Goal: Task Accomplishment & Management: Manage account settings

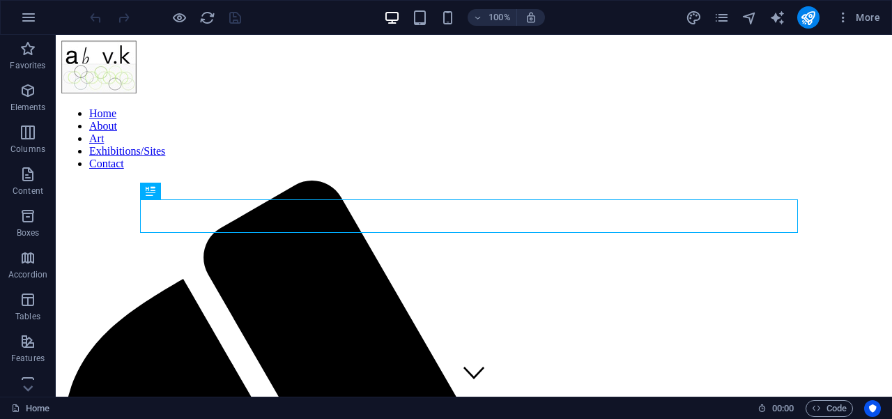
scroll to position [326, 0]
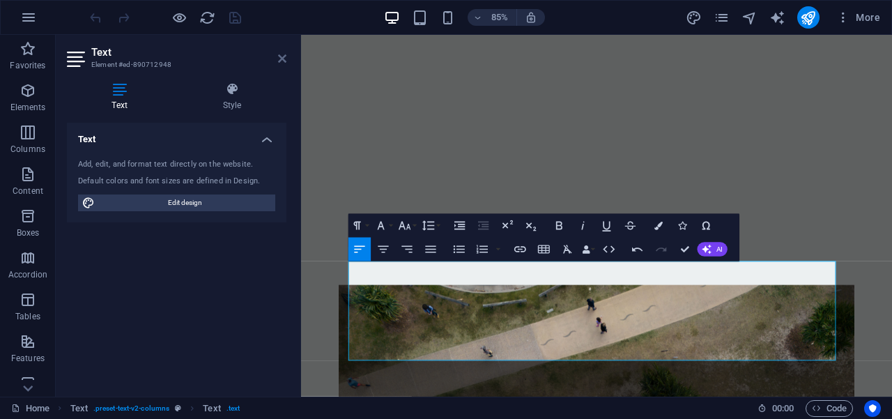
click at [279, 61] on icon at bounding box center [282, 58] width 8 height 11
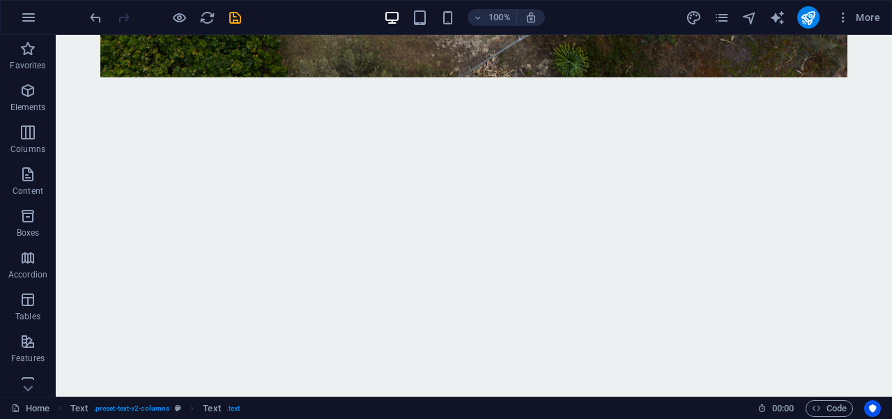
scroll to position [904, 0]
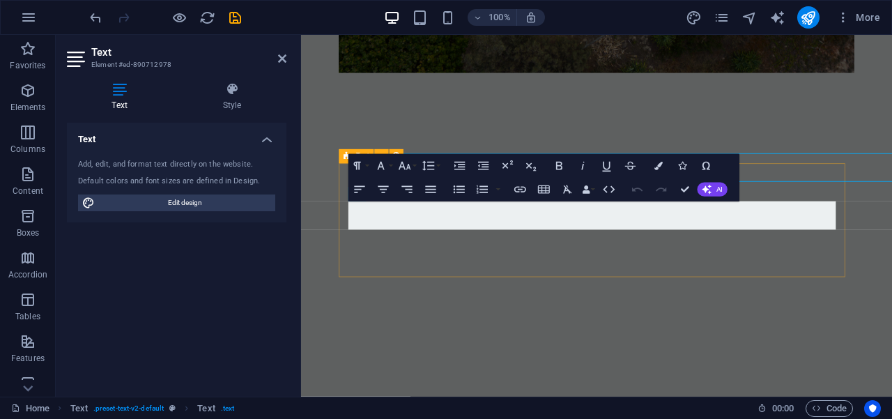
scroll to position [957, 0]
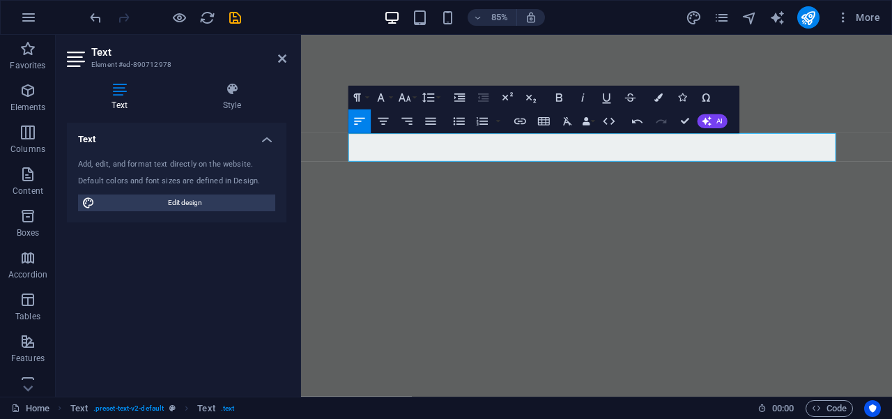
scroll to position [1036, 0]
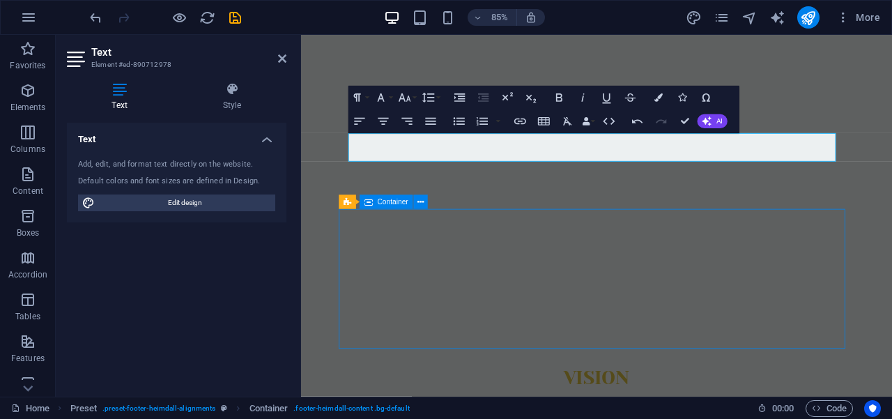
scroll to position [984, 0]
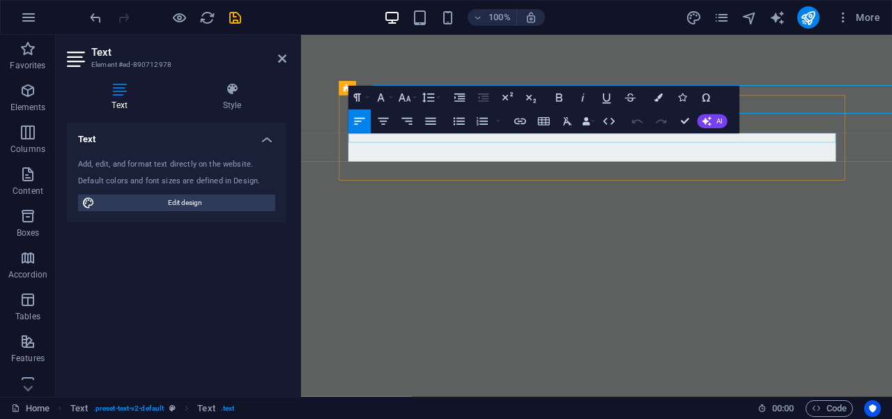
scroll to position [1036, 0]
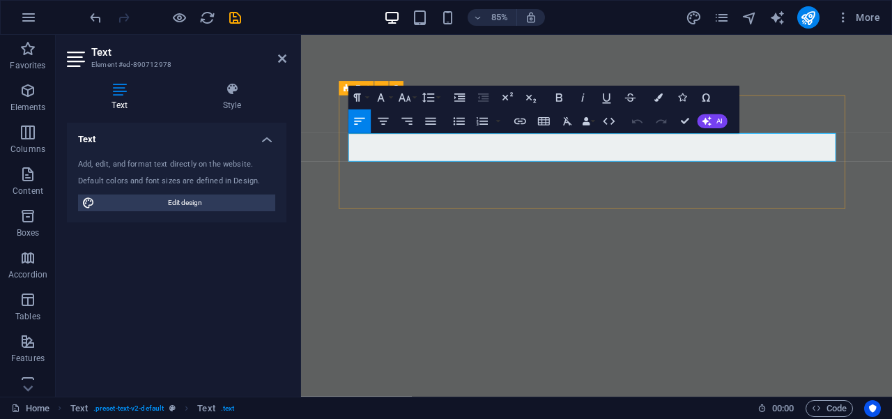
drag, startPoint x: 868, startPoint y: 180, endPoint x: 348, endPoint y: 159, distance: 520.2
copy p "We respectfully acknowledge the traditional custodians of country throughout [G…"
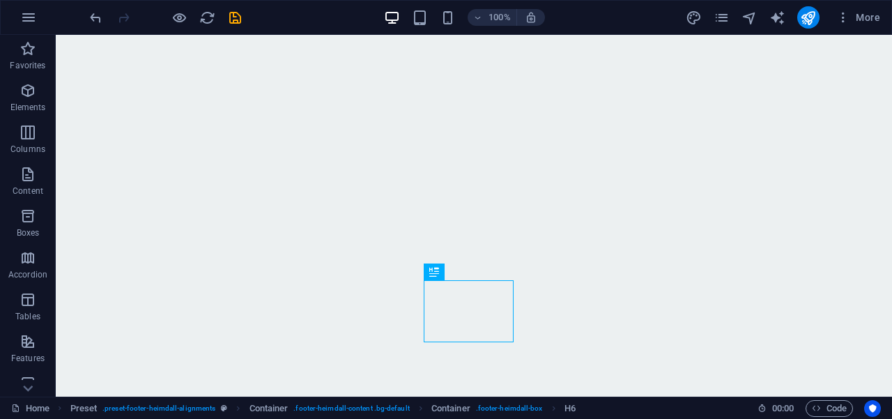
scroll to position [1044, 0]
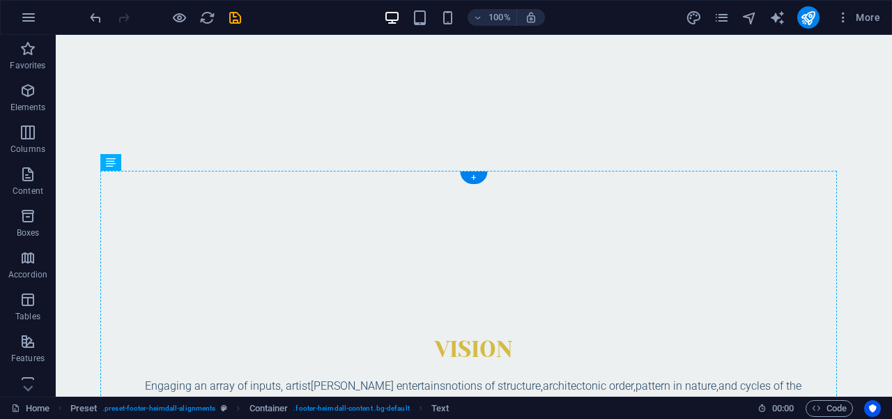
scroll to position [1049, 0]
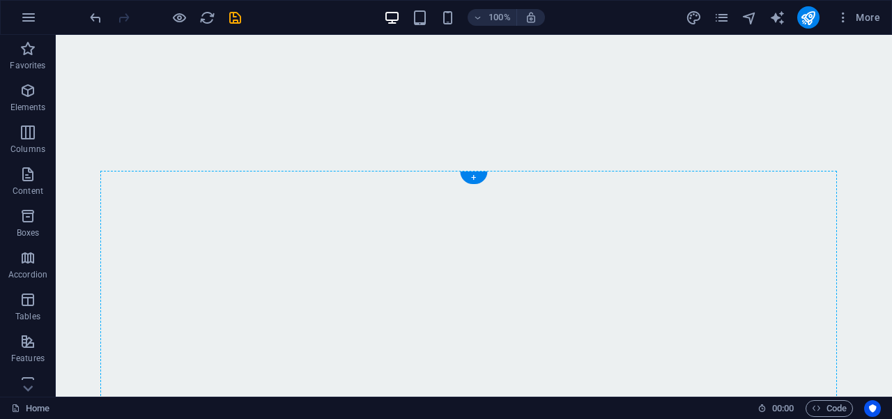
drag, startPoint x: 540, startPoint y: 190, endPoint x: 539, endPoint y: 227, distance: 37.6
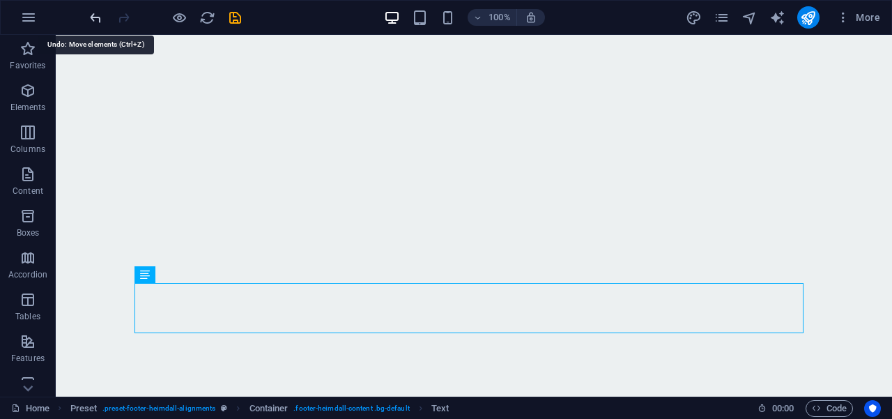
click at [95, 17] on icon "undo" at bounding box center [96, 18] width 16 height 16
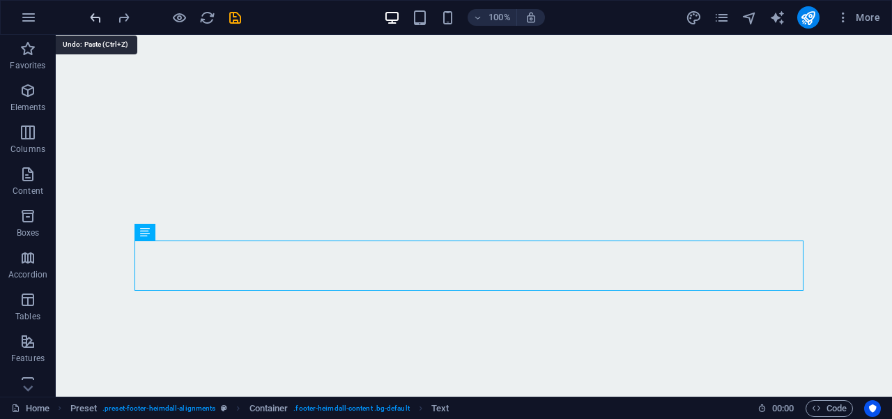
click at [95, 17] on icon "undo" at bounding box center [96, 18] width 16 height 16
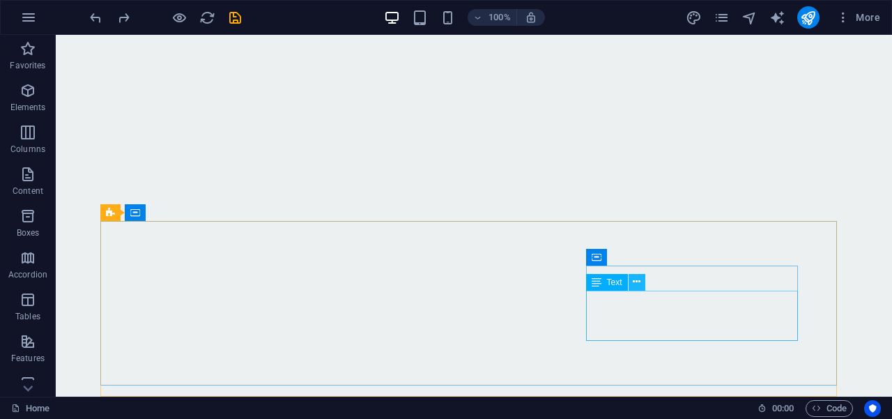
click at [633, 282] on icon at bounding box center [637, 281] width 8 height 15
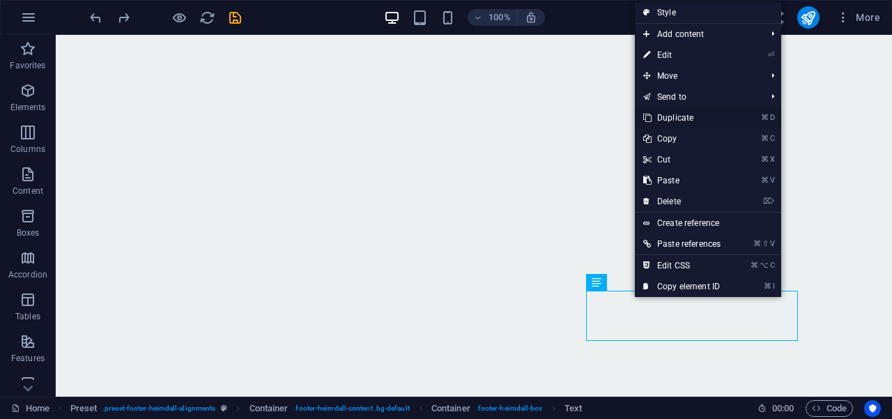
click at [680, 119] on link "⌘ D Duplicate" at bounding box center [682, 117] width 94 height 21
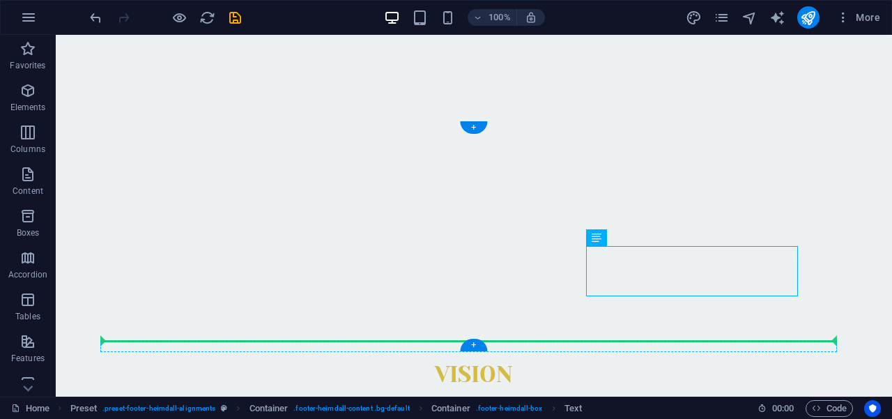
drag, startPoint x: 766, startPoint y: 373, endPoint x: 350, endPoint y: 316, distance: 419.2
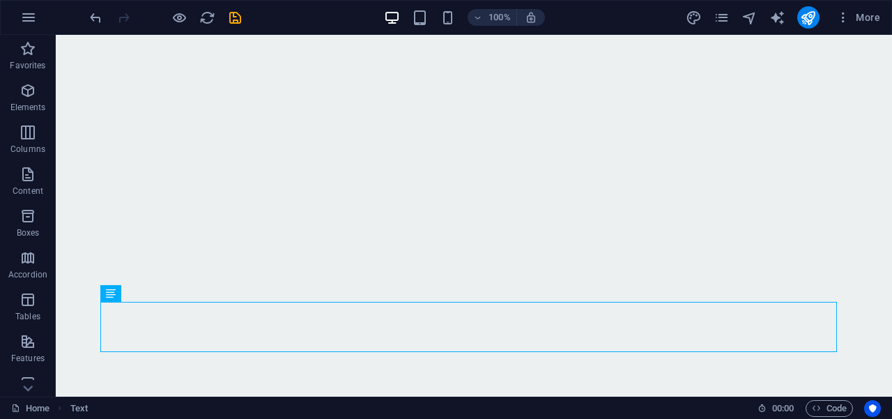
scroll to position [1094, 0]
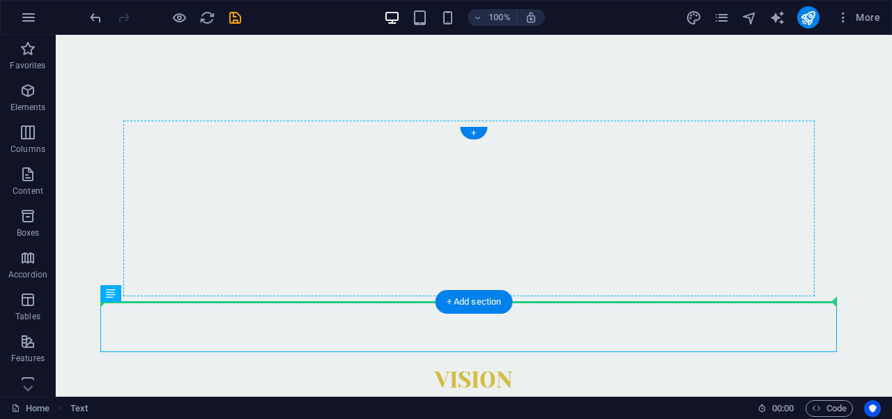
drag, startPoint x: 514, startPoint y: 323, endPoint x: 512, endPoint y: 242, distance: 80.8
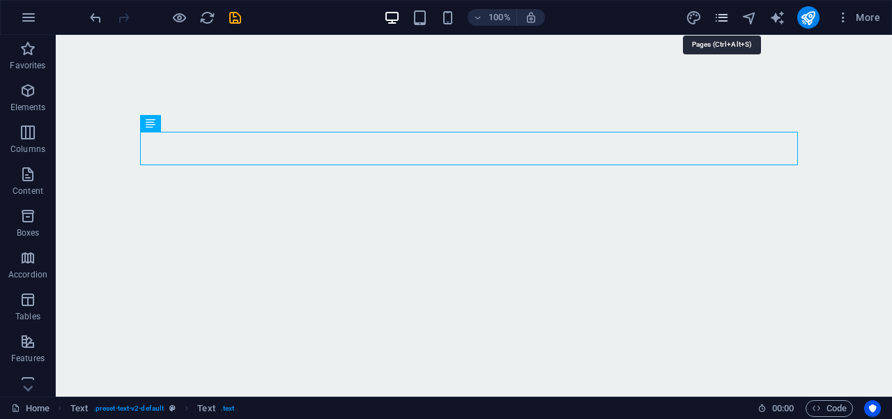
click at [725, 20] on icon "pages" at bounding box center [721, 18] width 16 height 16
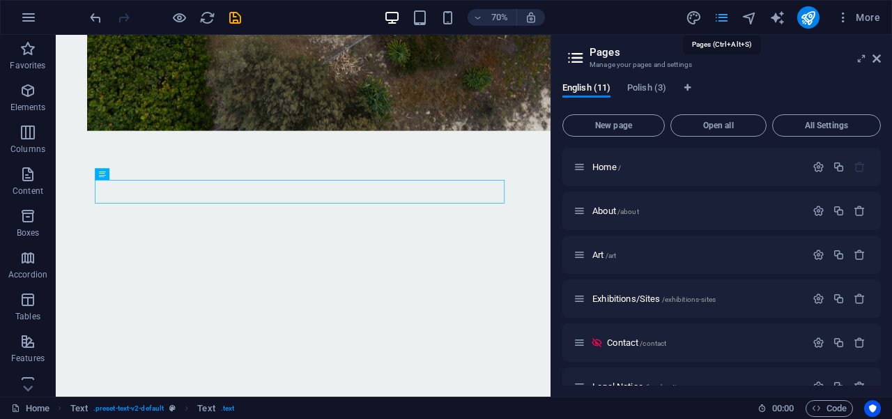
scroll to position [1030, 0]
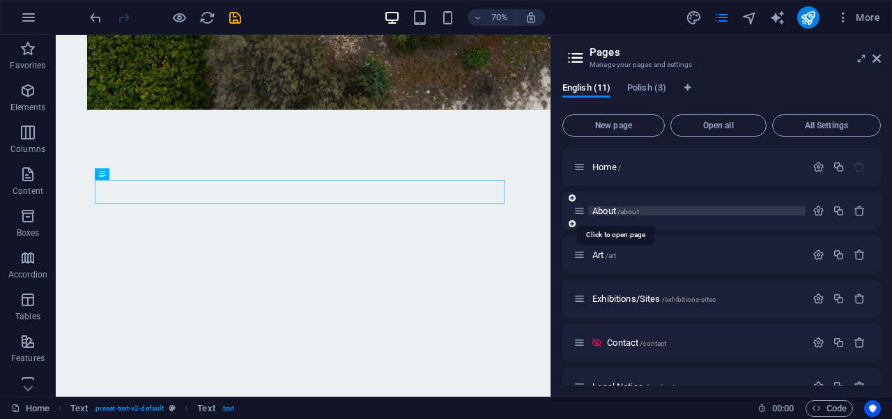
click at [607, 208] on span "About /about" at bounding box center [615, 211] width 47 height 10
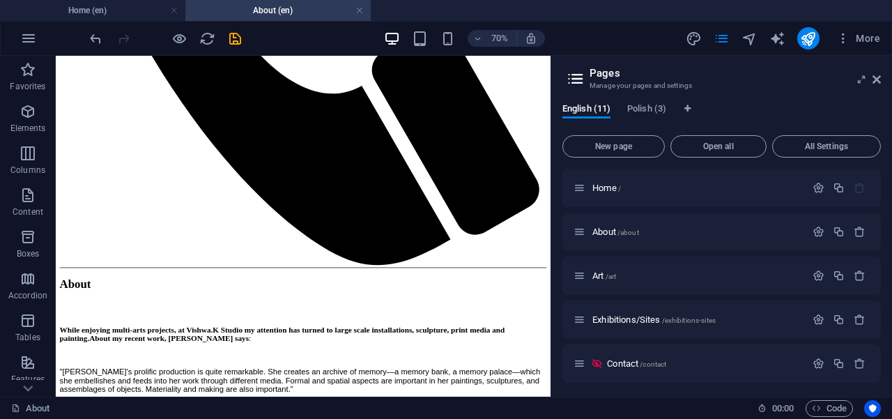
scroll to position [807, 0]
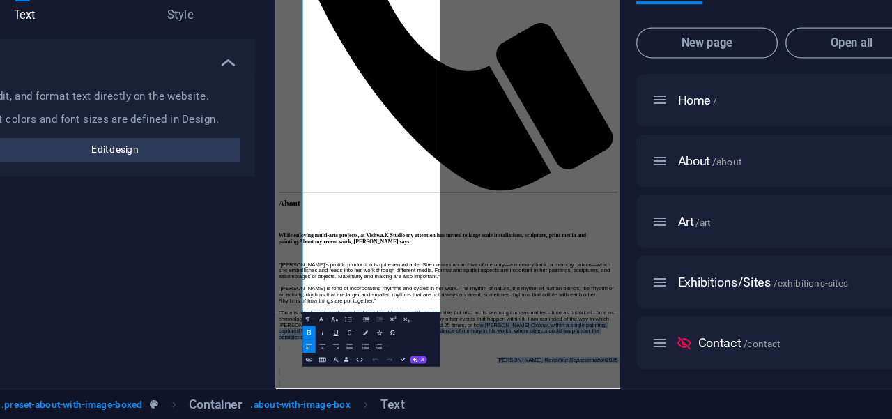
scroll to position [0, 0]
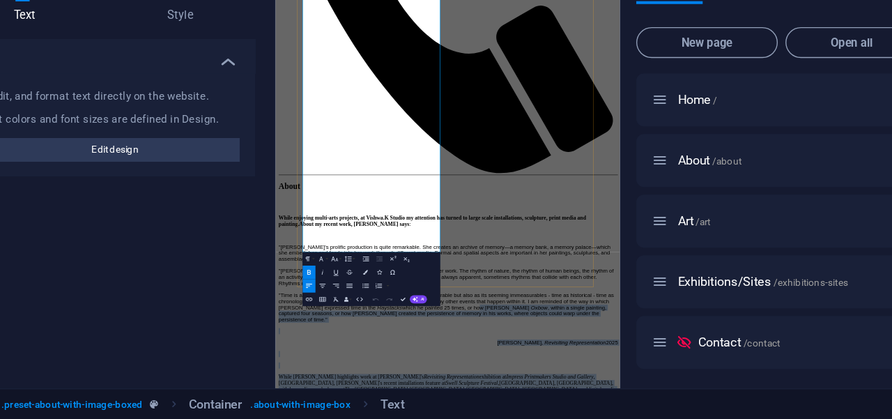
drag, startPoint x: 440, startPoint y: 577, endPoint x: 483, endPoint y: 431, distance: 151.9
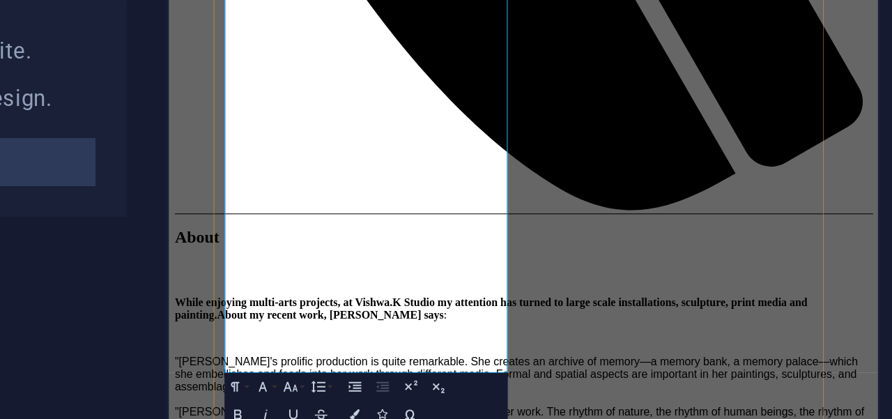
drag, startPoint x: 439, startPoint y: 151, endPoint x: 290, endPoint y: 165, distance: 149.7
copy span "writer, editor and reviewer,"
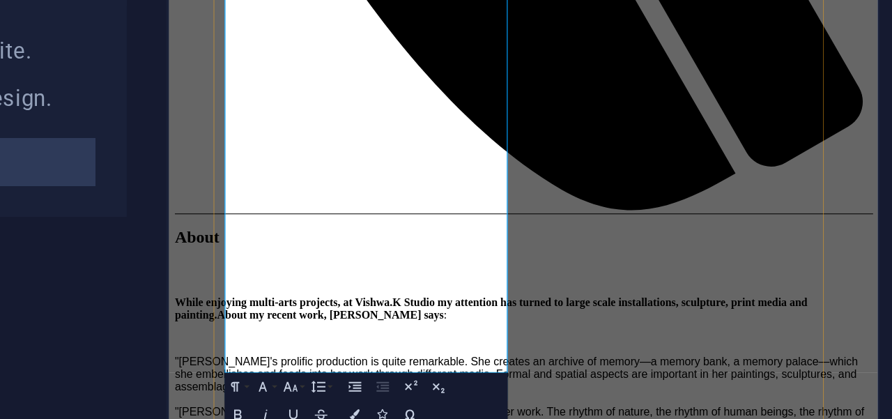
drag, startPoint x: 440, startPoint y: 152, endPoint x: 495, endPoint y: 153, distance: 54.4
copy span "researcher,"
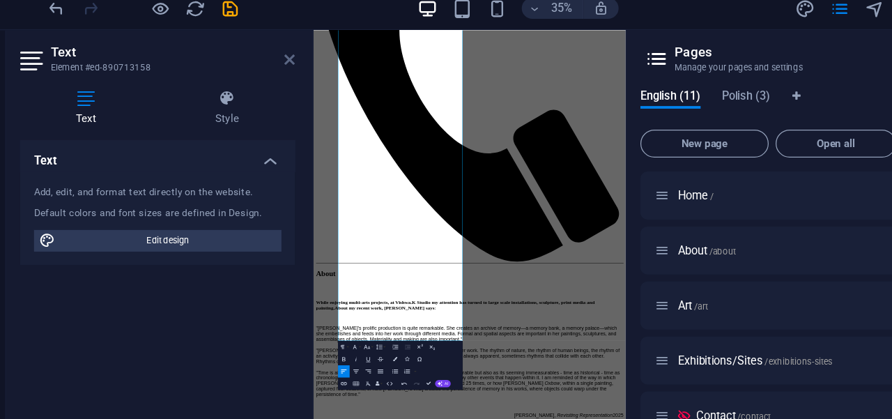
click at [280, 81] on icon at bounding box center [282, 79] width 8 height 11
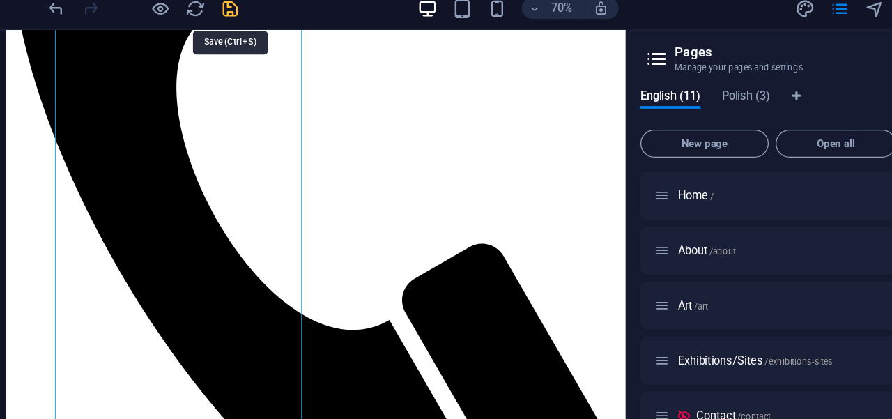
click at [232, 42] on icon "save" at bounding box center [235, 39] width 16 height 16
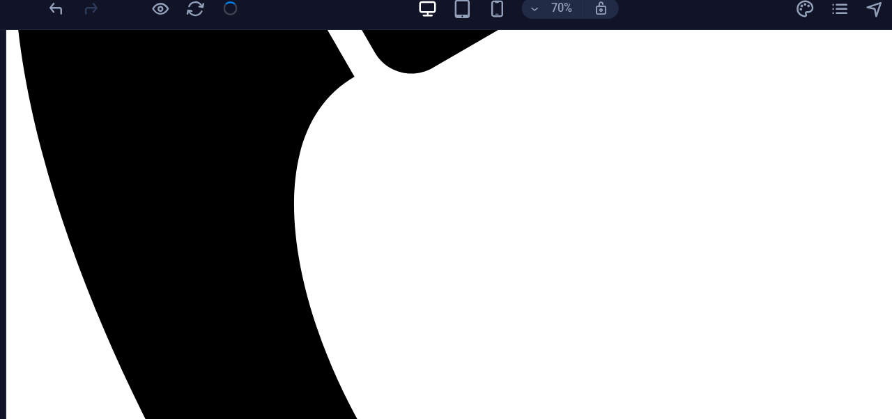
scroll to position [434, 0]
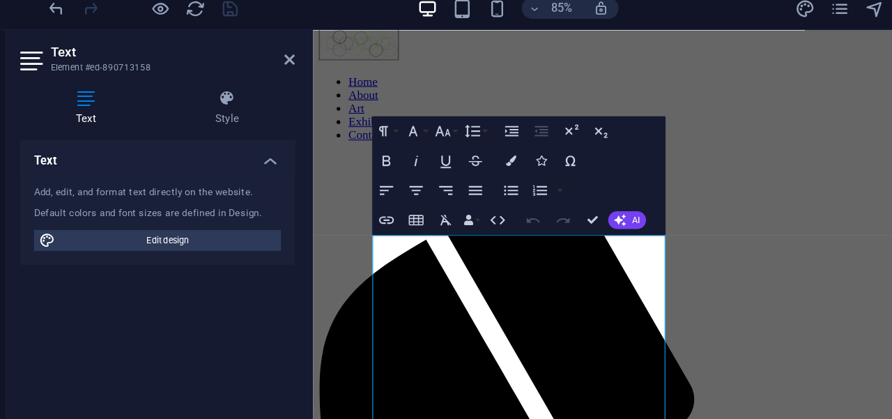
click at [277, 297] on div "Text Add, edit, and format text directly on the website. Default colors and fon…" at bounding box center [176, 265] width 219 height 242
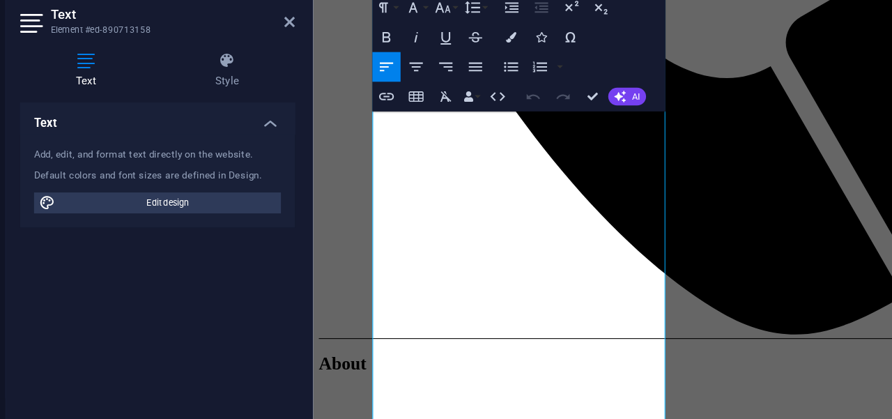
scroll to position [888, 0]
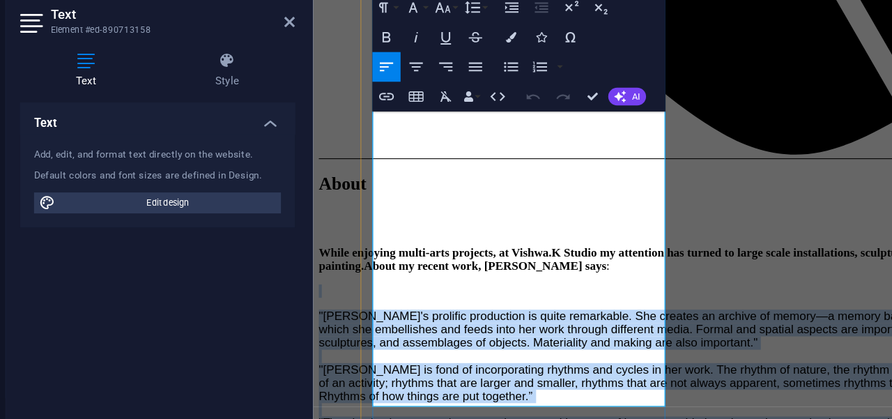
drag, startPoint x: 470, startPoint y: 263, endPoint x: 470, endPoint y: 153, distance: 110.1
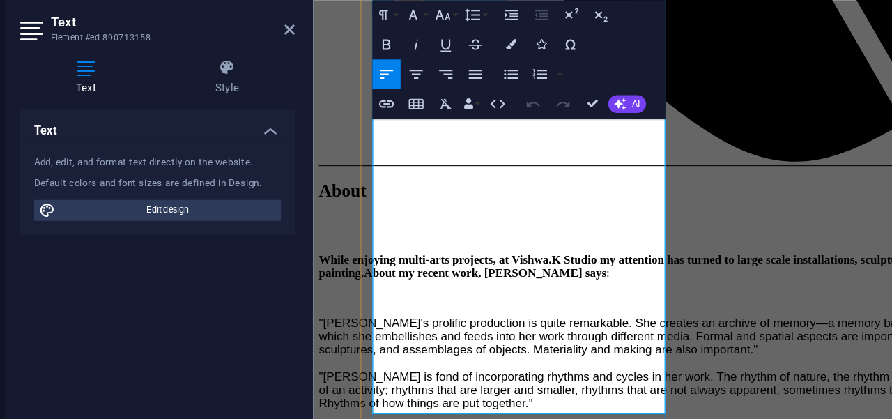
scroll to position [666, 0]
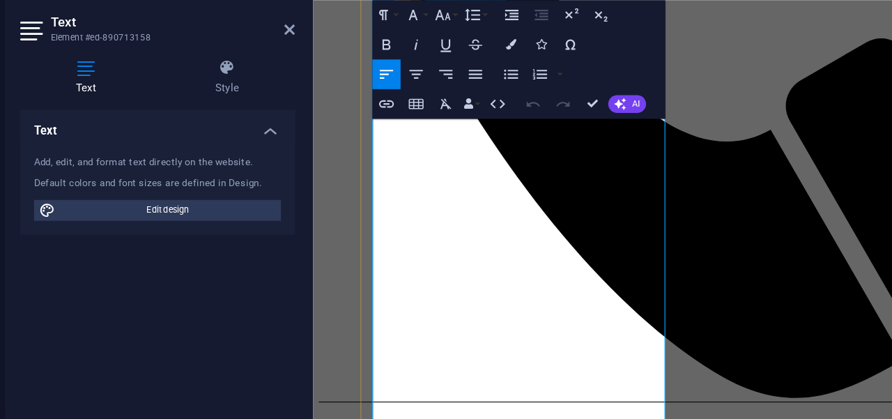
drag, startPoint x: 490, startPoint y: 238, endPoint x: 486, endPoint y: 205, distance: 33.7
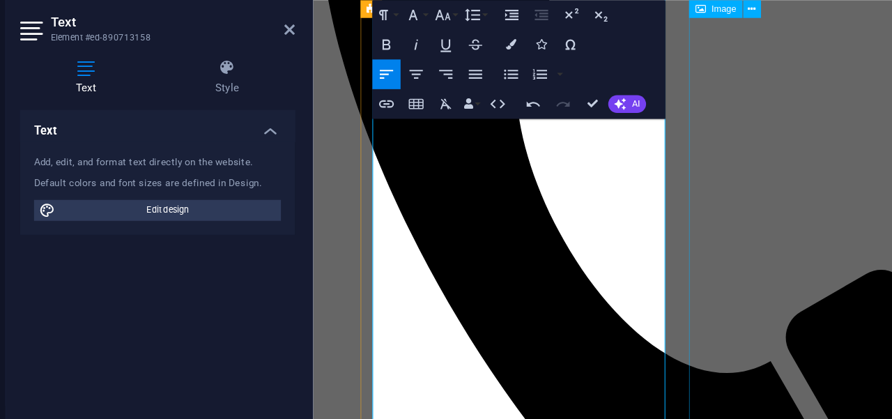
drag, startPoint x: 405, startPoint y: 318, endPoint x: 667, endPoint y: 325, distance: 261.4
drag, startPoint x: 641, startPoint y: 321, endPoint x: 403, endPoint y: 315, distance: 237.7
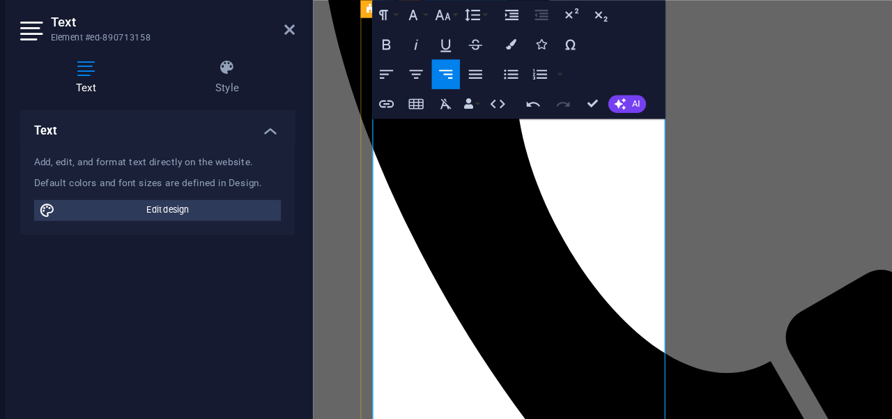
drag, startPoint x: 412, startPoint y: 318, endPoint x: 650, endPoint y: 317, distance: 238.3
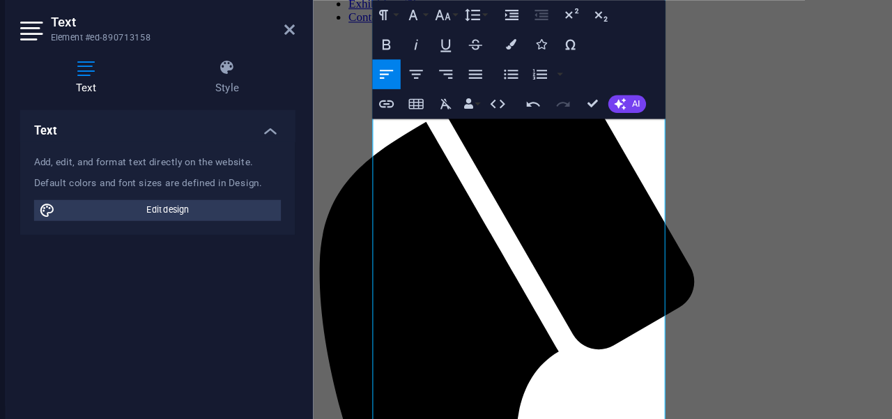
scroll to position [0, 0]
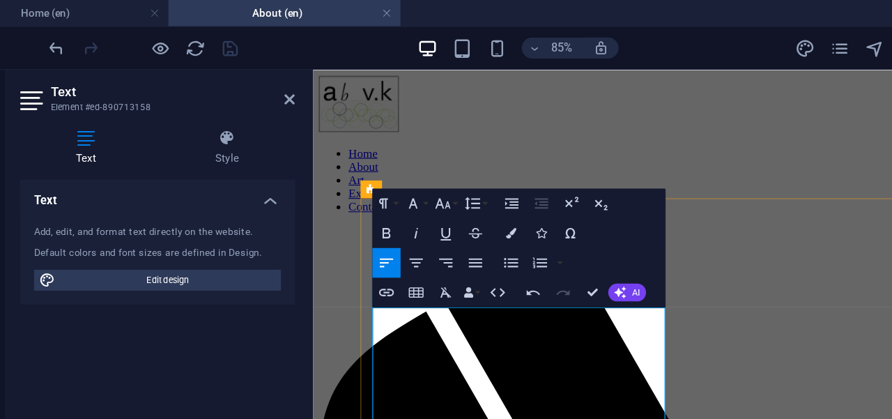
drag, startPoint x: 642, startPoint y: 392, endPoint x: 382, endPoint y: 367, distance: 261.0
copy div ""Lore'i dolorsit ametconsec ad elits doeiusmodt. Inc utlabor et dolorem al enim…"
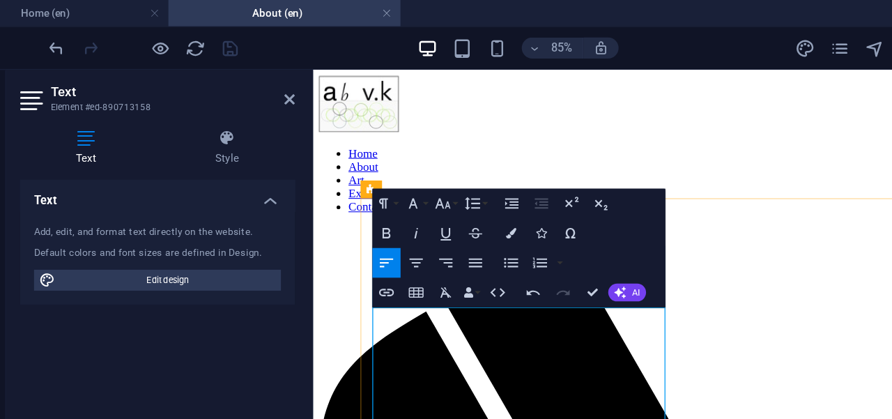
drag, startPoint x: 370, startPoint y: 382, endPoint x: 667, endPoint y: 104, distance: 406.6
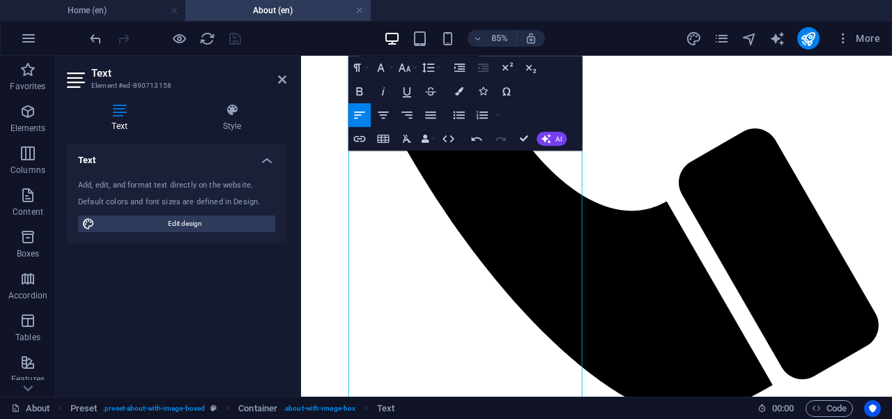
scroll to position [612, 0]
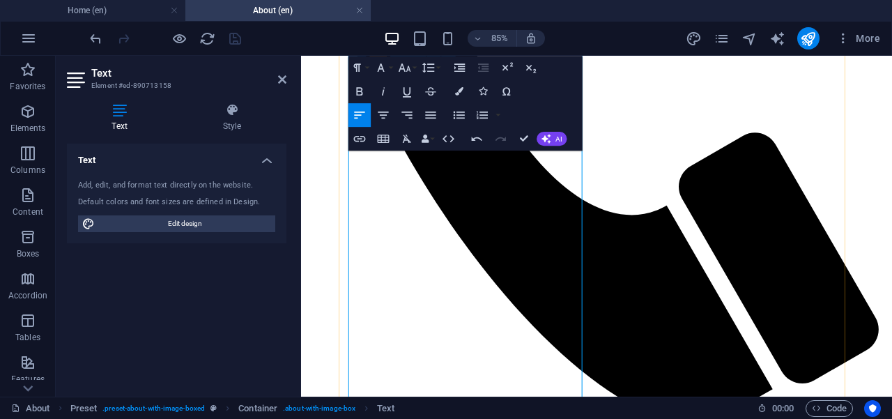
drag, startPoint x: 359, startPoint y: 370, endPoint x: 614, endPoint y: 183, distance: 315.9
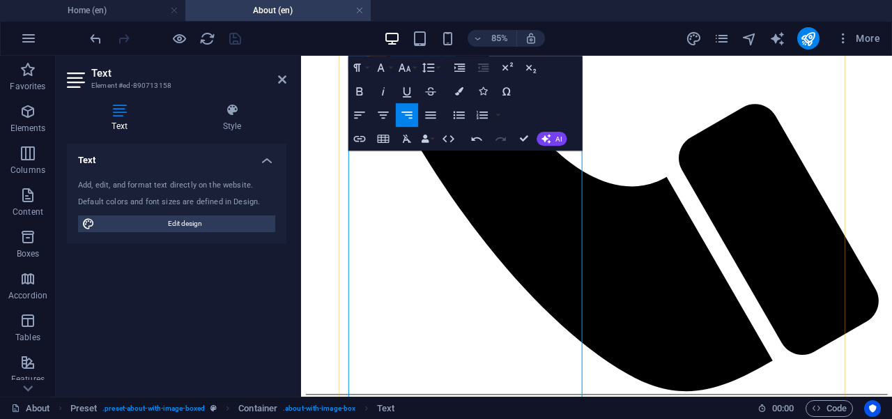
drag, startPoint x: 399, startPoint y: 211, endPoint x: 612, endPoint y: 217, distance: 212.6
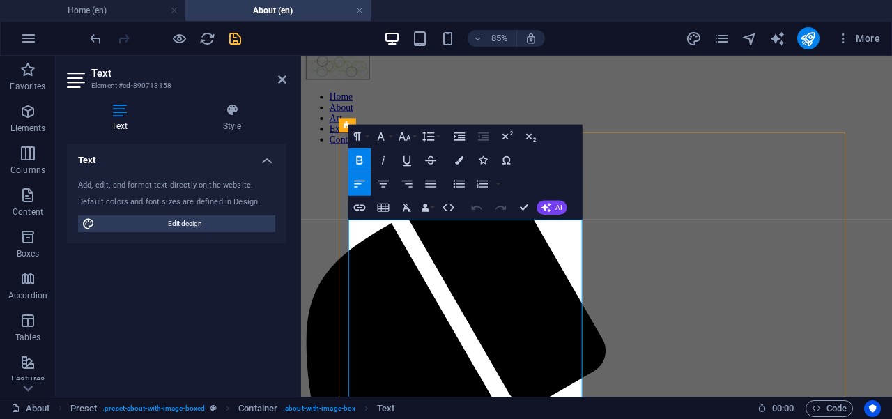
drag, startPoint x: 361, startPoint y: 325, endPoint x: 361, endPoint y: 356, distance: 30.7
drag, startPoint x: 394, startPoint y: 339, endPoint x: 412, endPoint y: 401, distance: 63.9
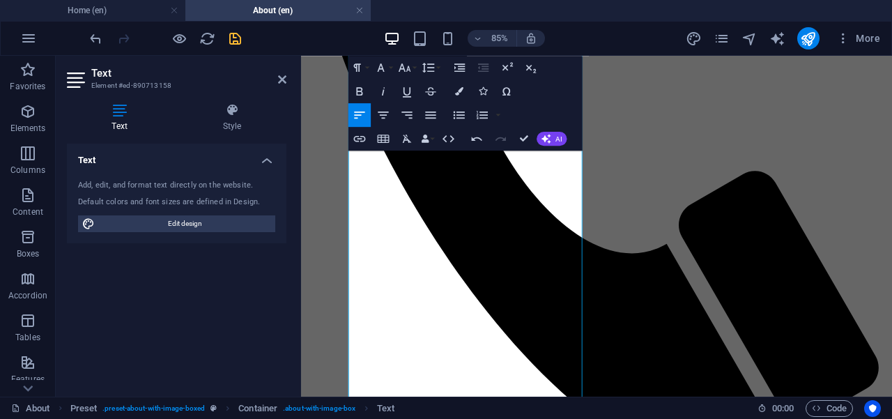
scroll to position [830, 0]
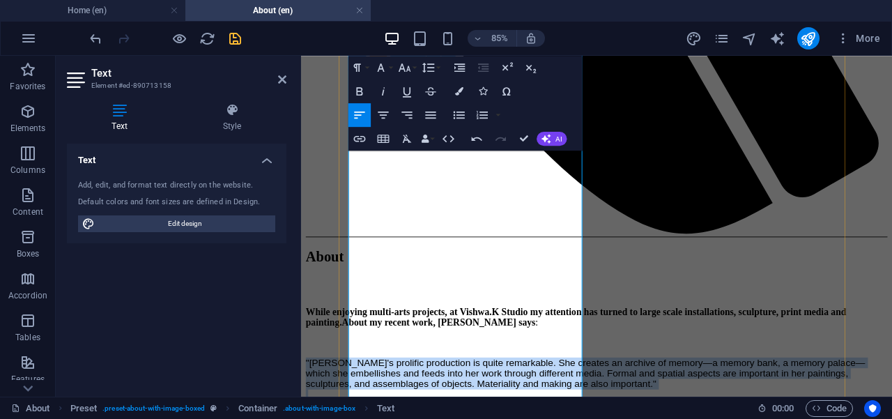
drag, startPoint x: 358, startPoint y: 337, endPoint x: 449, endPoint y: 222, distance: 146.2
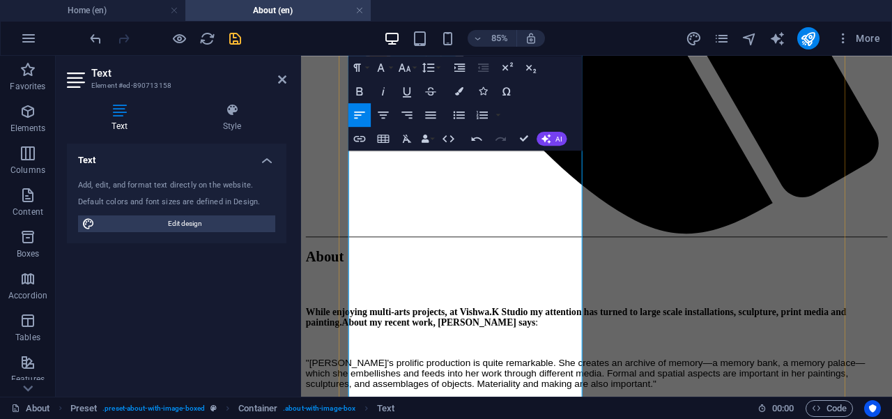
drag, startPoint x: 551, startPoint y: 244, endPoint x: 556, endPoint y: 226, distance: 18.1
drag, startPoint x: 555, startPoint y: 233, endPoint x: 555, endPoint y: 224, distance: 9.1
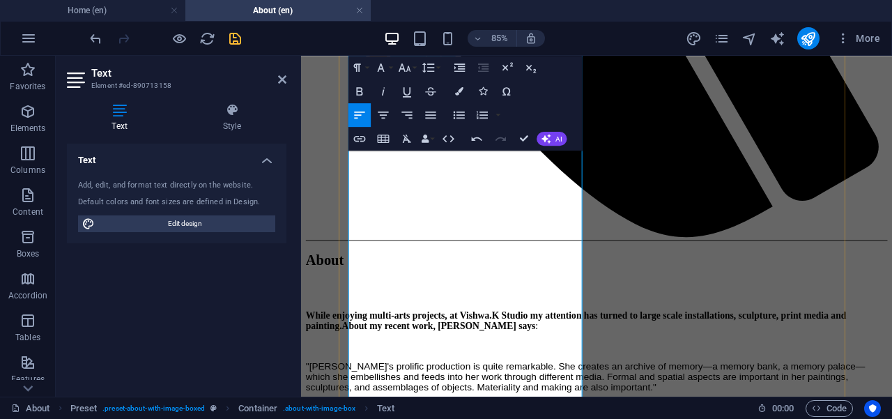
scroll to position [616, 0]
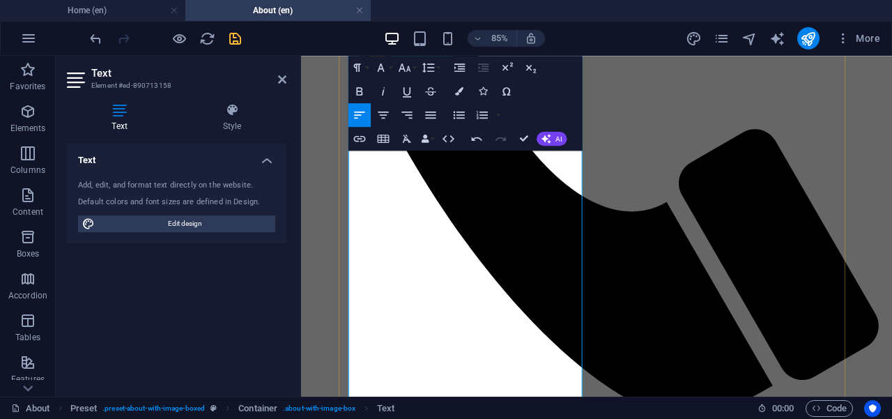
drag, startPoint x: 402, startPoint y: 206, endPoint x: 618, endPoint y: 211, distance: 216.0
drag, startPoint x: 404, startPoint y: 208, endPoint x: 640, endPoint y: 210, distance: 235.5
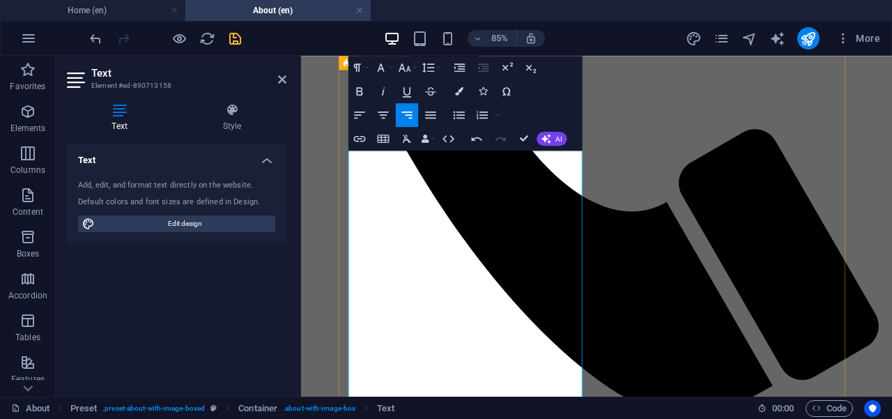
click at [360, 91] on icon "button" at bounding box center [360, 91] width 6 height 8
click at [359, 91] on icon "button" at bounding box center [360, 91] width 6 height 8
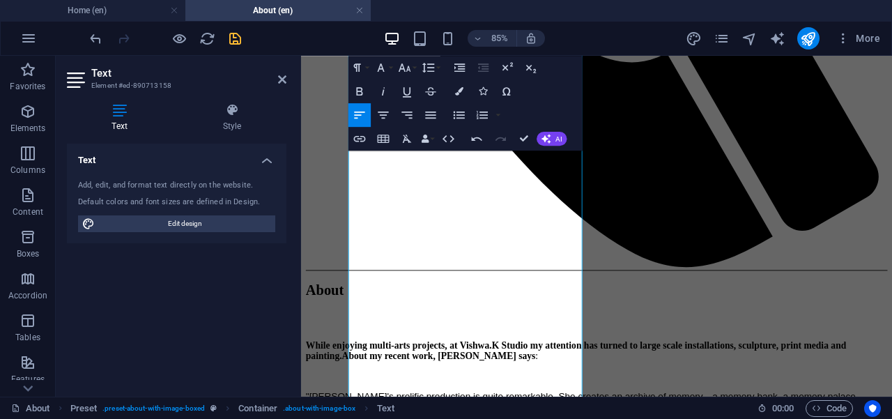
scroll to position [863, 0]
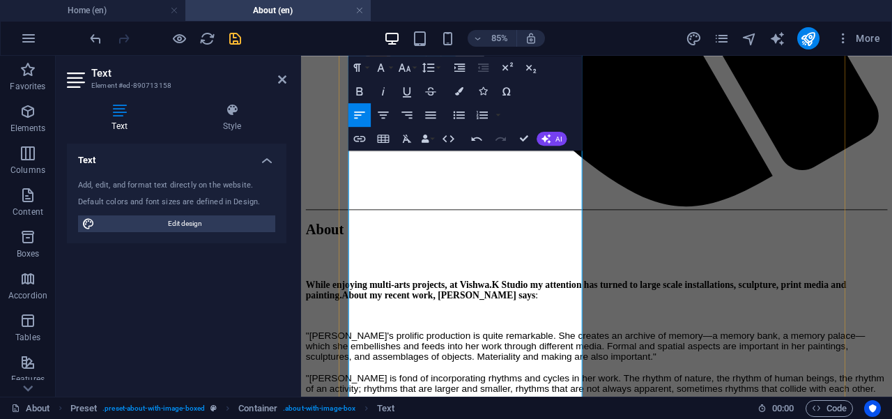
drag, startPoint x: 534, startPoint y: 328, endPoint x: 525, endPoint y: 302, distance: 28.0
click at [279, 81] on icon at bounding box center [282, 79] width 8 height 11
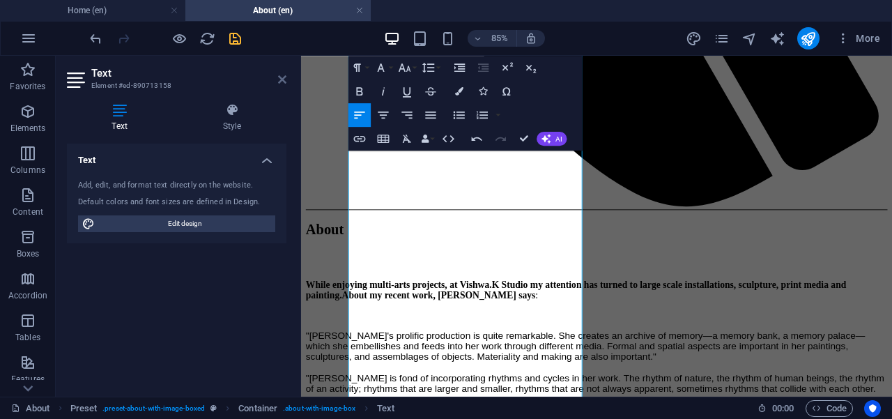
scroll to position [796, 0]
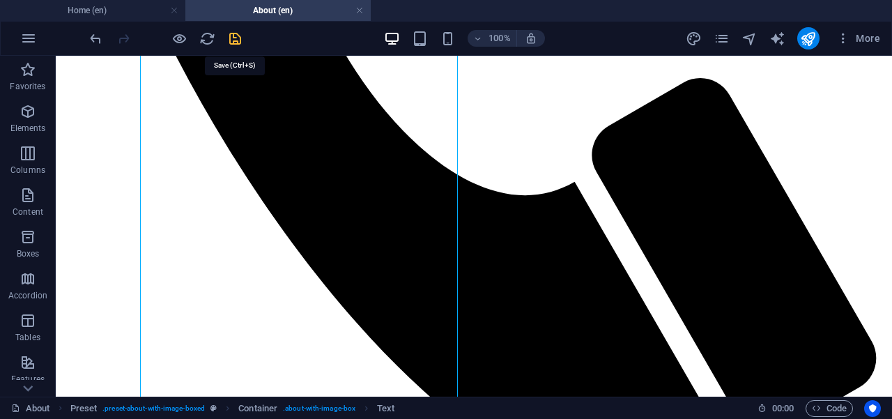
click at [236, 38] on icon "save" at bounding box center [235, 39] width 16 height 16
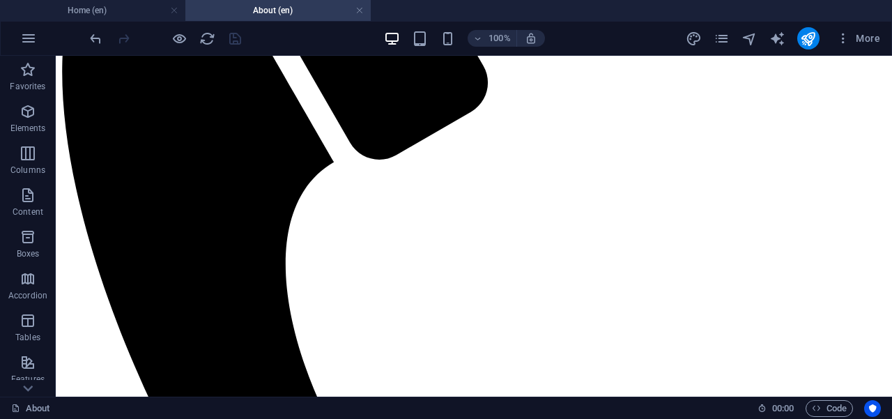
scroll to position [419, 0]
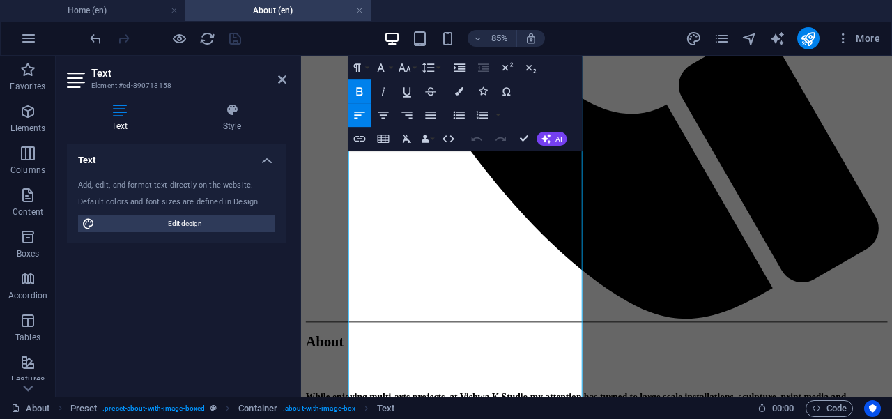
scroll to position [736, 0]
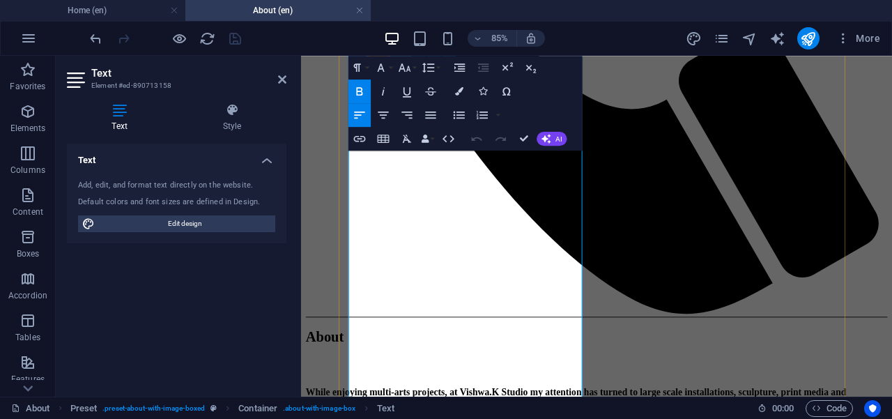
drag, startPoint x: 357, startPoint y: 334, endPoint x: 599, endPoint y: 203, distance: 275.0
drag, startPoint x: 591, startPoint y: 245, endPoint x: 591, endPoint y: 188, distance: 57.1
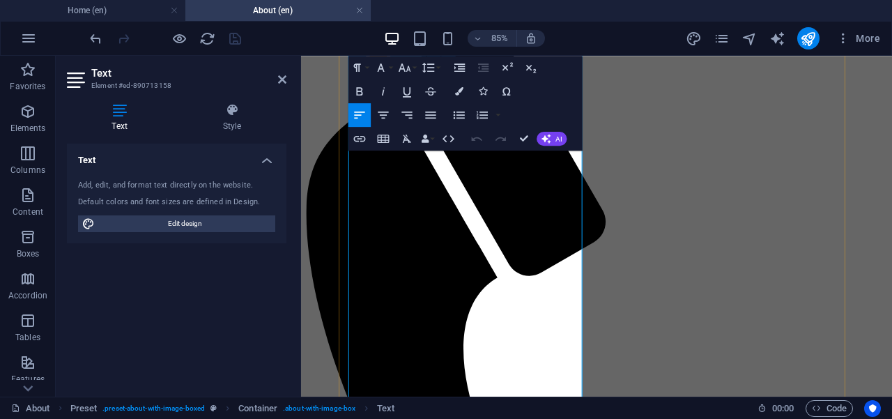
scroll to position [0, 0]
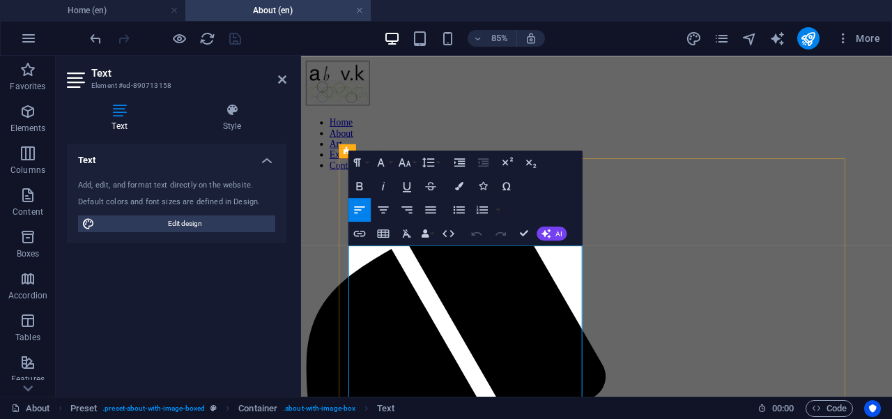
drag, startPoint x: 630, startPoint y: 309, endPoint x: 357, endPoint y: 359, distance: 277.5
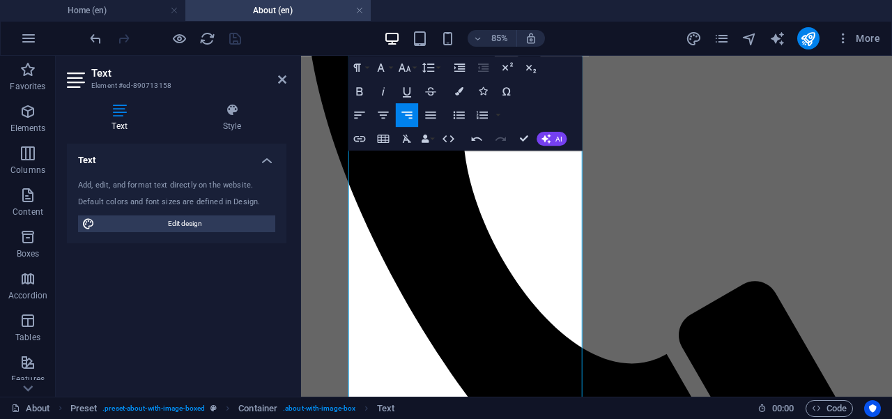
scroll to position [444, 0]
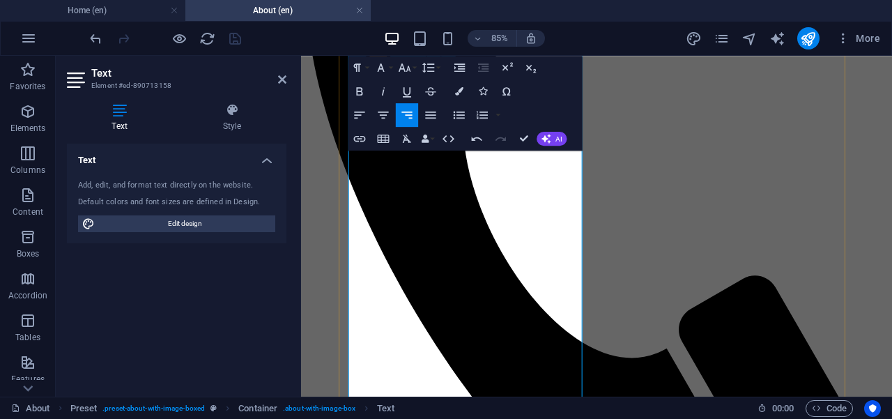
drag, startPoint x: 504, startPoint y: 349, endPoint x: 506, endPoint y: 324, distance: 25.2
drag, startPoint x: 402, startPoint y: 380, endPoint x: 639, endPoint y: 386, distance: 237.0
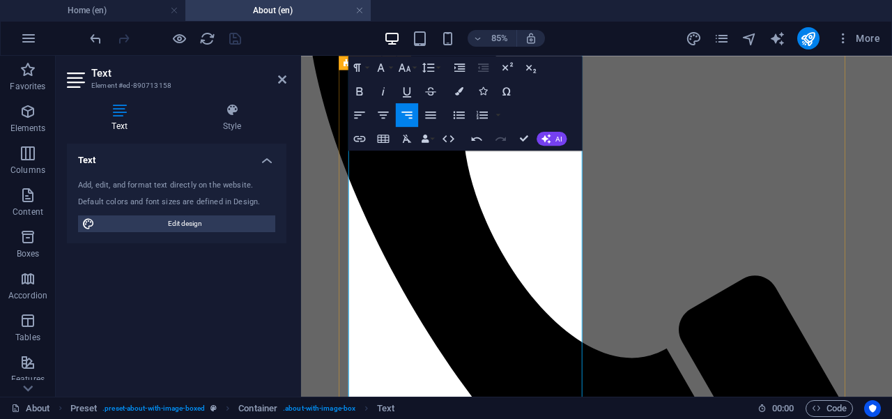
copy div "[PERSON_NAME], Revisiting Representation 2025"
drag, startPoint x: 401, startPoint y: 427, endPoint x: 634, endPoint y: 426, distance: 233.4
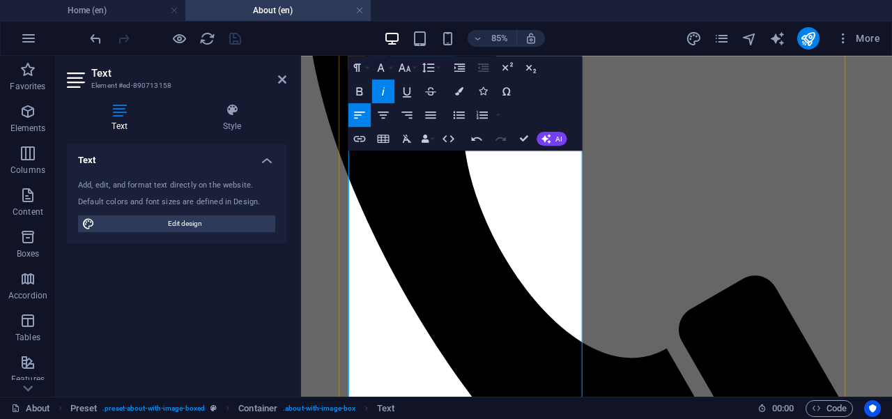
drag, startPoint x: 578, startPoint y: 412, endPoint x: 551, endPoint y: 410, distance: 27.3
drag, startPoint x: 429, startPoint y: 408, endPoint x: 549, endPoint y: 412, distance: 119.9
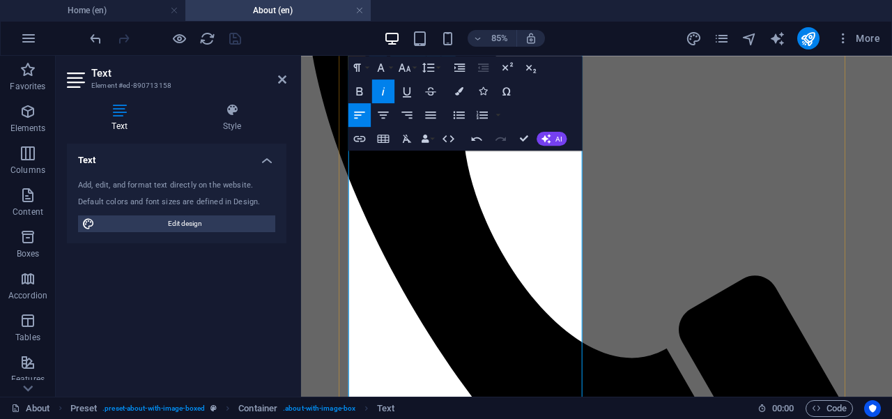
drag, startPoint x: 396, startPoint y: 382, endPoint x: 633, endPoint y: 384, distance: 236.9
click at [407, 118] on icon "button" at bounding box center [407, 115] width 14 height 14
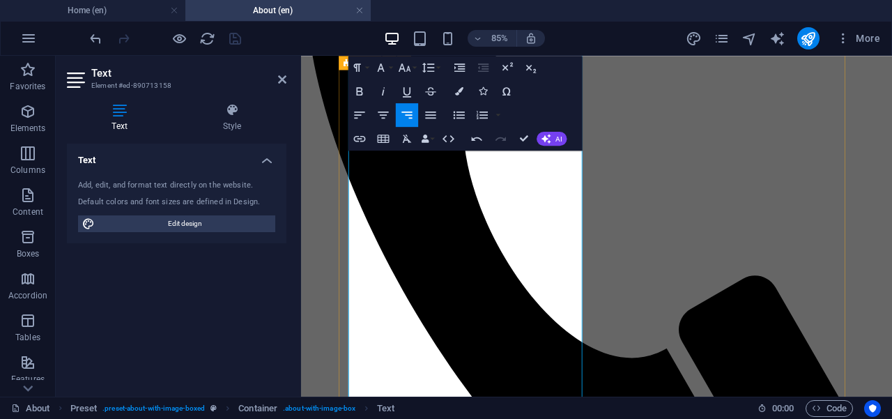
drag, startPoint x: 481, startPoint y: 431, endPoint x: 354, endPoint y: 422, distance: 127.8
drag, startPoint x: 548, startPoint y: 412, endPoint x: 591, endPoint y: 412, distance: 43.2
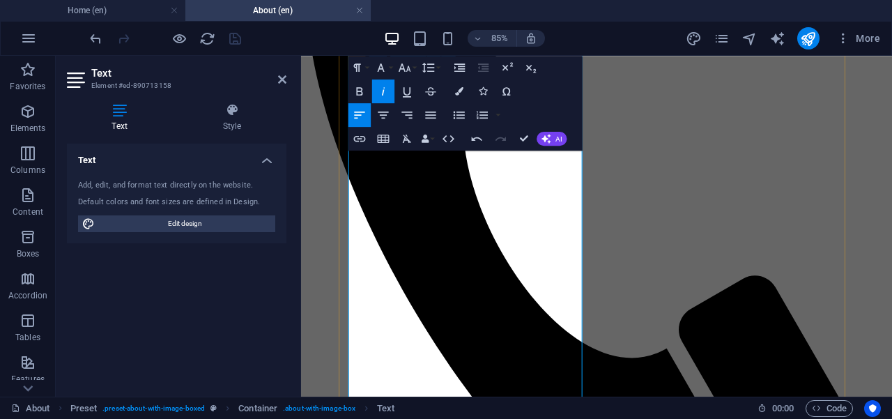
drag, startPoint x: 546, startPoint y: 412, endPoint x: 602, endPoint y: 412, distance: 56.4
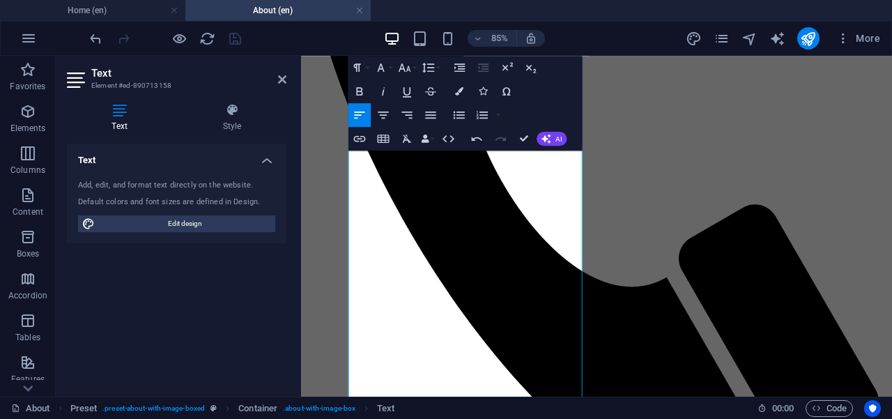
scroll to position [559, 0]
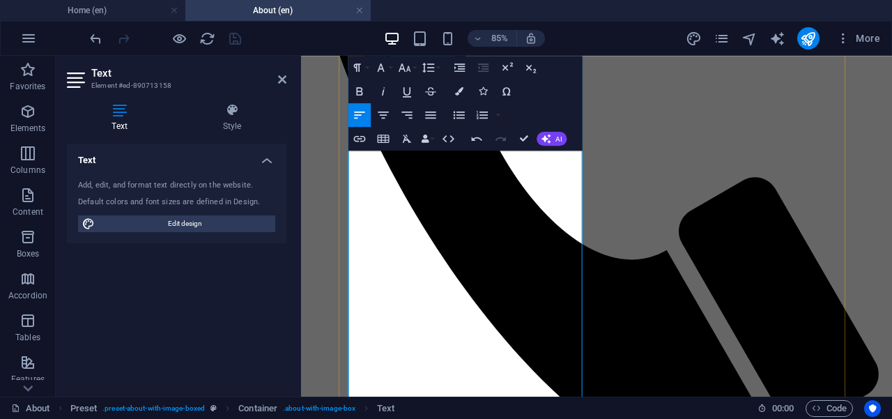
drag, startPoint x: 496, startPoint y: 402, endPoint x: 494, endPoint y: 394, distance: 7.9
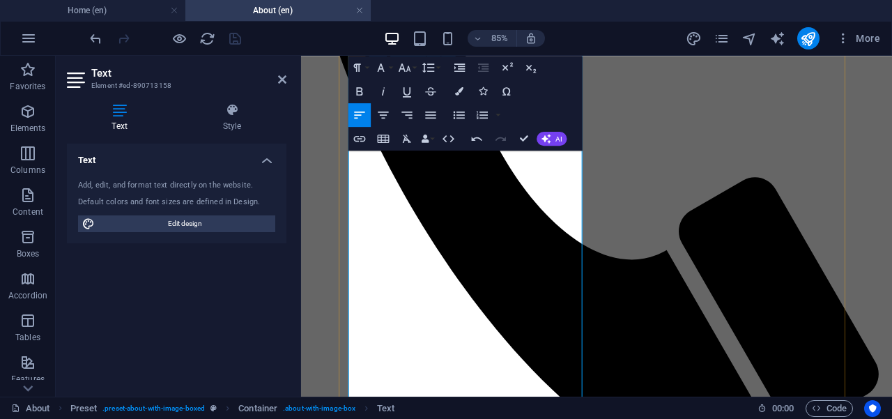
drag, startPoint x: 392, startPoint y: 264, endPoint x: 635, endPoint y: 265, distance: 243.8
click at [283, 78] on icon at bounding box center [282, 79] width 8 height 11
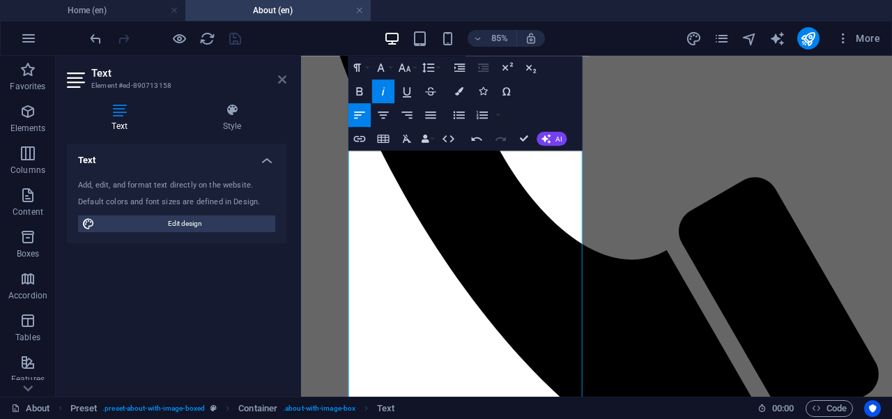
scroll to position [509, 0]
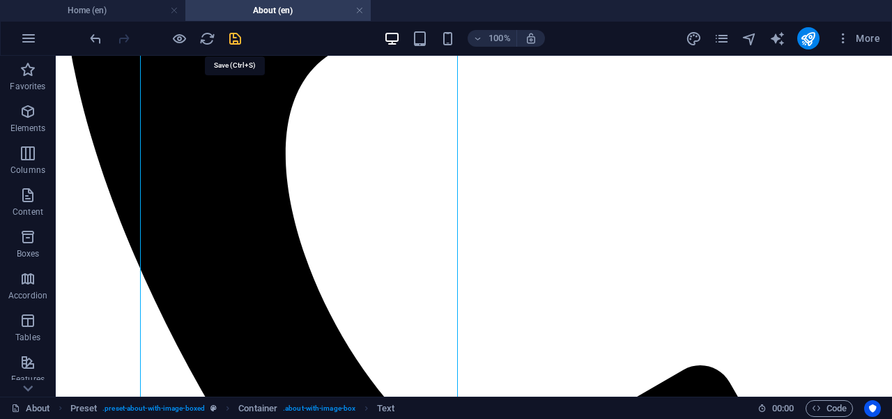
click at [235, 38] on icon "save" at bounding box center [235, 39] width 16 height 16
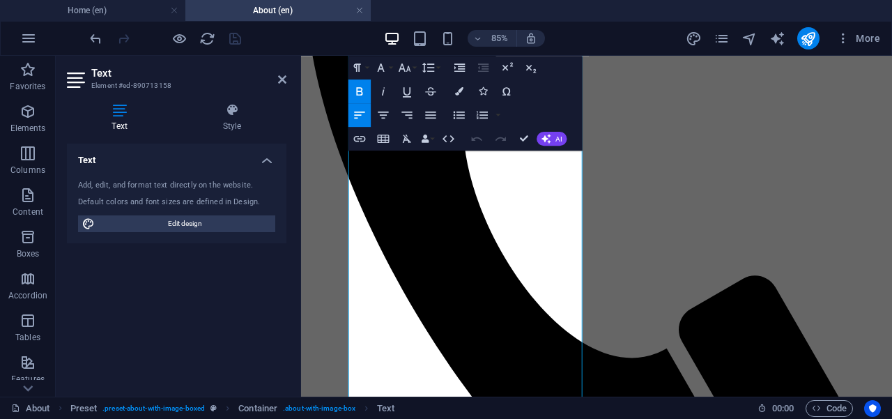
scroll to position [527, 0]
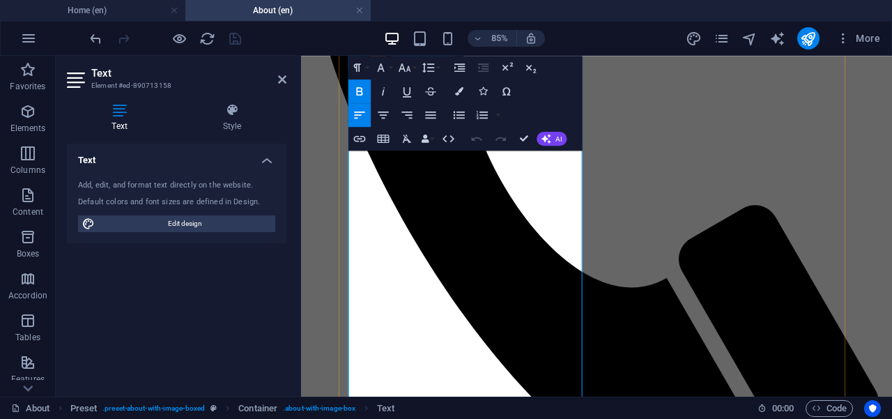
drag, startPoint x: 506, startPoint y: 318, endPoint x: 504, endPoint y: 309, distance: 9.5
click at [279, 79] on icon at bounding box center [282, 79] width 8 height 11
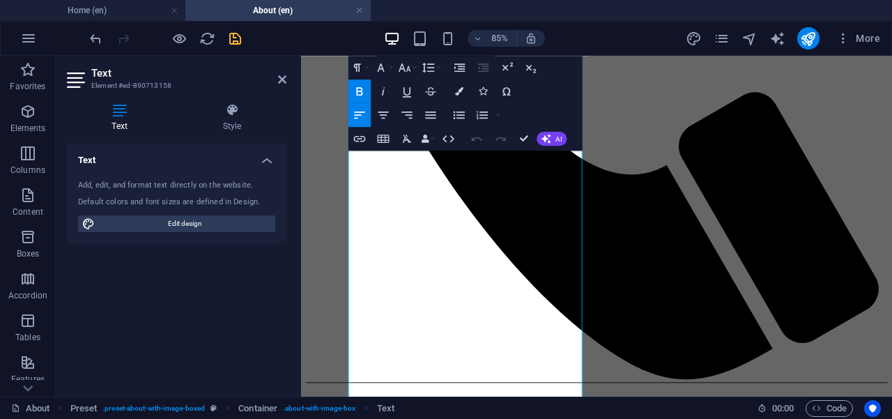
scroll to position [676, 0]
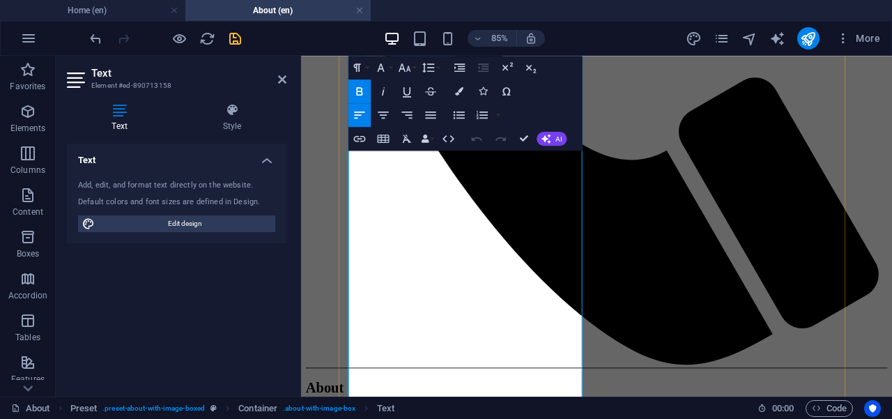
drag, startPoint x: 491, startPoint y: 373, endPoint x: 471, endPoint y: 144, distance: 230.1
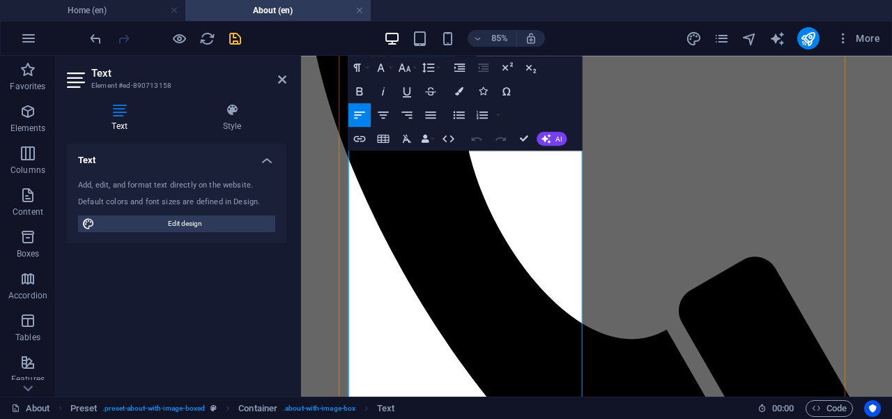
click at [279, 82] on icon at bounding box center [282, 79] width 8 height 11
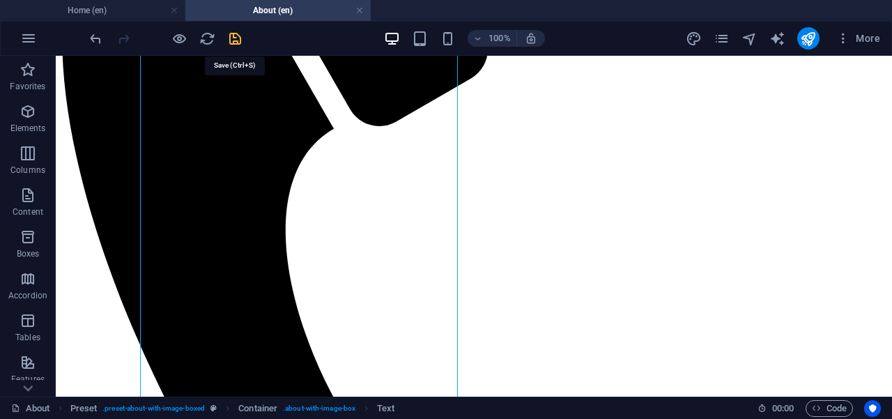
click at [231, 40] on icon "save" at bounding box center [235, 39] width 16 height 16
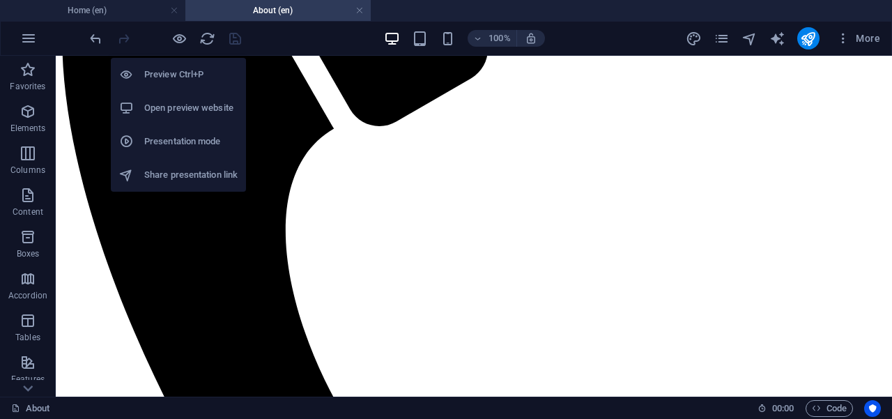
click at [185, 107] on h6 "Open preview website" at bounding box center [190, 108] width 93 height 17
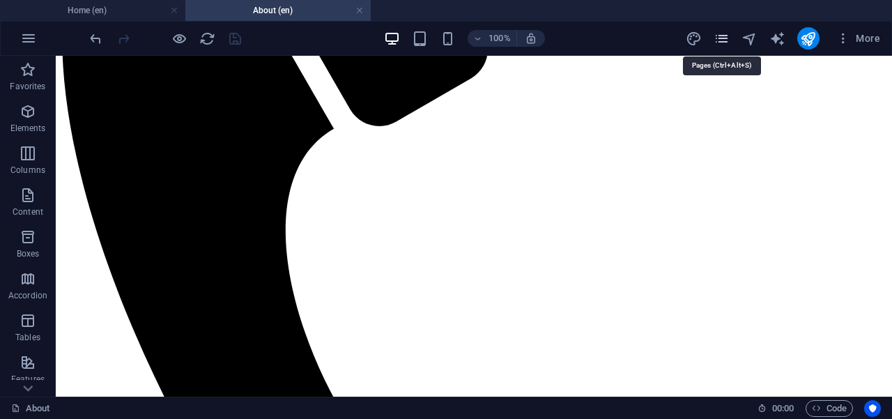
click at [726, 40] on icon "pages" at bounding box center [721, 39] width 16 height 16
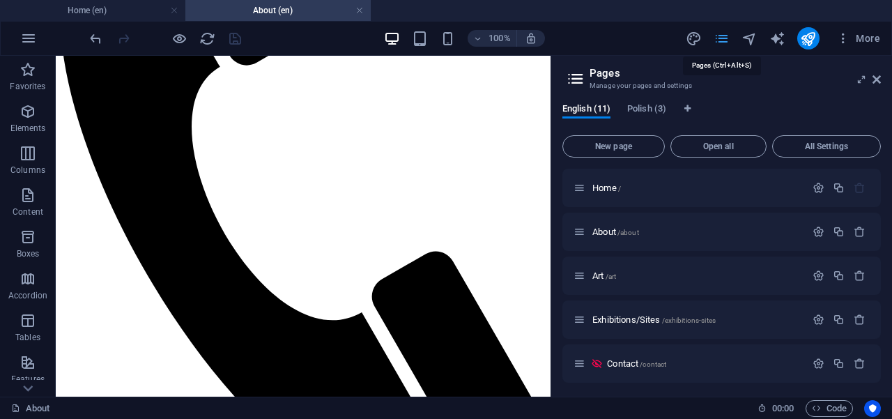
scroll to position [465, 0]
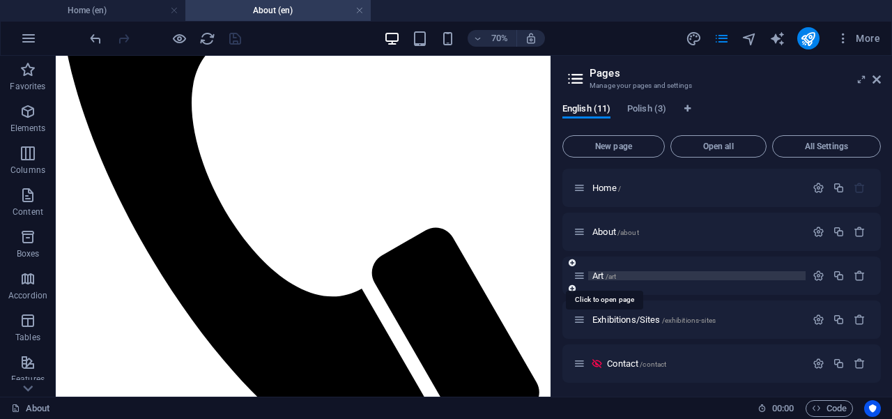
click at [601, 277] on span "Art /art" at bounding box center [604, 275] width 24 height 10
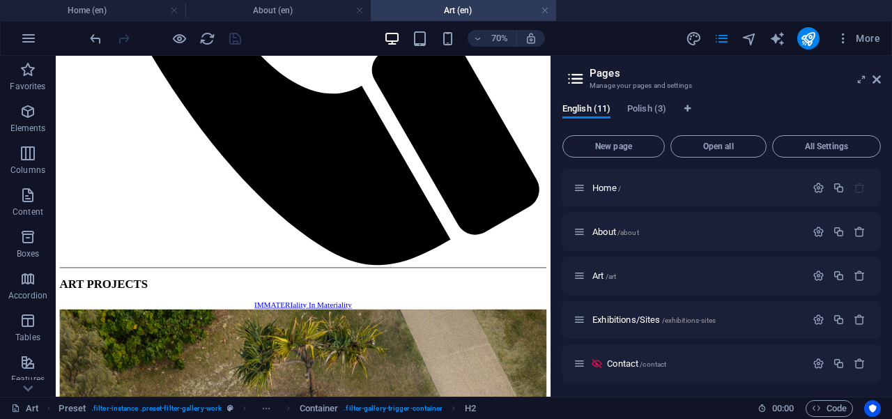
scroll to position [761, 0]
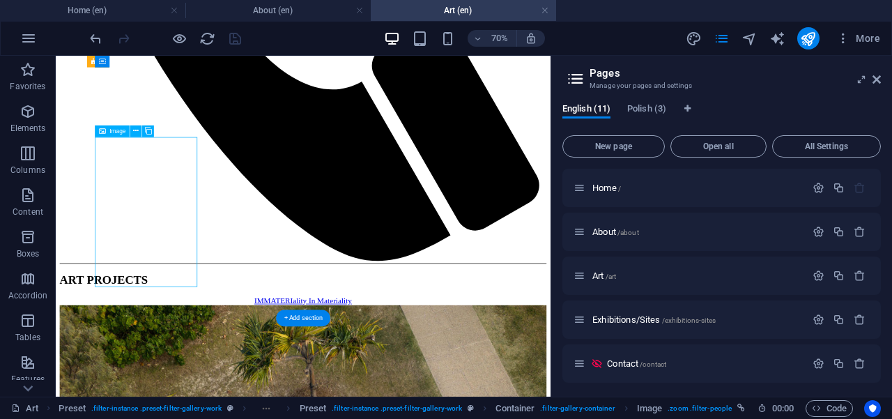
select select "%"
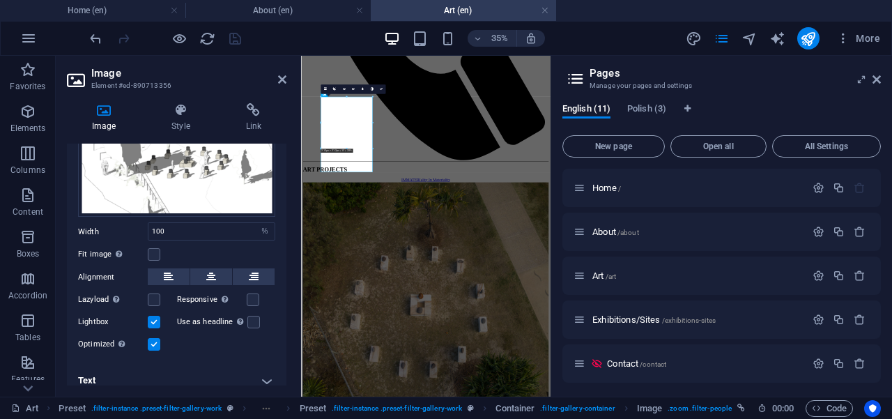
scroll to position [97, 0]
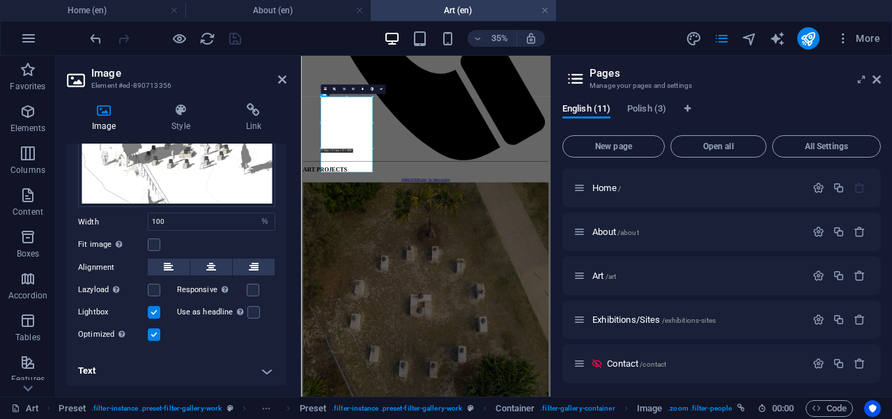
click at [265, 368] on h4 "Text" at bounding box center [176, 370] width 219 height 33
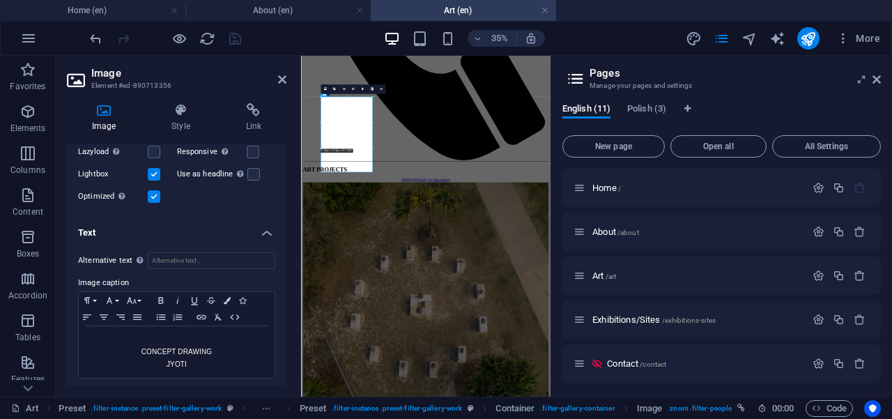
scroll to position [238, 0]
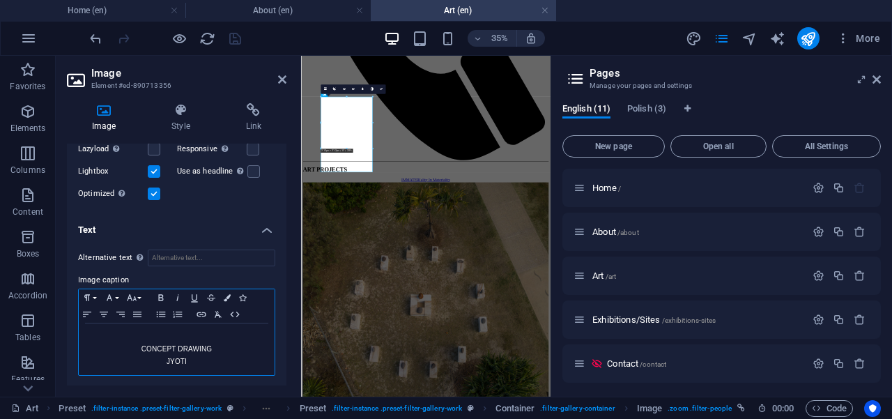
click at [198, 359] on p "JYOTI" at bounding box center [177, 361] width 182 height 13
click at [276, 79] on h2 "Image" at bounding box center [188, 73] width 195 height 13
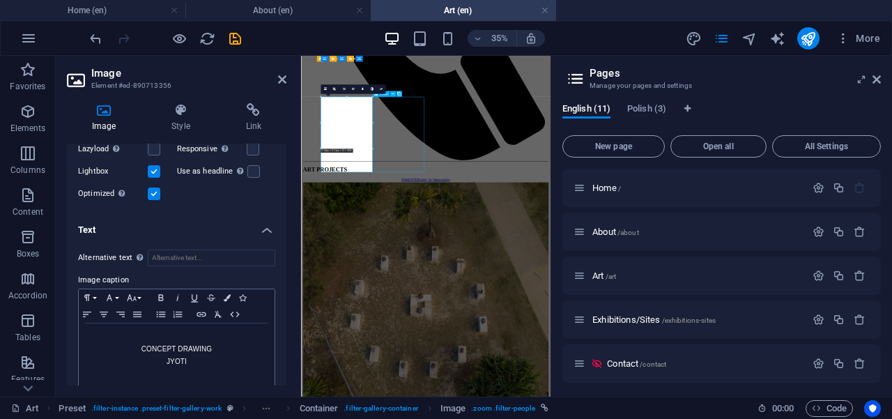
select select "%"
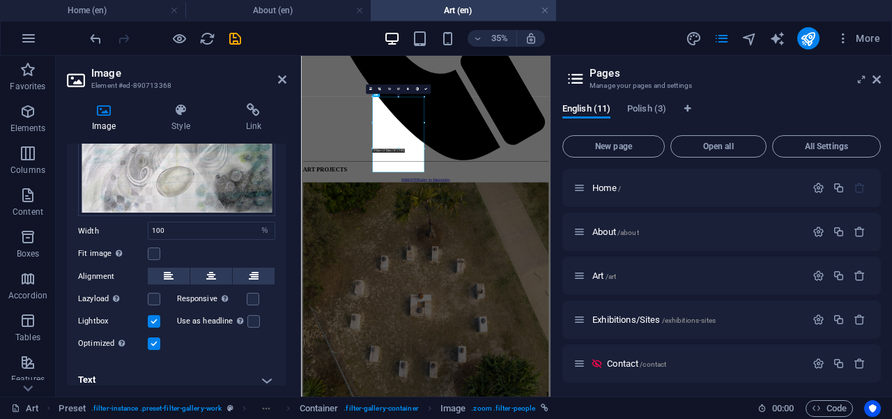
scroll to position [98, 0]
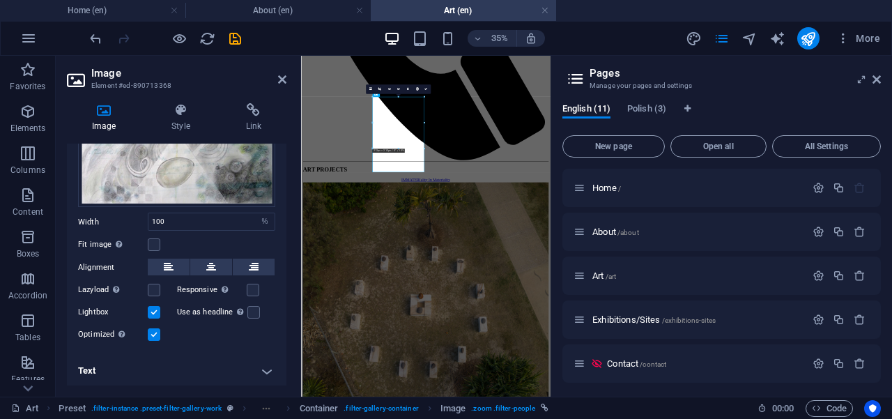
click at [264, 370] on h4 "Text" at bounding box center [176, 370] width 219 height 33
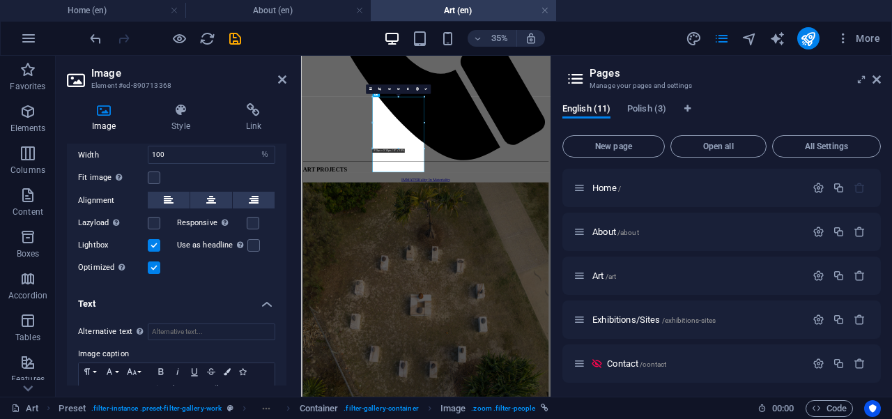
scroll to position [229, 0]
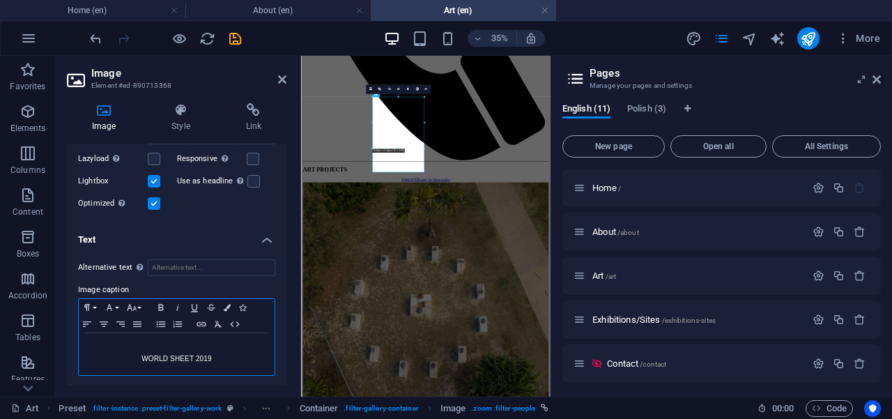
click at [220, 356] on p "WORLD SHEET 2019" at bounding box center [177, 359] width 182 height 13
click at [282, 78] on icon at bounding box center [282, 79] width 8 height 11
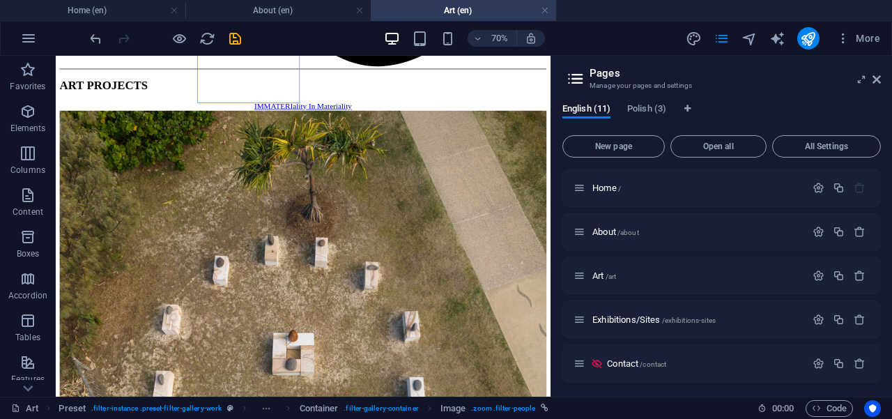
scroll to position [1047, 0]
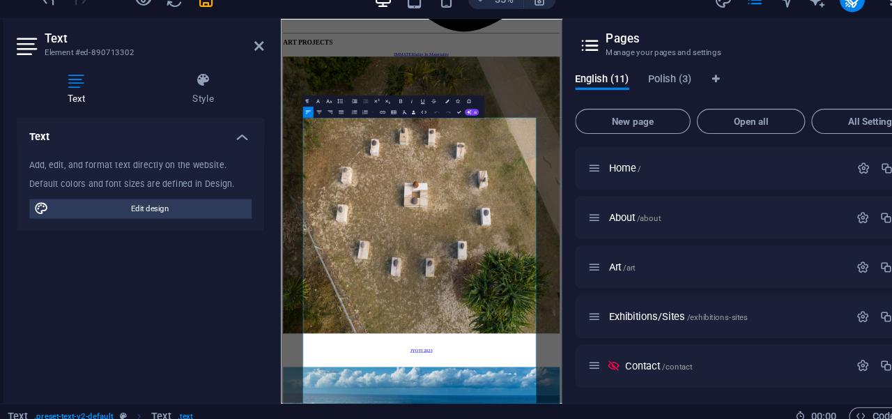
scroll to position [1054, 0]
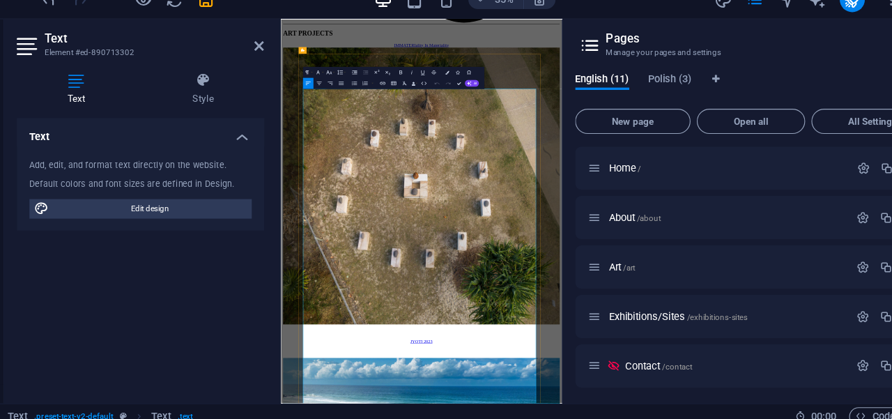
drag, startPoint x: 778, startPoint y: 274, endPoint x: 431, endPoint y: 283, distance: 347.8
copy span "Wood and stone are the favoured materials."
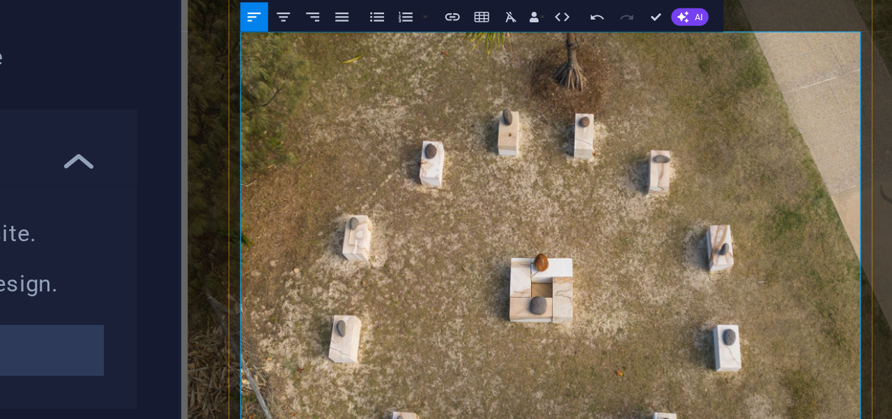
drag, startPoint x: 448, startPoint y: 149, endPoint x: 488, endPoint y: 146, distance: 40.5
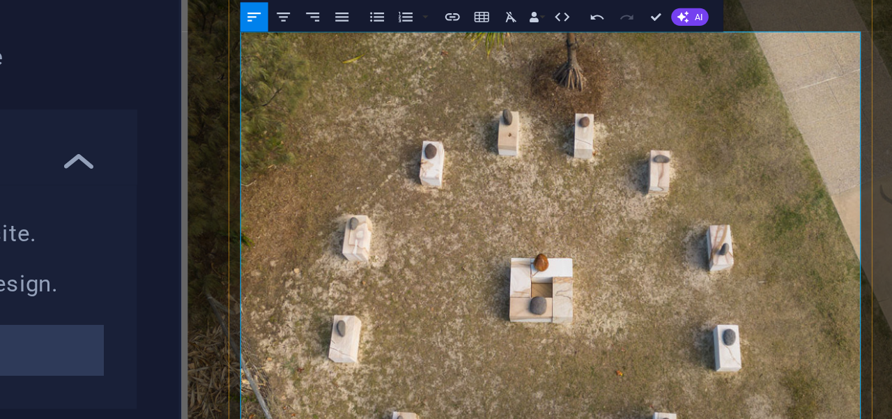
drag, startPoint x: 645, startPoint y: 150, endPoint x: 679, endPoint y: 148, distance: 34.2
drag, startPoint x: 457, startPoint y: 164, endPoint x: 543, endPoint y: 163, distance: 86.4
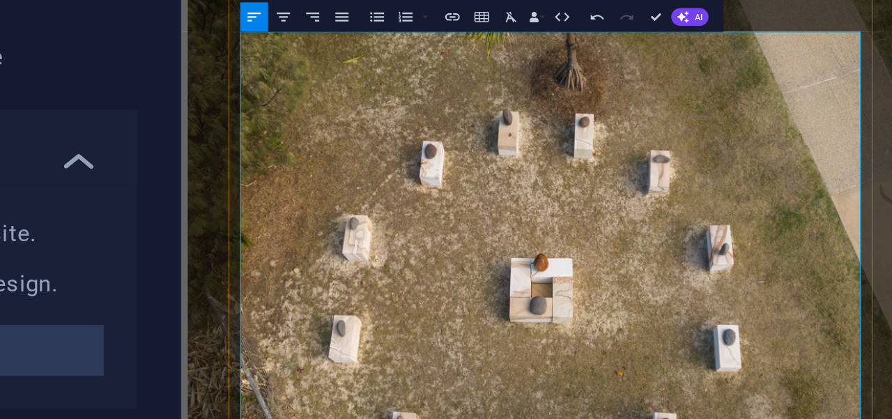
drag, startPoint x: 640, startPoint y: 167, endPoint x: 673, endPoint y: 167, distance: 32.8
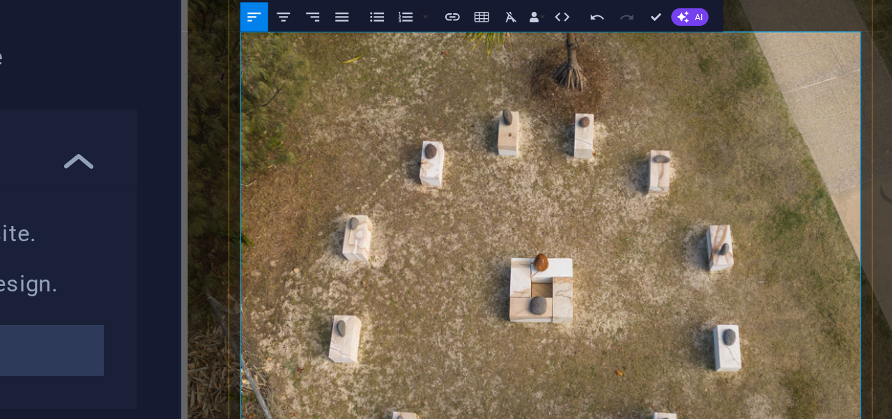
drag, startPoint x: 458, startPoint y: 164, endPoint x: 502, endPoint y: 167, distance: 44.0
drag, startPoint x: 457, startPoint y: 164, endPoint x: 497, endPoint y: 167, distance: 39.8
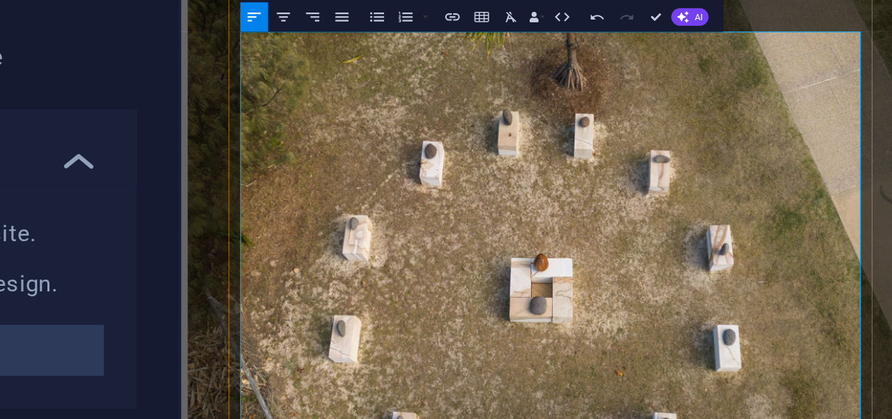
drag, startPoint x: 546, startPoint y: 131, endPoint x: 535, endPoint y: 133, distance: 10.7
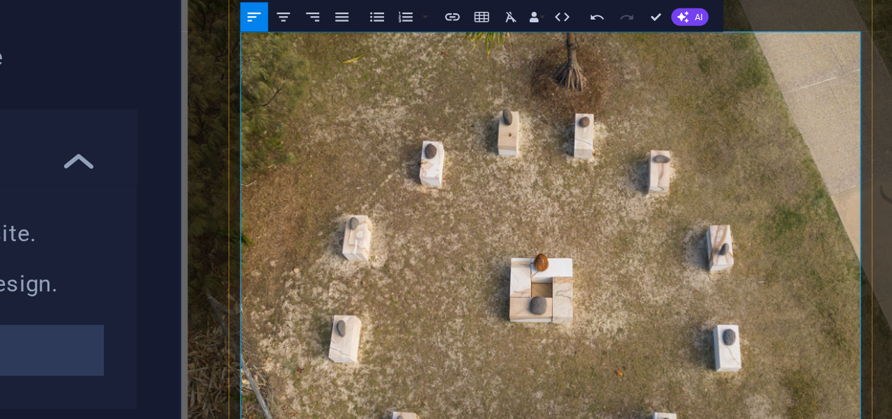
drag, startPoint x: 543, startPoint y: 132, endPoint x: 563, endPoint y: 132, distance: 20.2
drag, startPoint x: 465, startPoint y: 131, endPoint x: 490, endPoint y: 130, distance: 25.1
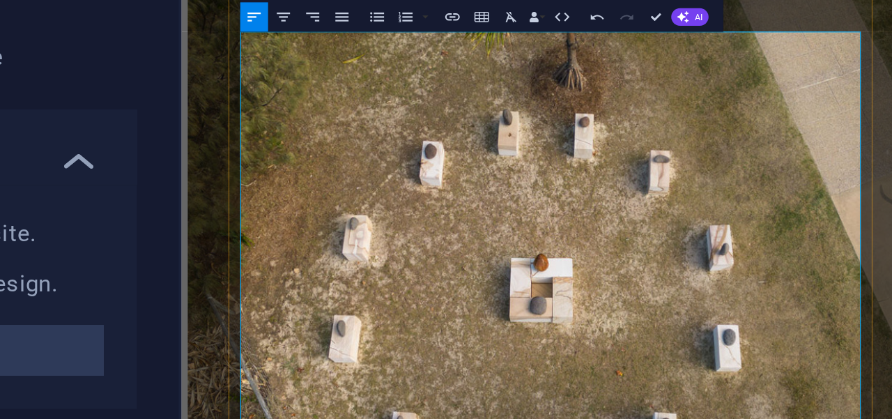
drag, startPoint x: 430, startPoint y: 149, endPoint x: 463, endPoint y: 149, distance: 33.4
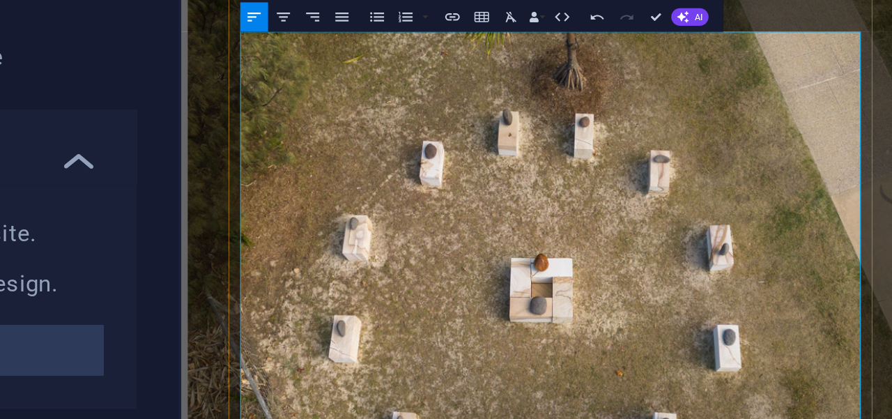
drag, startPoint x: 427, startPoint y: 131, endPoint x: 340, endPoint y: 138, distance: 87.4
drag, startPoint x: 735, startPoint y: 150, endPoint x: 761, endPoint y: 150, distance: 25.8
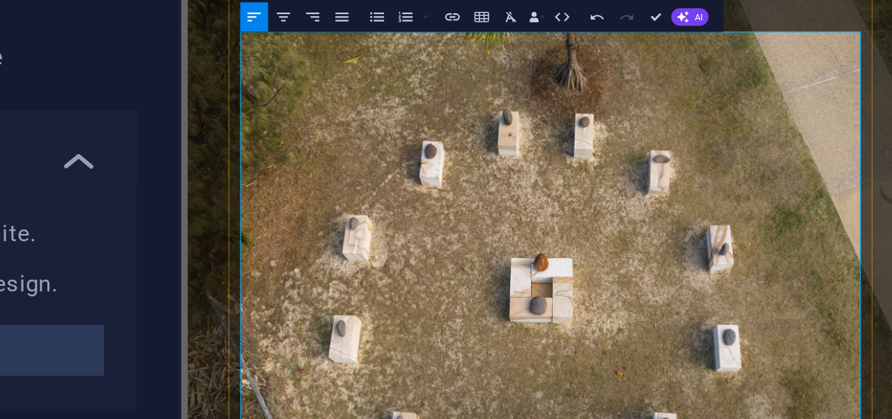
drag, startPoint x: 304, startPoint y: 198, endPoint x: 237, endPoint y: 199, distance: 67.6
drag, startPoint x: 270, startPoint y: 200, endPoint x: 339, endPoint y: 199, distance: 69.0
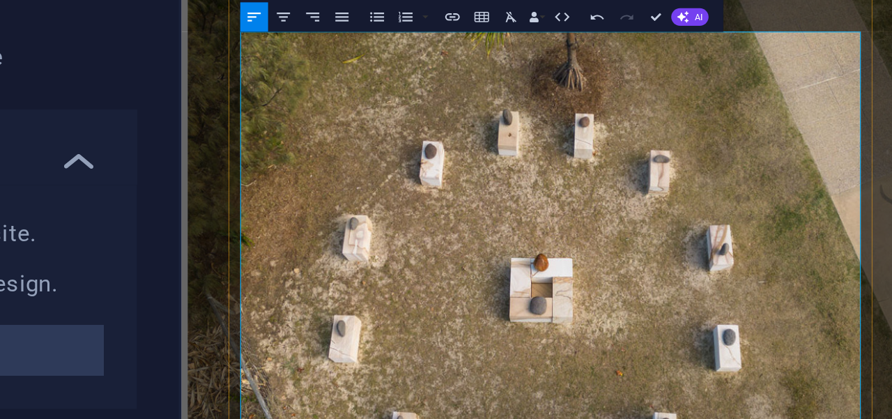
drag, startPoint x: 326, startPoint y: 198, endPoint x: 360, endPoint y: 196, distance: 34.2
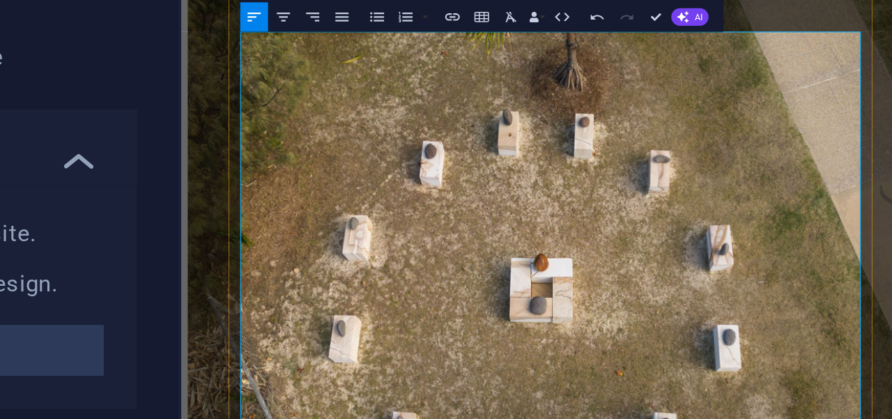
drag, startPoint x: 568, startPoint y: 214, endPoint x: 649, endPoint y: 219, distance: 81.7
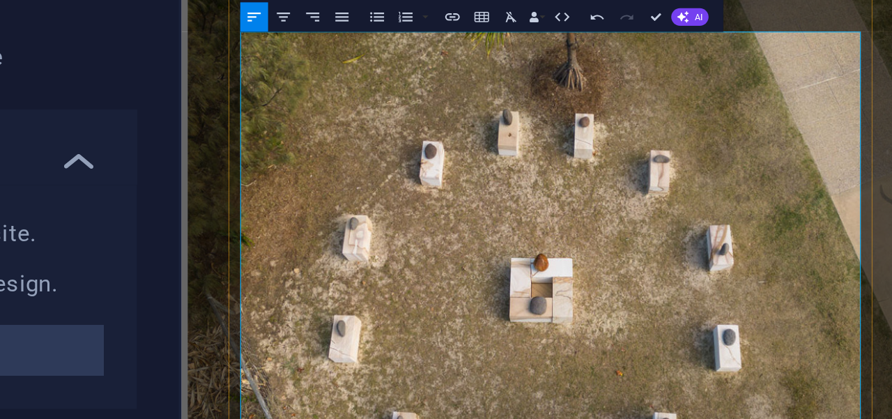
drag, startPoint x: 389, startPoint y: 298, endPoint x: 427, endPoint y: 296, distance: 38.4
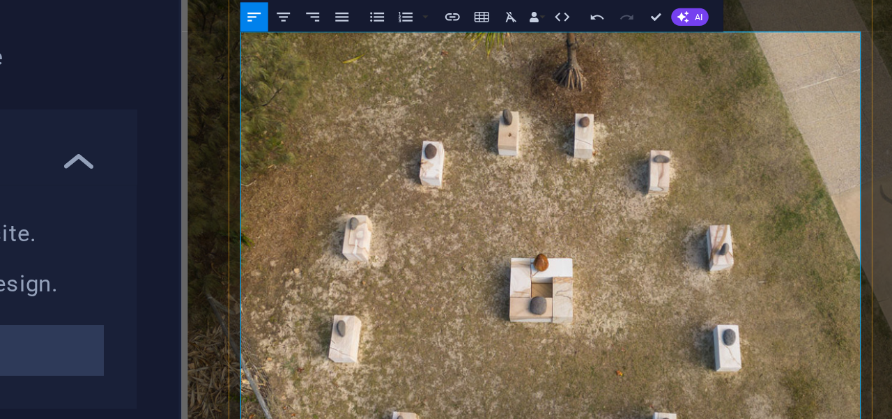
drag, startPoint x: 701, startPoint y: 299, endPoint x: 747, endPoint y: 297, distance: 46.0
drag, startPoint x: 714, startPoint y: 298, endPoint x: 705, endPoint y: 298, distance: 9.1
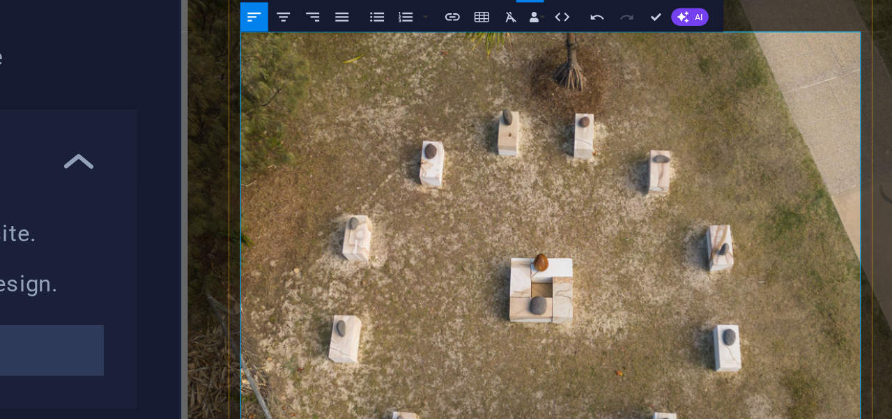
drag, startPoint x: 701, startPoint y: 300, endPoint x: 780, endPoint y: 301, distance: 79.4
drag, startPoint x: 401, startPoint y: 315, endPoint x: 265, endPoint y: 318, distance: 135.9
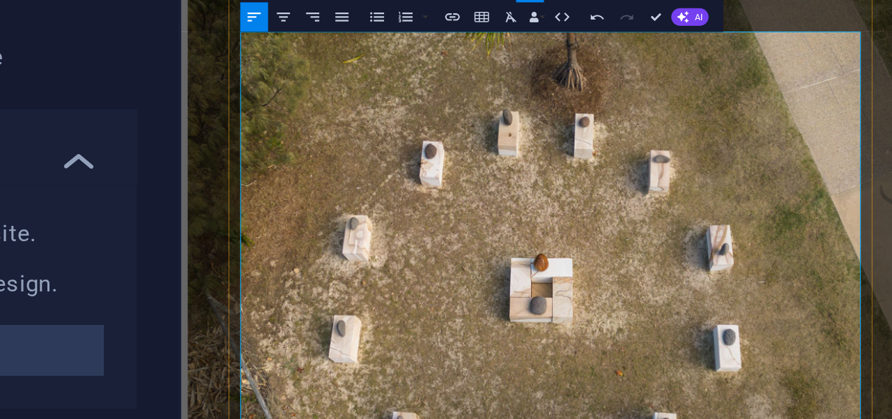
drag, startPoint x: 702, startPoint y: 302, endPoint x: 343, endPoint y: 313, distance: 358.3
drag, startPoint x: 501, startPoint y: 316, endPoint x: 341, endPoint y: 316, distance: 159.5
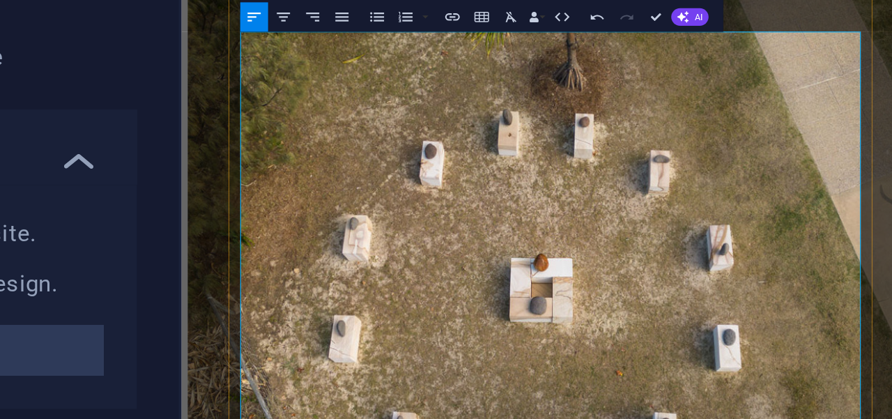
drag, startPoint x: 418, startPoint y: 291, endPoint x: 390, endPoint y: 366, distance: 80.2
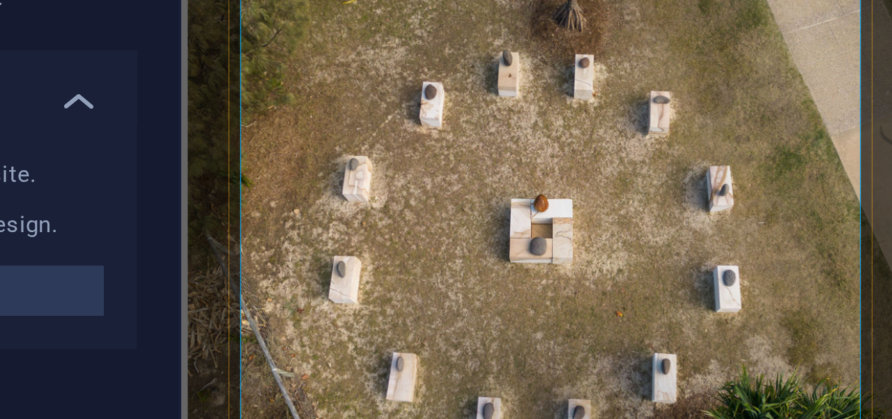
drag, startPoint x: 574, startPoint y: 194, endPoint x: 559, endPoint y: 337, distance: 144.3
drag, startPoint x: 531, startPoint y: 240, endPoint x: 668, endPoint y: 240, distance: 137.2
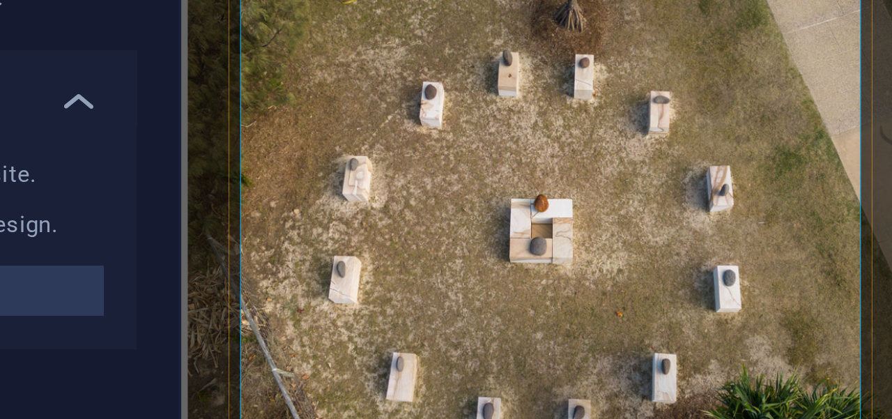
copy p "T en Structures of Knowledge"
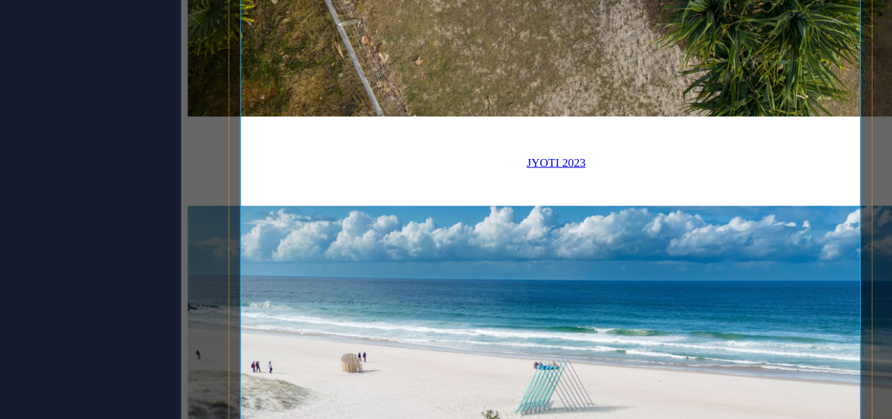
scroll to position [1164, 0]
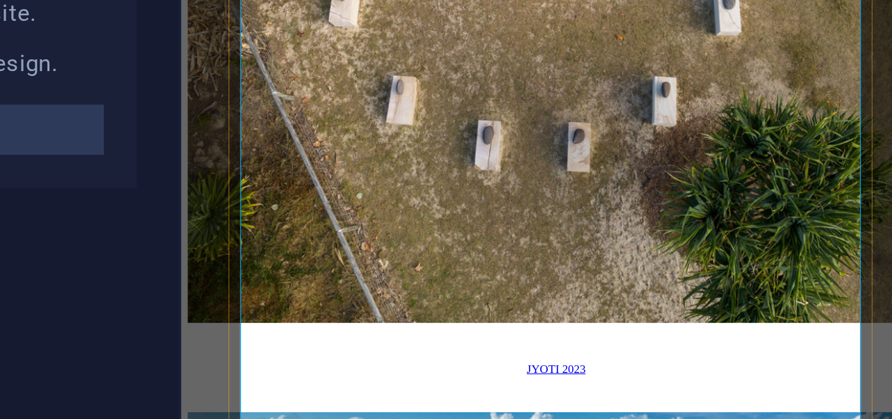
drag, startPoint x: 405, startPoint y: 94, endPoint x: 423, endPoint y: 88, distance: 18.3
drag, startPoint x: 465, startPoint y: 137, endPoint x: 502, endPoint y: 135, distance: 37.0
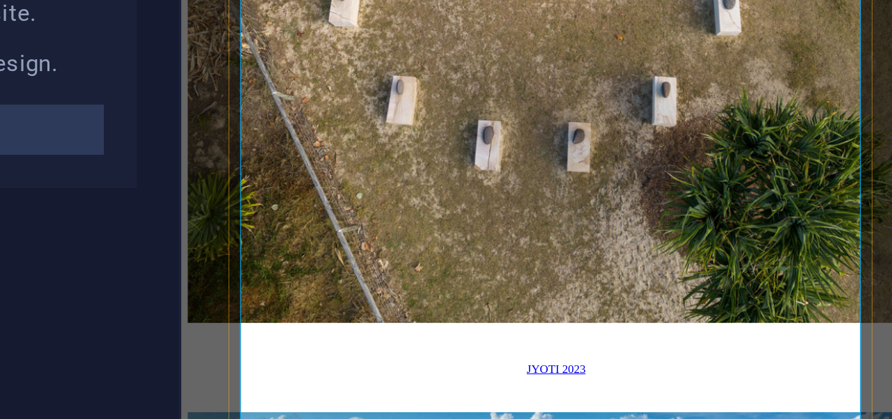
drag, startPoint x: 331, startPoint y: 203, endPoint x: 281, endPoint y: 205, distance: 49.5
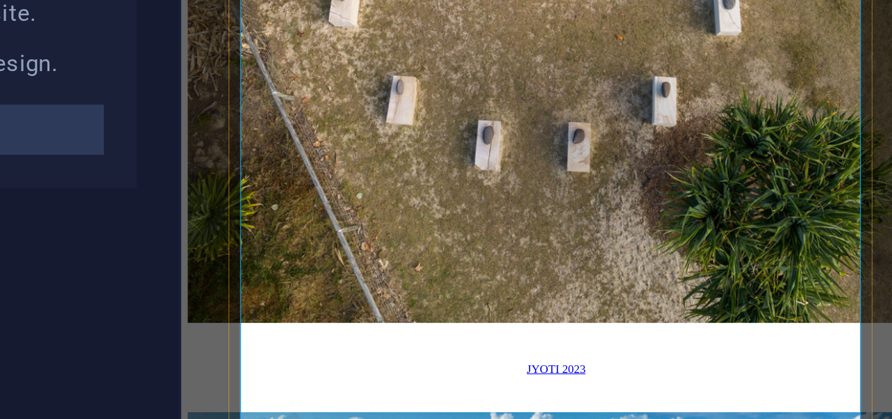
drag, startPoint x: 468, startPoint y: 286, endPoint x: 343, endPoint y: 302, distance: 126.4
drag, startPoint x: 472, startPoint y: 283, endPoint x: 463, endPoint y: 283, distance: 9.8
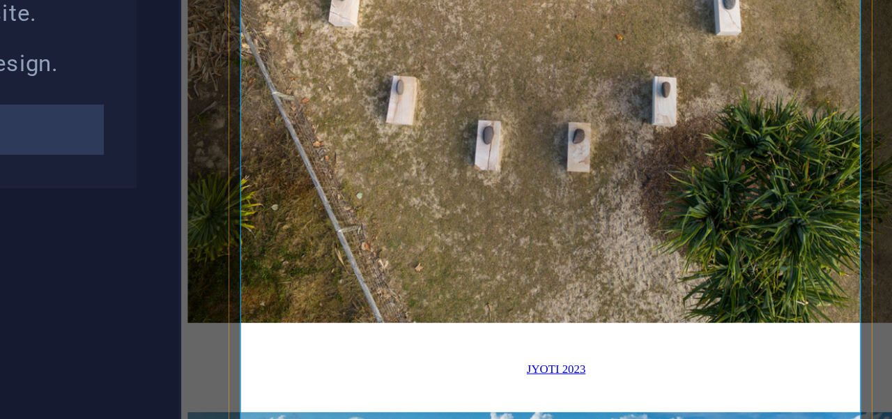
drag, startPoint x: 568, startPoint y: 302, endPoint x: 536, endPoint y: 302, distance: 32.1
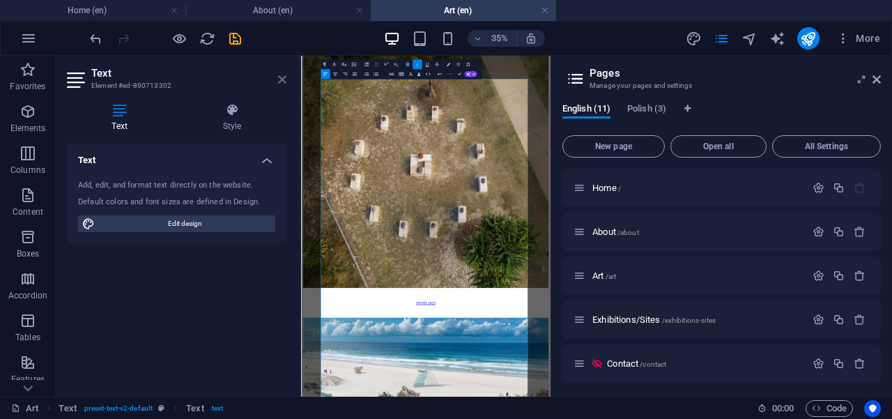
click at [281, 79] on icon at bounding box center [282, 79] width 8 height 11
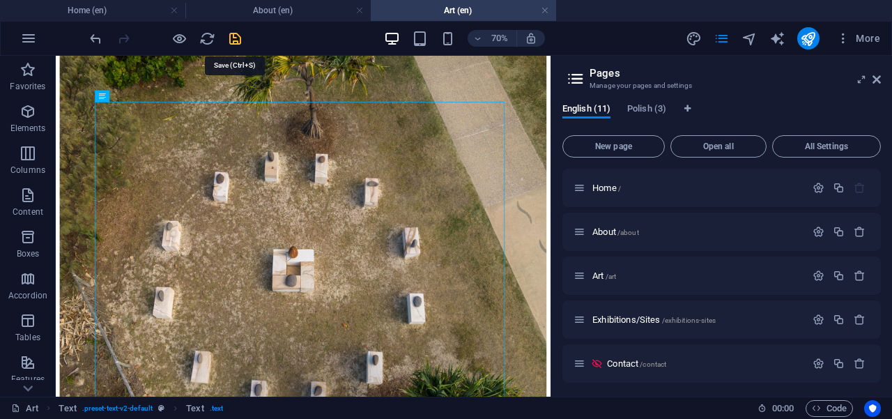
click at [231, 36] on icon "save" at bounding box center [235, 39] width 16 height 16
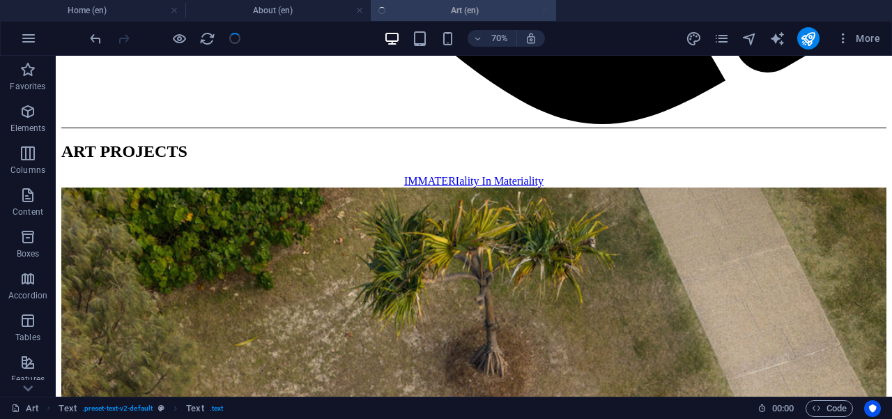
scroll to position [1231, 0]
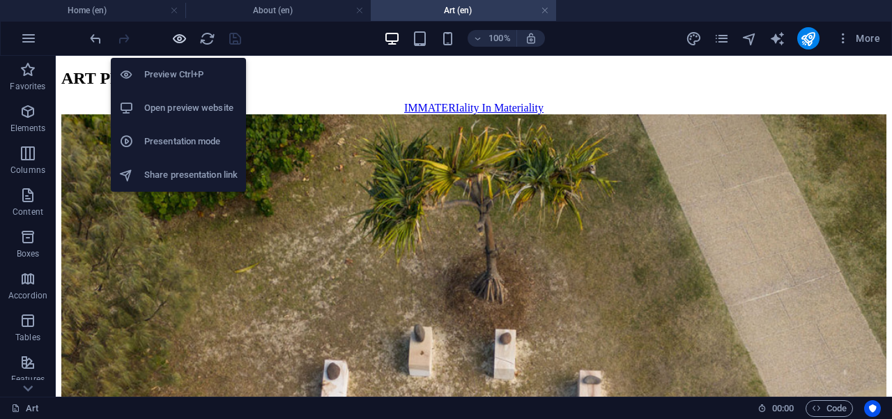
click at [178, 40] on icon "button" at bounding box center [179, 39] width 16 height 16
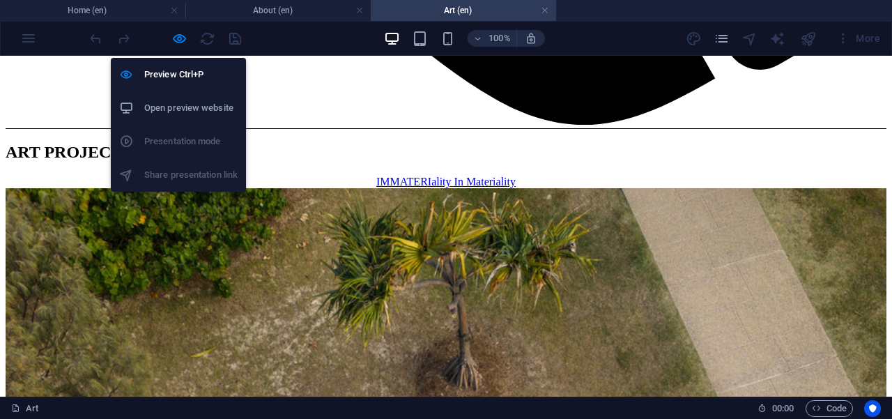
click at [181, 109] on h6 "Open preview website" at bounding box center [190, 108] width 93 height 17
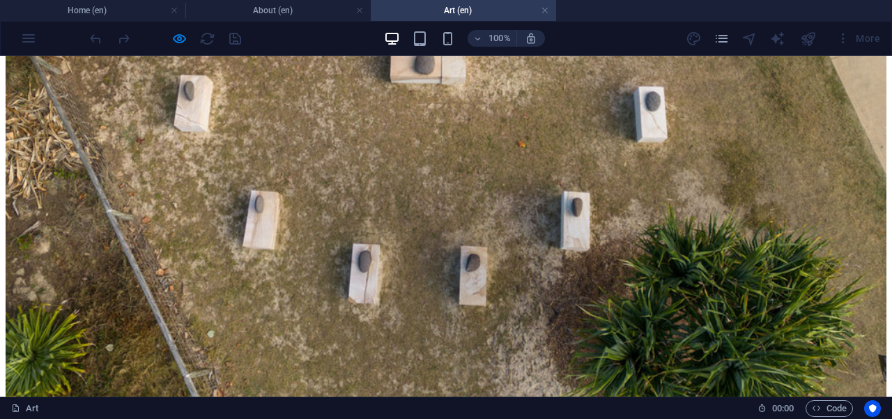
scroll to position [1816, 0]
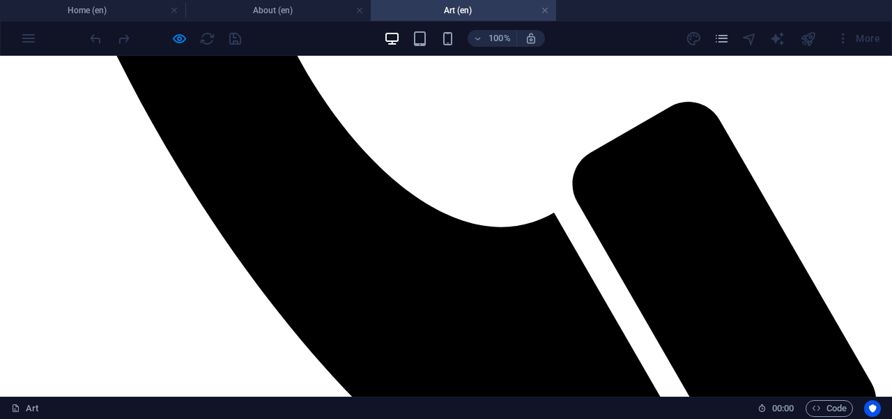
scroll to position [796, 0]
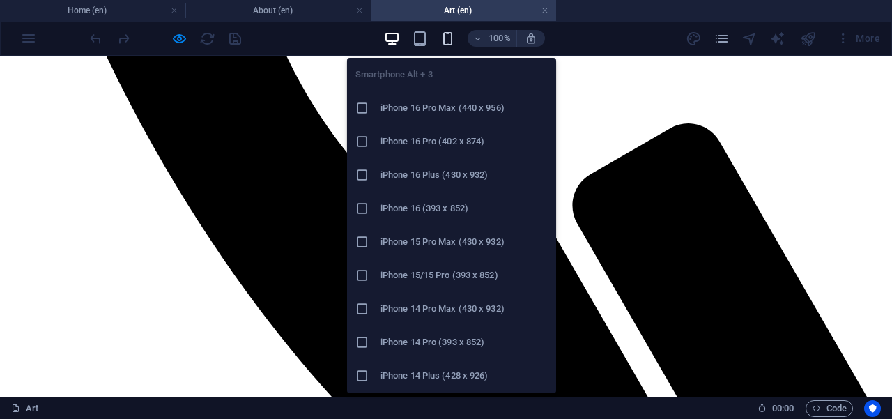
click at [450, 37] on icon "button" at bounding box center [448, 39] width 16 height 16
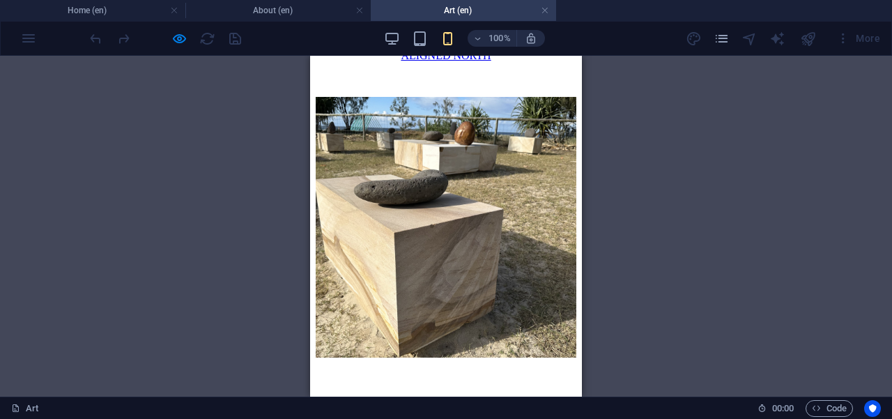
scroll to position [0, 0]
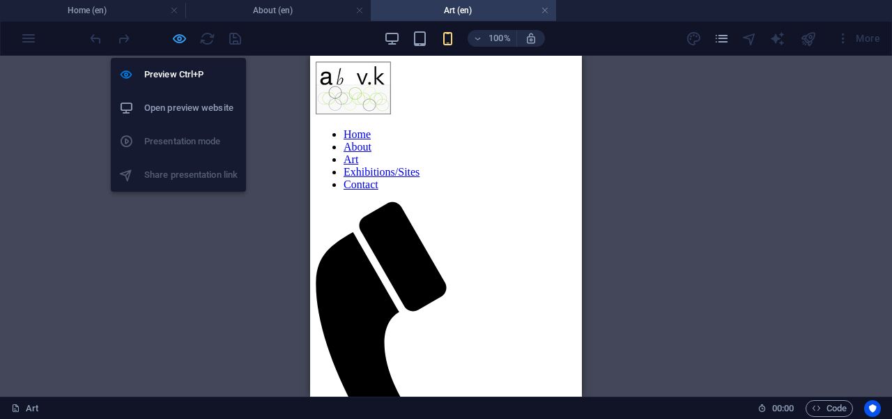
click at [178, 40] on icon "button" at bounding box center [179, 39] width 16 height 16
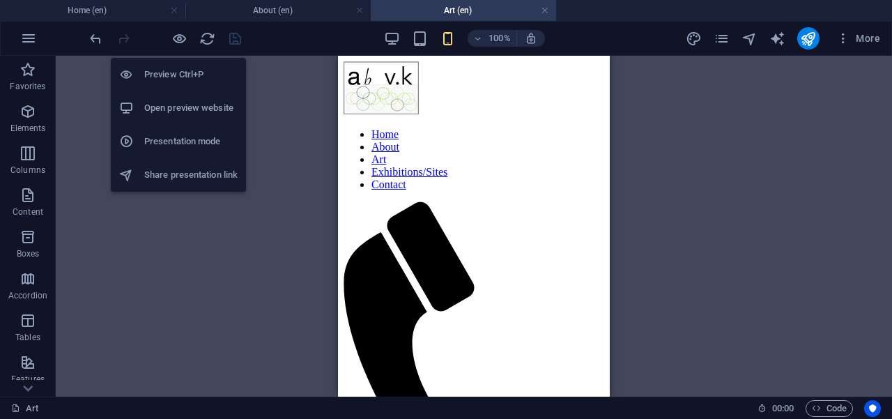
click at [173, 72] on h6 "Preview Ctrl+P" at bounding box center [190, 74] width 93 height 17
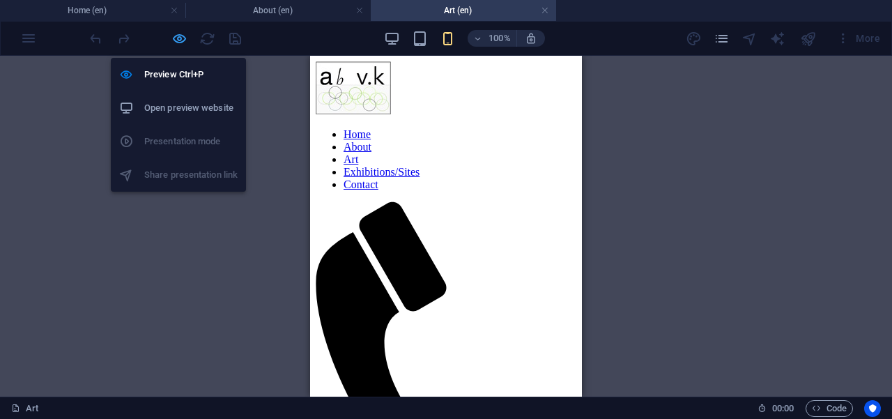
click at [178, 40] on icon "button" at bounding box center [179, 39] width 16 height 16
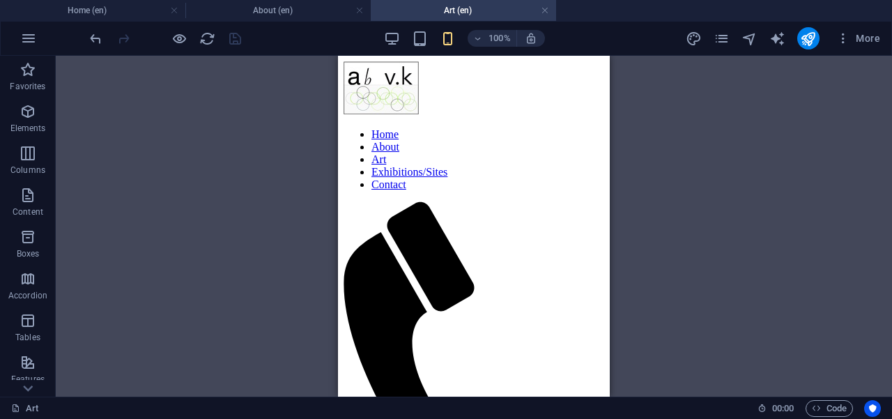
click at [401, 37] on div "100%" at bounding box center [464, 38] width 161 height 22
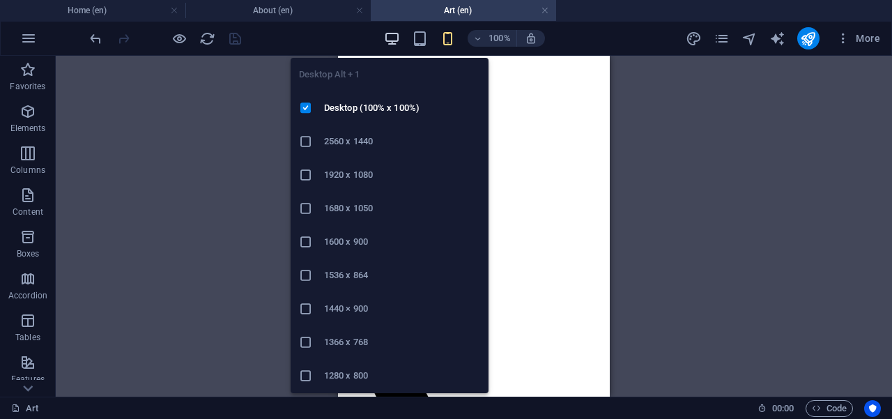
click at [385, 43] on icon "button" at bounding box center [392, 39] width 16 height 16
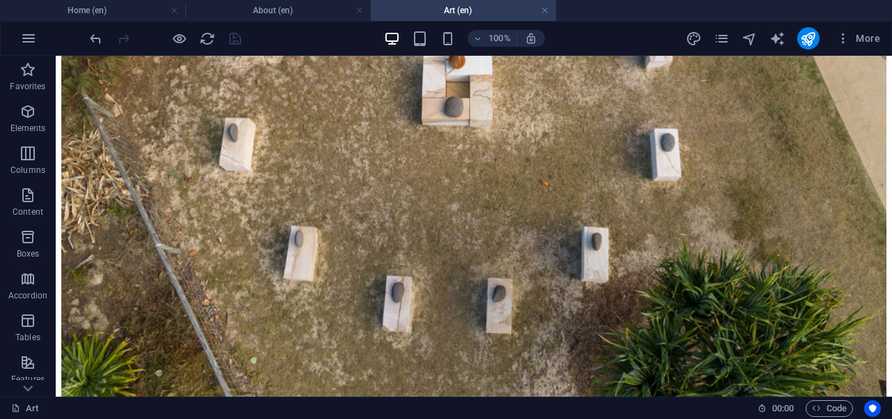
scroll to position [1675, 0]
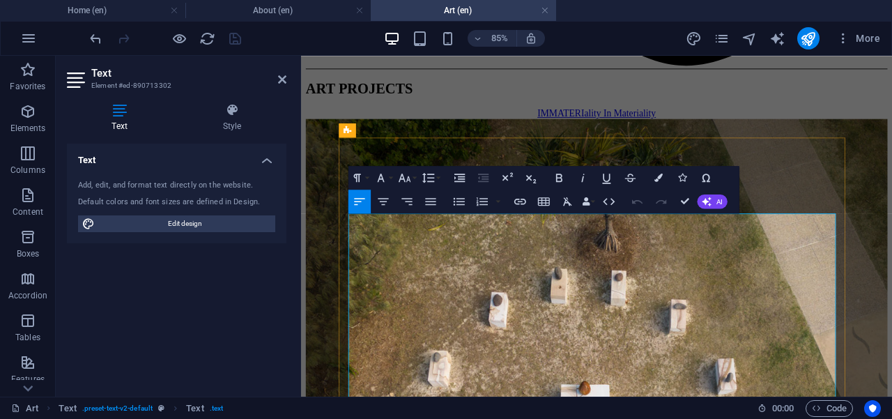
scroll to position [1238, 0]
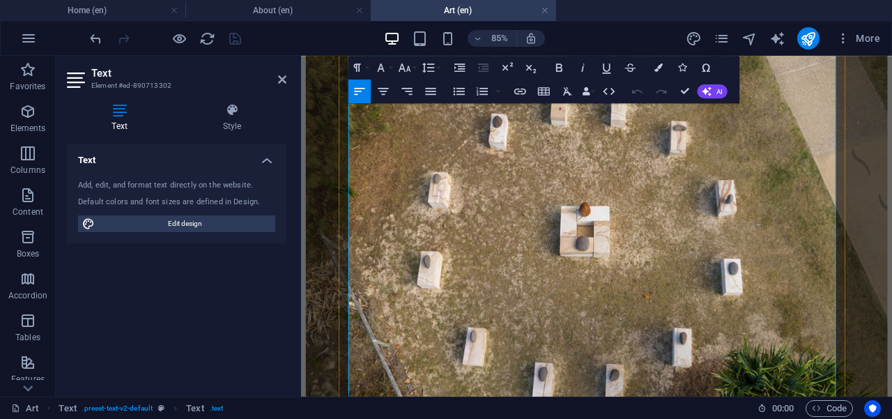
drag, startPoint x: 475, startPoint y: 244, endPoint x: 476, endPoint y: 194, distance: 50.2
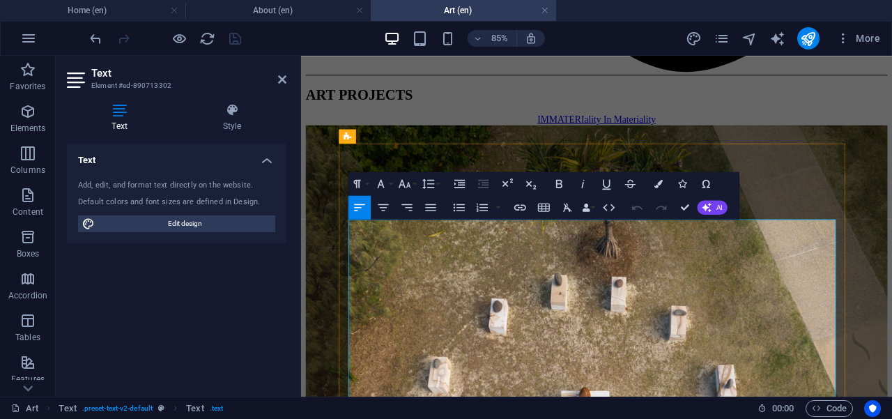
drag, startPoint x: 461, startPoint y: 257, endPoint x: 527, endPoint y: 257, distance: 65.5
drag, startPoint x: 489, startPoint y: 258, endPoint x: 576, endPoint y: 258, distance: 87.1
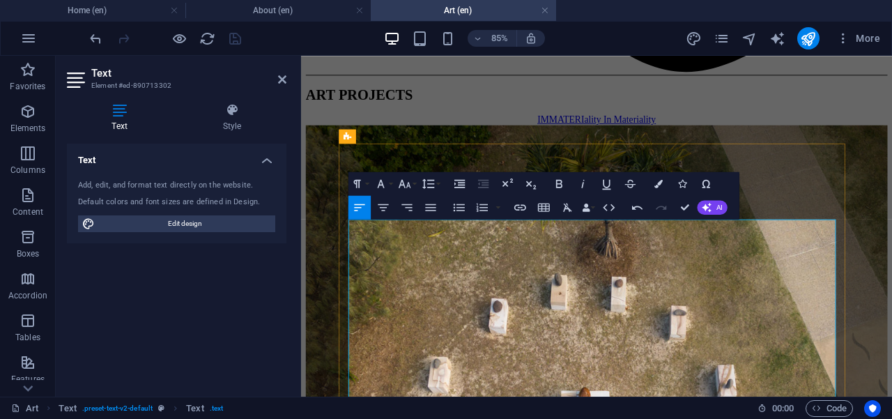
drag, startPoint x: 581, startPoint y: 258, endPoint x: 611, endPoint y: 256, distance: 30.0
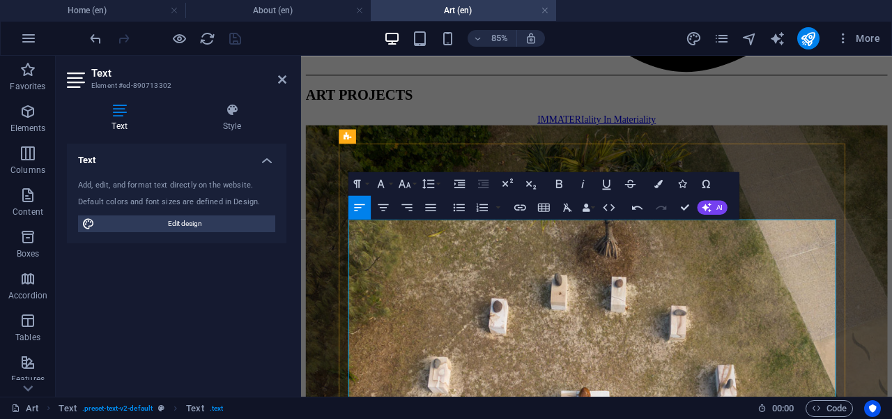
drag, startPoint x: 841, startPoint y: 291, endPoint x: 869, endPoint y: 290, distance: 27.9
drag, startPoint x: 842, startPoint y: 292, endPoint x: 874, endPoint y: 289, distance: 32.2
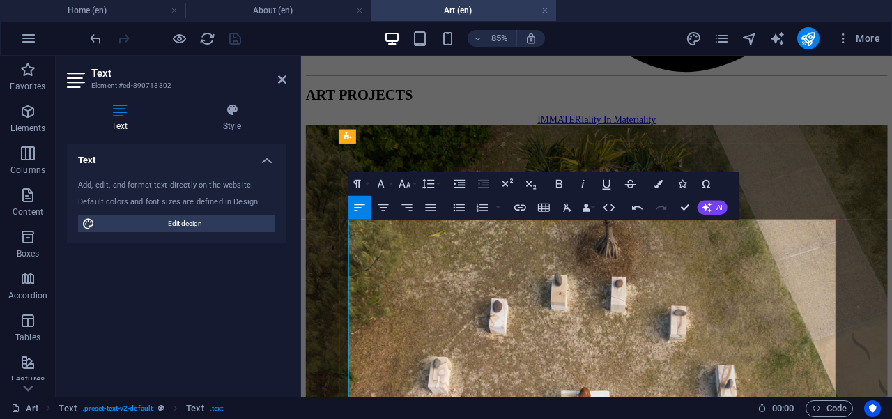
drag, startPoint x: 850, startPoint y: 291, endPoint x: 921, endPoint y: 291, distance: 71.1
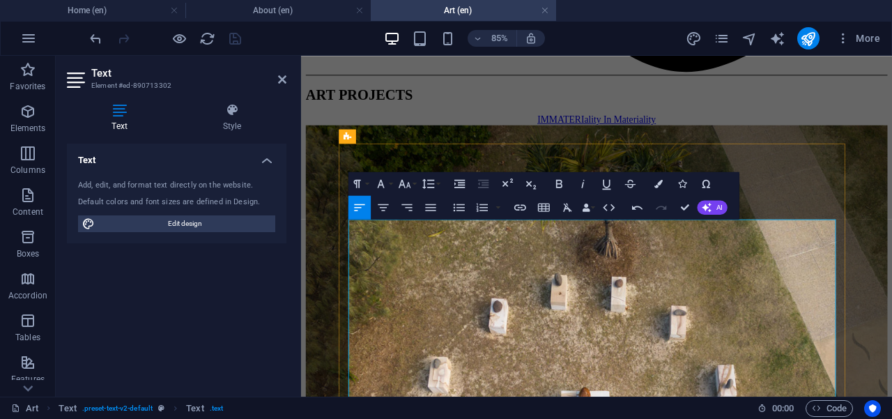
drag, startPoint x: 410, startPoint y: 308, endPoint x: 357, endPoint y: 309, distance: 53.6
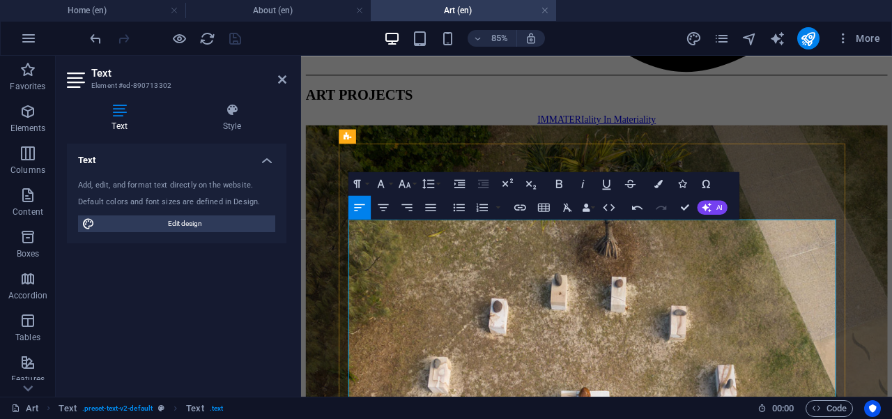
drag, startPoint x: 670, startPoint y: 291, endPoint x: 721, endPoint y: 293, distance: 51.6
drag, startPoint x: 666, startPoint y: 291, endPoint x: 637, endPoint y: 291, distance: 28.6
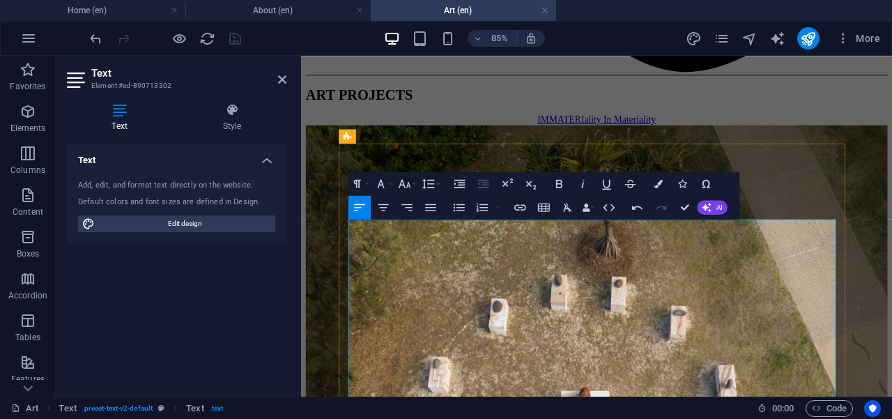
drag, startPoint x: 722, startPoint y: 341, endPoint x: 757, endPoint y: 341, distance: 34.8
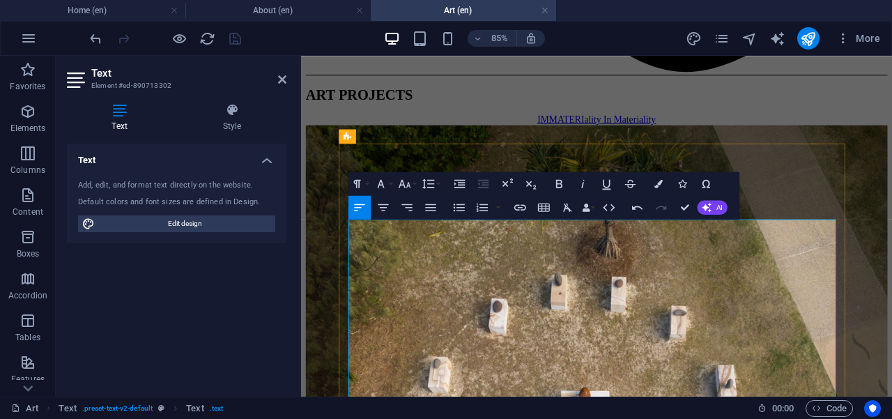
drag, startPoint x: 628, startPoint y: 361, endPoint x: 601, endPoint y: 384, distance: 36.1
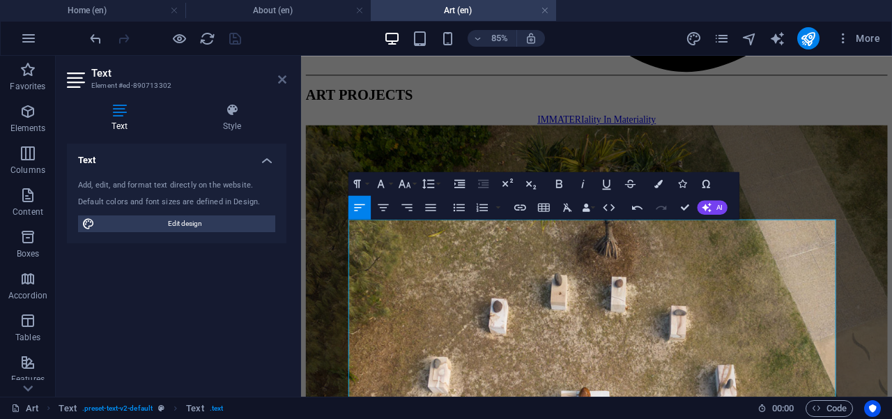
click at [281, 81] on icon at bounding box center [282, 79] width 8 height 11
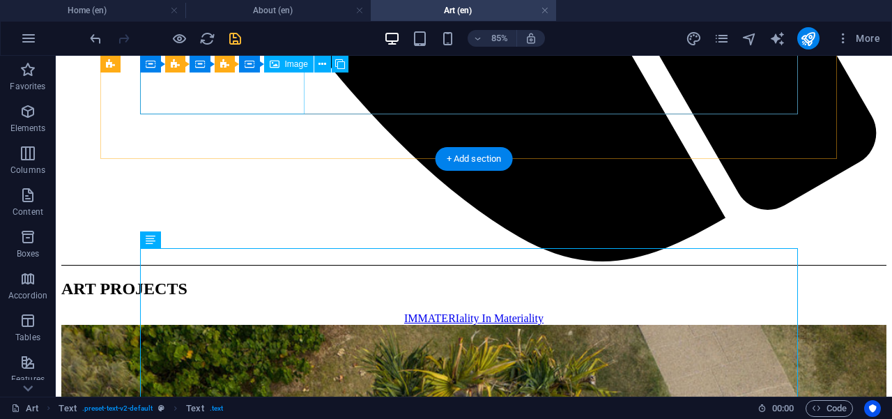
scroll to position [1105, 0]
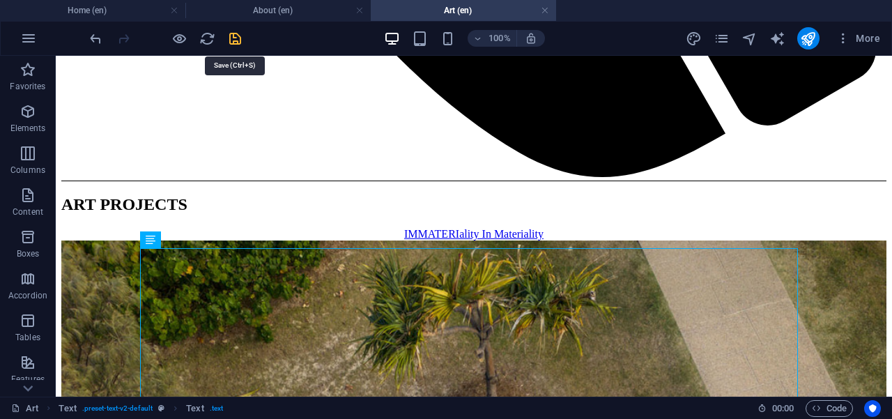
click at [235, 42] on icon "save" at bounding box center [235, 39] width 16 height 16
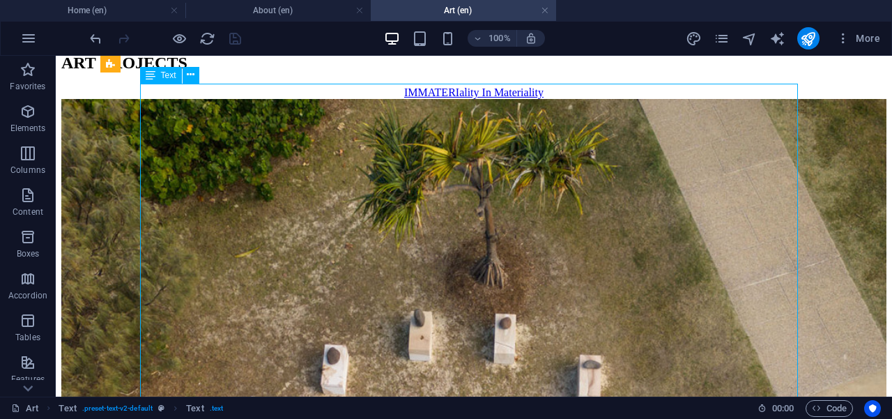
scroll to position [1316, 0]
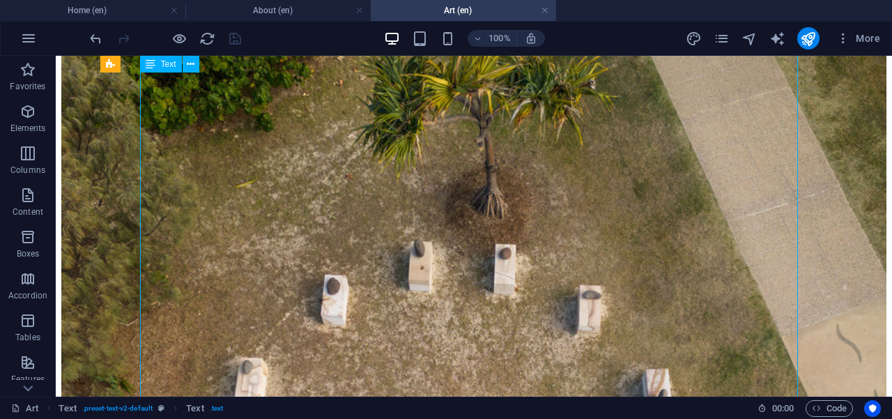
drag, startPoint x: 519, startPoint y: 331, endPoint x: 525, endPoint y: 281, distance: 49.9
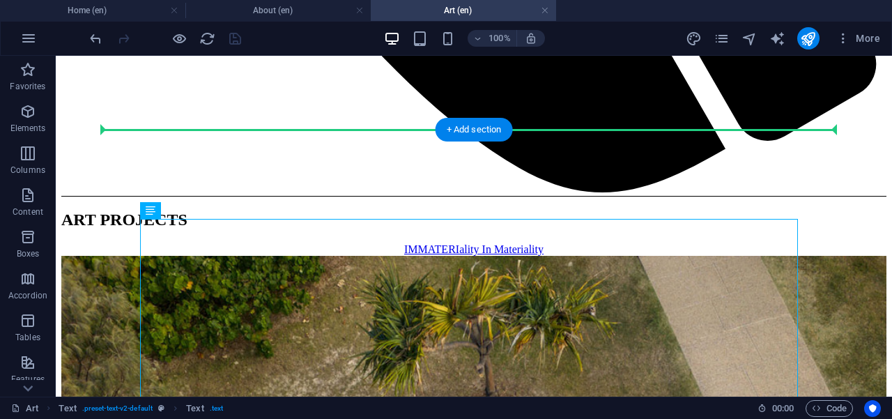
scroll to position [1926, 0]
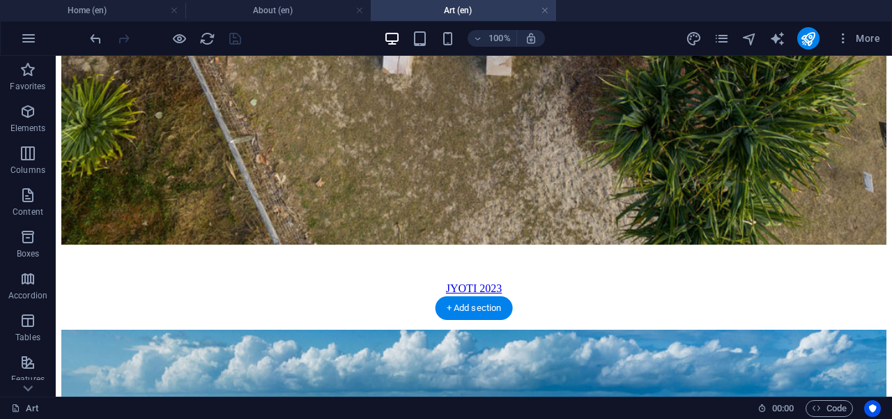
drag, startPoint x: 334, startPoint y: 234, endPoint x: 311, endPoint y: 173, distance: 64.8
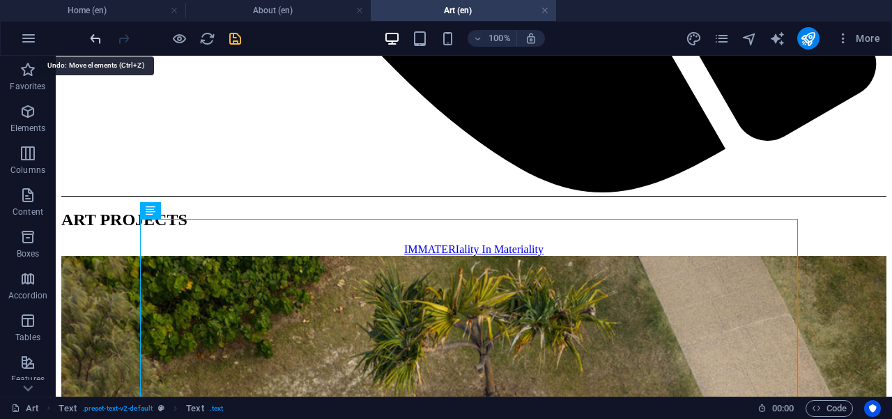
click at [93, 39] on icon "undo" at bounding box center [96, 39] width 16 height 16
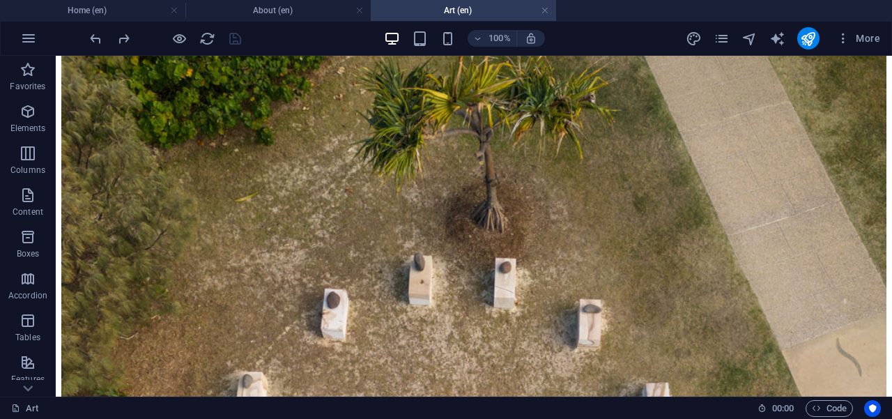
scroll to position [1310, 0]
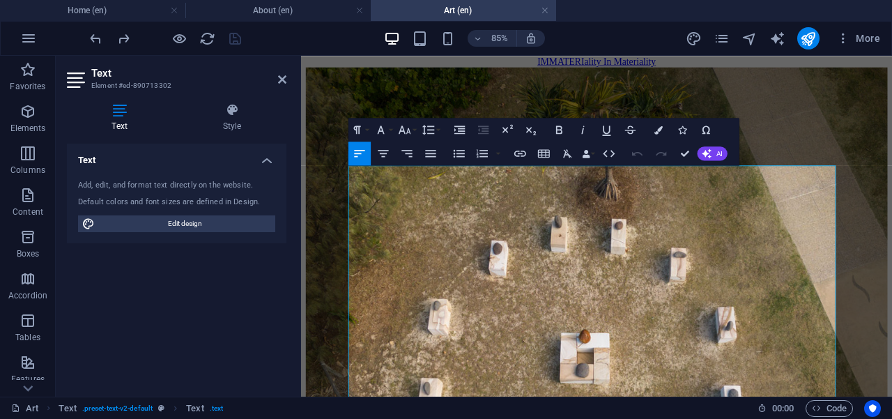
scroll to position [1125, 0]
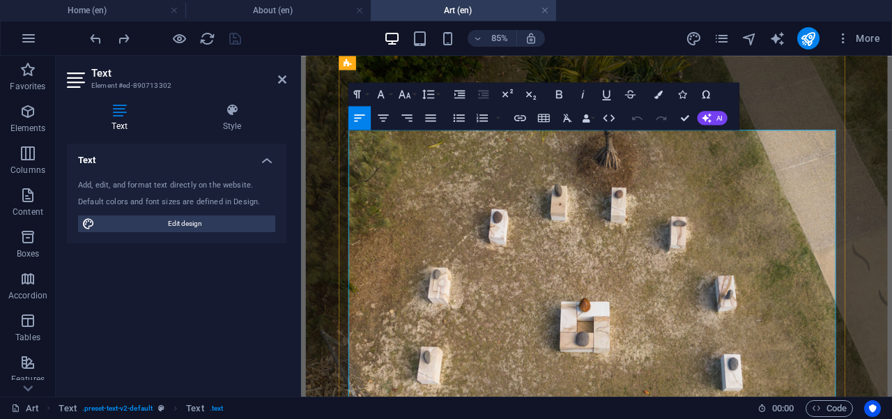
drag, startPoint x: 495, startPoint y: 387, endPoint x: 481, endPoint y: 367, distance: 23.6
drag, startPoint x: 392, startPoint y: 353, endPoint x: 355, endPoint y: 353, distance: 37.6
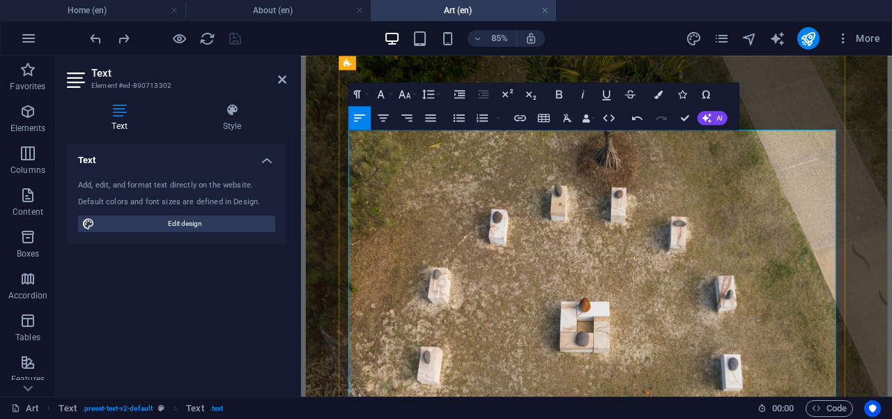
drag, startPoint x: 801, startPoint y: 351, endPoint x: 747, endPoint y: 355, distance: 54.5
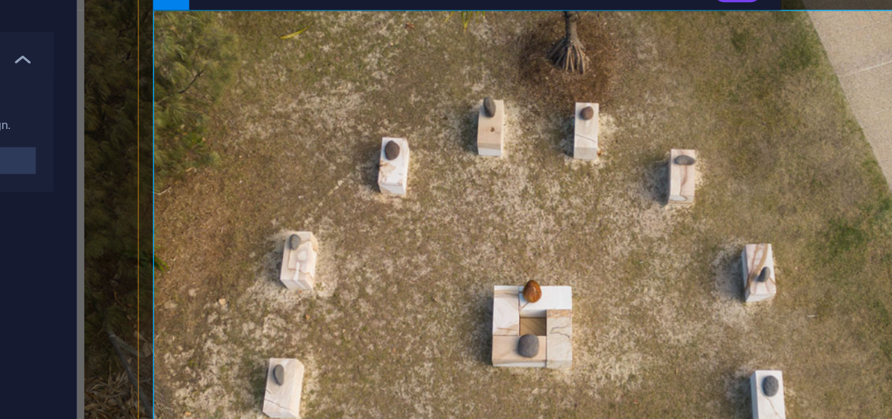
drag, startPoint x: 315, startPoint y: 188, endPoint x: 387, endPoint y: 185, distance: 72.5
drag, startPoint x: 461, startPoint y: 187, endPoint x: 519, endPoint y: 187, distance: 57.8
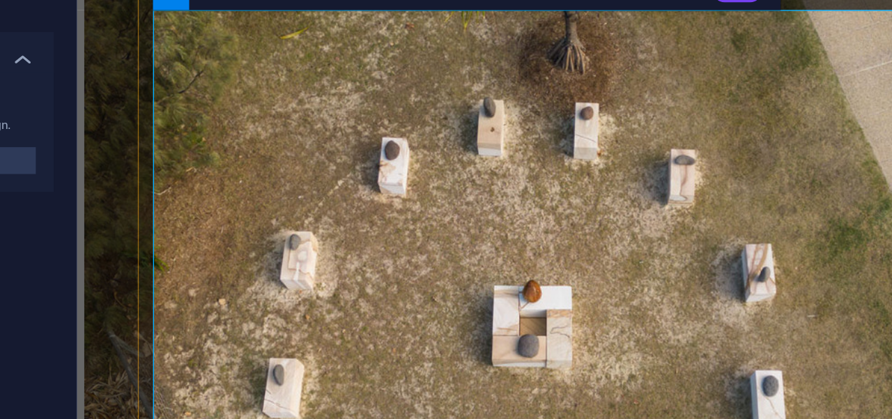
copy span "architecture"
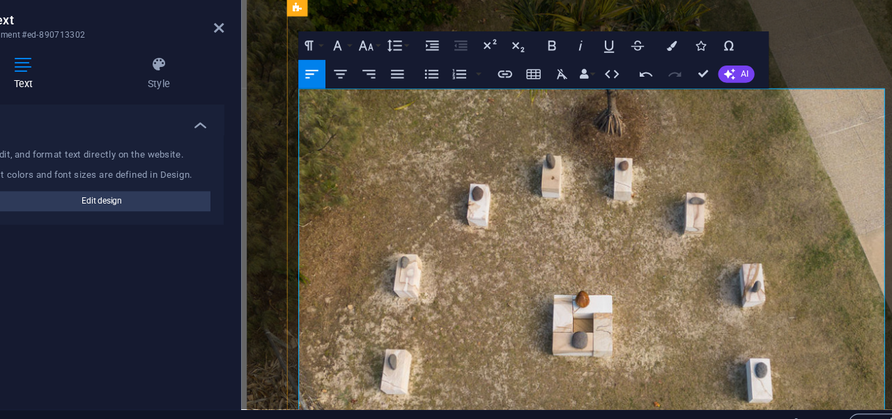
drag, startPoint x: 829, startPoint y: 297, endPoint x: 340, endPoint y: 311, distance: 489.3
drag, startPoint x: 331, startPoint y: 297, endPoint x: 380, endPoint y: 291, distance: 49.2
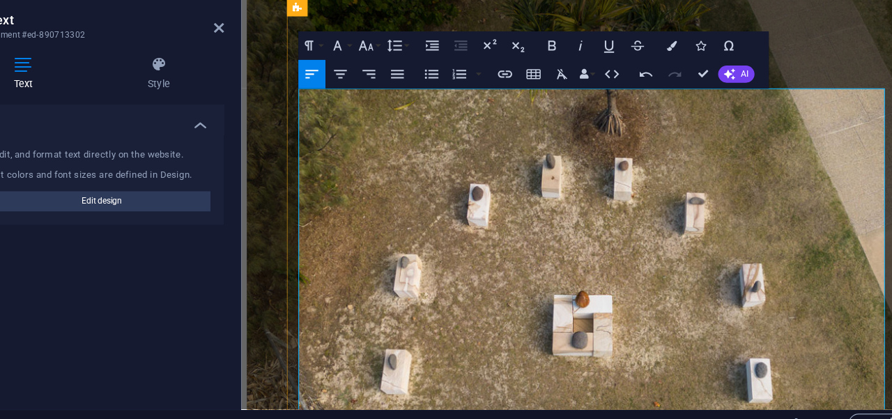
drag, startPoint x: 369, startPoint y: 313, endPoint x: 403, endPoint y: 311, distance: 34.2
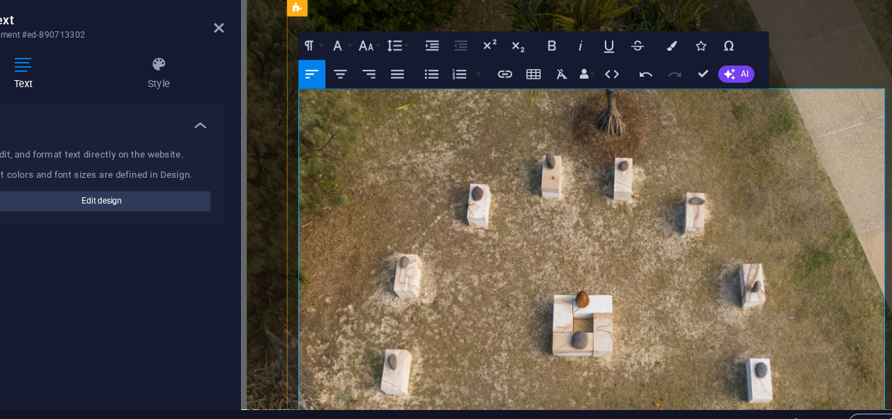
drag, startPoint x: 584, startPoint y: 325, endPoint x: 575, endPoint y: 394, distance: 69.5
drag, startPoint x: 685, startPoint y: 316, endPoint x: 748, endPoint y: 314, distance: 62.8
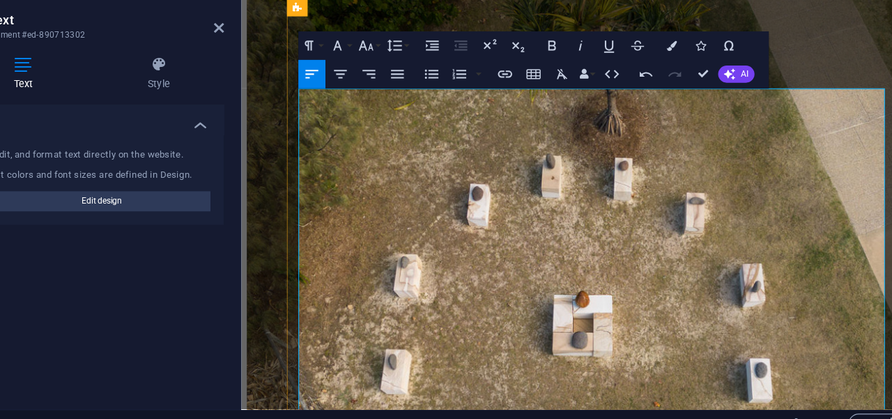
drag, startPoint x: 555, startPoint y: 314, endPoint x: 717, endPoint y: 313, distance: 161.6
copy span "Aligned north, in a circular layout,"
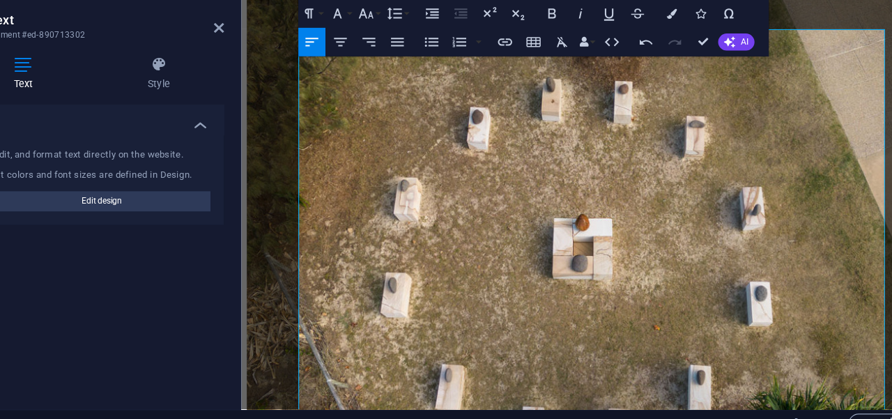
scroll to position [1207, 0]
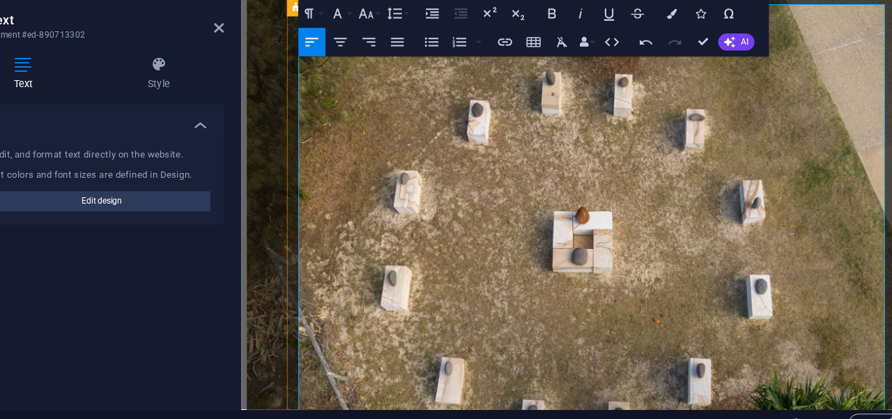
drag, startPoint x: 611, startPoint y: 346, endPoint x: 538, endPoint y: 335, distance: 73.9
drag, startPoint x: 557, startPoint y: 230, endPoint x: 635, endPoint y: 226, distance: 78.1
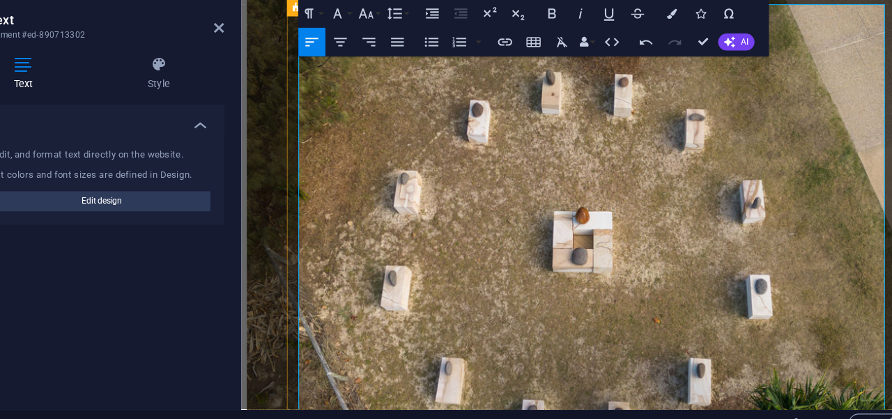
drag, startPoint x: 500, startPoint y: 265, endPoint x: 527, endPoint y: 265, distance: 26.5
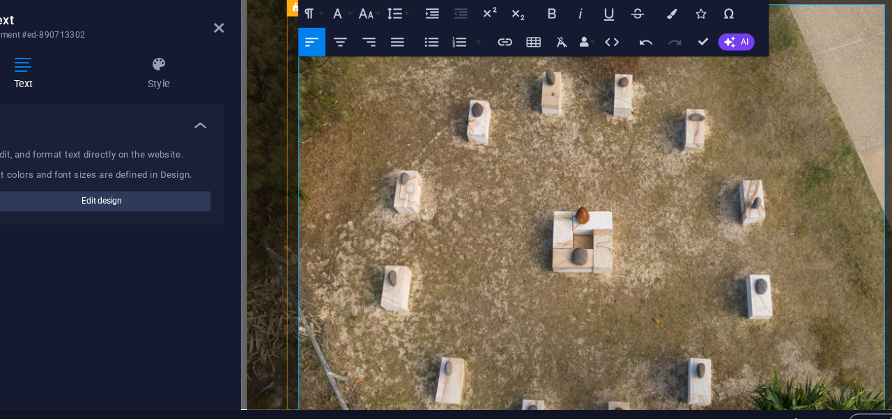
drag, startPoint x: 514, startPoint y: 264, endPoint x: 474, endPoint y: 264, distance: 40.4
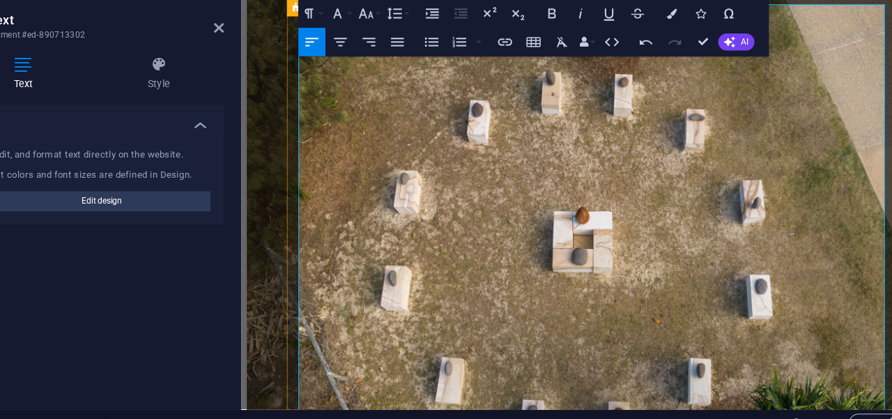
drag, startPoint x: 698, startPoint y: 230, endPoint x: 740, endPoint y: 232, distance: 41.9
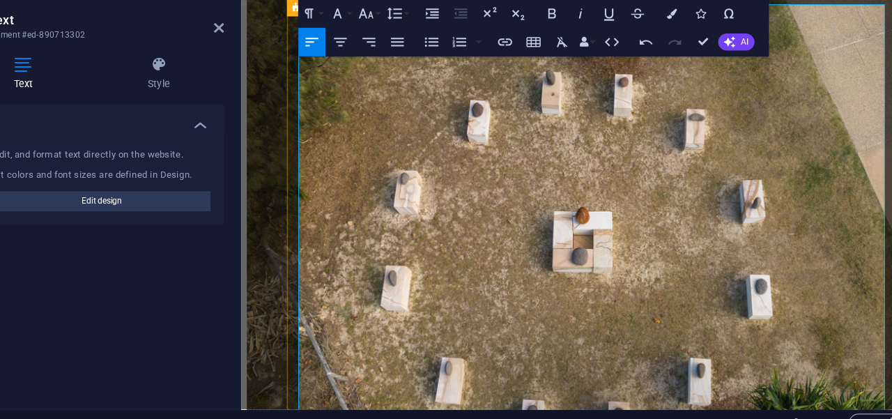
drag, startPoint x: 393, startPoint y: 249, endPoint x: 434, endPoint y: 249, distance: 41.1
drag, startPoint x: 582, startPoint y: 249, endPoint x: 602, endPoint y: 249, distance: 20.2
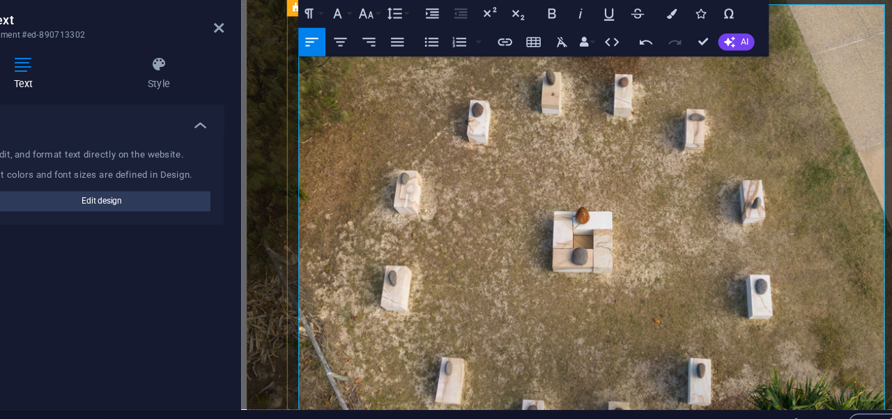
drag, startPoint x: 603, startPoint y: 248, endPoint x: 640, endPoint y: 248, distance: 37.6
drag, startPoint x: 589, startPoint y: 265, endPoint x: 692, endPoint y: 257, distance: 103.4
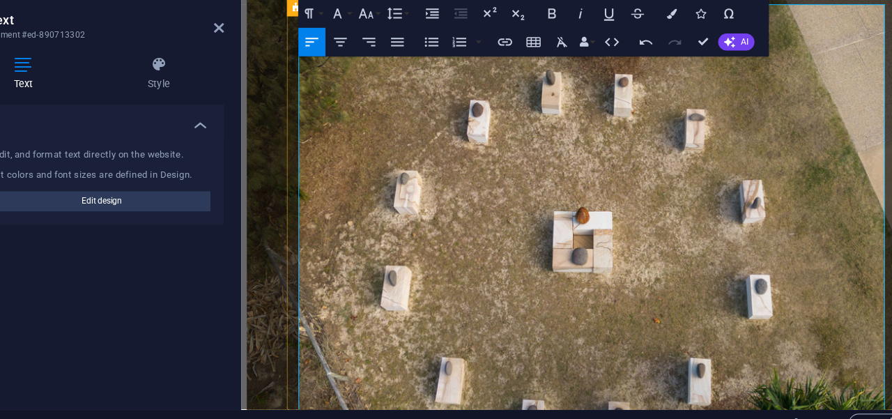
drag, startPoint x: 331, startPoint y: 300, endPoint x: 362, endPoint y: 297, distance: 31.4
drag, startPoint x: 490, startPoint y: 299, endPoint x: 523, endPoint y: 298, distance: 32.8
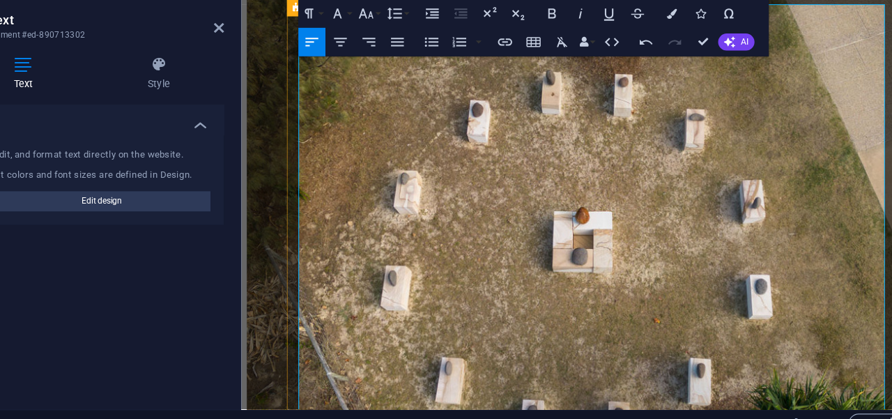
drag, startPoint x: 686, startPoint y: 297, endPoint x: 740, endPoint y: 297, distance: 54.3
copy span "3-D and 2-D"
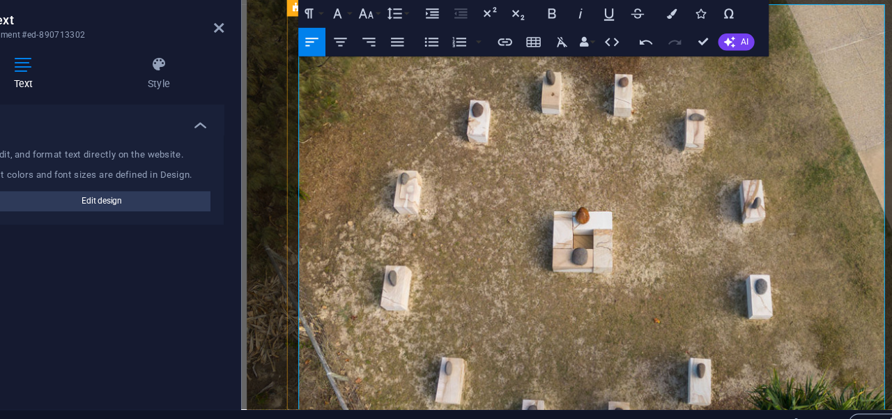
drag, startPoint x: 640, startPoint y: 314, endPoint x: 671, endPoint y: 314, distance: 31.4
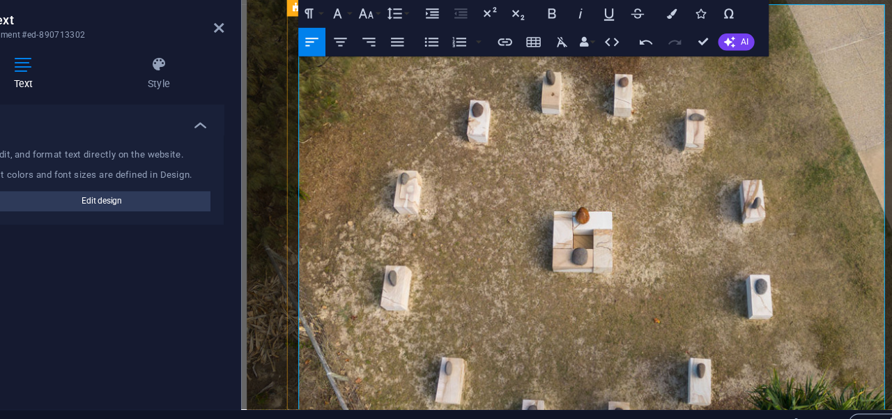
drag, startPoint x: 521, startPoint y: 326, endPoint x: 518, endPoint y: 296, distance: 30.1
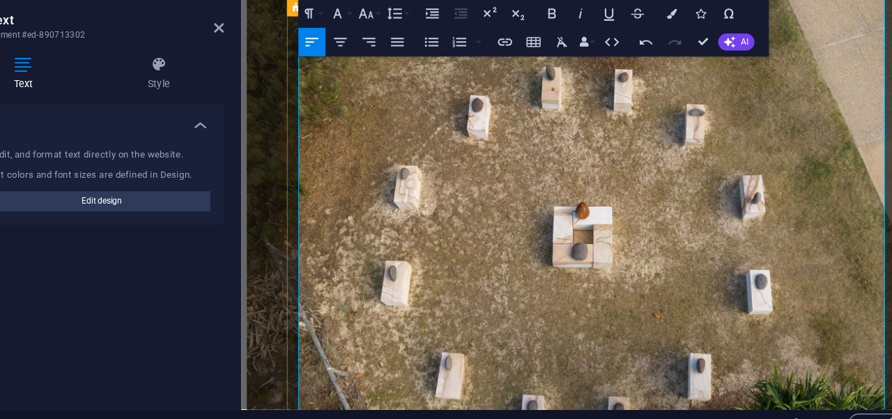
scroll to position [1422, 0]
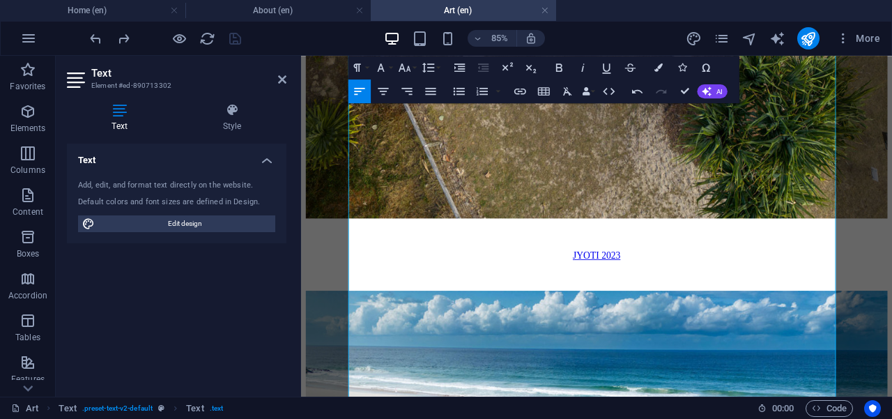
scroll to position [1655, 0]
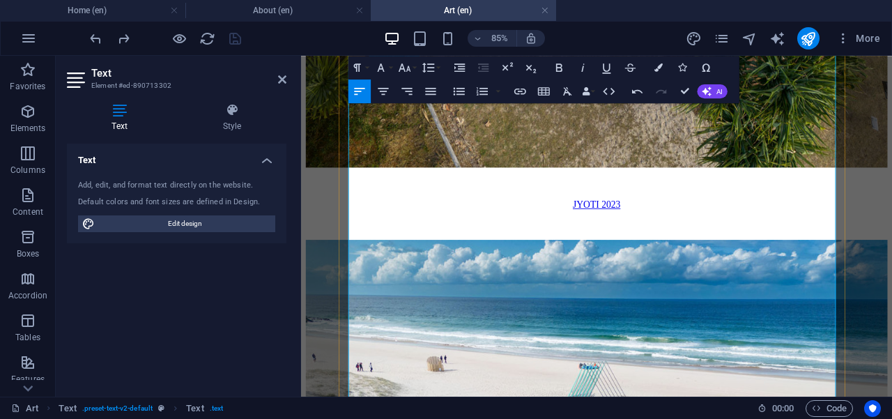
drag, startPoint x: 527, startPoint y: 324, endPoint x: 524, endPoint y: 261, distance: 62.8
drag, startPoint x: 281, startPoint y: 82, endPoint x: 226, endPoint y: 26, distance: 78.3
click at [281, 82] on icon at bounding box center [282, 79] width 8 height 11
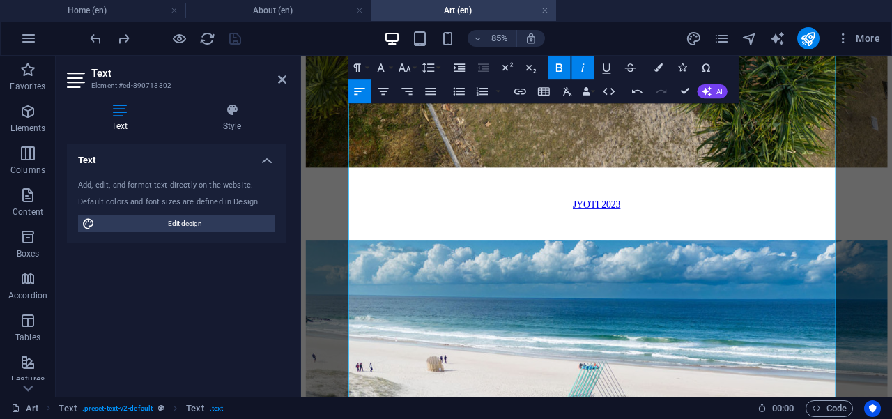
scroll to position [1689, 0]
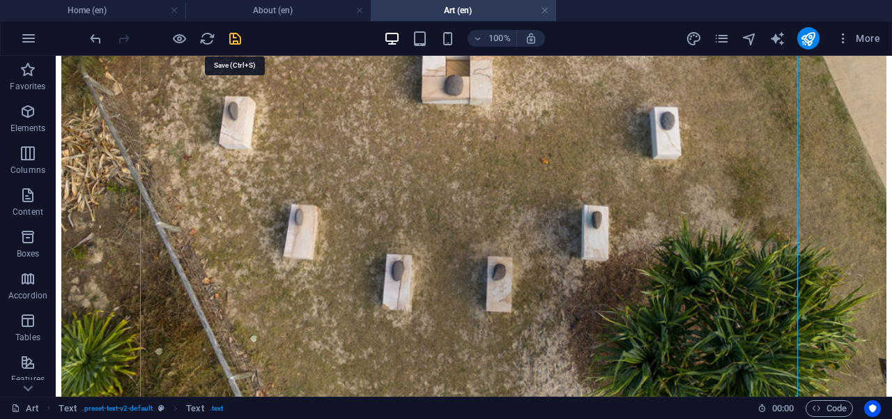
click at [233, 38] on icon "save" at bounding box center [235, 39] width 16 height 16
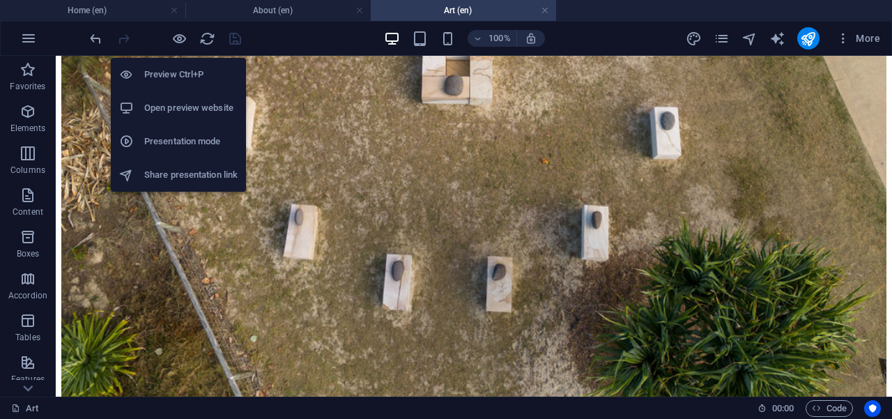
click at [203, 109] on h6 "Open preview website" at bounding box center [190, 108] width 93 height 17
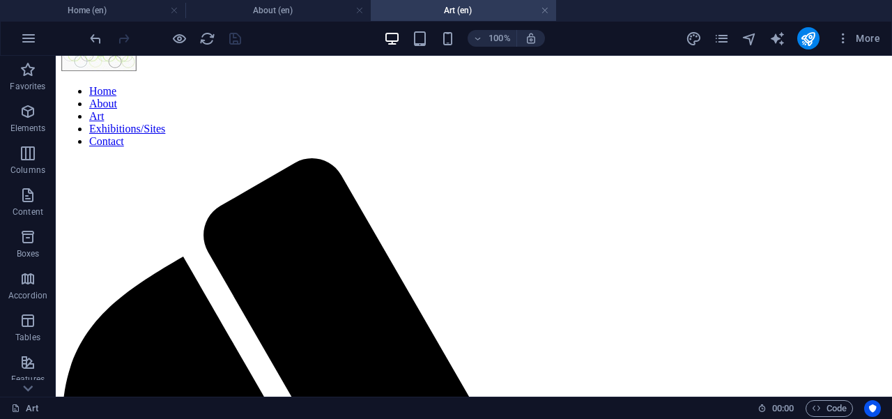
scroll to position [31, 0]
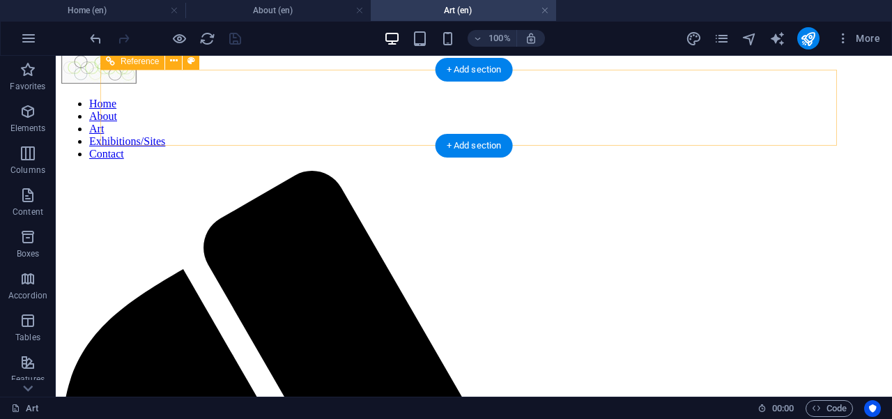
click at [680, 108] on nav "Home About Art Exhibitions/Sites Contact" at bounding box center [473, 129] width 825 height 63
click at [665, 107] on nav "Home About Art Exhibitions/Sites Contact" at bounding box center [473, 129] width 825 height 63
click at [656, 107] on nav "Home About Art Exhibitions/Sites Contact" at bounding box center [473, 129] width 825 height 63
click at [649, 105] on nav "Home About Art Exhibitions/Sites Contact" at bounding box center [473, 129] width 825 height 63
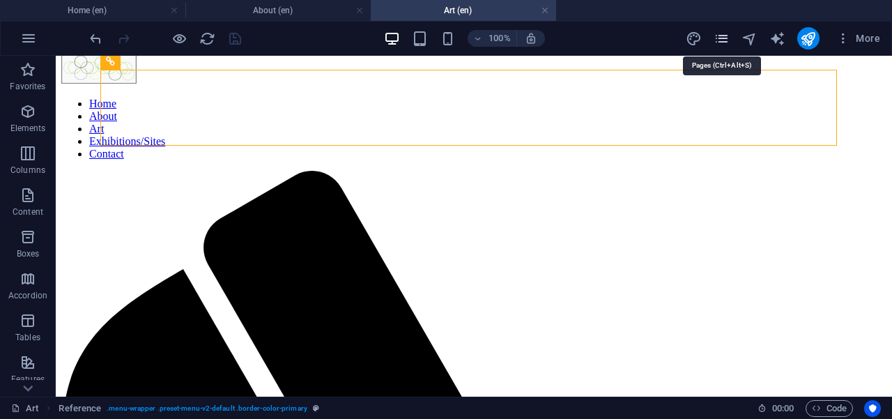
click at [723, 41] on icon "pages" at bounding box center [721, 39] width 16 height 16
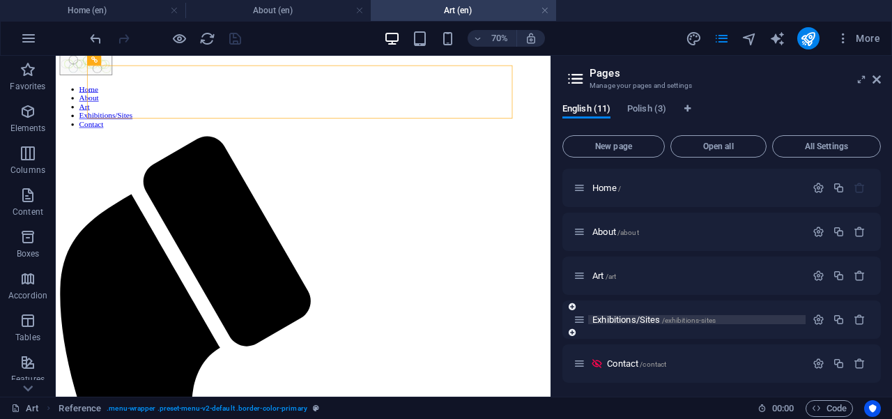
click at [614, 320] on span "Exhibitions/Sites /exhibitions-sites" at bounding box center [653, 319] width 123 height 10
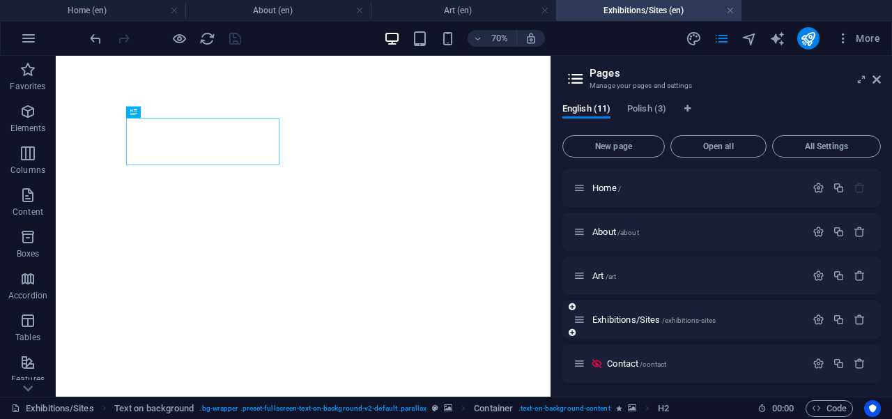
scroll to position [0, 0]
click at [600, 280] on div "Art /art" at bounding box center [689, 276] width 232 height 16
click at [609, 273] on span "/art" at bounding box center [610, 276] width 11 height 8
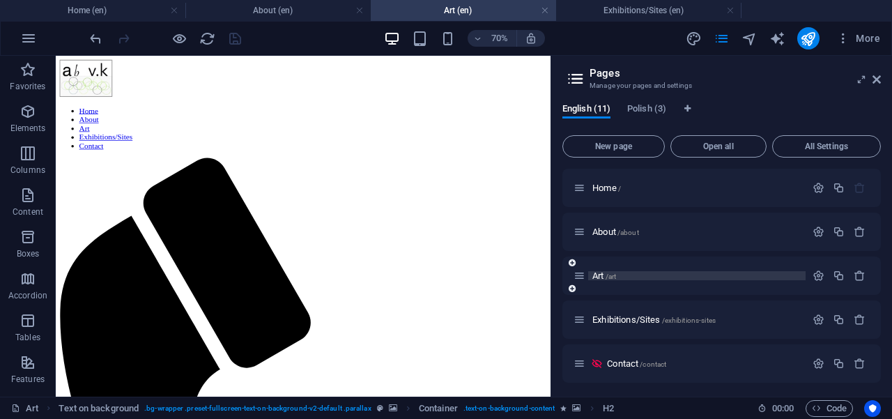
scroll to position [31, 0]
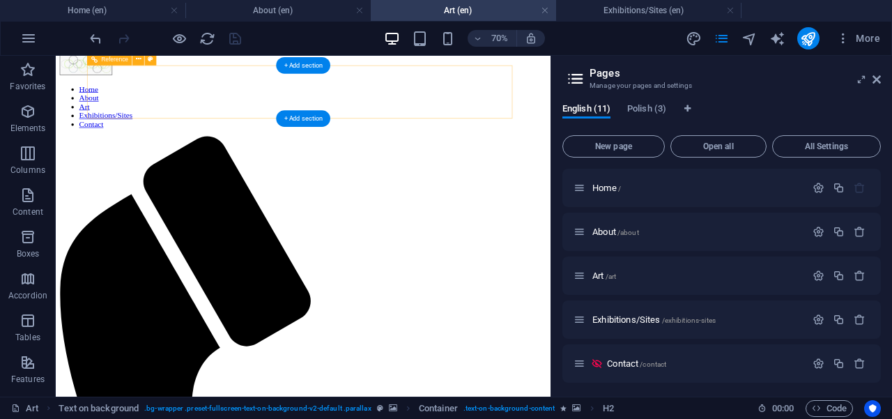
click at [484, 116] on nav "Home About Art Exhibitions/Sites Contact" at bounding box center [408, 129] width 695 height 63
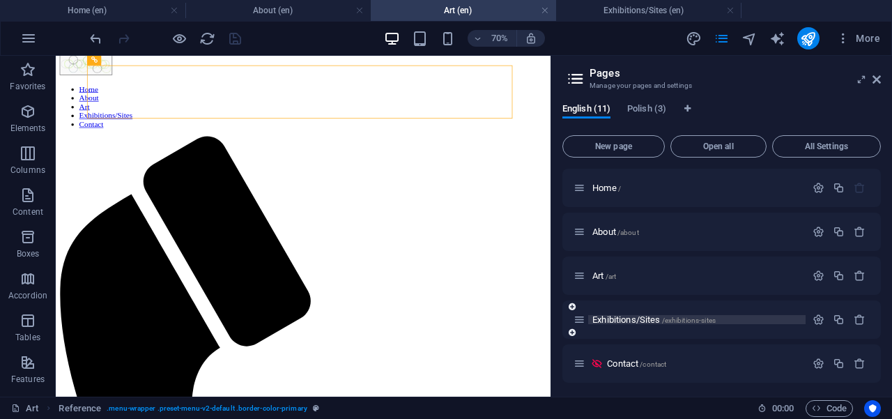
click at [627, 320] on span "Exhibitions/Sites /exhibitions-sites" at bounding box center [653, 319] width 123 height 10
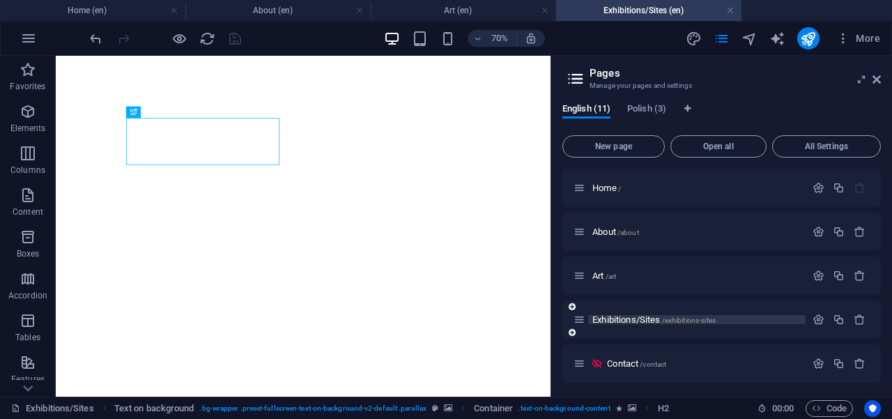
scroll to position [0, 0]
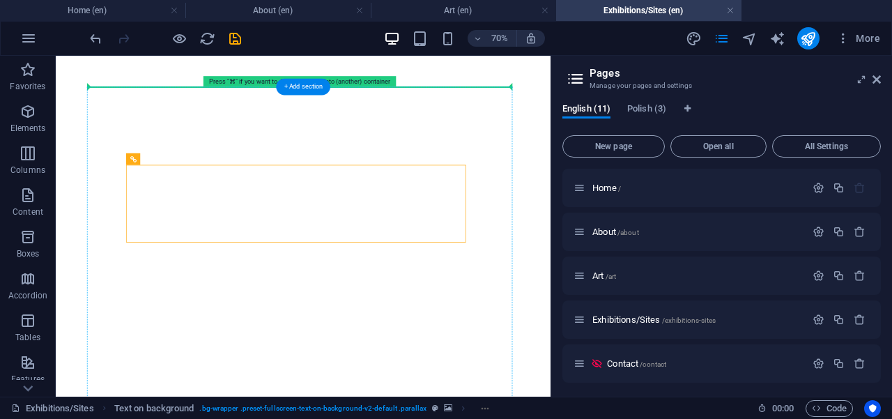
drag, startPoint x: 549, startPoint y: 243, endPoint x: 549, endPoint y: 114, distance: 129.6
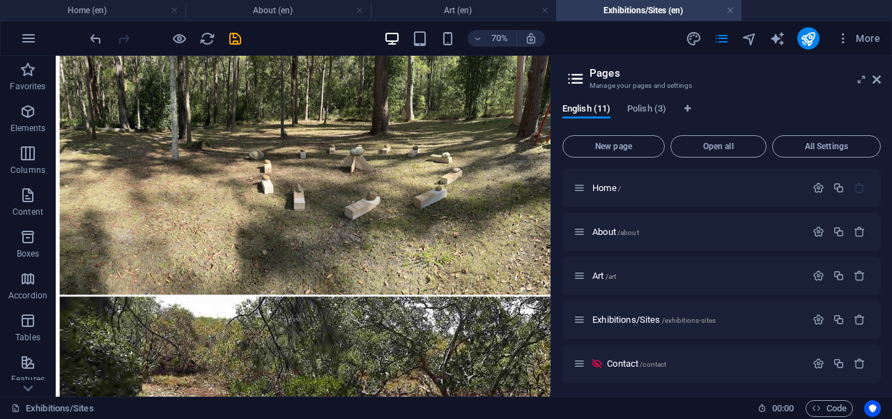
scroll to position [4613, 0]
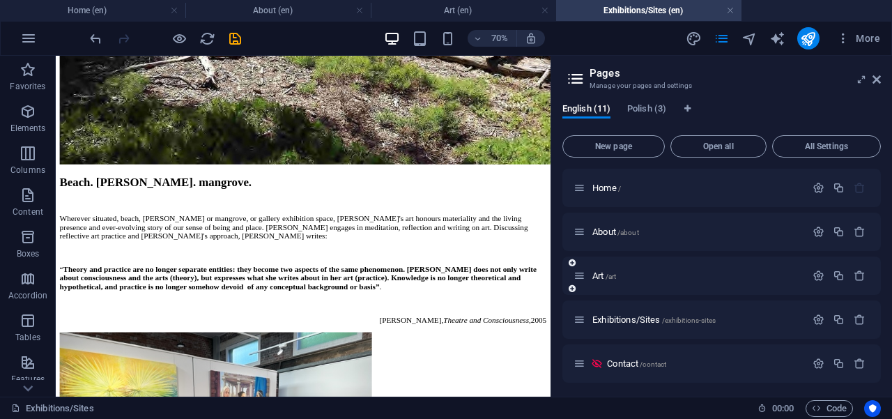
click at [599, 282] on div "Art /art" at bounding box center [689, 276] width 232 height 16
click at [598, 275] on span "Art /art" at bounding box center [604, 275] width 24 height 10
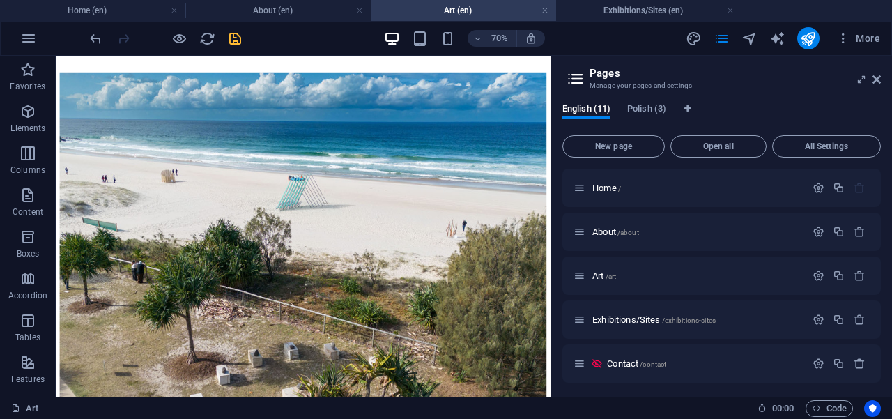
scroll to position [1911, 0]
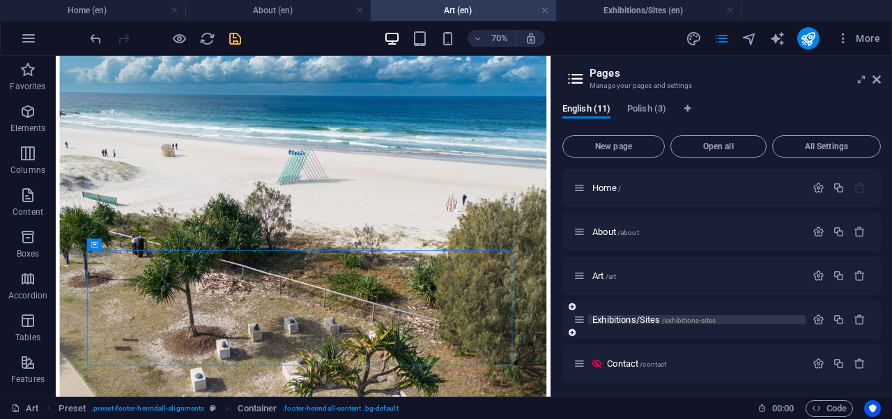
click at [631, 318] on span "Exhibitions/Sites /exhibitions-sites" at bounding box center [653, 319] width 123 height 10
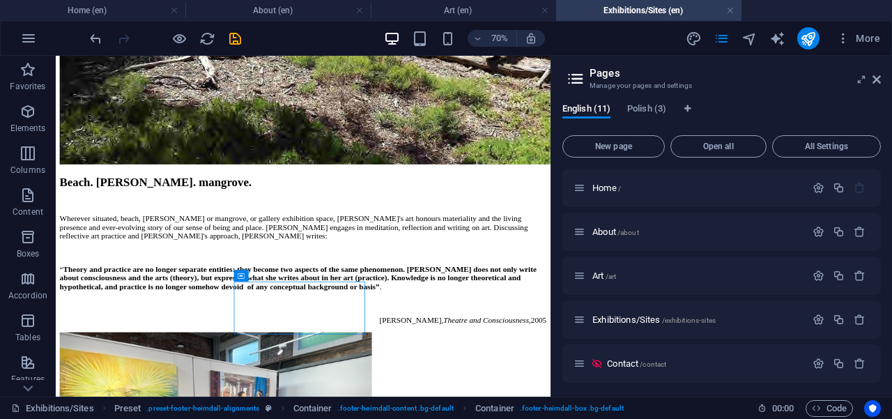
click at [96, 330] on html "Home About Art Exhibitions/Sites Contact ‌EXHIBITIONS/Sites [PERSON_NAME] in co…" at bounding box center [409, 250] width 706 height 9615
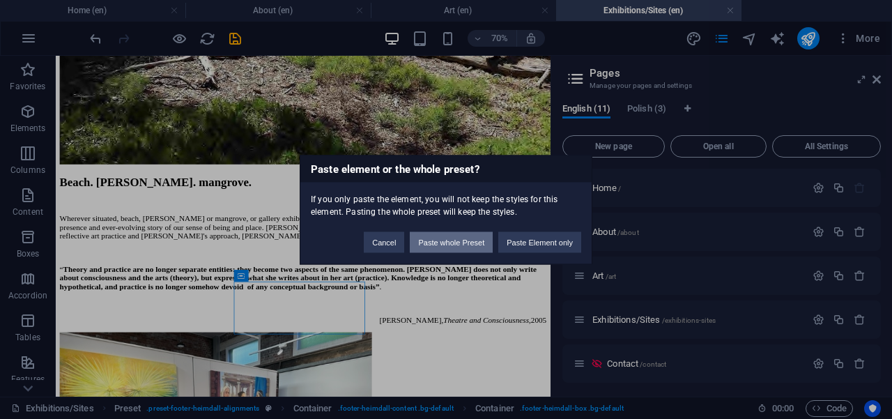
click at [474, 243] on button "Paste whole Preset" at bounding box center [451, 241] width 83 height 21
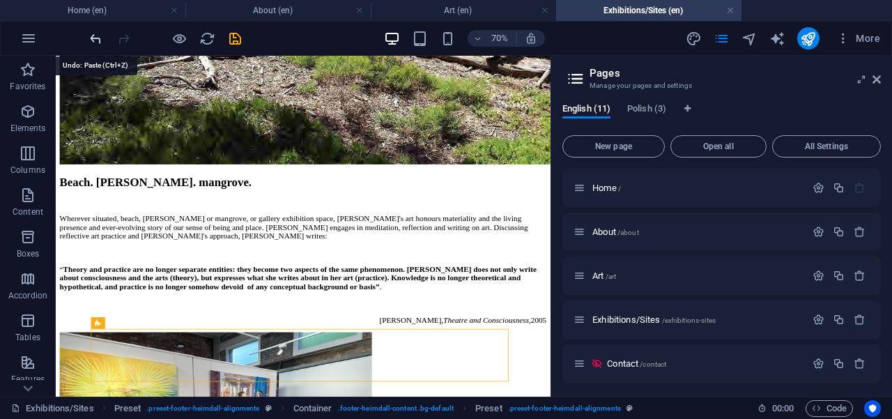
click at [97, 36] on icon "undo" at bounding box center [96, 39] width 16 height 16
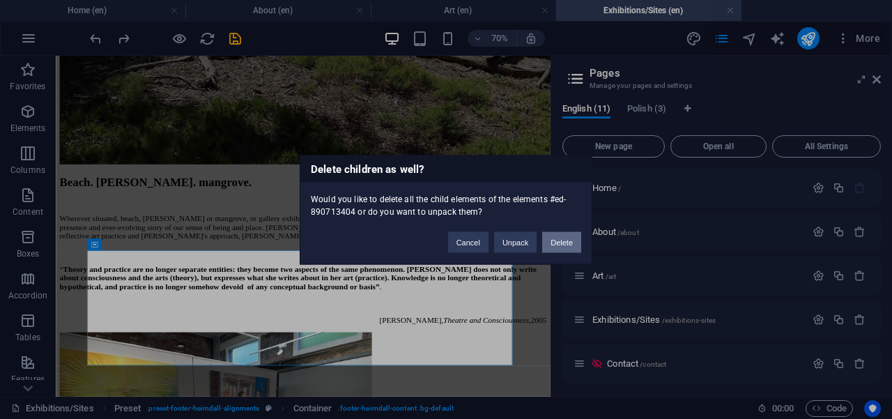
click at [555, 246] on button "Delete" at bounding box center [561, 241] width 39 height 21
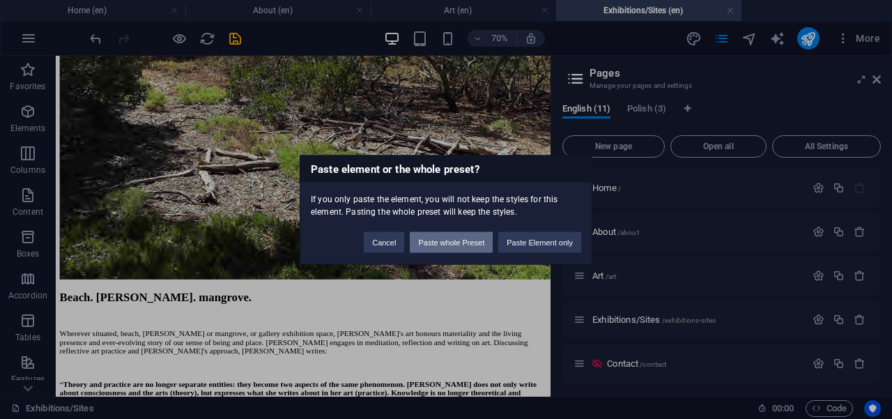
click at [438, 246] on button "Paste whole Preset" at bounding box center [451, 241] width 83 height 21
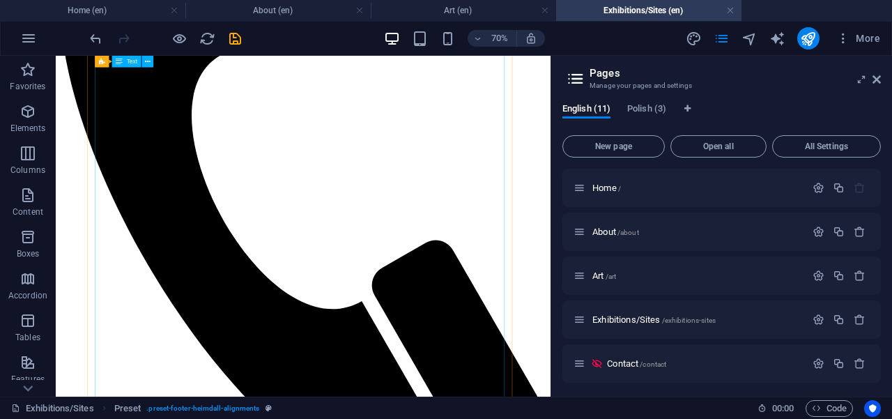
scroll to position [0, 0]
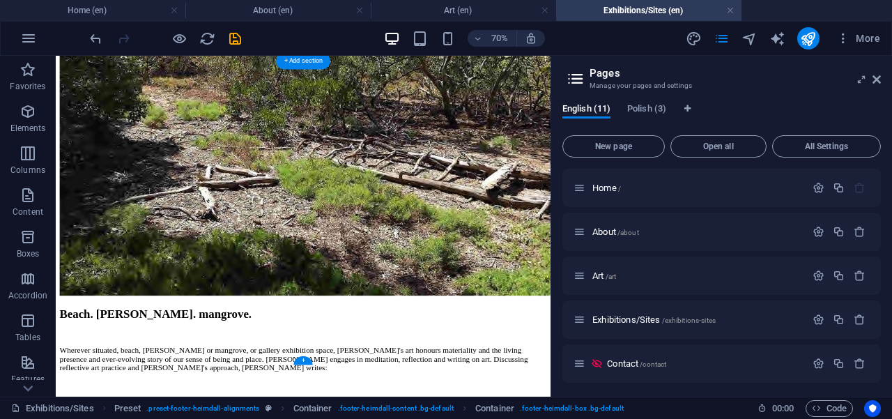
drag, startPoint x: 483, startPoint y: 249, endPoint x: 482, endPoint y: 487, distance: 237.6
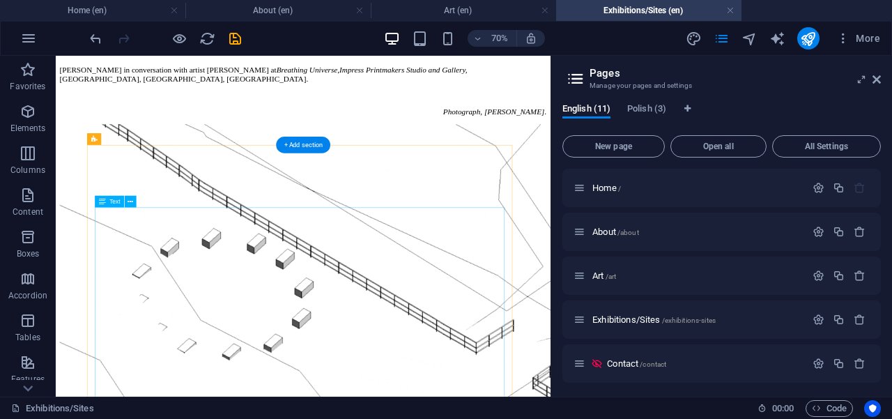
scroll to position [70, 0]
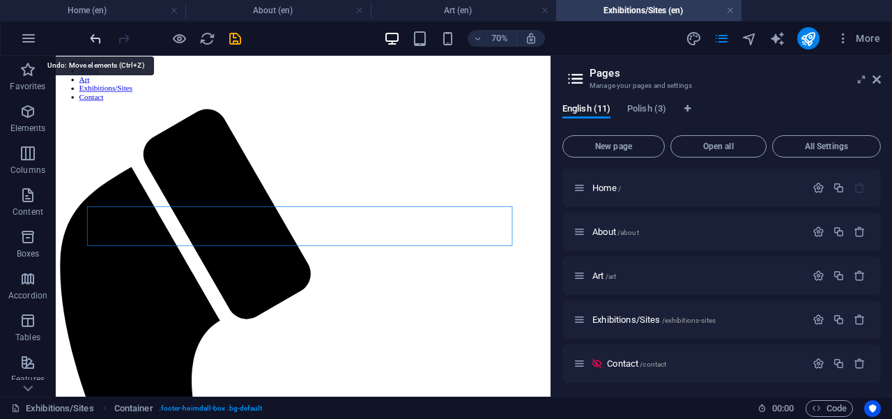
click at [93, 38] on icon "undo" at bounding box center [96, 39] width 16 height 16
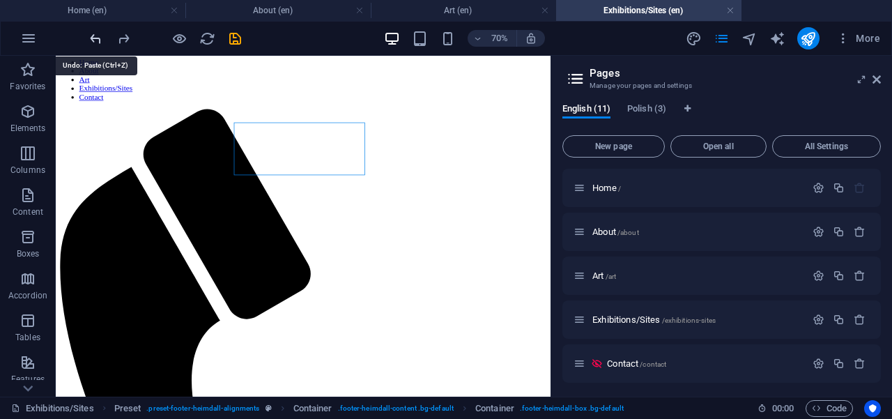
click at [93, 38] on icon "undo" at bounding box center [96, 39] width 16 height 16
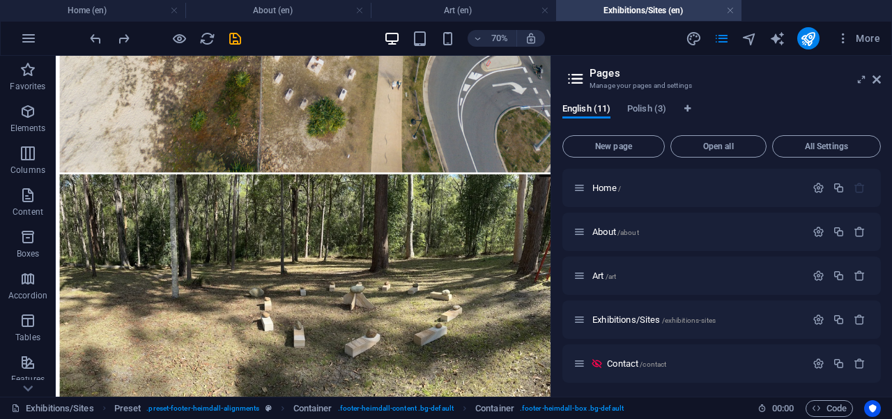
scroll to position [4448, 0]
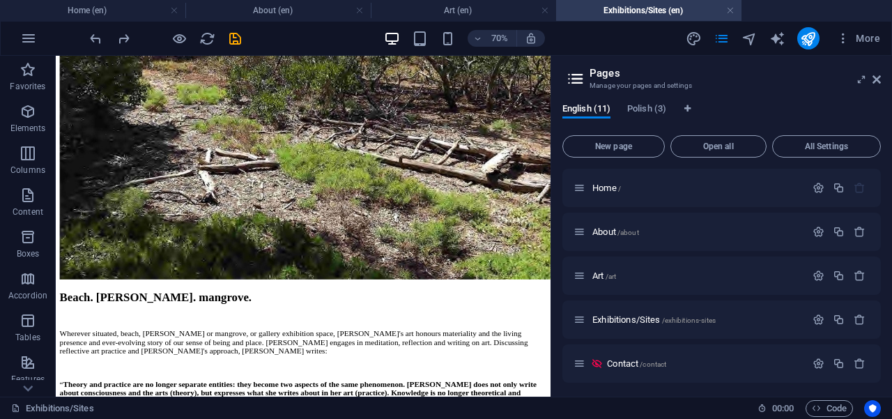
drag, startPoint x: 757, startPoint y: 88, endPoint x: 577, endPoint y: 459, distance: 412.9
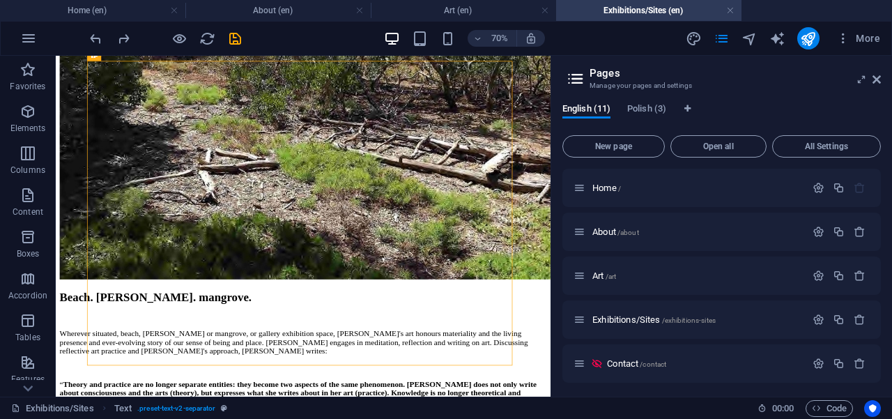
click at [490, 418] on html "Home About Art Exhibitions/Sites Contact ‌EXHIBITIONS/Sites [PERSON_NAME] in co…" at bounding box center [409, 326] width 706 height 9439
click at [431, 418] on html "Home About Art Exhibitions/Sites Contact ‌EXHIBITIONS/Sites [PERSON_NAME] in co…" at bounding box center [409, 326] width 706 height 9439
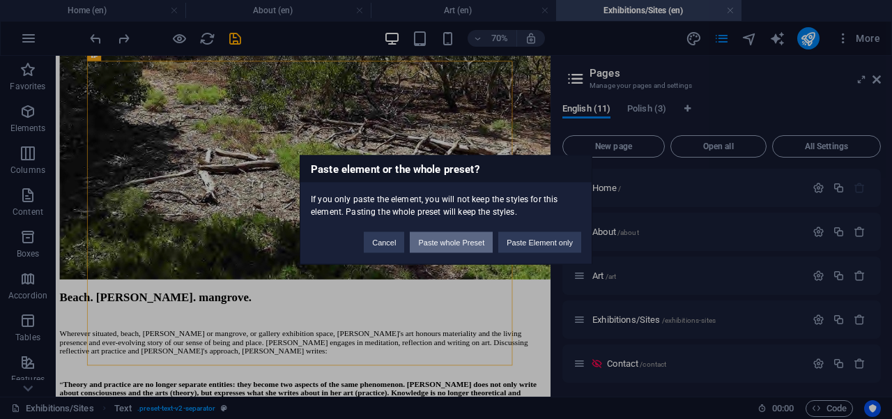
click at [457, 244] on button "Paste whole Preset" at bounding box center [451, 241] width 83 height 21
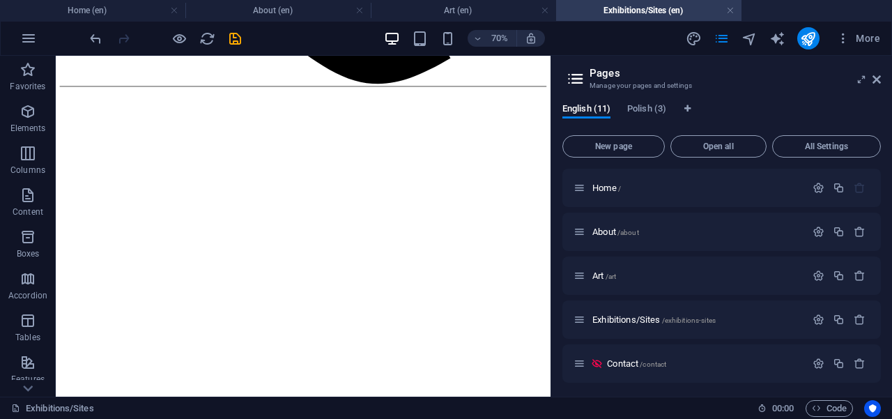
scroll to position [1000, 0]
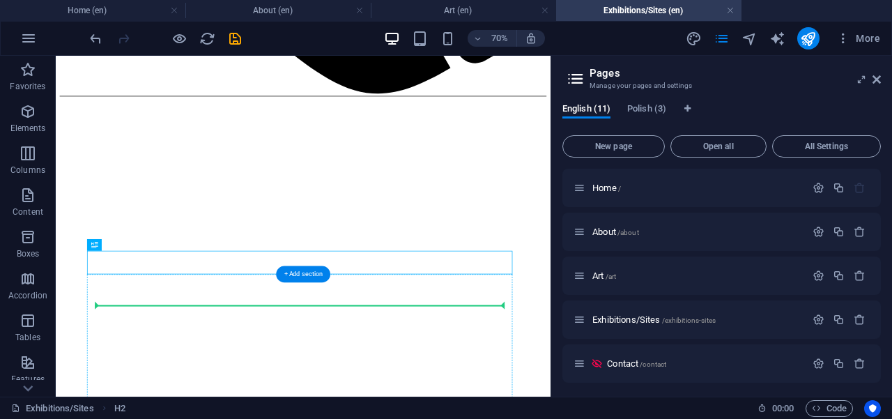
drag, startPoint x: 380, startPoint y: 348, endPoint x: 359, endPoint y: 422, distance: 76.9
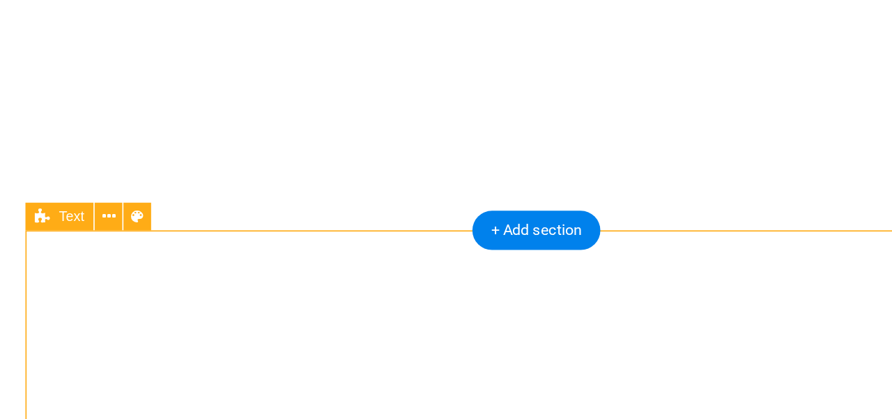
drag, startPoint x: 117, startPoint y: 48, endPoint x: 117, endPoint y: 59, distance: 10.5
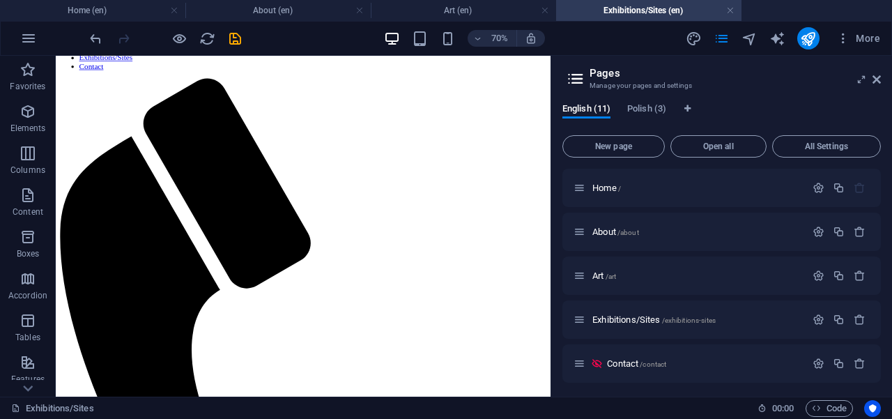
scroll to position [0, 0]
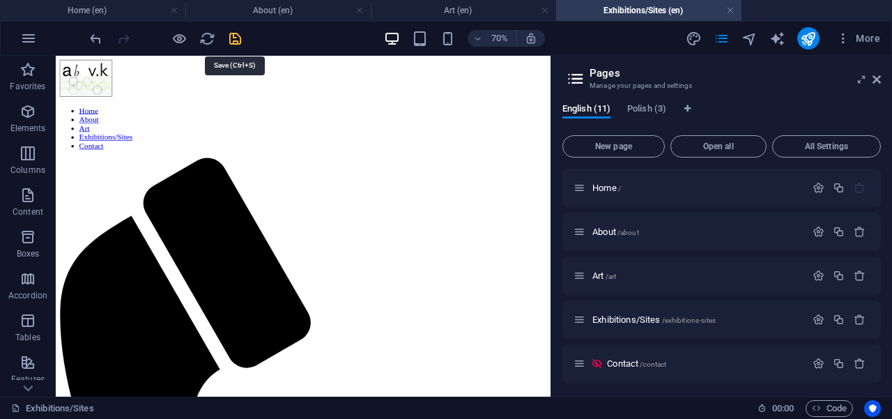
click at [233, 40] on icon "save" at bounding box center [235, 39] width 16 height 16
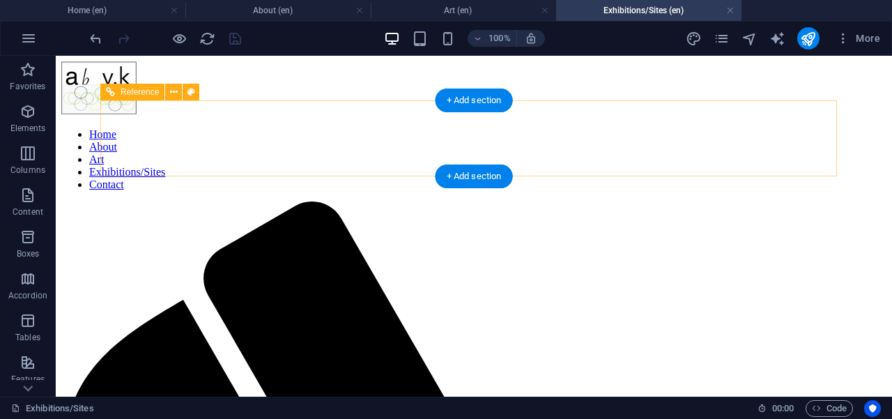
click at [541, 137] on nav "Home About Art Exhibitions/Sites Contact" at bounding box center [473, 159] width 825 height 63
click at [538, 137] on nav "Home About Art Exhibitions/Sites Contact" at bounding box center [473, 159] width 825 height 63
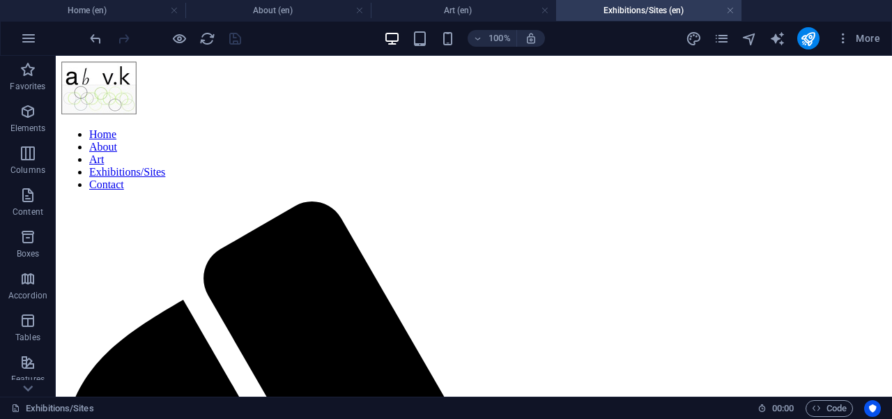
drag, startPoint x: 888, startPoint y: 69, endPoint x: 941, endPoint y: 100, distance: 60.6
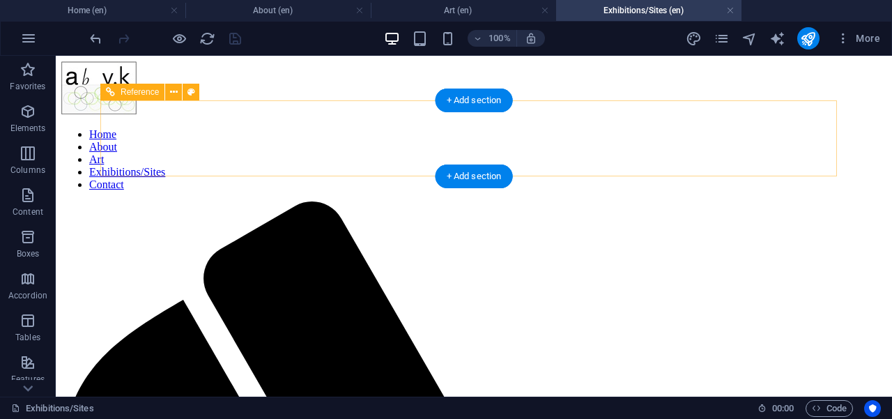
click at [627, 134] on nav "Home About Art Exhibitions/Sites Contact" at bounding box center [473, 159] width 825 height 63
click at [646, 136] on nav "Home About Art Exhibitions/Sites Contact" at bounding box center [473, 159] width 825 height 63
click at [539, 137] on nav "Home About Art Exhibitions/Sites Contact" at bounding box center [473, 159] width 825 height 63
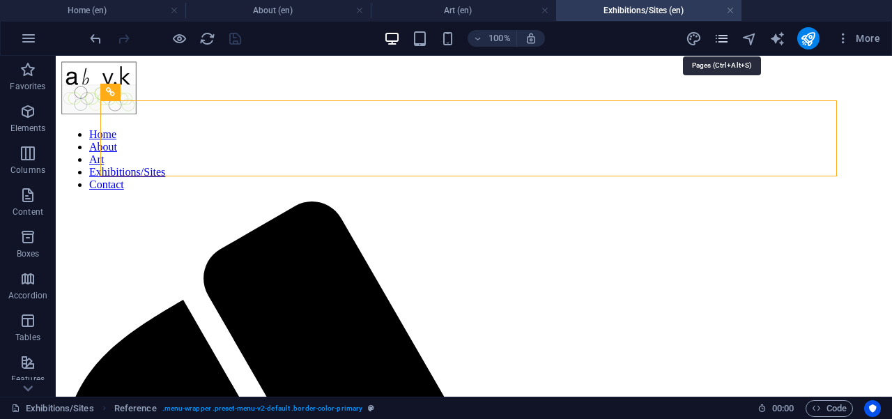
click at [722, 38] on icon "pages" at bounding box center [721, 39] width 16 height 16
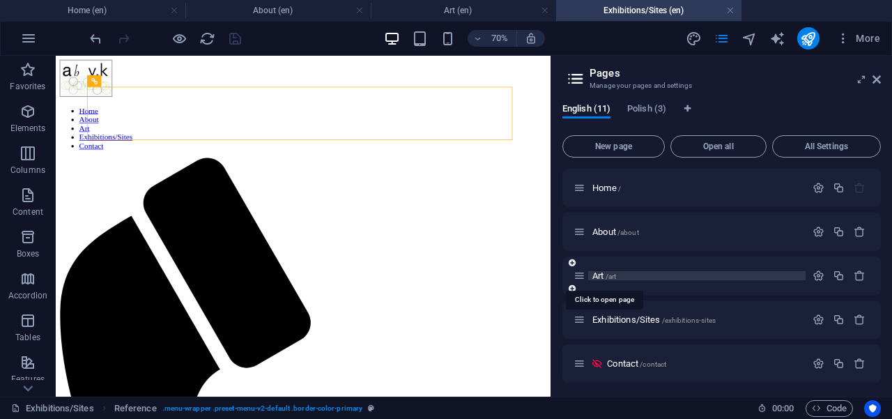
click at [604, 277] on span "Art /art" at bounding box center [604, 275] width 24 height 10
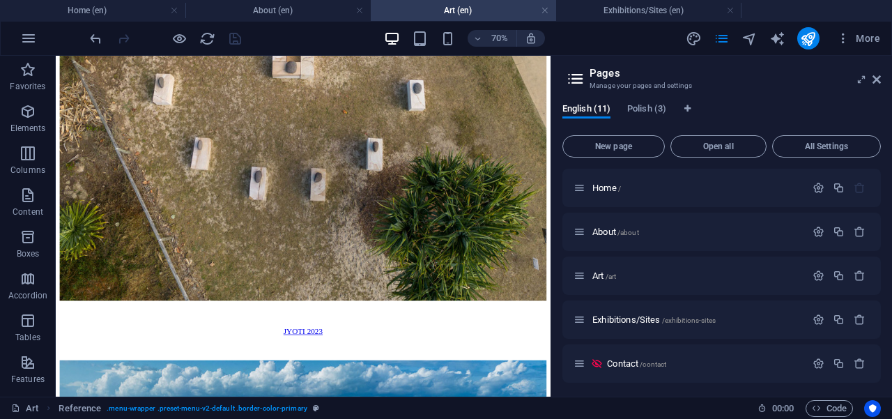
scroll to position [1458, 0]
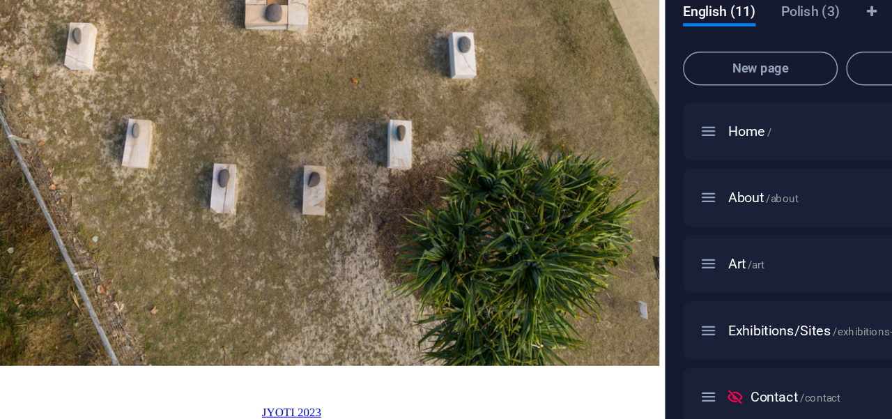
scroll to position [1420, 0]
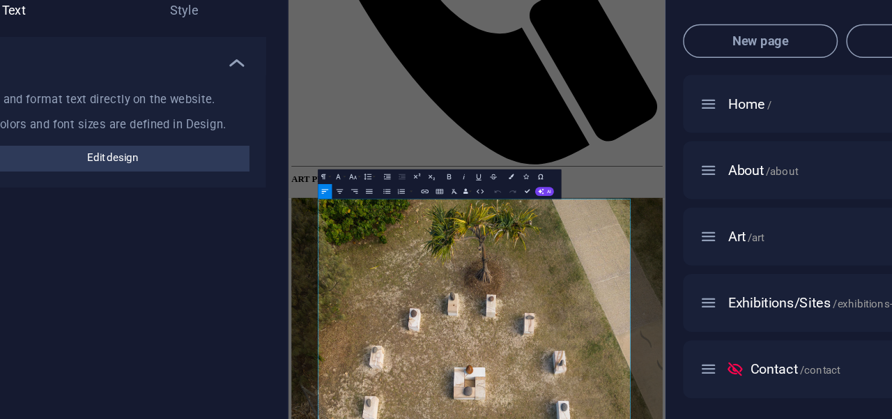
scroll to position [784, 0]
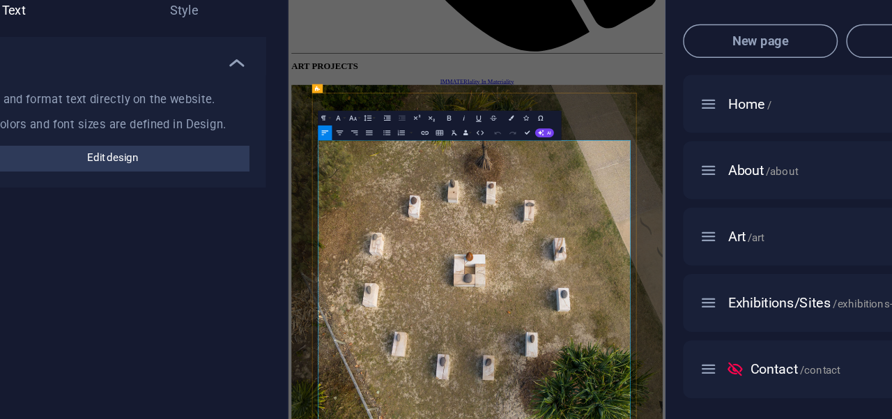
drag, startPoint x: 817, startPoint y: 745, endPoint x: 806, endPoint y: 816, distance: 71.9
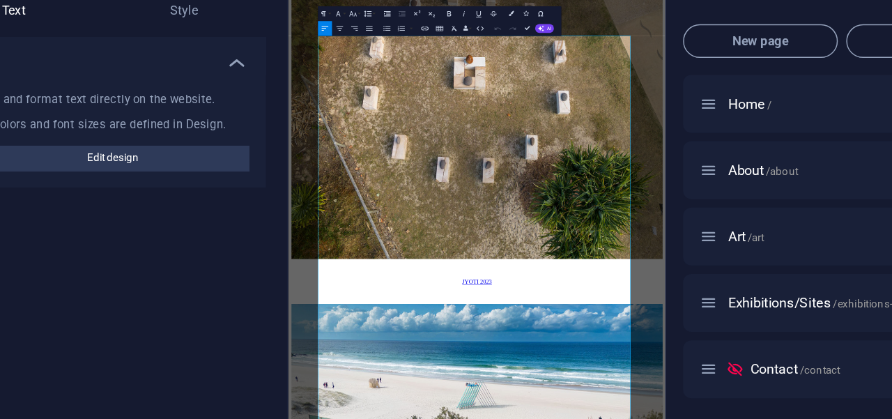
scroll to position [1168, 0]
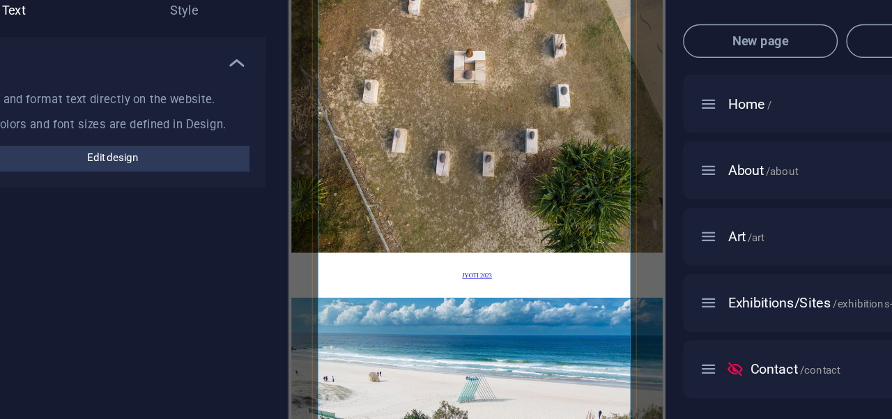
drag, startPoint x: 751, startPoint y: 759, endPoint x: 736, endPoint y: 696, distance: 64.5
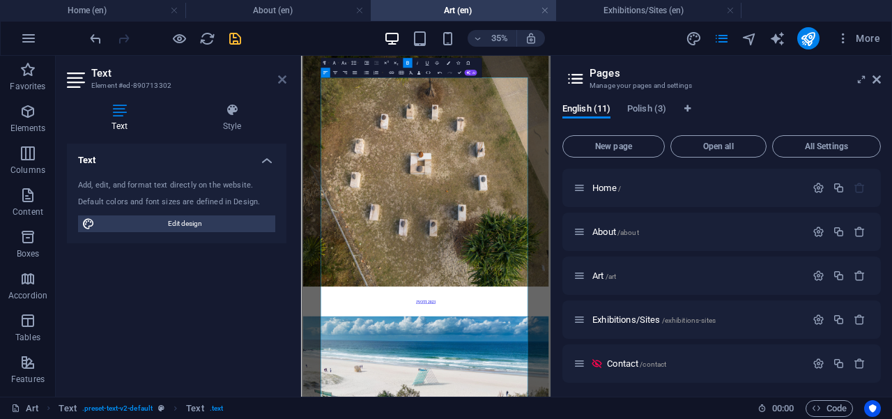
click at [284, 79] on icon at bounding box center [282, 79] width 8 height 11
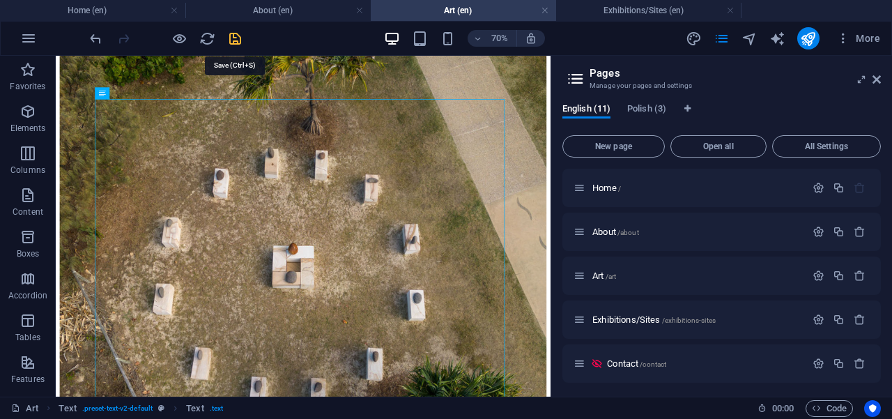
click at [231, 40] on icon "save" at bounding box center [235, 39] width 16 height 16
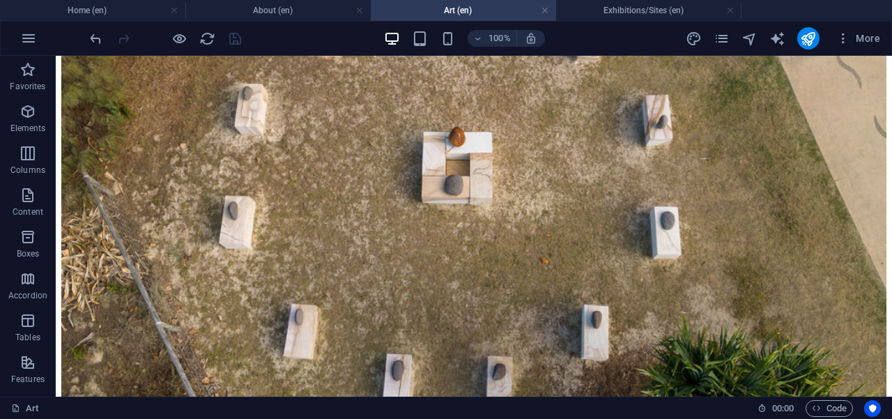
scroll to position [1597, 0]
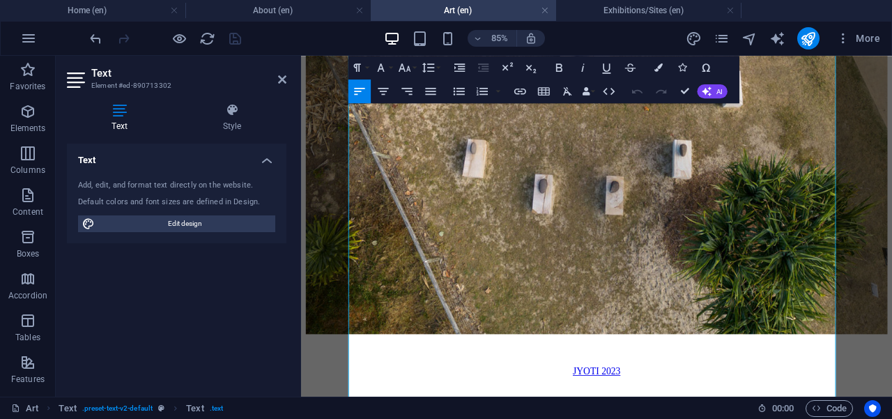
scroll to position [1463, 0]
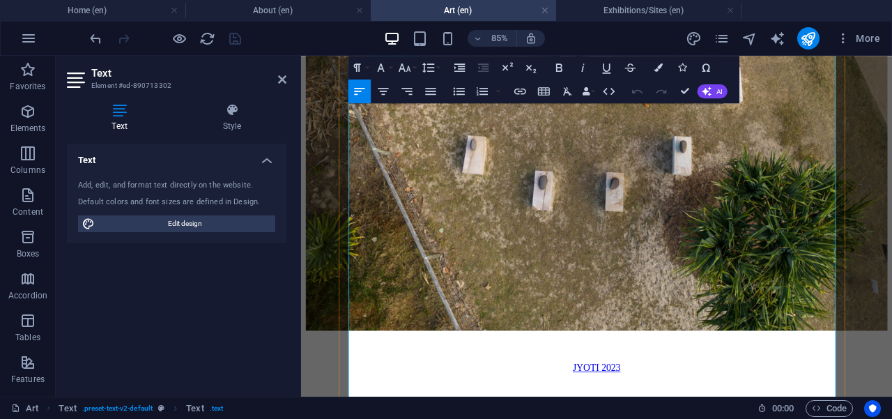
drag, startPoint x: 416, startPoint y: 229, endPoint x: 613, endPoint y: 233, distance: 197.2
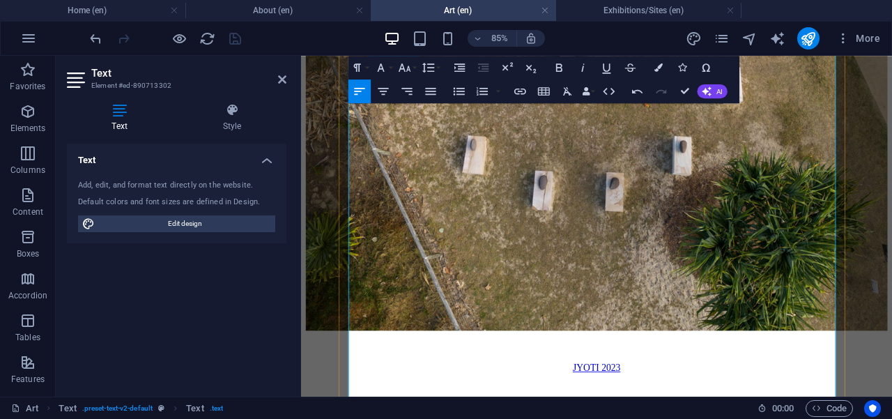
drag, startPoint x: 771, startPoint y: 249, endPoint x: 812, endPoint y: 249, distance: 40.4
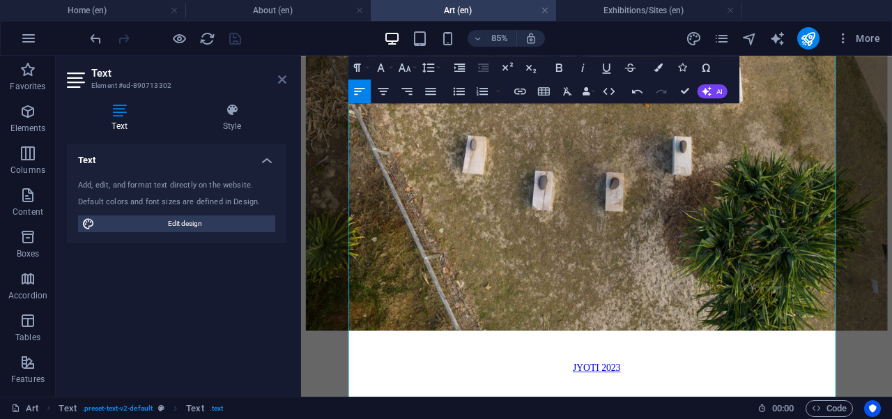
click at [284, 82] on icon at bounding box center [282, 79] width 8 height 11
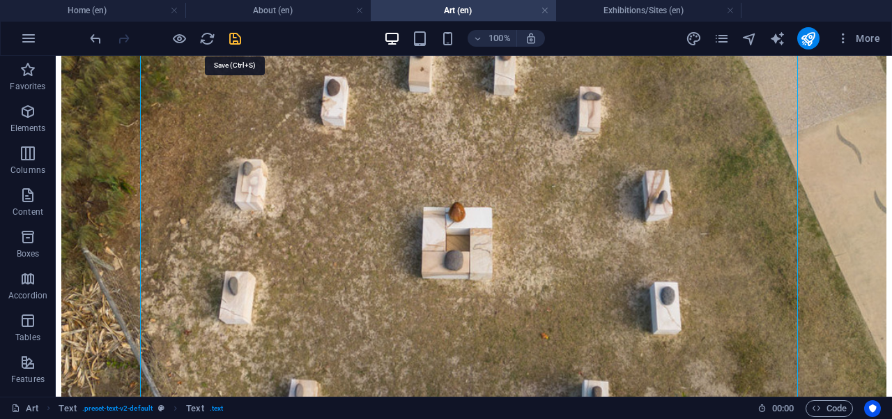
click at [235, 38] on icon "save" at bounding box center [235, 39] width 16 height 16
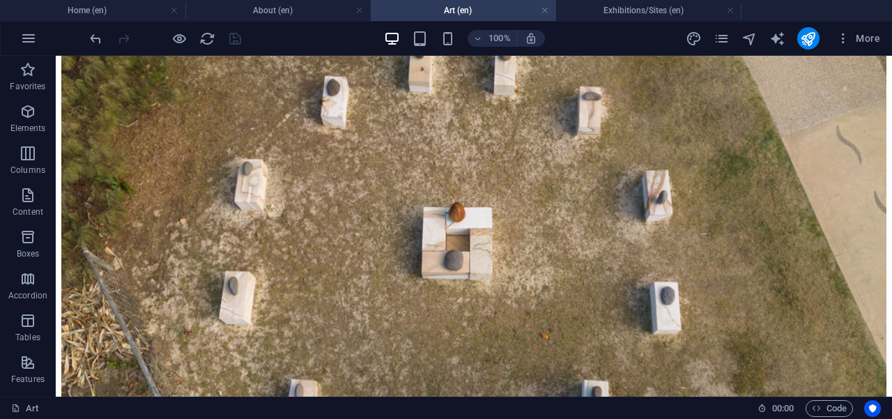
scroll to position [524, 0]
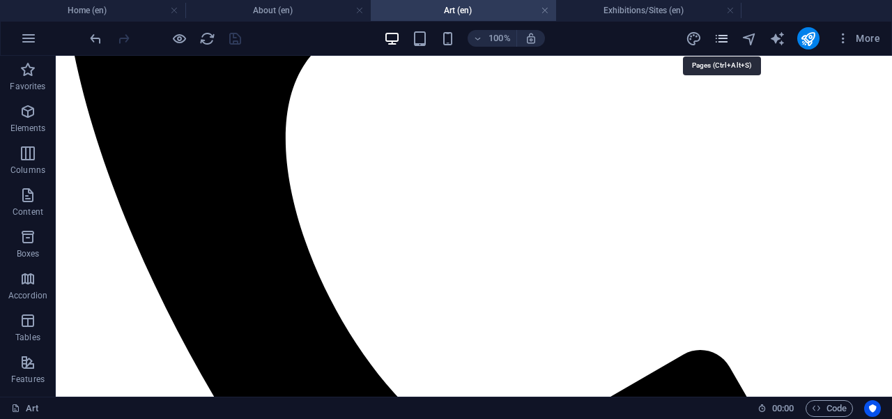
click at [723, 41] on icon "pages" at bounding box center [721, 39] width 16 height 16
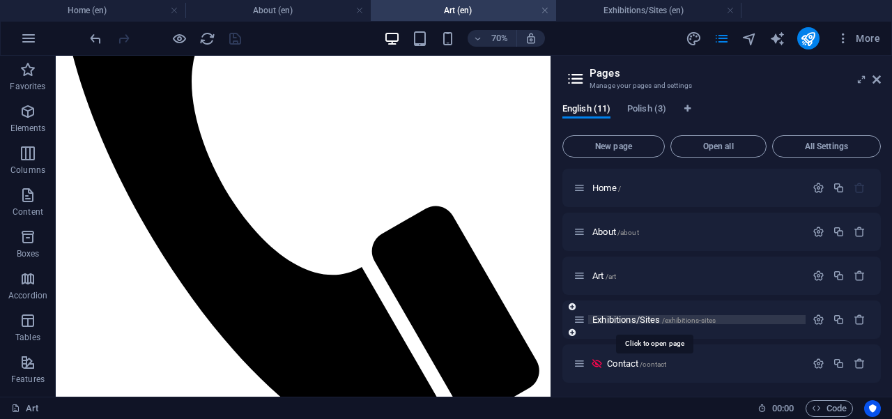
click at [608, 319] on span "Exhibitions/Sites /exhibitions-sites" at bounding box center [653, 319] width 123 height 10
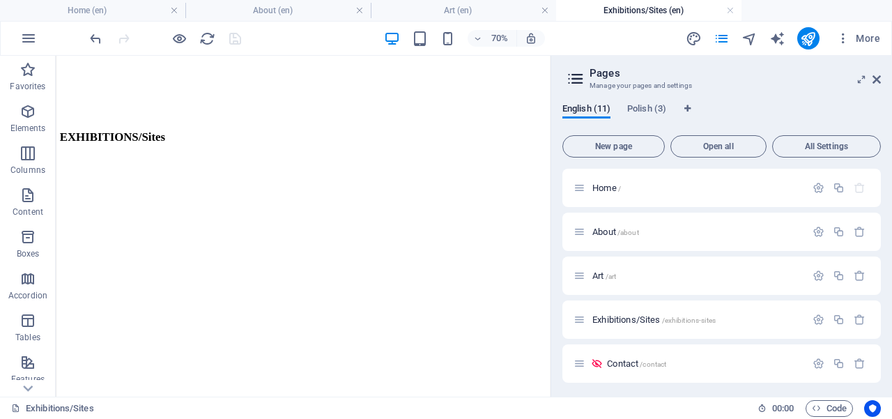
scroll to position [1837, 0]
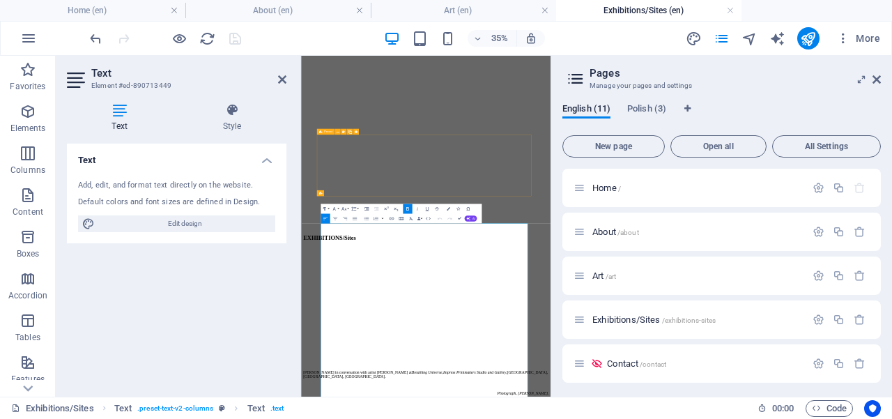
scroll to position [879, 0]
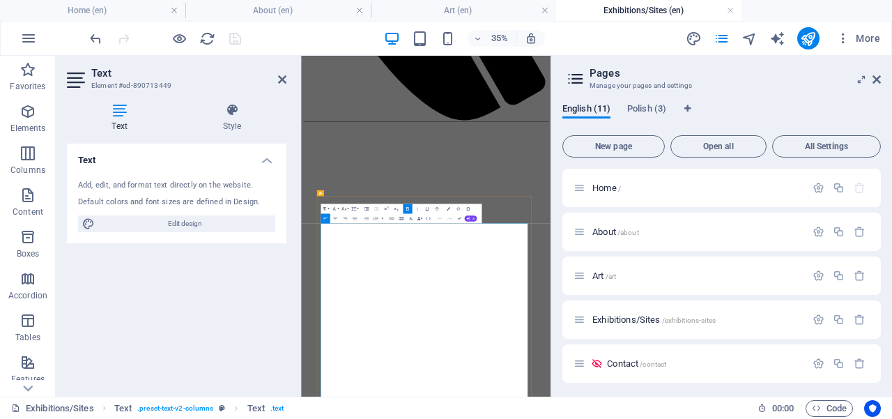
drag, startPoint x: 698, startPoint y: 699, endPoint x: 688, endPoint y: 989, distance: 290.7
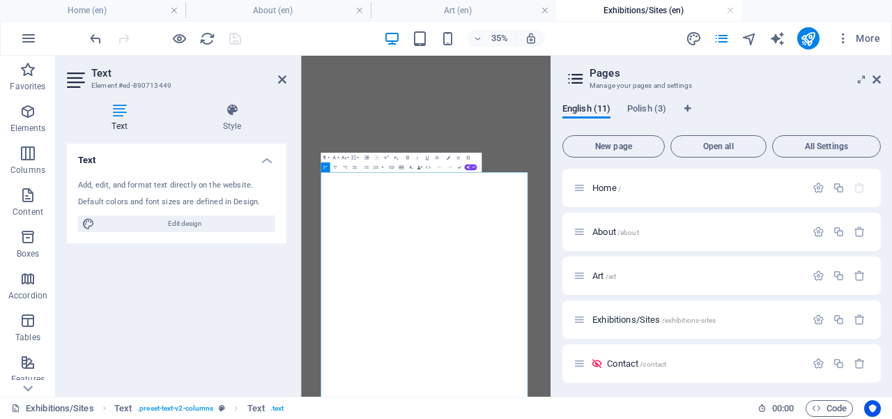
scroll to position [1309, 0]
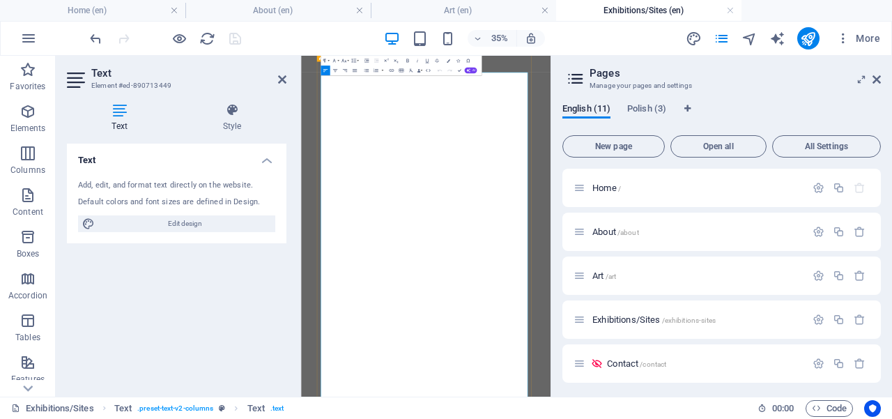
drag, startPoint x: 743, startPoint y: 748, endPoint x: 712, endPoint y: 807, distance: 67.3
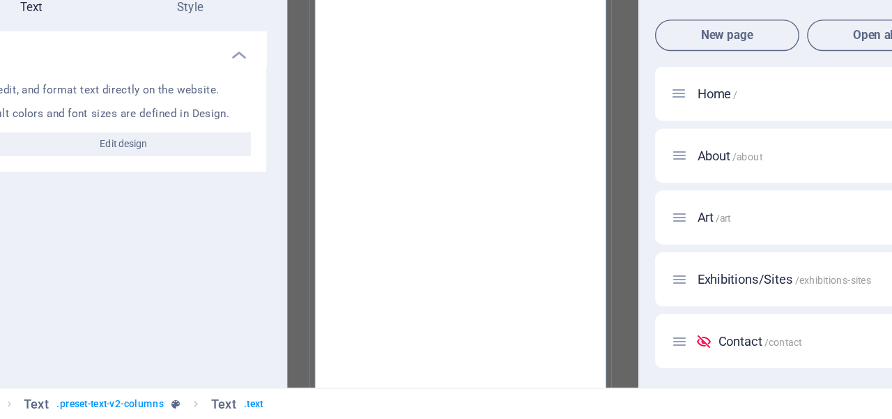
scroll to position [0, 0]
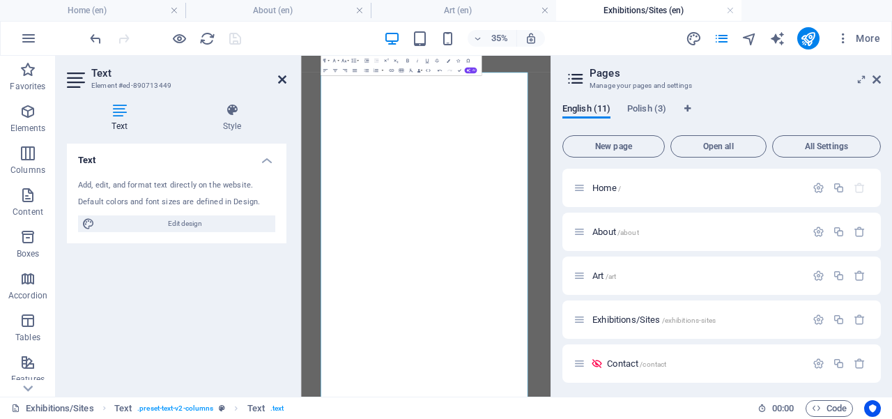
click at [280, 79] on icon at bounding box center [282, 79] width 8 height 11
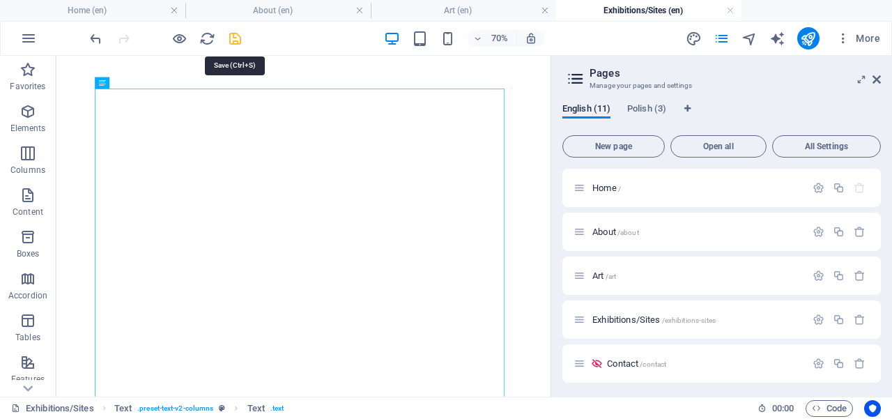
click at [232, 36] on icon "save" at bounding box center [235, 39] width 16 height 16
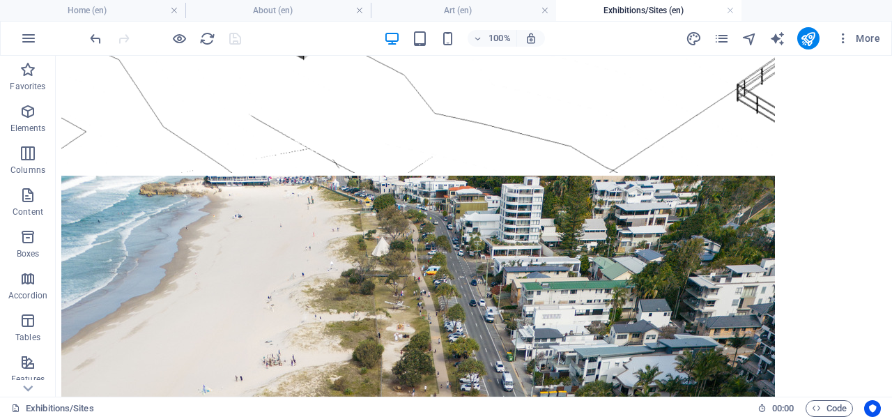
scroll to position [3055, 0]
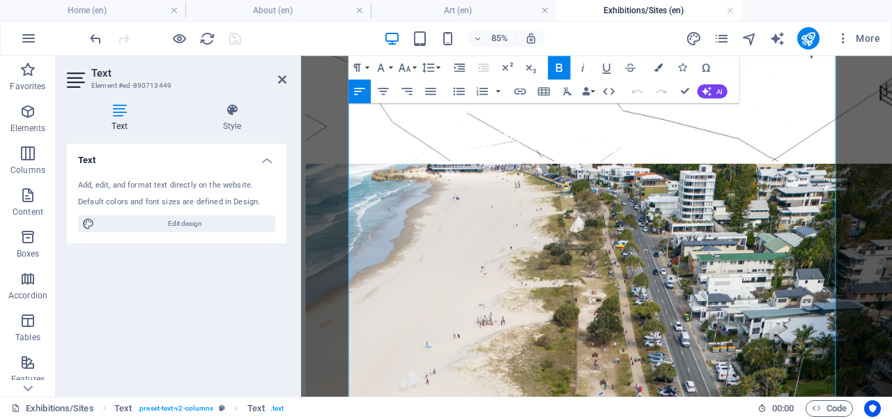
scroll to position [3047, 0]
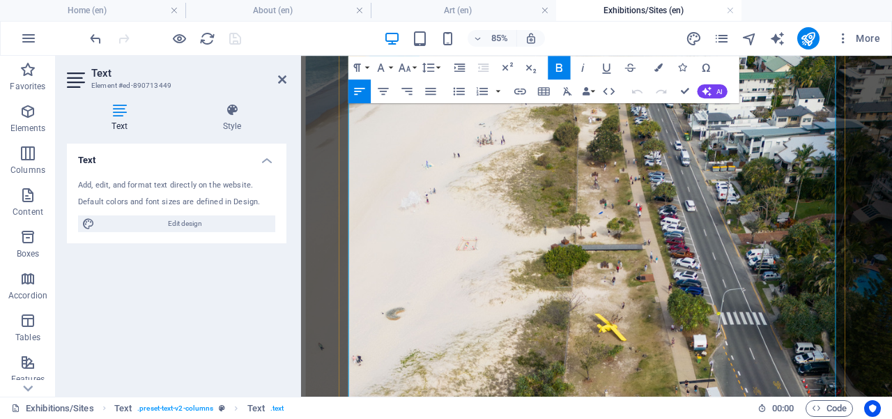
drag, startPoint x: 724, startPoint y: 323, endPoint x: 707, endPoint y: 421, distance: 99.6
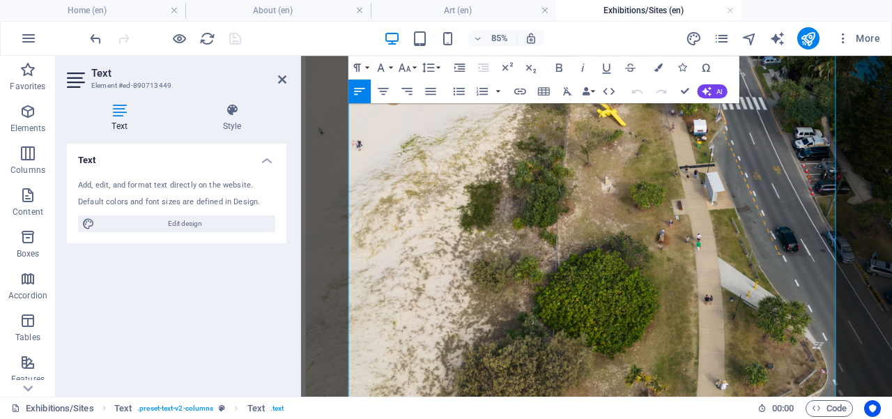
scroll to position [3313, 0]
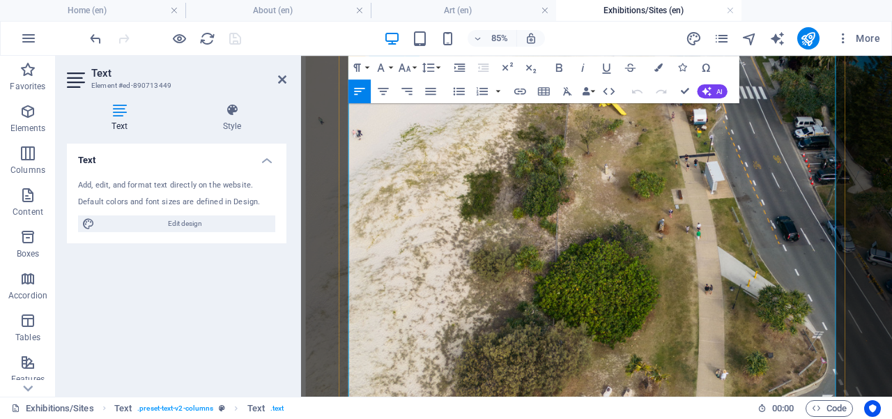
drag, startPoint x: 582, startPoint y: 319, endPoint x: 621, endPoint y: 242, distance: 86.3
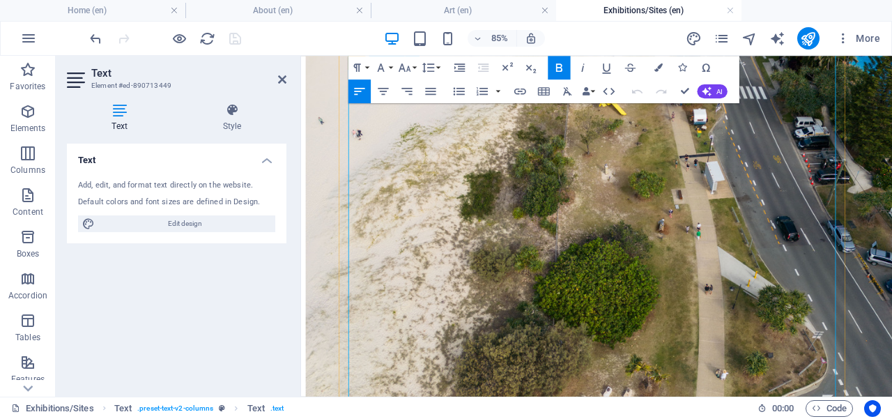
scroll to position [3513, 0]
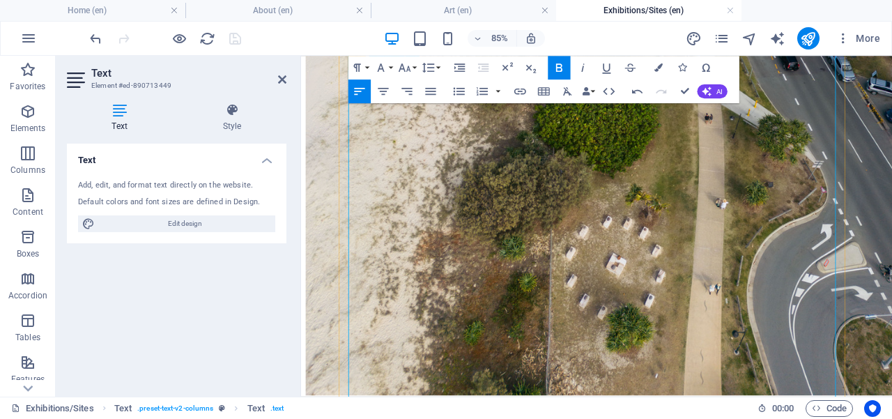
drag, startPoint x: 471, startPoint y: 216, endPoint x: 460, endPoint y: 254, distance: 39.2
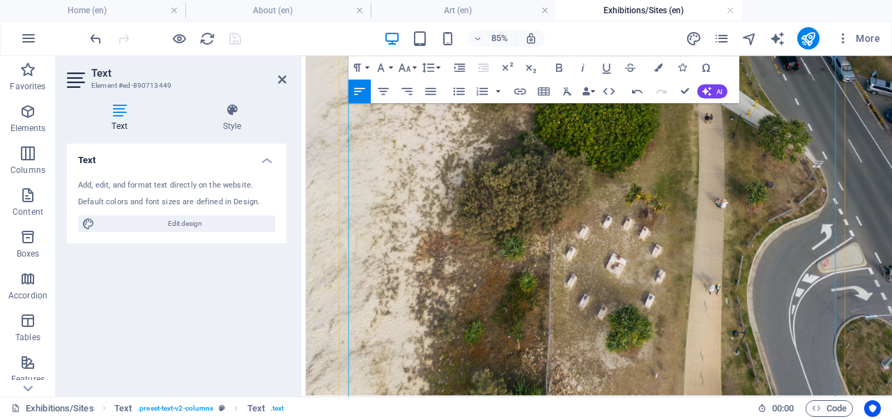
scroll to position [3305, 0]
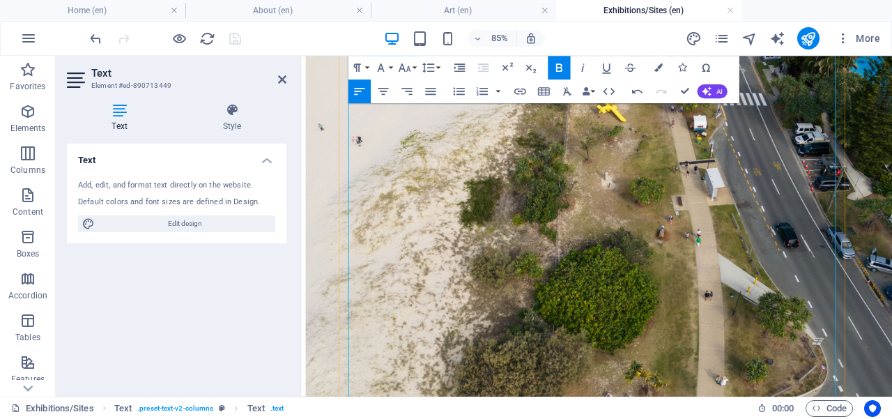
drag, startPoint x: 437, startPoint y: 154, endPoint x: 704, endPoint y: 153, distance: 267.5
drag, startPoint x: 433, startPoint y: 374, endPoint x: 468, endPoint y: 374, distance: 34.8
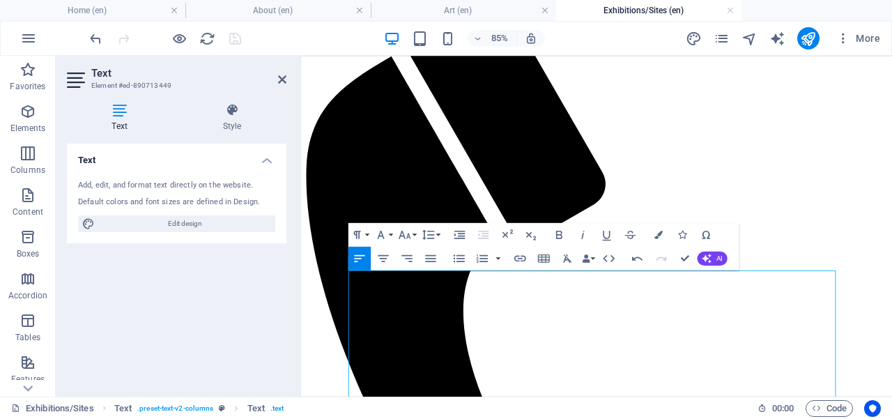
scroll to position [0, 0]
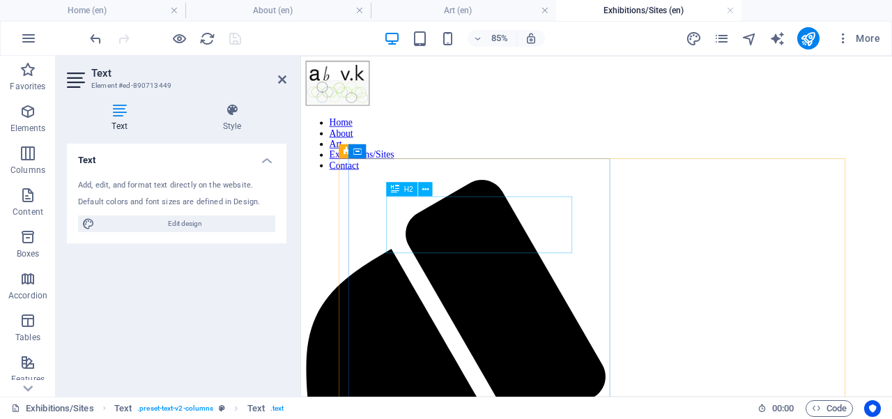
drag, startPoint x: 569, startPoint y: 295, endPoint x: 508, endPoint y: 286, distance: 62.0
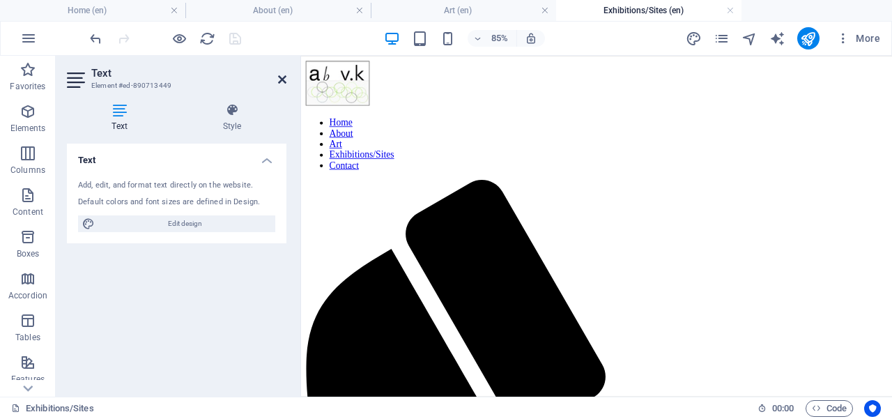
click at [282, 75] on icon at bounding box center [282, 79] width 8 height 11
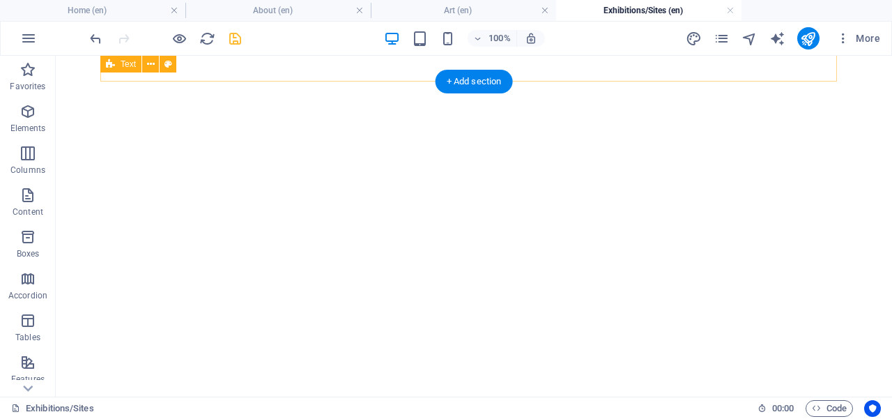
scroll to position [2641, 0]
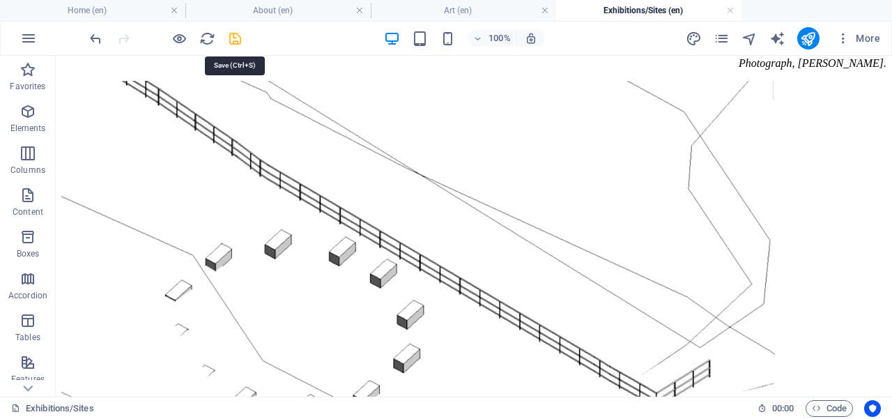
click at [236, 41] on icon "save" at bounding box center [235, 39] width 16 height 16
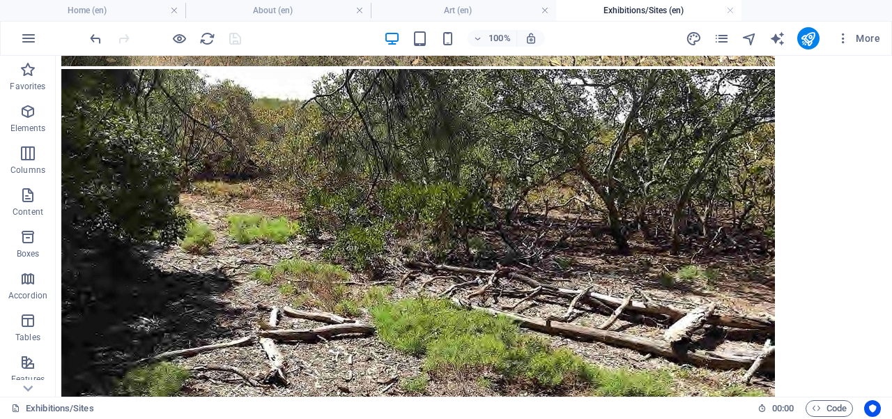
scroll to position [4440, 0]
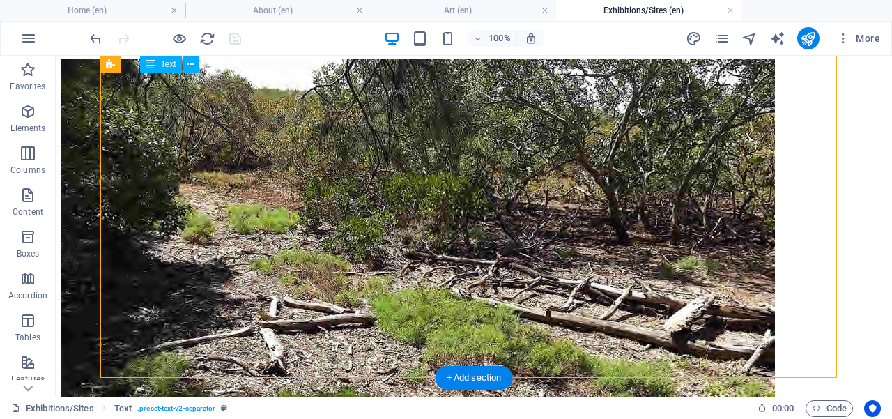
drag, startPoint x: 595, startPoint y: 306, endPoint x: 500, endPoint y: 311, distance: 94.9
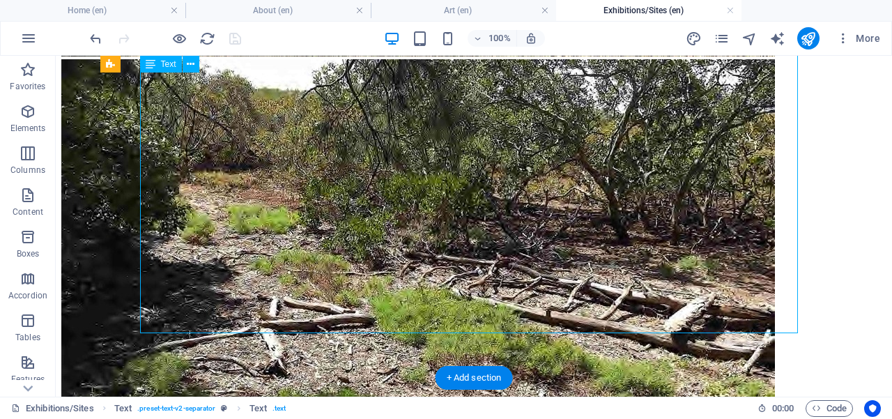
drag, startPoint x: 591, startPoint y: 309, endPoint x: 476, endPoint y: 308, distance: 115.7
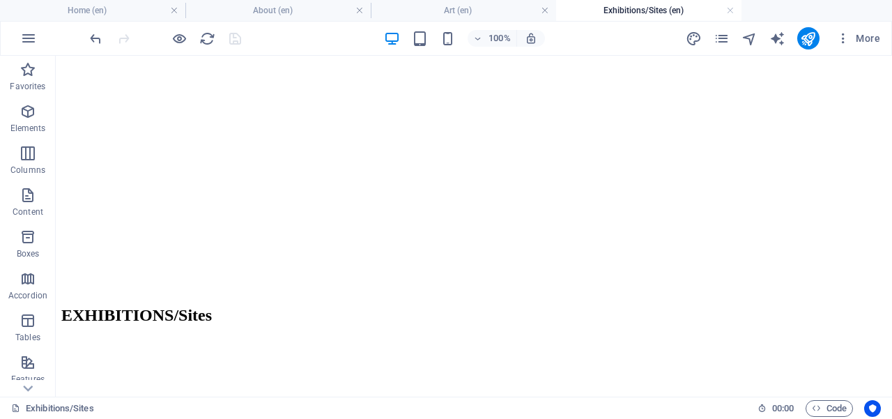
scroll to position [1935, 0]
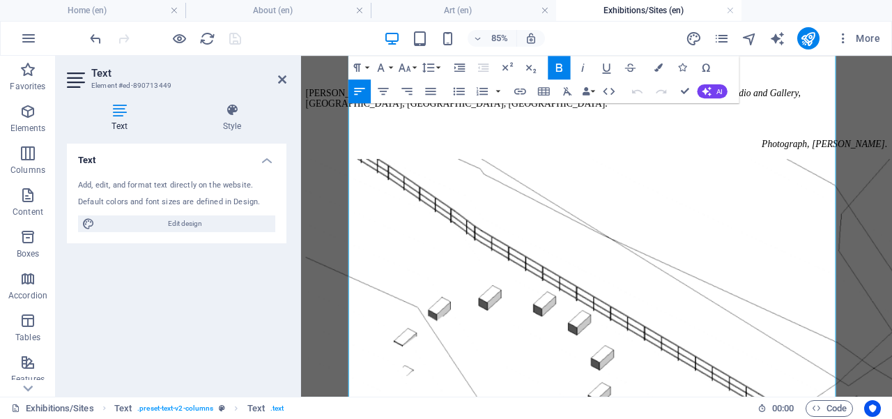
scroll to position [2757, 0]
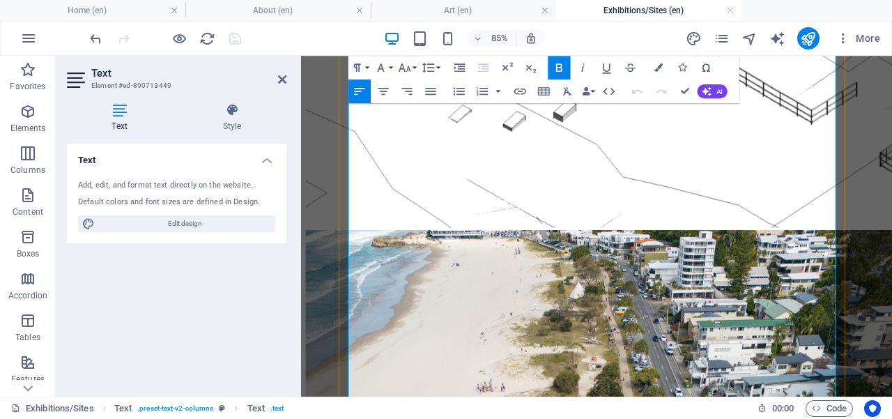
drag, startPoint x: 445, startPoint y: 368, endPoint x: 453, endPoint y: 319, distance: 49.4
click at [282, 77] on icon at bounding box center [282, 79] width 8 height 11
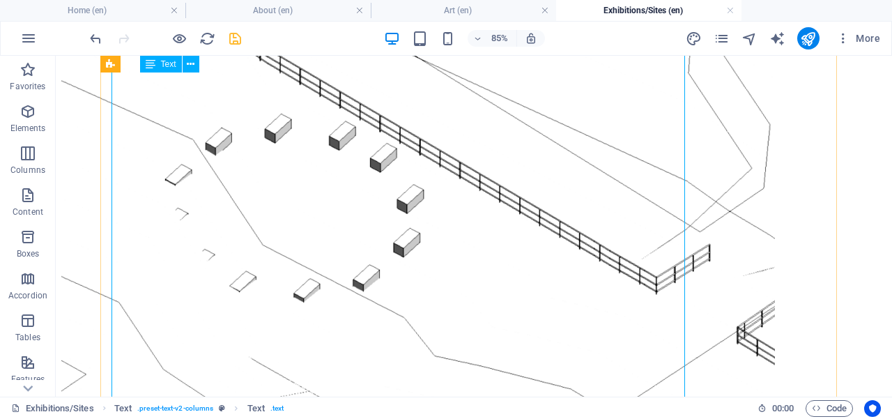
scroll to position [2673, 0]
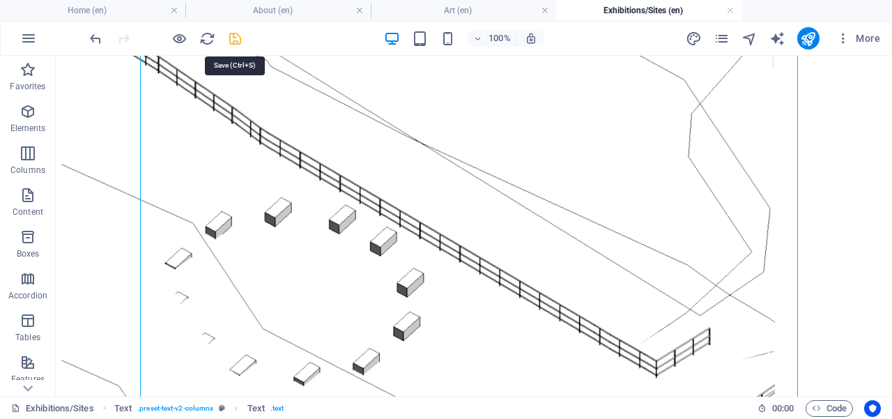
click at [236, 34] on icon "save" at bounding box center [235, 39] width 16 height 16
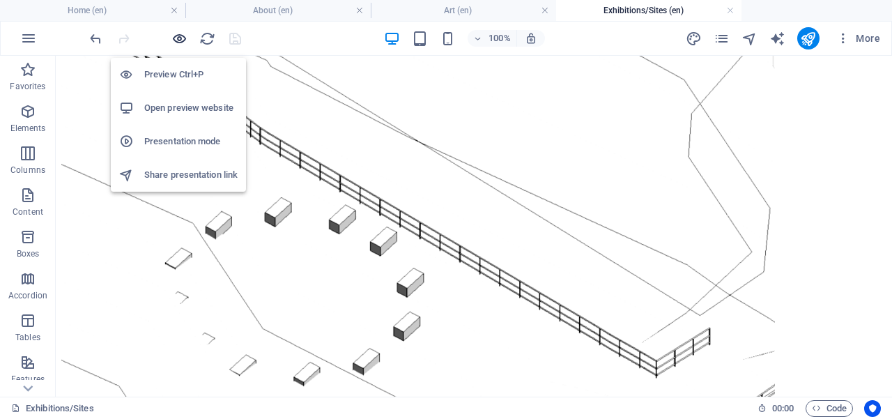
click at [183, 34] on icon "button" at bounding box center [179, 39] width 16 height 16
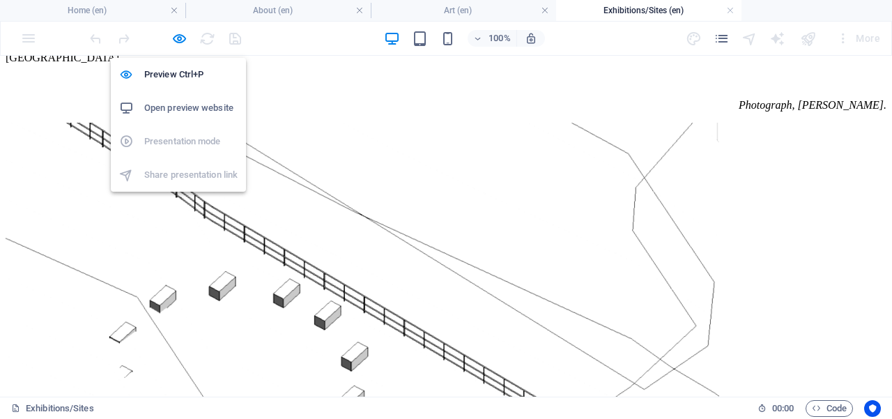
click at [185, 110] on h6 "Open preview website" at bounding box center [190, 108] width 93 height 17
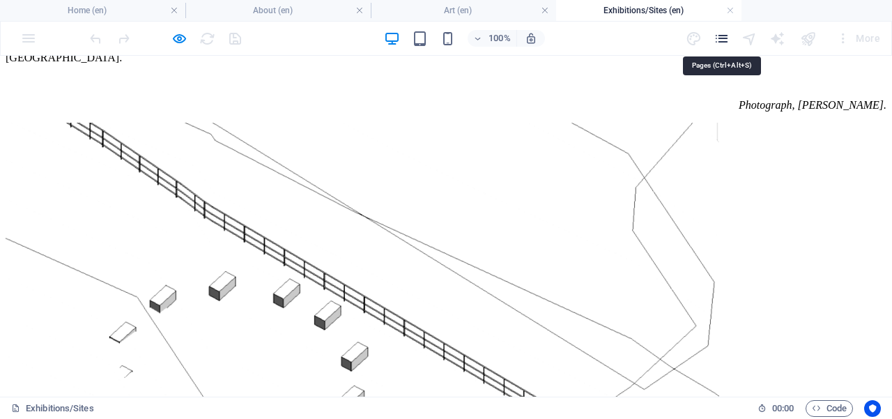
click at [724, 41] on icon "pages" at bounding box center [721, 39] width 16 height 16
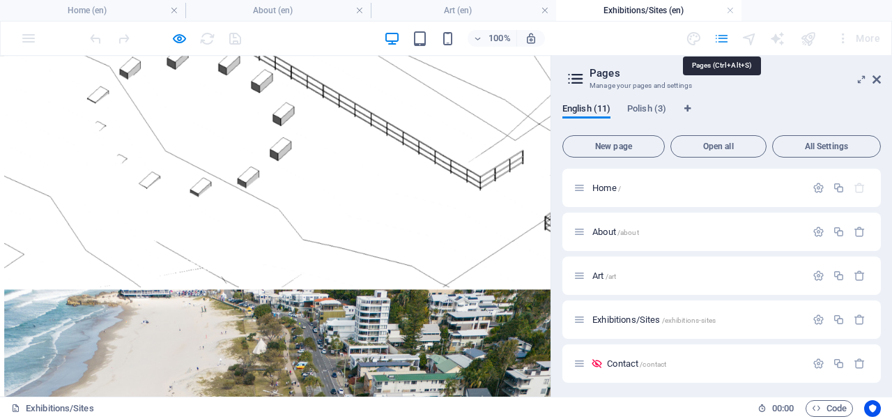
scroll to position [2690, 0]
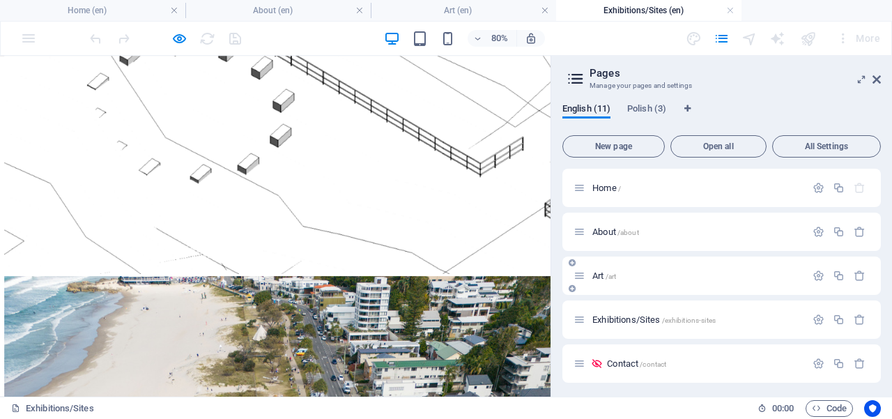
click at [642, 281] on div "Art /art" at bounding box center [689, 276] width 232 height 16
click at [621, 277] on p "Art /art" at bounding box center [696, 275] width 209 height 9
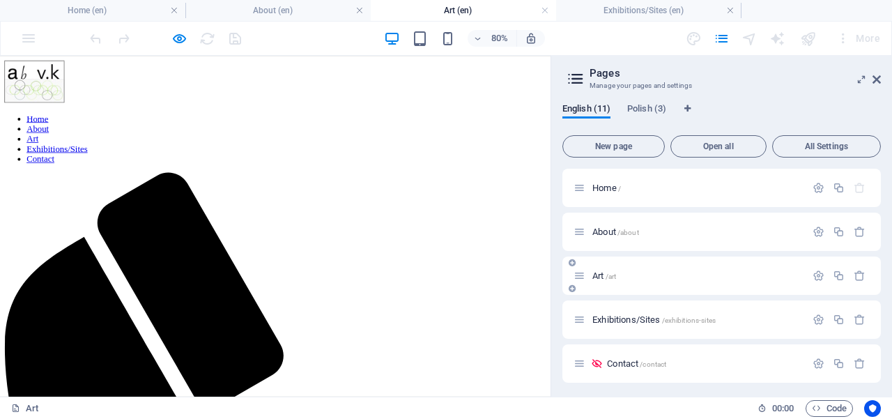
scroll to position [497, 0]
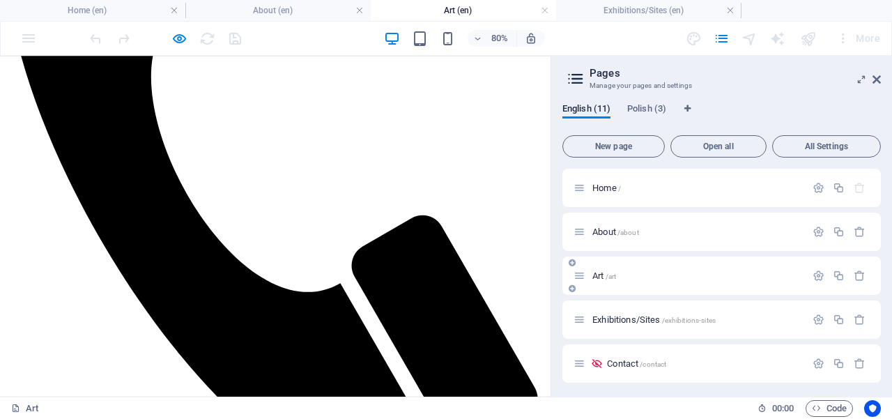
click at [621, 277] on p "Art /art" at bounding box center [696, 275] width 209 height 9
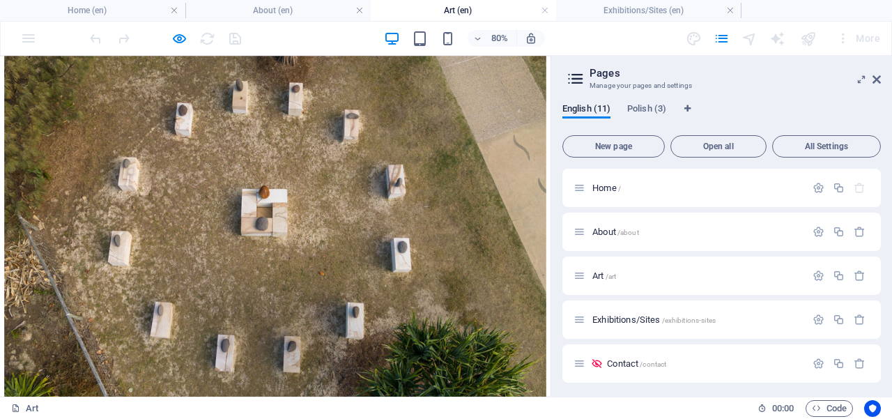
scroll to position [1231, 0]
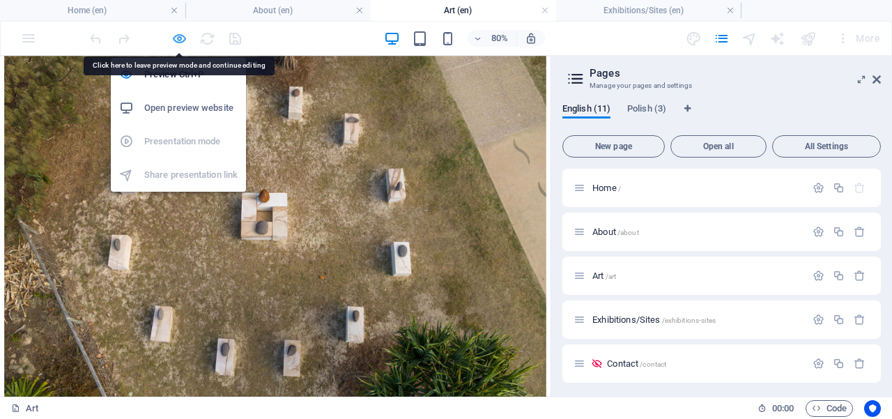
click at [182, 40] on icon "button" at bounding box center [179, 39] width 16 height 16
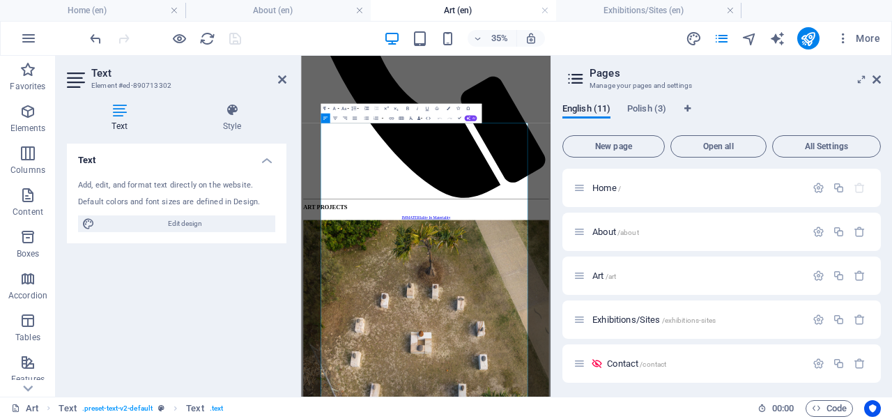
scroll to position [1414, 0]
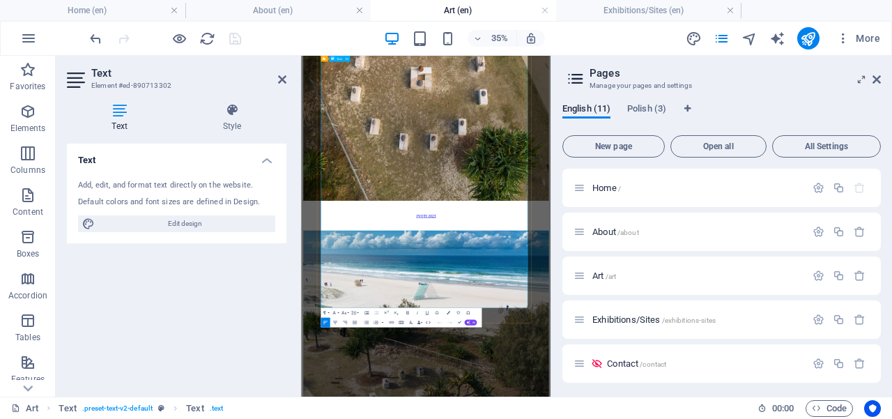
drag, startPoint x: 685, startPoint y: 892, endPoint x: 673, endPoint y: 520, distance: 371.5
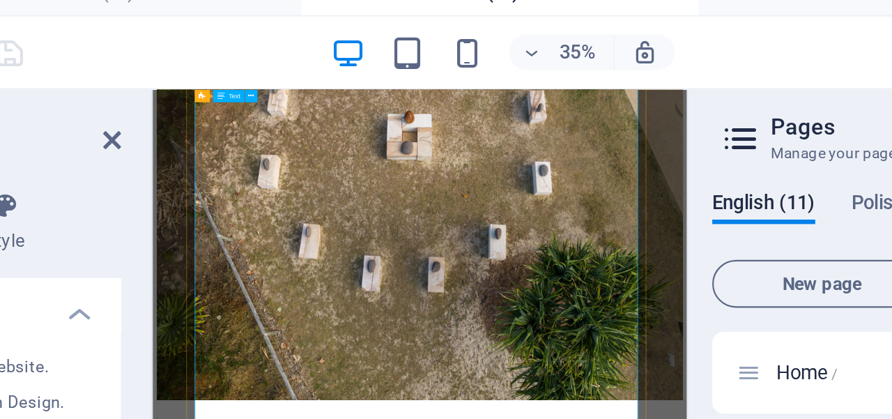
click at [283, 80] on icon at bounding box center [282, 79] width 8 height 11
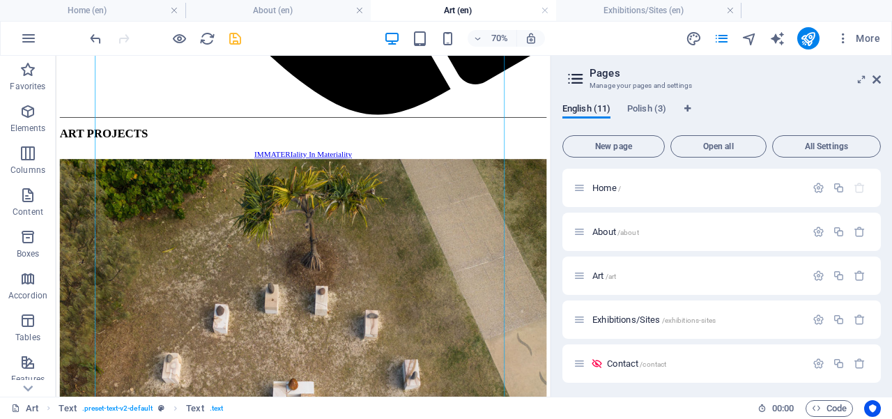
scroll to position [889, 0]
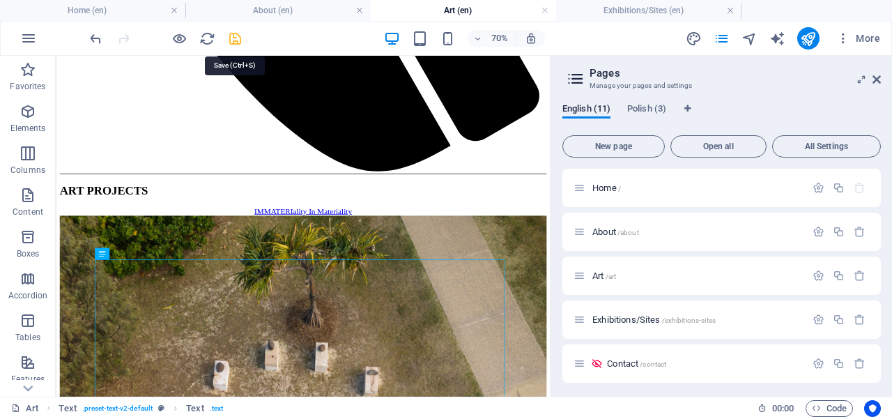
click at [233, 38] on icon "save" at bounding box center [235, 39] width 16 height 16
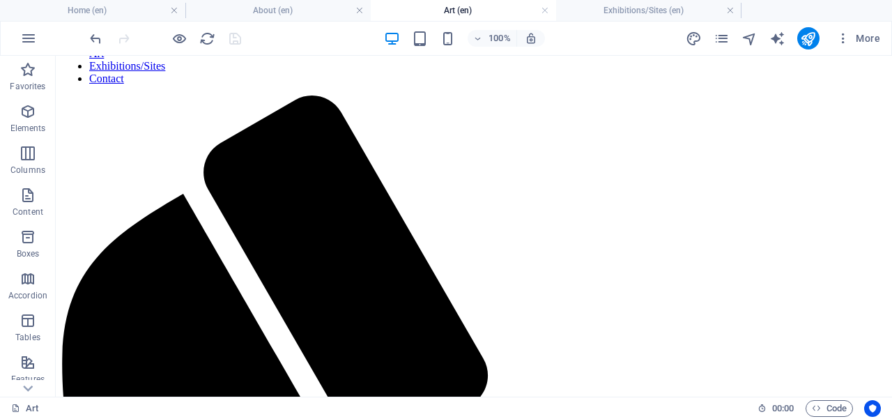
scroll to position [0, 0]
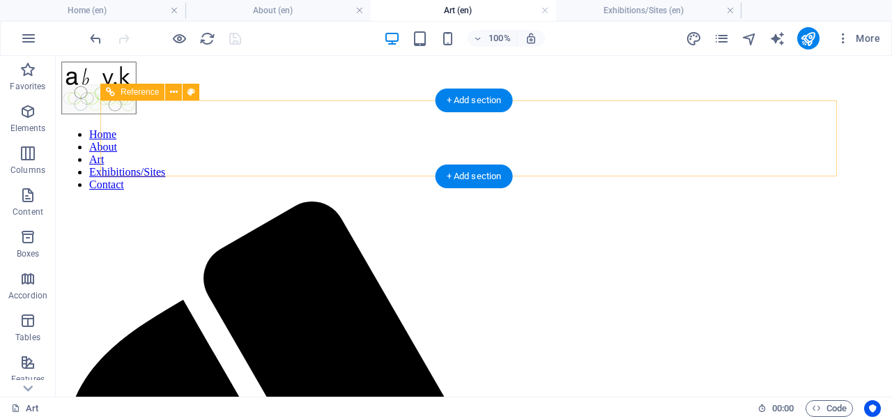
click at [403, 139] on nav "Home About Art Exhibitions/Sites Contact" at bounding box center [473, 159] width 825 height 63
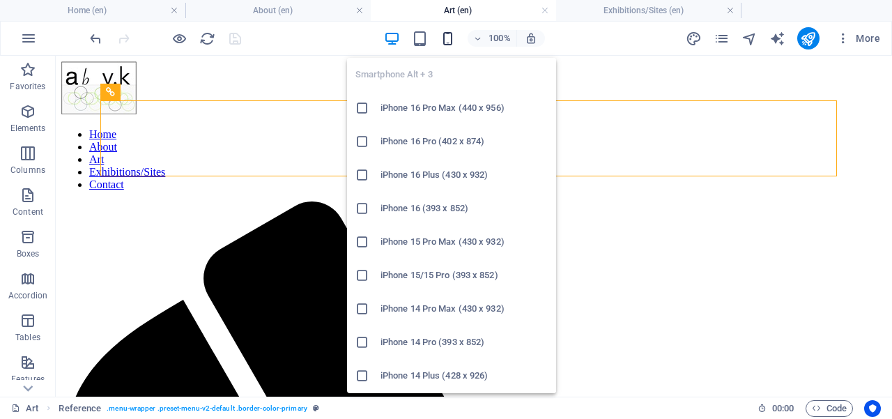
click at [449, 39] on icon "button" at bounding box center [448, 39] width 16 height 16
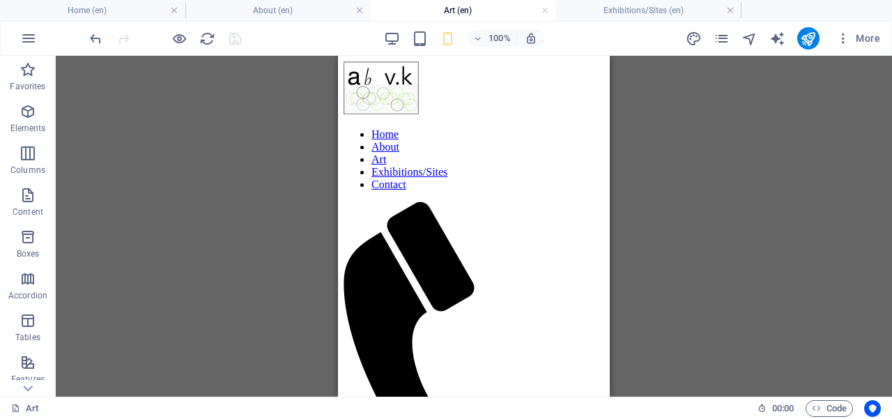
drag, startPoint x: 603, startPoint y: 62, endPoint x: 911, endPoint y: 108, distance: 311.4
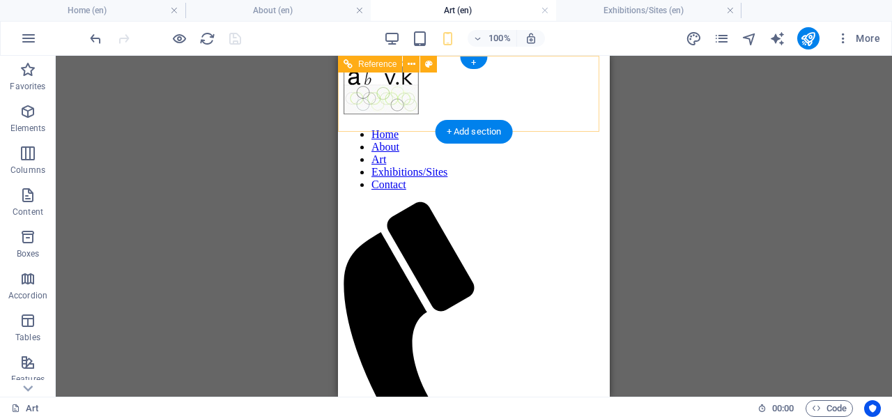
click at [484, 170] on nav "Home About Art Exhibitions/Sites Contact" at bounding box center [473, 159] width 261 height 63
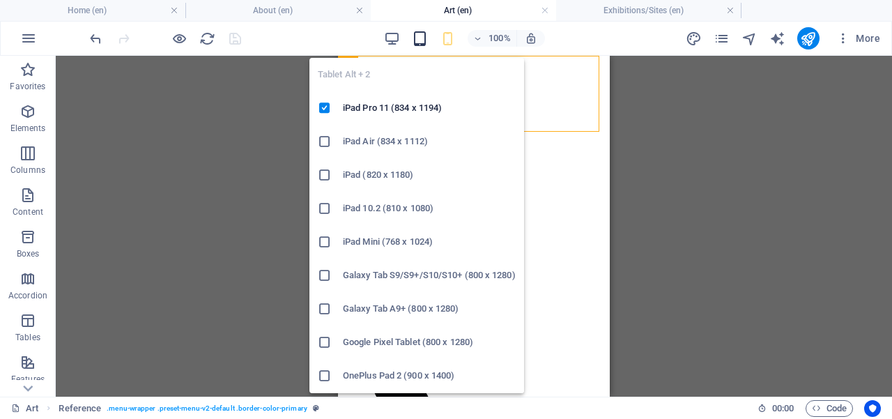
click at [418, 43] on icon "button" at bounding box center [420, 39] width 16 height 16
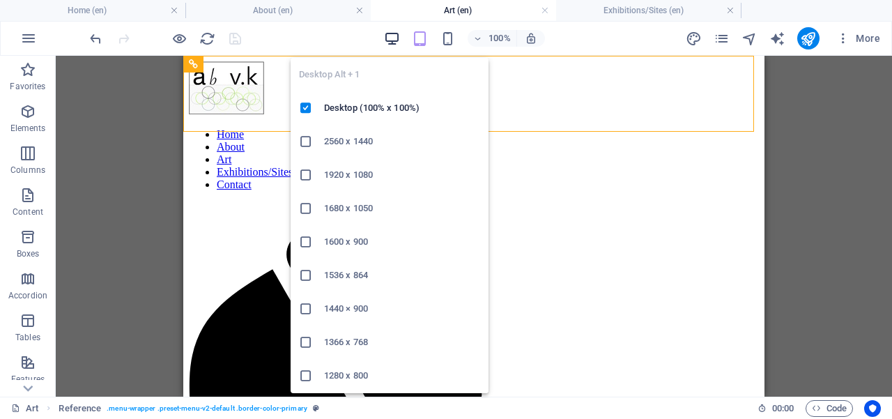
click at [392, 40] on icon "button" at bounding box center [392, 39] width 16 height 16
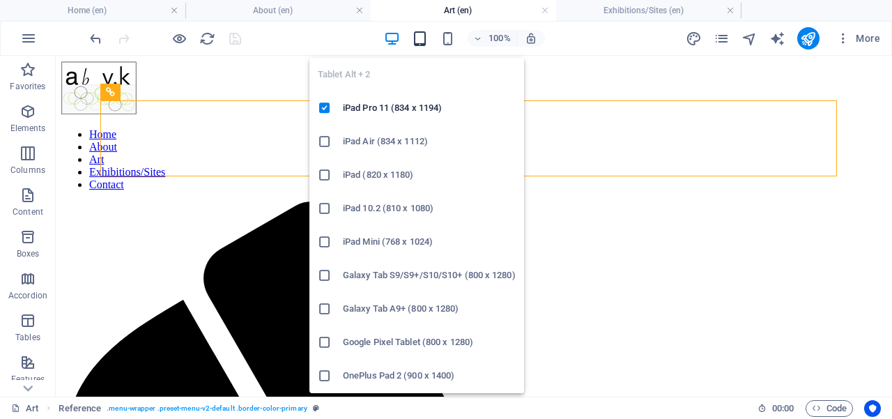
click at [424, 43] on icon "button" at bounding box center [420, 39] width 16 height 16
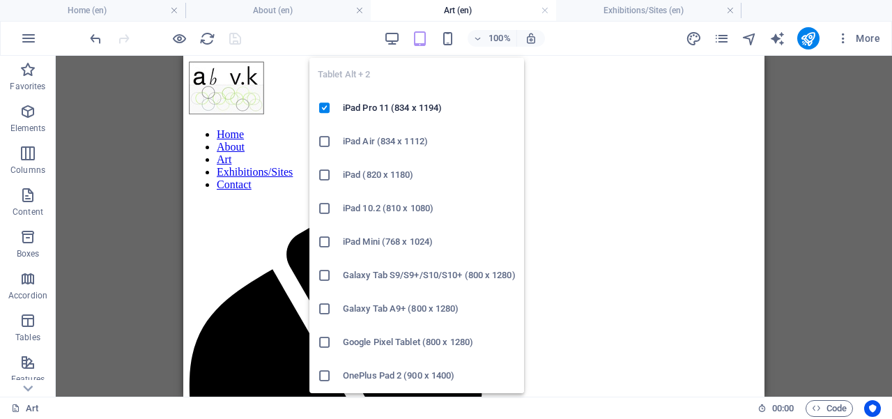
click at [417, 40] on icon "button" at bounding box center [420, 39] width 16 height 16
click at [381, 141] on h6 "iPad Air (834 x 1112)" at bounding box center [429, 141] width 173 height 17
click at [387, 180] on h6 "iPad (820 x 1180)" at bounding box center [429, 175] width 173 height 17
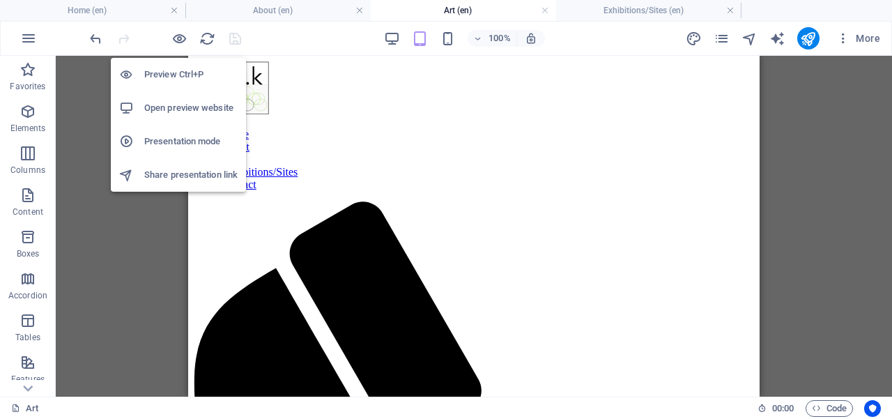
click at [190, 107] on h6 "Open preview website" at bounding box center [190, 108] width 93 height 17
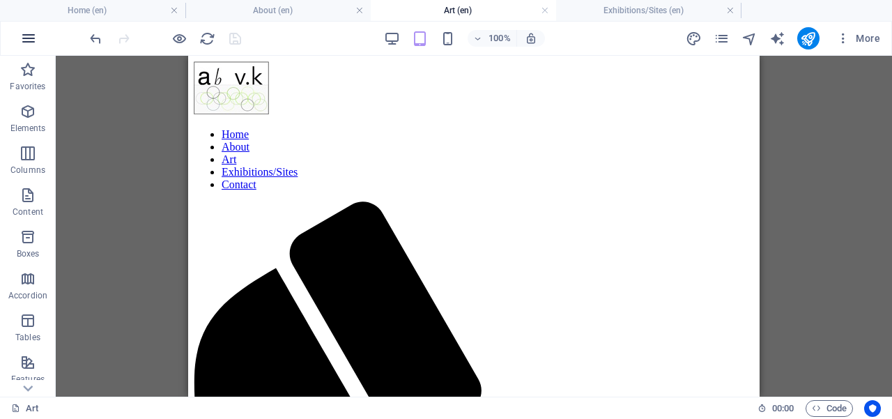
click at [29, 40] on icon "button" at bounding box center [28, 38] width 17 height 17
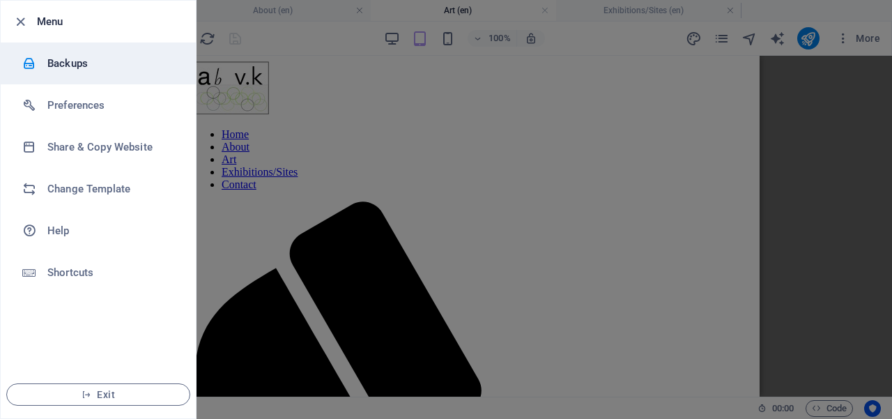
click at [70, 66] on h6 "Backups" at bounding box center [111, 63] width 129 height 17
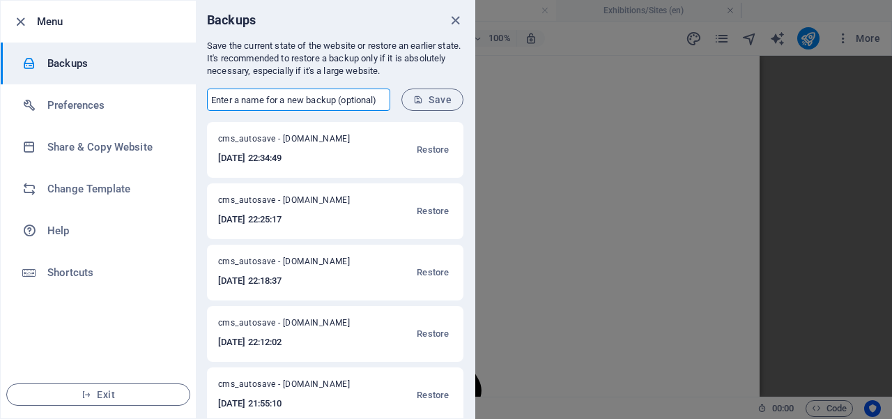
click at [247, 100] on input "text" at bounding box center [298, 99] width 183 height 22
type input "[PERSON_NAME] 29"
click at [422, 100] on icon "submit" at bounding box center [418, 100] width 10 height 10
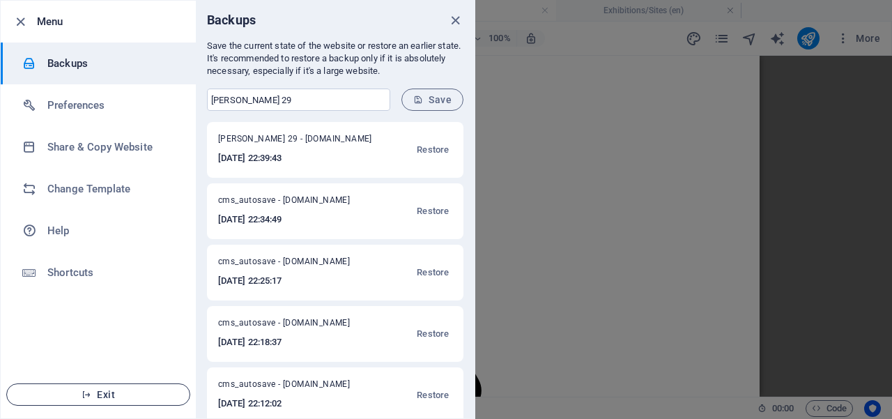
click at [106, 394] on span "Exit" at bounding box center [98, 394] width 160 height 11
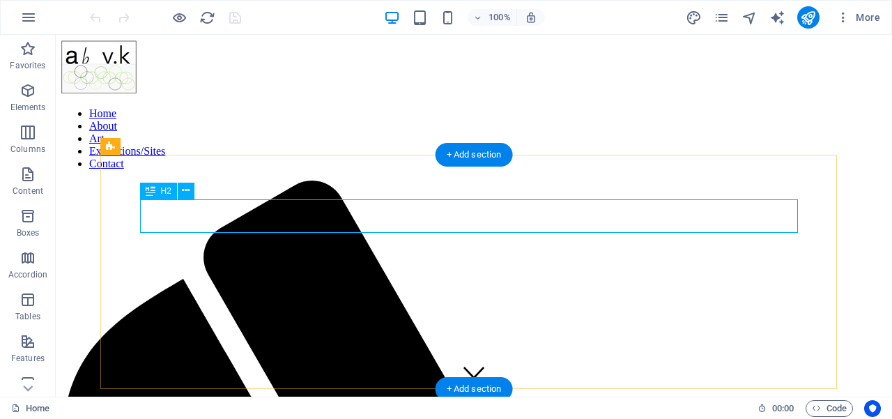
scroll to position [326, 0]
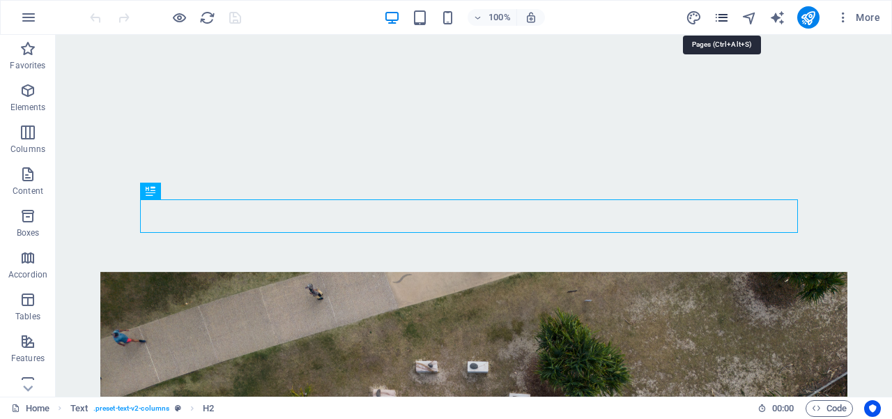
click at [720, 18] on icon "pages" at bounding box center [721, 18] width 16 height 16
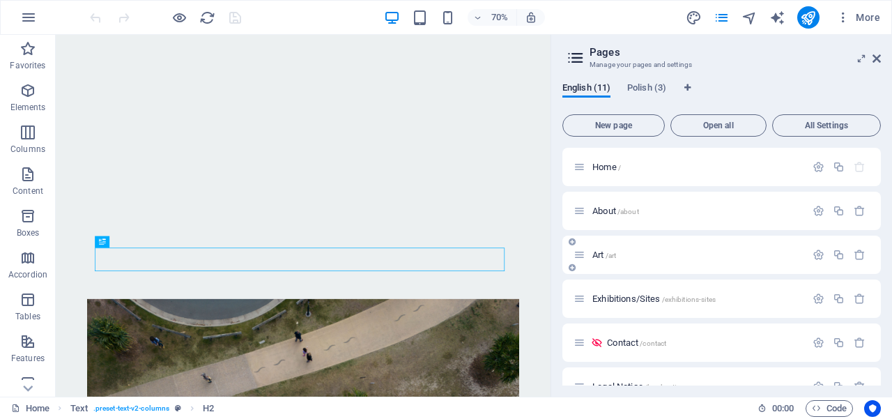
click at [624, 254] on p "Art /art" at bounding box center [696, 254] width 209 height 9
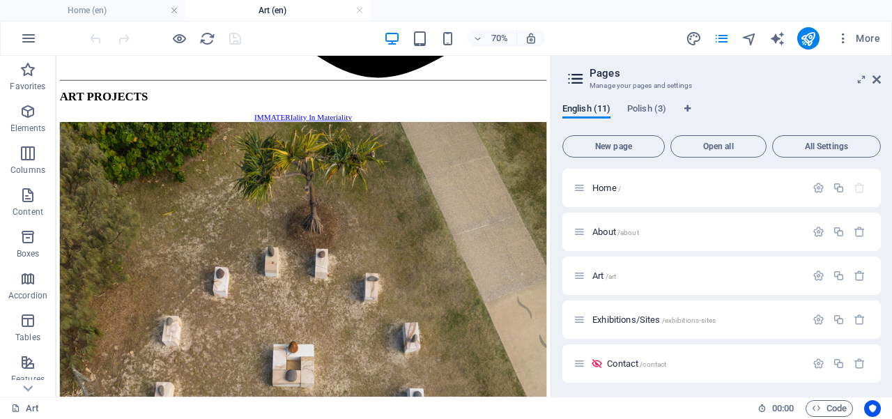
scroll to position [1023, 0]
drag, startPoint x: 755, startPoint y: 121, endPoint x: 608, endPoint y: 303, distance: 234.4
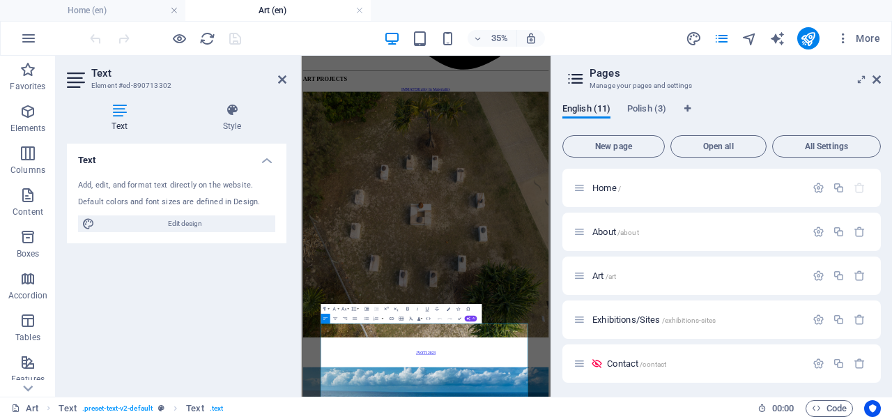
scroll to position [466, 0]
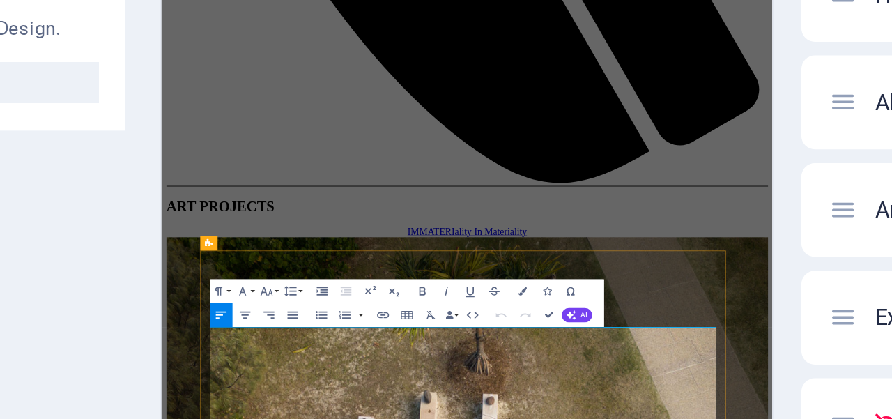
drag, startPoint x: 505, startPoint y: 446, endPoint x: 440, endPoint y: 447, distance: 65.5
drag, startPoint x: 628, startPoint y: 461, endPoint x: 695, endPoint y: 461, distance: 66.9
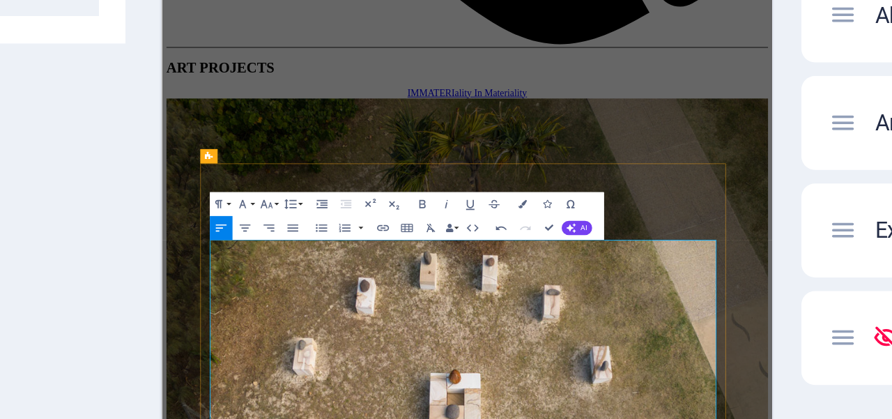
scroll to position [530, 0]
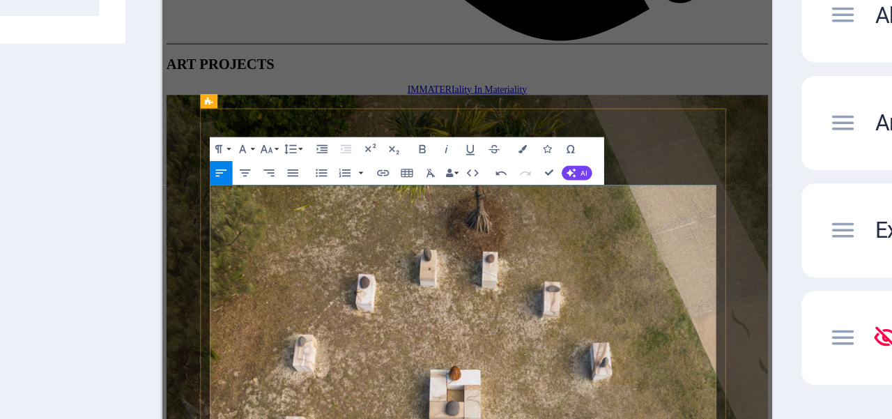
drag, startPoint x: 522, startPoint y: 419, endPoint x: 503, endPoint y: 485, distance: 68.8
drag, startPoint x: 309, startPoint y: 378, endPoint x: 275, endPoint y: 376, distance: 33.5
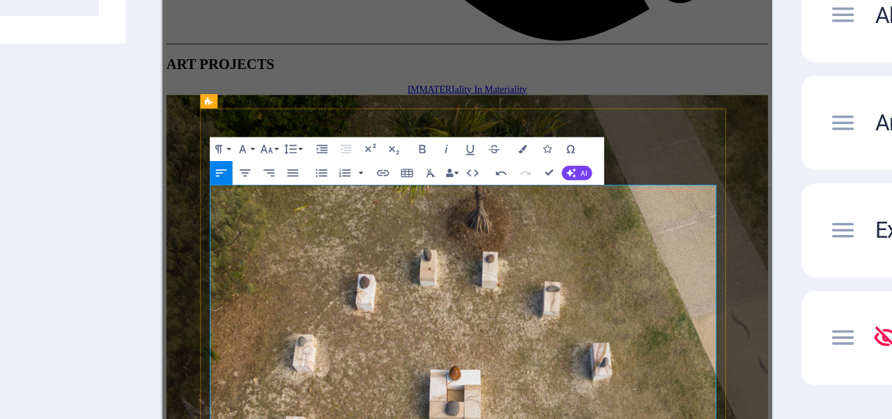
drag, startPoint x: 268, startPoint y: 378, endPoint x: 311, endPoint y: 375, distance: 43.3
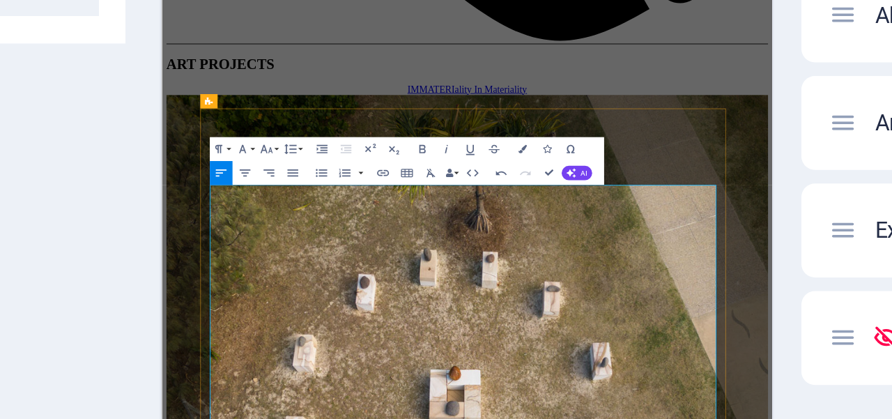
drag, startPoint x: 759, startPoint y: 380, endPoint x: 789, endPoint y: 378, distance: 30.0
drag, startPoint x: 643, startPoint y: 396, endPoint x: 692, endPoint y: 394, distance: 48.8
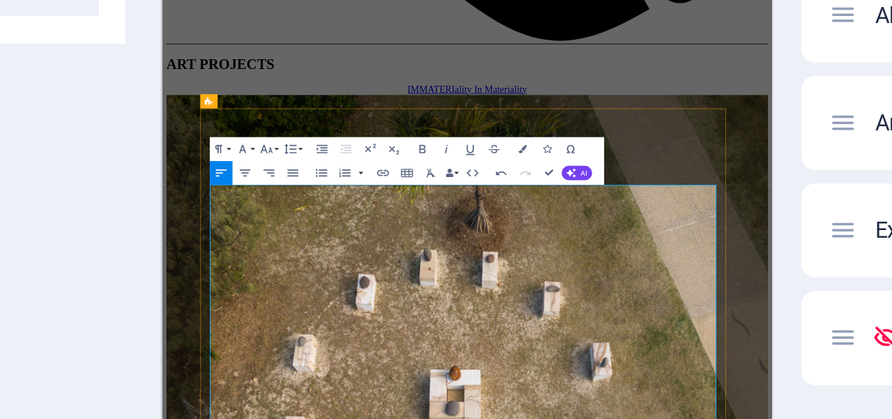
drag, startPoint x: 295, startPoint y: 410, endPoint x: 336, endPoint y: 410, distance: 41.1
drag, startPoint x: 423, startPoint y: 410, endPoint x: 467, endPoint y: 410, distance: 43.9
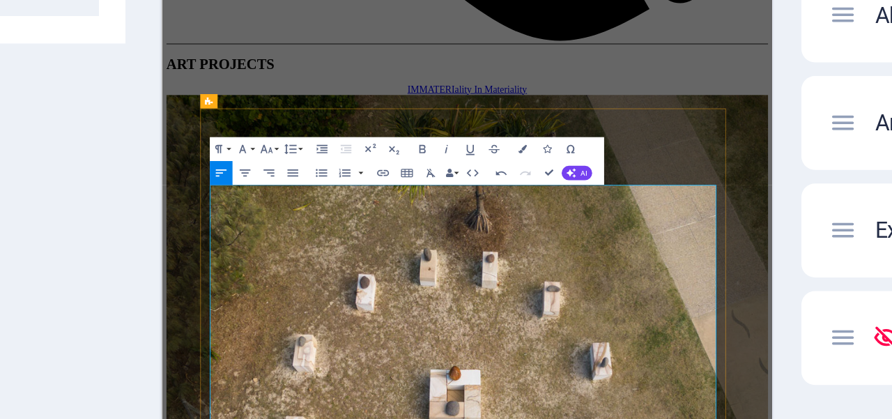
drag, startPoint x: 398, startPoint y: 411, endPoint x: 440, endPoint y: 408, distance: 41.9
drag, startPoint x: 325, startPoint y: 395, endPoint x: 369, endPoint y: 393, distance: 43.9
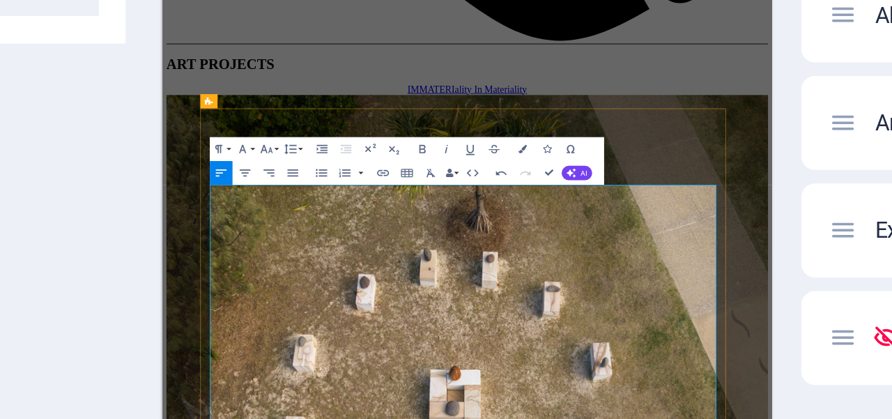
drag, startPoint x: 348, startPoint y: 394, endPoint x: 326, endPoint y: 394, distance: 22.3
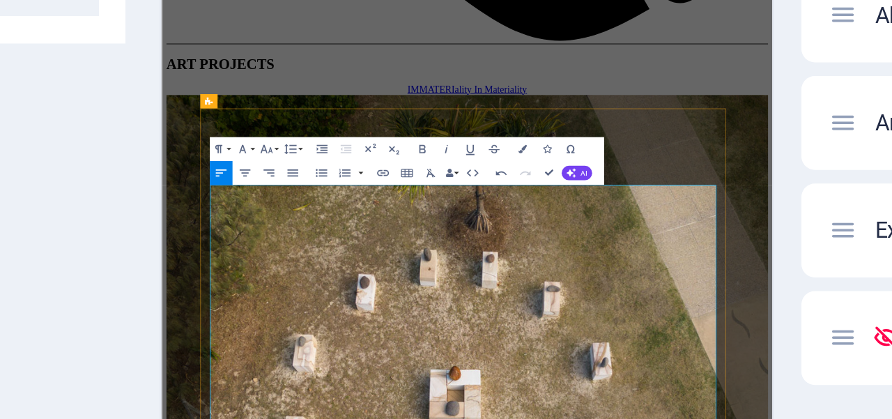
drag, startPoint x: 382, startPoint y: 413, endPoint x: 320, endPoint y: 412, distance: 62.0
drag, startPoint x: 385, startPoint y: 449, endPoint x: 379, endPoint y: 468, distance: 19.6
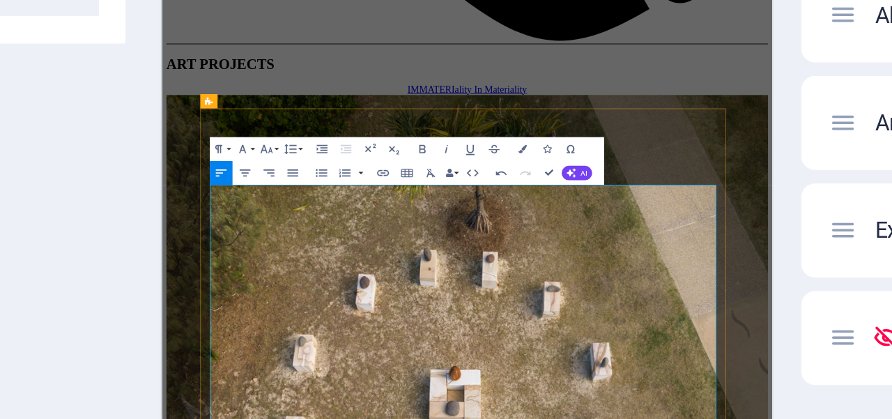
drag, startPoint x: 453, startPoint y: 378, endPoint x: 470, endPoint y: 378, distance: 17.4
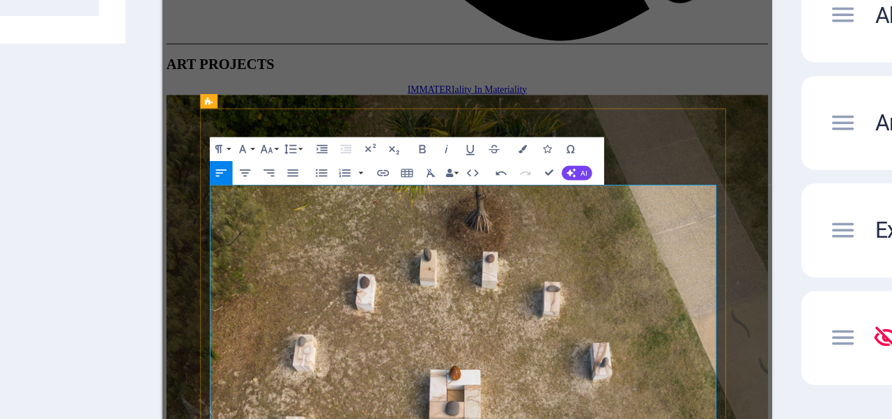
drag, startPoint x: 358, startPoint y: 453, endPoint x: 371, endPoint y: 426, distance: 29.9
drag, startPoint x: 353, startPoint y: 480, endPoint x: 419, endPoint y: 476, distance: 66.3
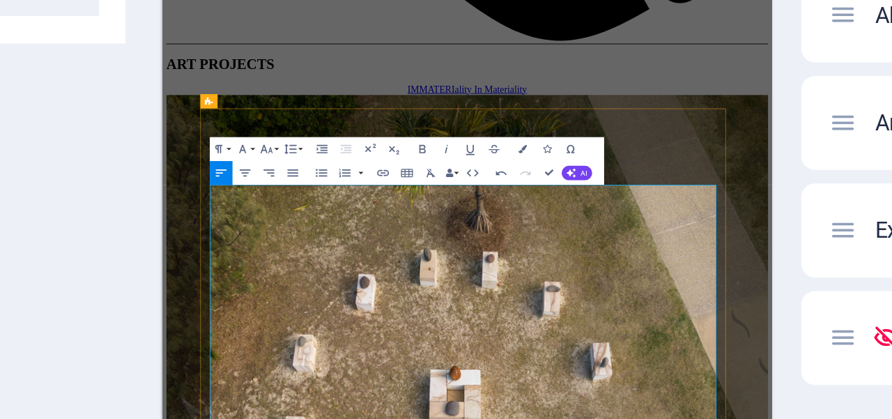
drag, startPoint x: 263, startPoint y: 495, endPoint x: 216, endPoint y: 494, distance: 46.7
drag, startPoint x: 347, startPoint y: 494, endPoint x: 279, endPoint y: 494, distance: 67.6
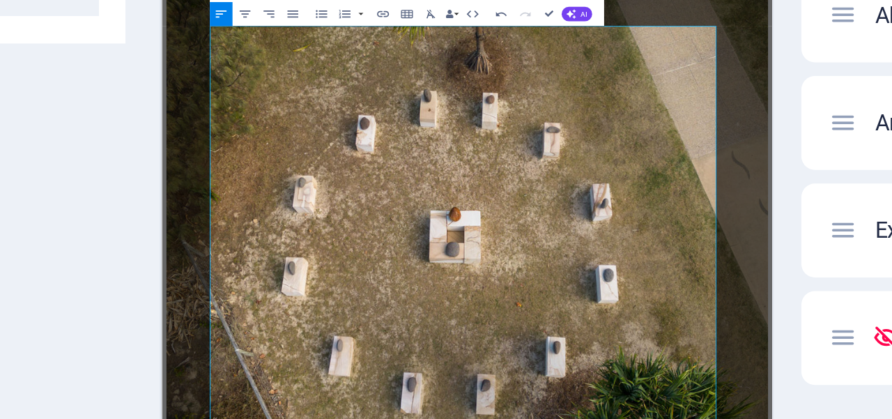
scroll to position [771, 0]
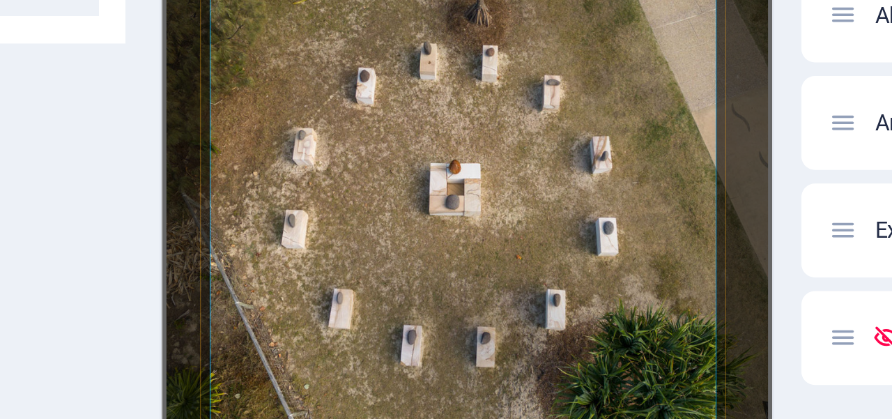
drag, startPoint x: 355, startPoint y: 495, endPoint x: 359, endPoint y: 387, distance: 108.1
drag, startPoint x: 353, startPoint y: 253, endPoint x: 378, endPoint y: 253, distance: 25.1
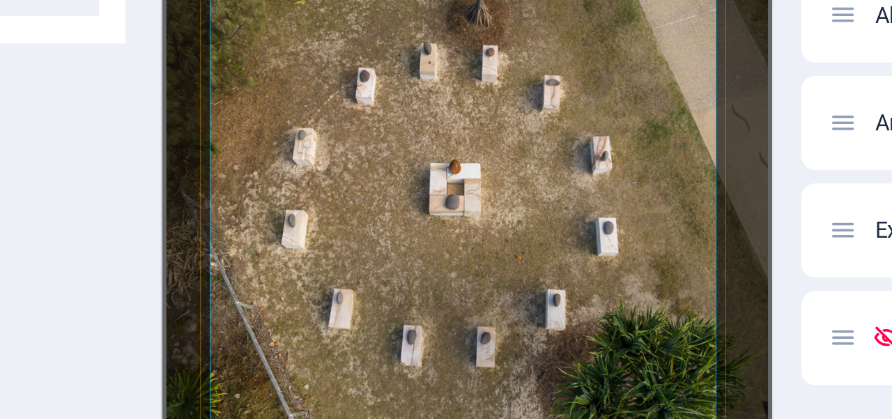
drag, startPoint x: 251, startPoint y: 286, endPoint x: 500, endPoint y: 303, distance: 250.0
copy span "The word Jyoti, meaning “light" signals the artist's intent to celebrate the po…"
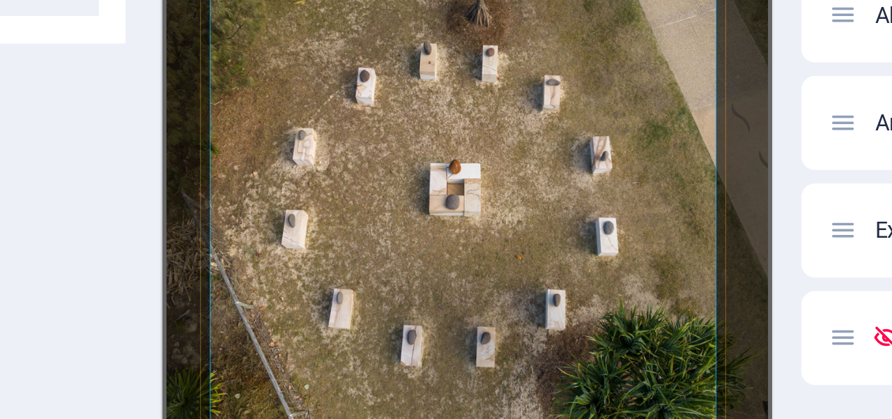
drag, startPoint x: 233, startPoint y: 335, endPoint x: 215, endPoint y: 335, distance: 17.4
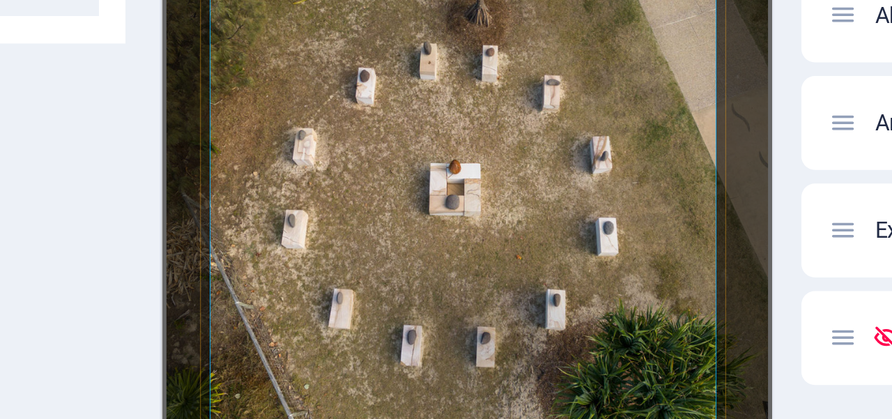
drag, startPoint x: 412, startPoint y: 454, endPoint x: 199, endPoint y: 456, distance: 212.5
copy span "E xhibited at BEMAC , Brisbane, Australia,"
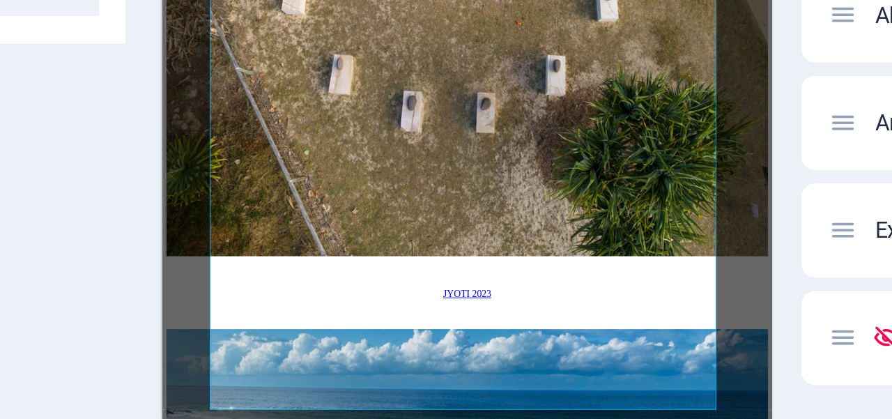
scroll to position [1237, 0]
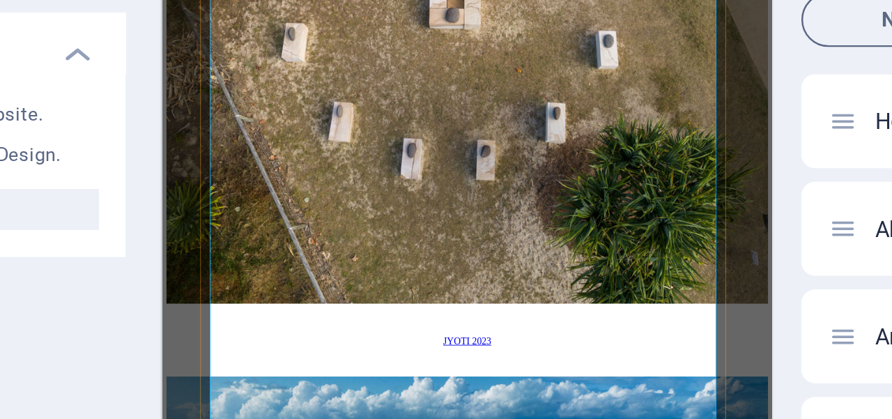
drag, startPoint x: 339, startPoint y: 693, endPoint x: 300, endPoint y: 109, distance: 585.8
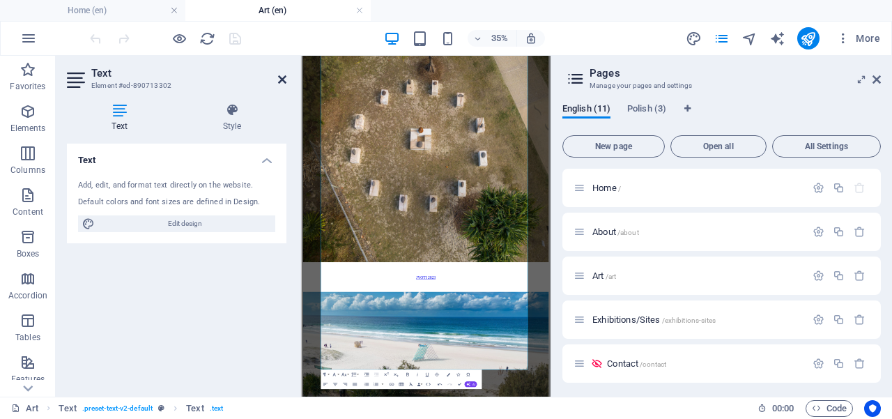
click at [284, 78] on icon at bounding box center [282, 79] width 8 height 11
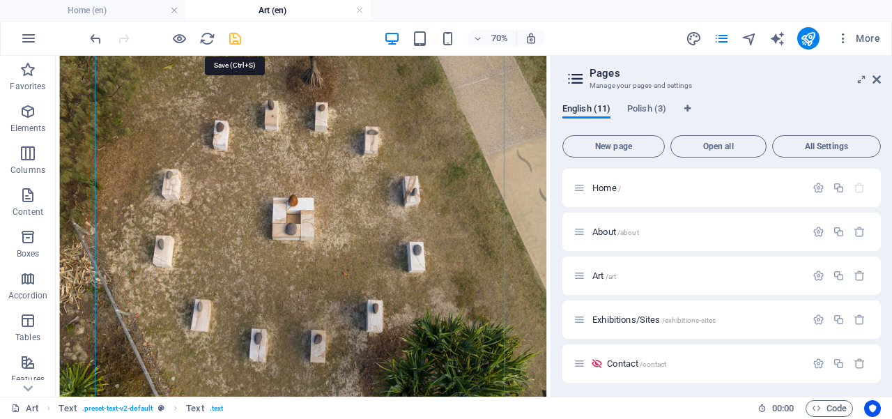
click at [236, 33] on icon "save" at bounding box center [235, 39] width 16 height 16
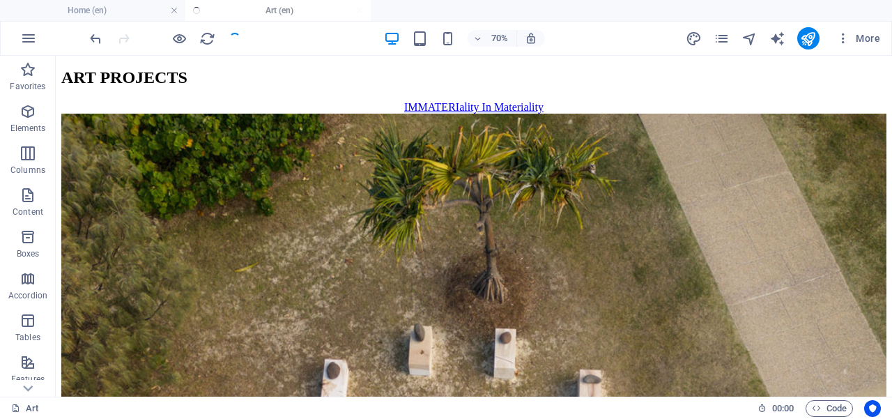
scroll to position [1305, 0]
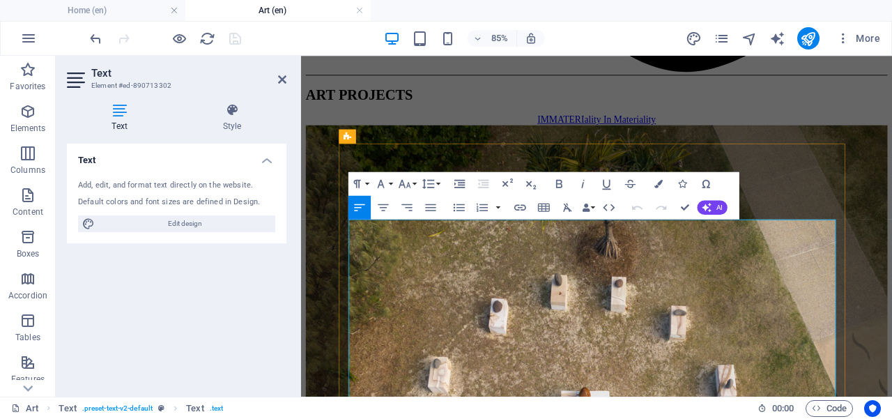
drag, startPoint x: 578, startPoint y: 374, endPoint x: 582, endPoint y: 408, distance: 34.3
click at [282, 82] on icon at bounding box center [282, 79] width 8 height 11
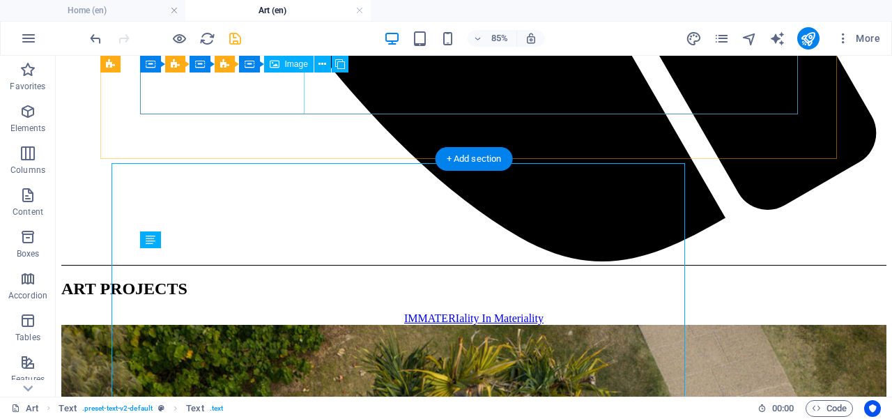
scroll to position [1105, 0]
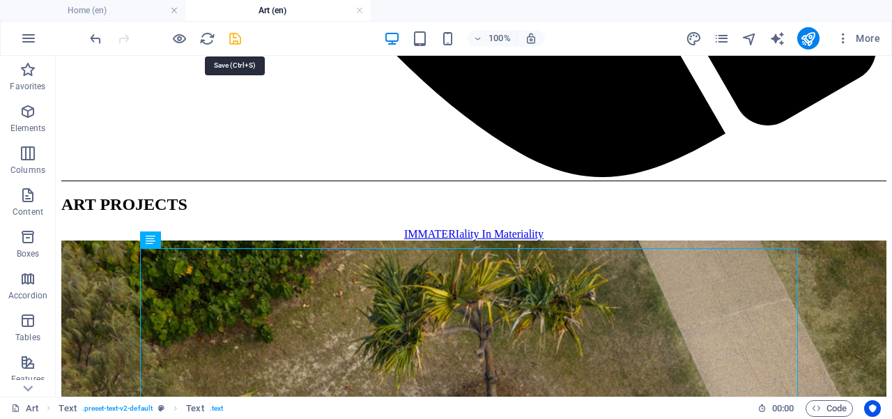
click at [233, 39] on icon "save" at bounding box center [235, 39] width 16 height 16
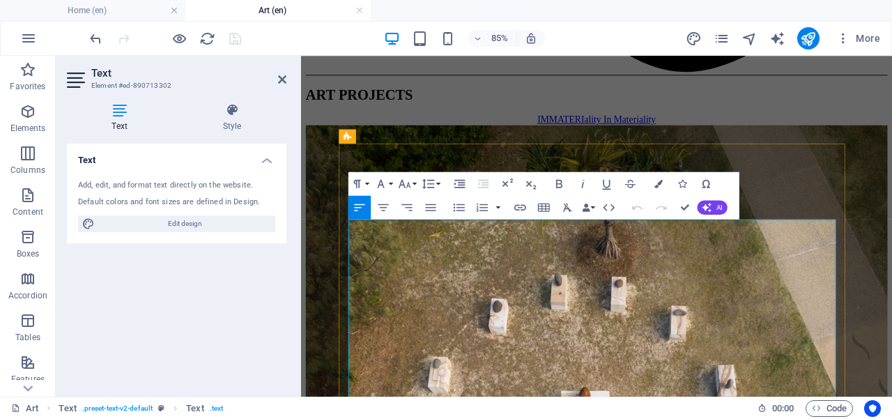
drag, startPoint x: 831, startPoint y: 274, endPoint x: 899, endPoint y: 268, distance: 68.6
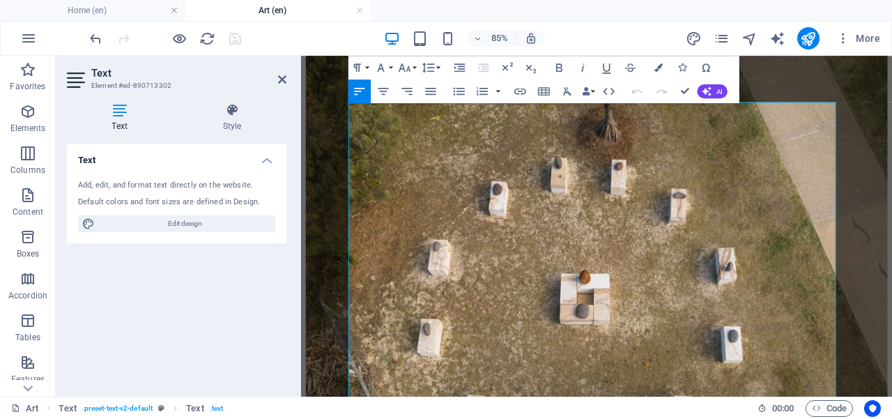
scroll to position [1163, 0]
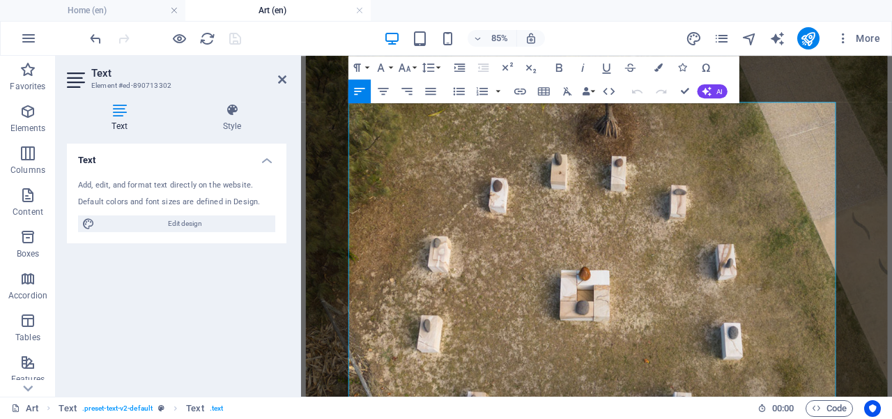
drag, startPoint x: 620, startPoint y: 370, endPoint x: 613, endPoint y: 456, distance: 86.7
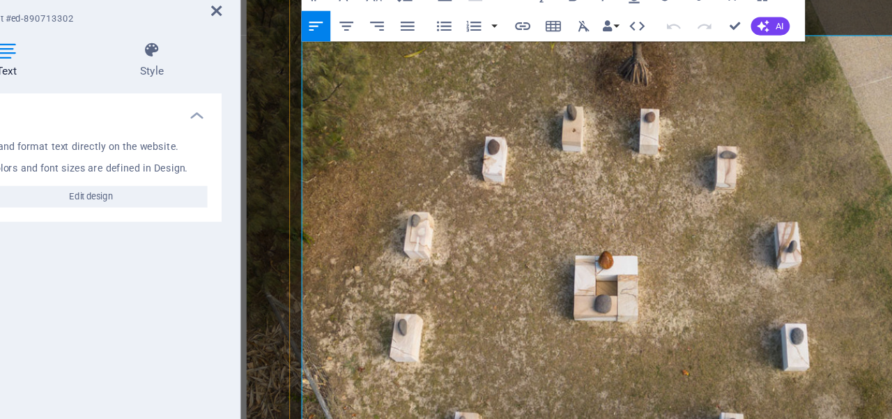
drag, startPoint x: 466, startPoint y: 340, endPoint x: 520, endPoint y: 341, distance: 53.7
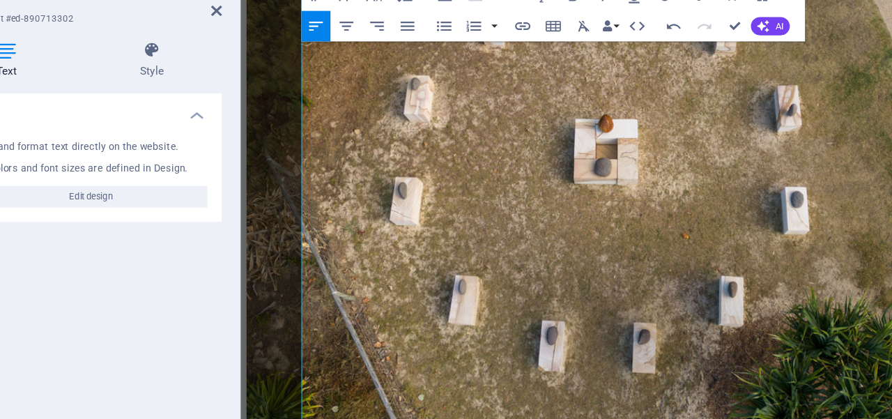
scroll to position [1294, 0]
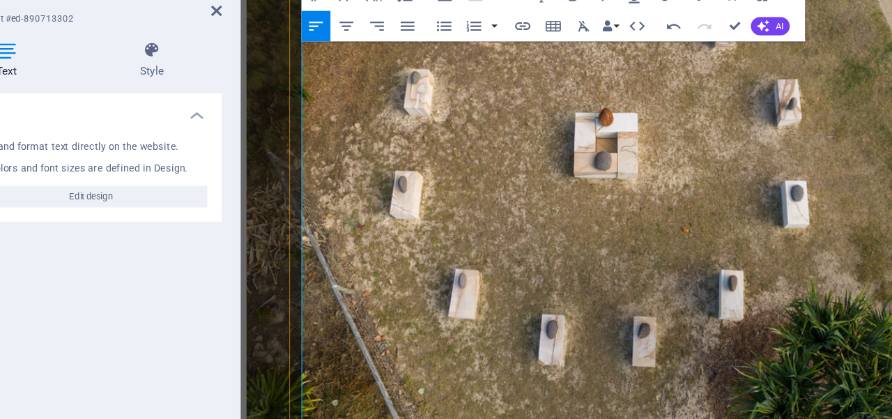
drag, startPoint x: 418, startPoint y: 259, endPoint x: 405, endPoint y: 265, distance: 14.6
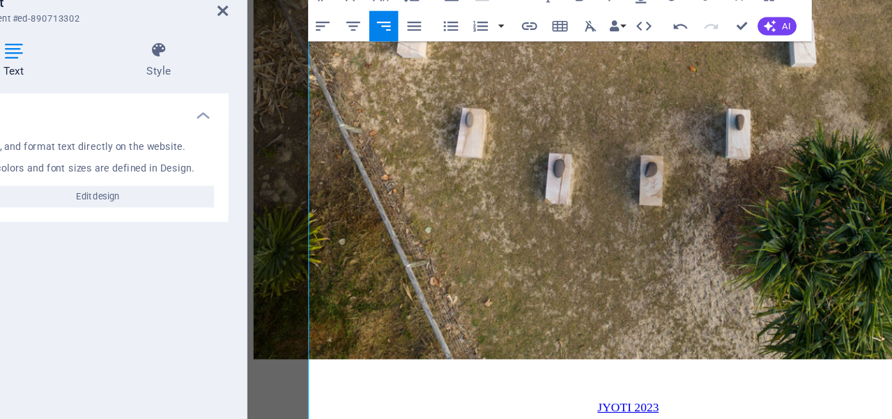
scroll to position [1473, 0]
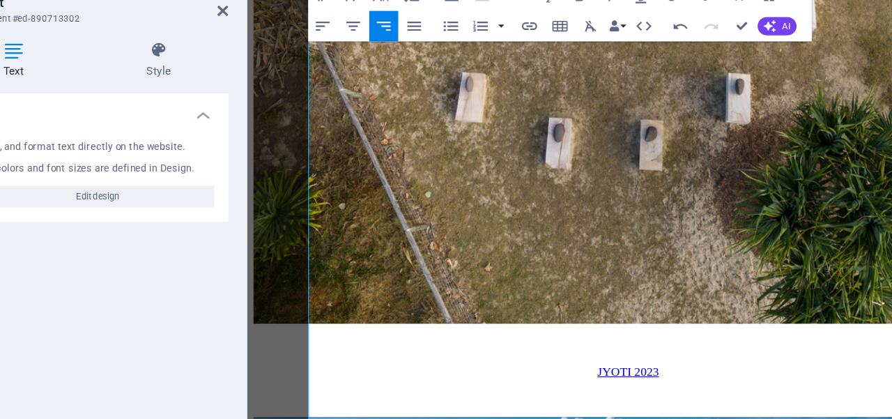
drag, startPoint x: 348, startPoint y: 309, endPoint x: 346, endPoint y: 369, distance: 59.9
drag, startPoint x: 399, startPoint y: 146, endPoint x: 534, endPoint y: 144, distance: 135.2
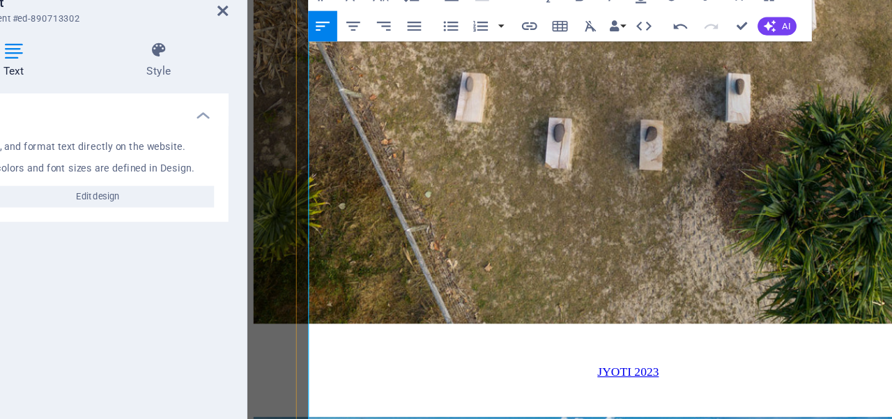
copy span "Ten Structures of Knowledge"
drag, startPoint x: 549, startPoint y: 146, endPoint x: 302, endPoint y: 152, distance: 246.7
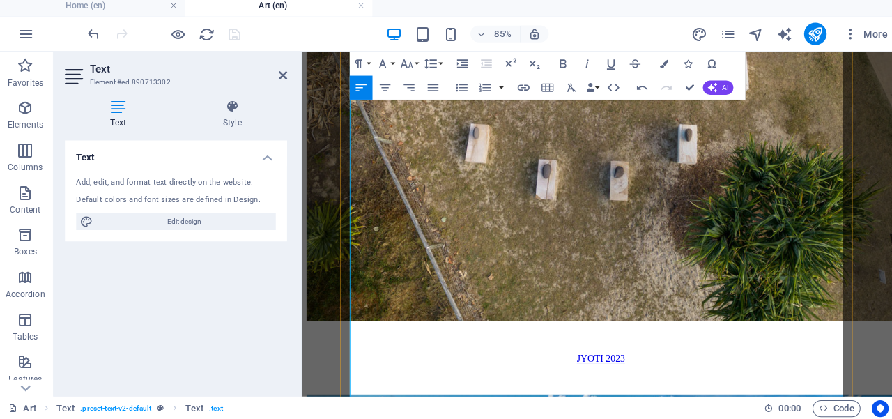
scroll to position [0, 0]
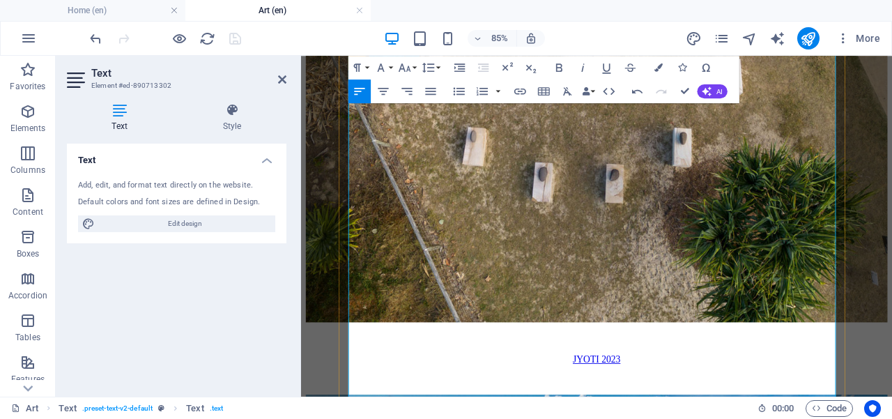
drag, startPoint x: 394, startPoint y: 366, endPoint x: 399, endPoint y: 376, distance: 10.6
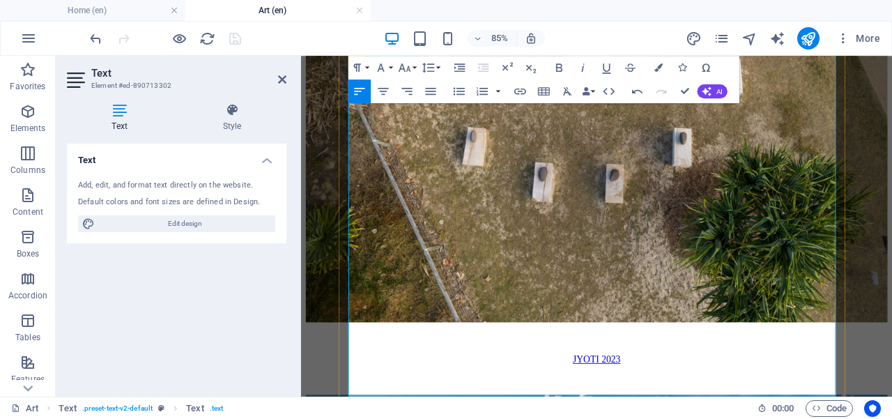
click at [281, 78] on icon at bounding box center [282, 79] width 8 height 11
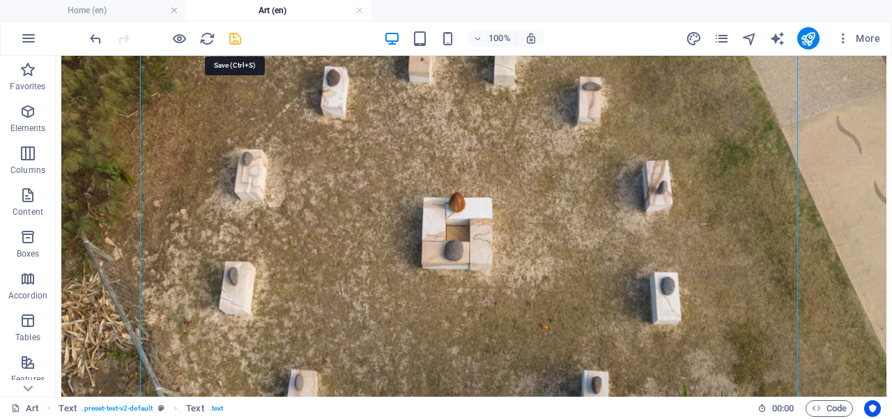
click at [232, 33] on icon "save" at bounding box center [235, 39] width 16 height 16
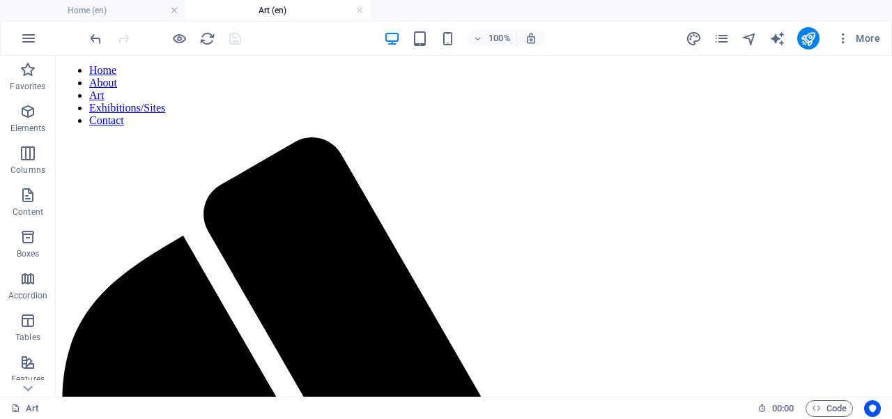
scroll to position [0, 0]
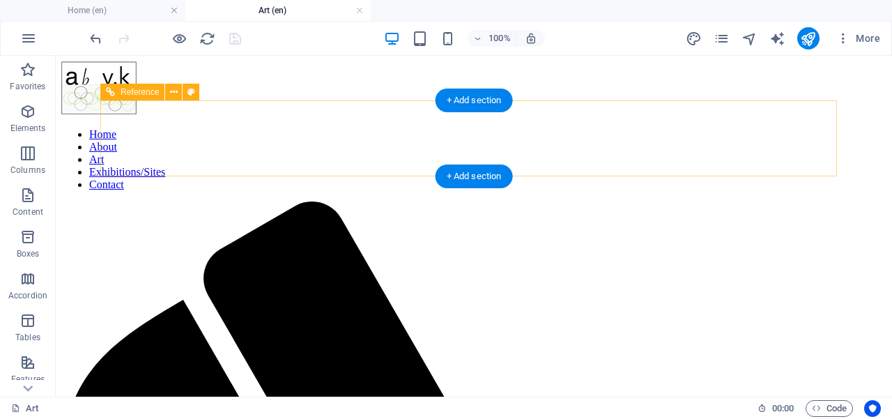
click at [685, 135] on nav "Home About Art Exhibitions/Sites Contact" at bounding box center [473, 159] width 825 height 63
click at [691, 143] on nav "Home About Art Exhibitions/Sites Contact" at bounding box center [473, 159] width 825 height 63
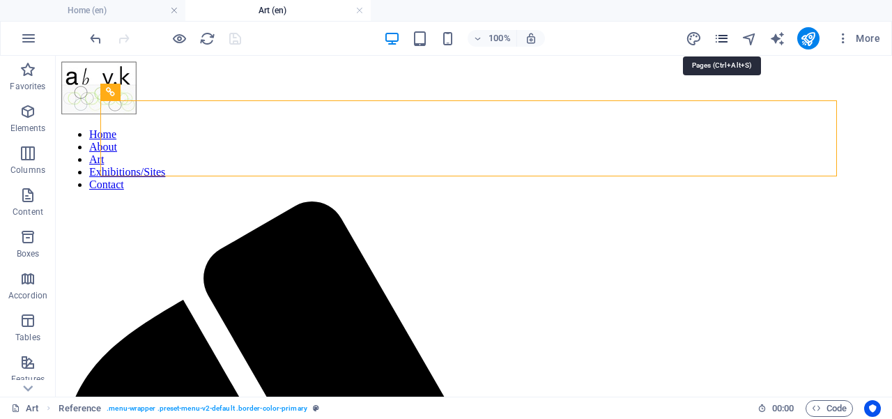
click at [723, 36] on icon "pages" at bounding box center [721, 39] width 16 height 16
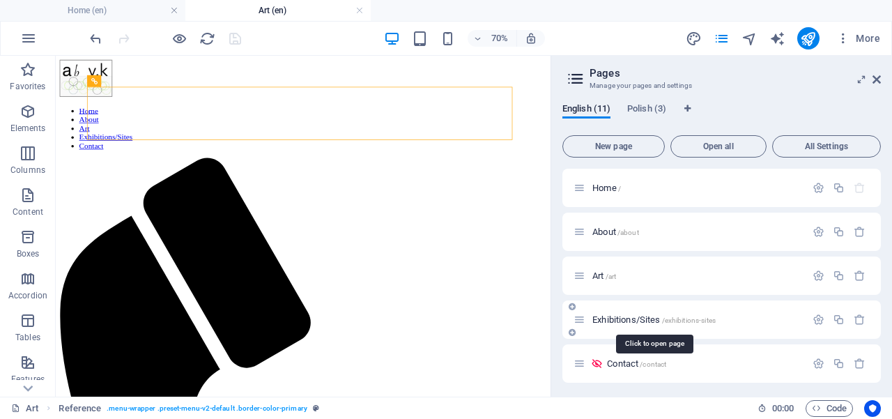
click at [625, 318] on span "Exhibitions/Sites /exhibitions-sites" at bounding box center [653, 319] width 123 height 10
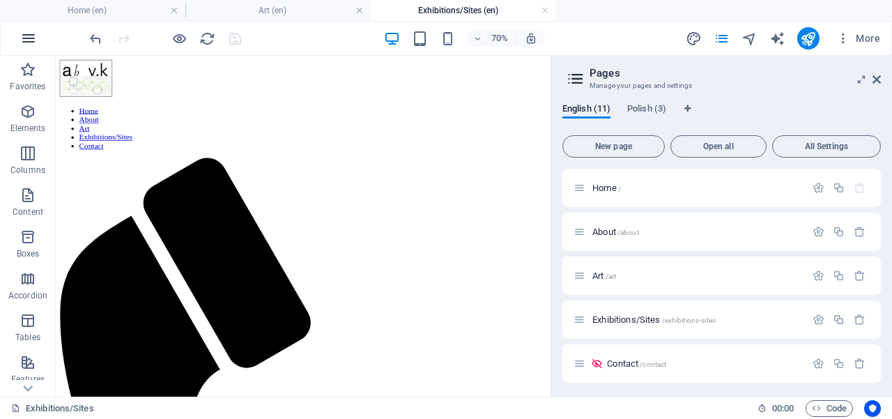
click at [33, 36] on icon "button" at bounding box center [28, 38] width 17 height 17
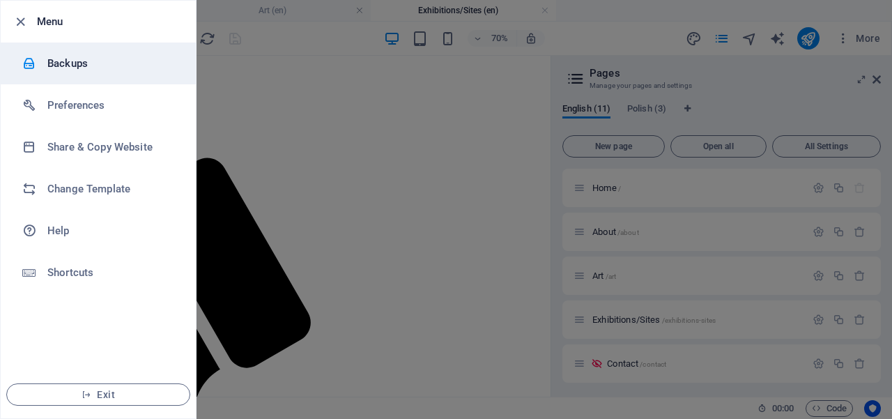
click at [72, 63] on h6 "Backups" at bounding box center [111, 63] width 129 height 17
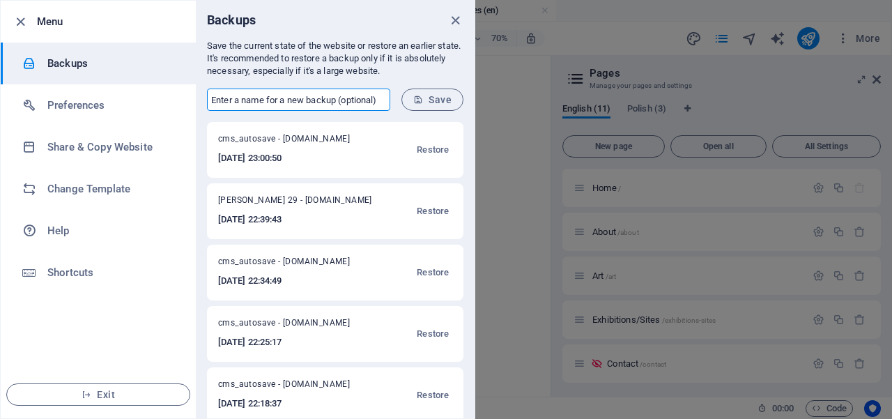
click at [252, 102] on input "text" at bounding box center [298, 99] width 183 height 22
type input "ANNA 30"
click at [426, 98] on span "Save" at bounding box center [432, 99] width 38 height 11
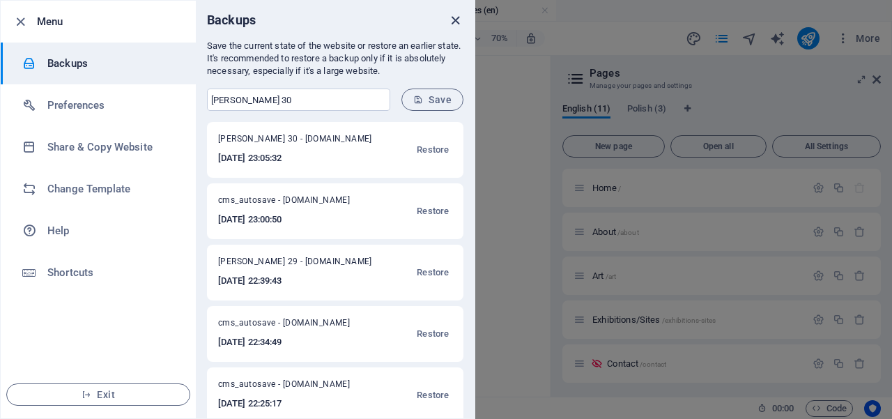
click at [456, 21] on icon "close" at bounding box center [455, 21] width 16 height 16
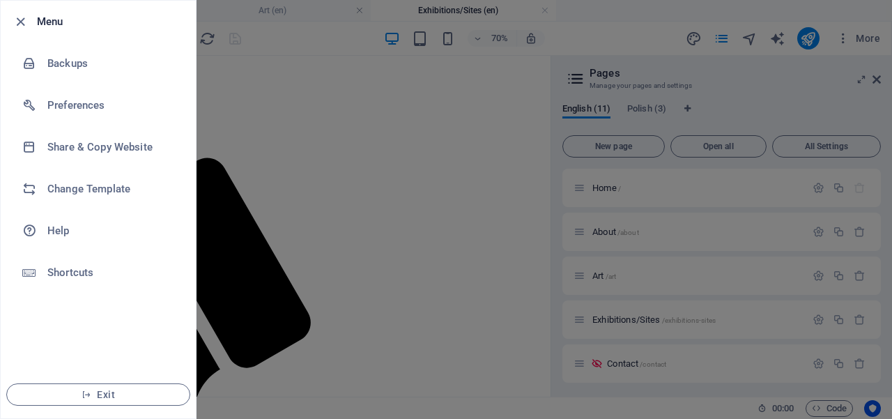
click at [402, 84] on div at bounding box center [446, 209] width 892 height 419
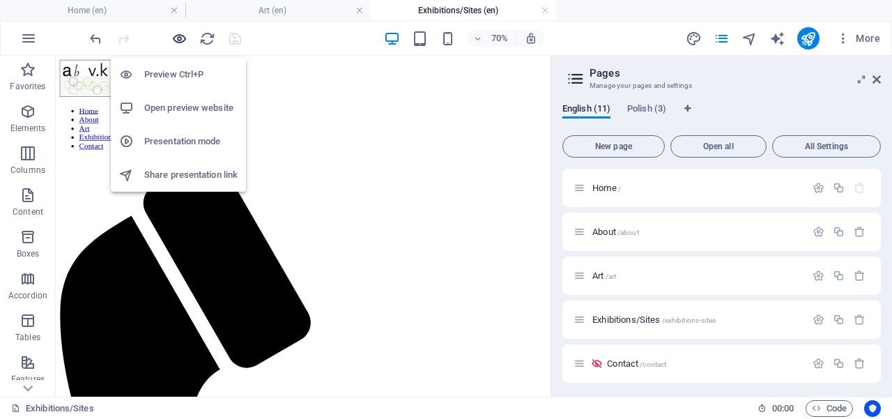
click at [178, 38] on icon "button" at bounding box center [179, 39] width 16 height 16
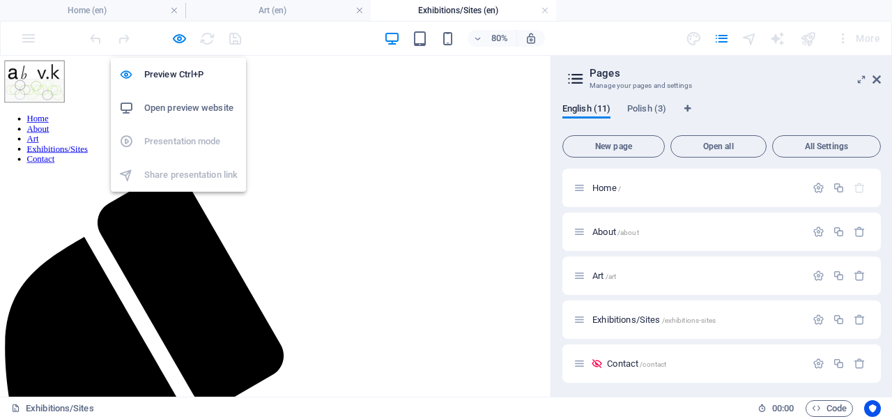
click at [177, 109] on h6 "Open preview website" at bounding box center [190, 108] width 93 height 17
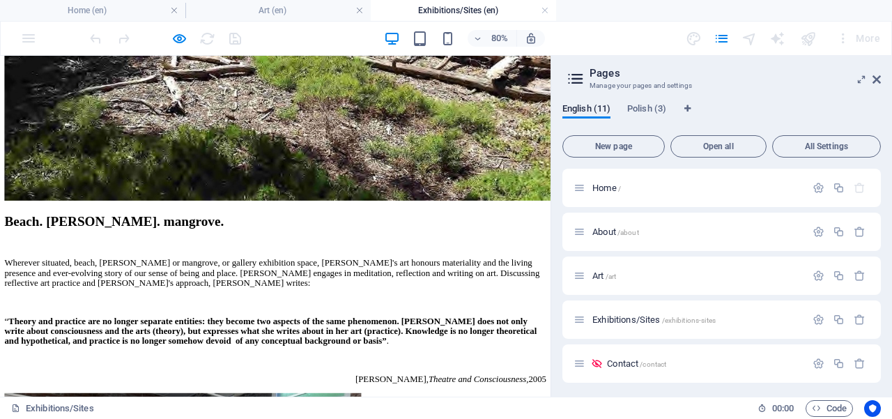
scroll to position [4527, 0]
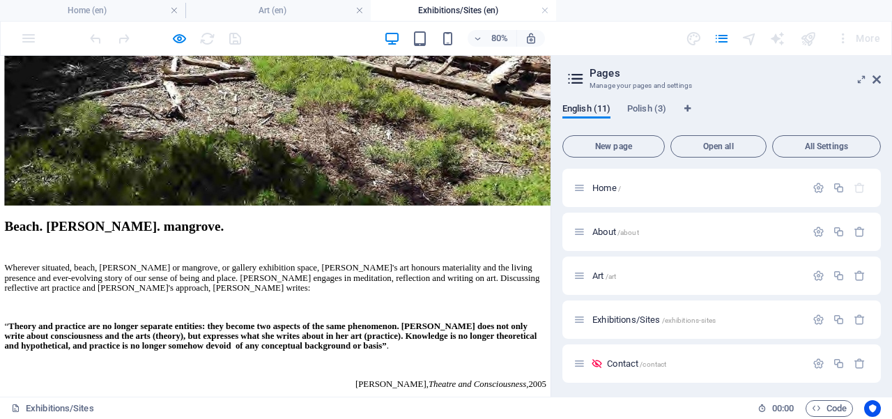
drag, startPoint x: 137, startPoint y: 327, endPoint x: 110, endPoint y: 331, distance: 27.5
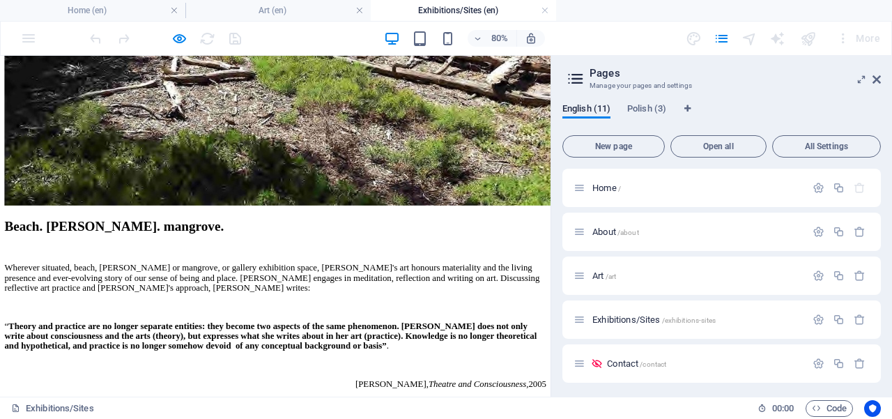
drag, startPoint x: 187, startPoint y: 160, endPoint x: 162, endPoint y: 147, distance: 28.0
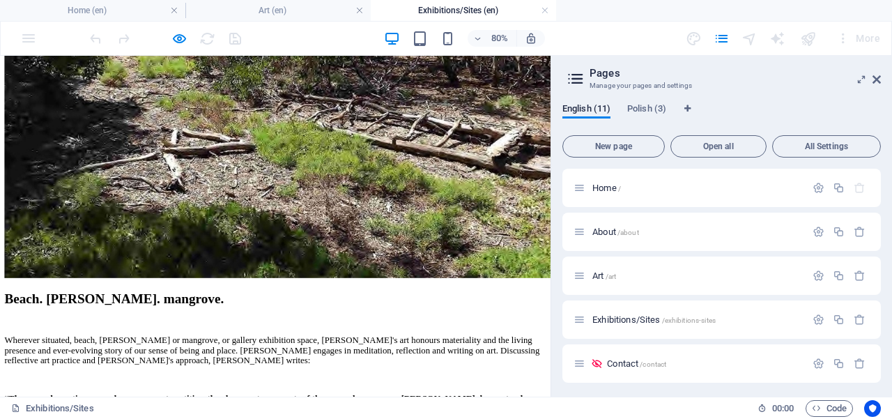
scroll to position [4388, 0]
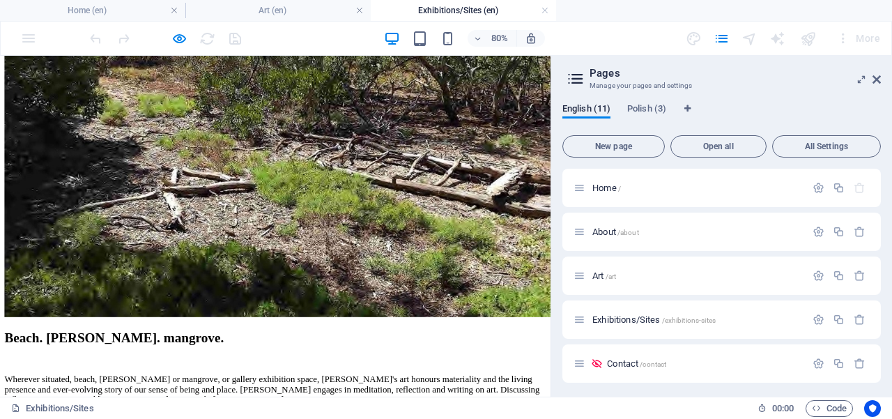
drag, startPoint x: 169, startPoint y: 233, endPoint x: 63, endPoint y: 215, distance: 106.9
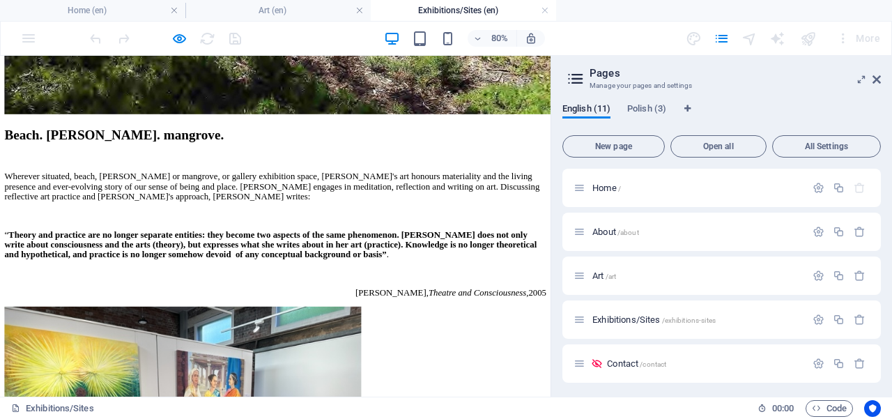
scroll to position [4630, 0]
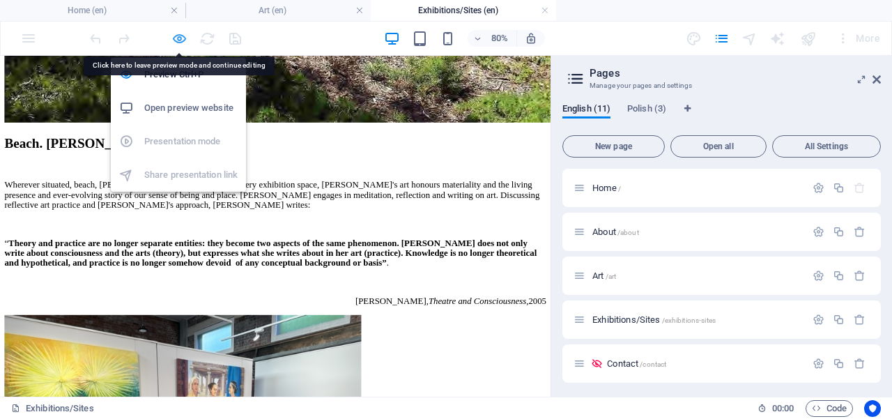
click at [176, 36] on icon "button" at bounding box center [179, 39] width 16 height 16
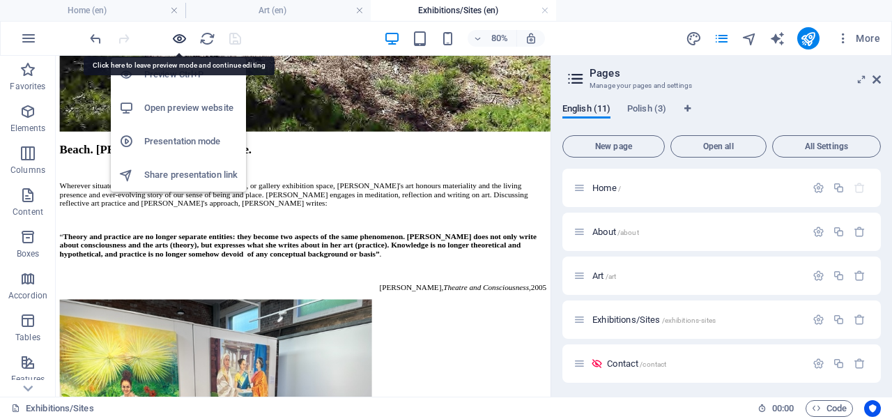
scroll to position [4574, 0]
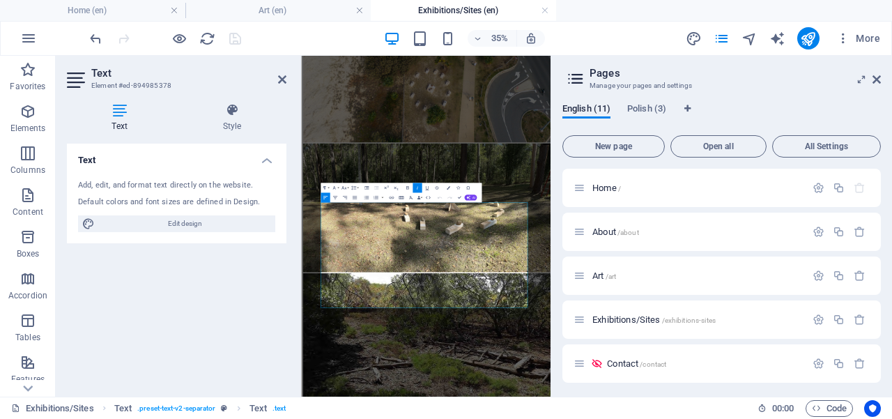
scroll to position [4115, 0]
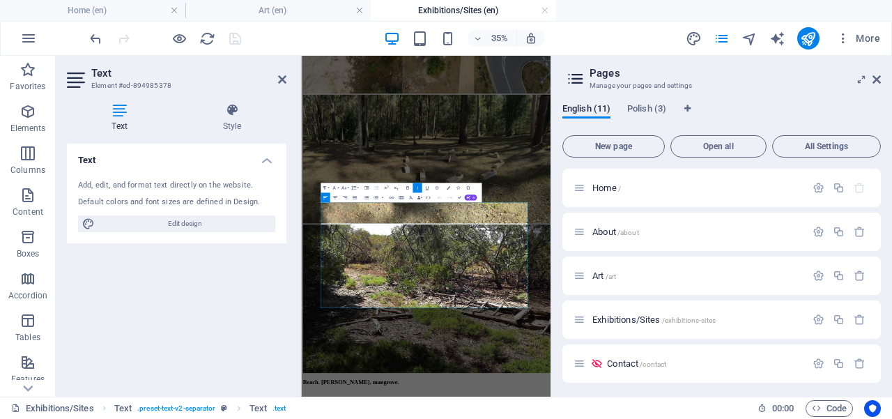
drag, startPoint x: 711, startPoint y: 881, endPoint x: 720, endPoint y: 748, distance: 134.1
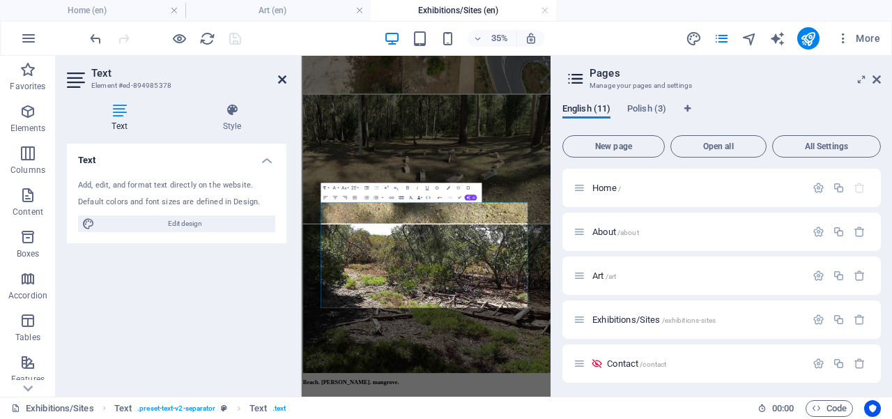
click at [281, 82] on icon at bounding box center [282, 79] width 8 height 11
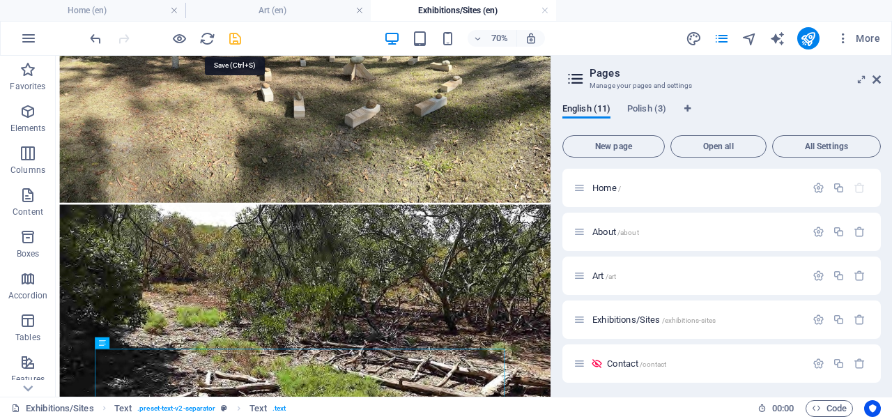
click at [234, 34] on icon "save" at bounding box center [235, 39] width 16 height 16
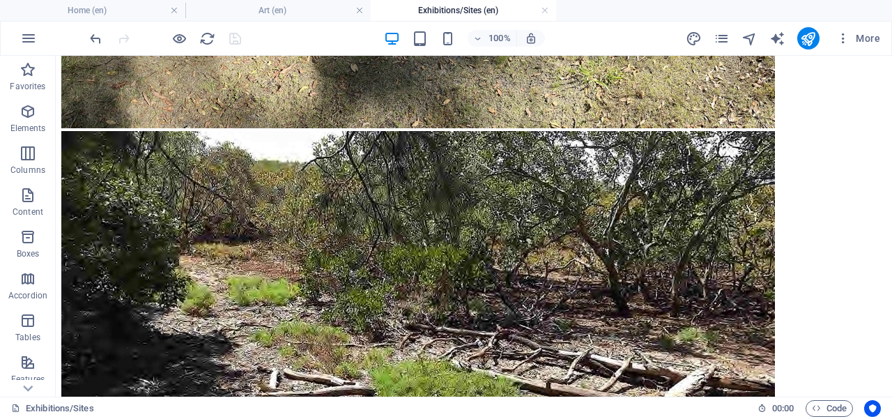
scroll to position [4393, 0]
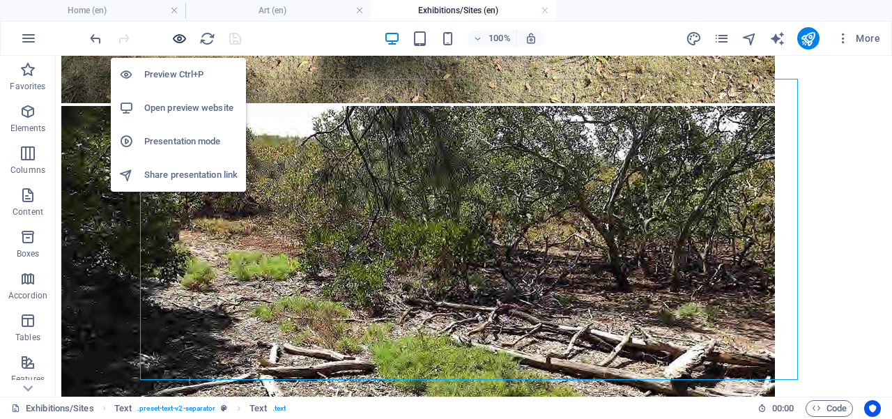
click at [178, 36] on icon "button" at bounding box center [179, 39] width 16 height 16
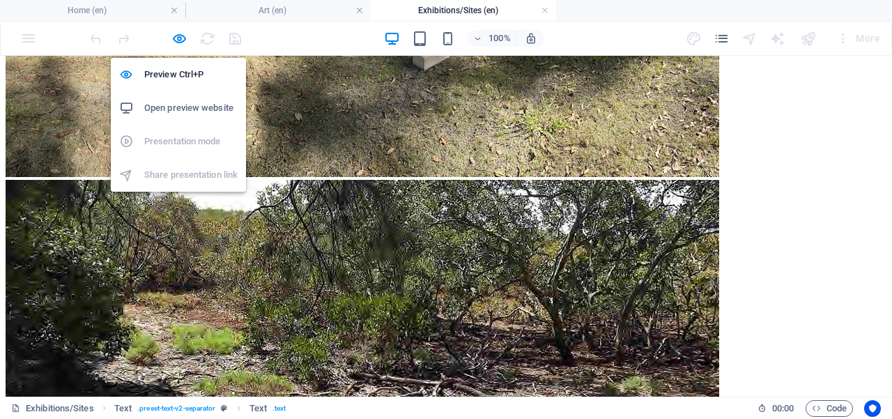
click at [179, 104] on h6 "Open preview website" at bounding box center [190, 108] width 93 height 17
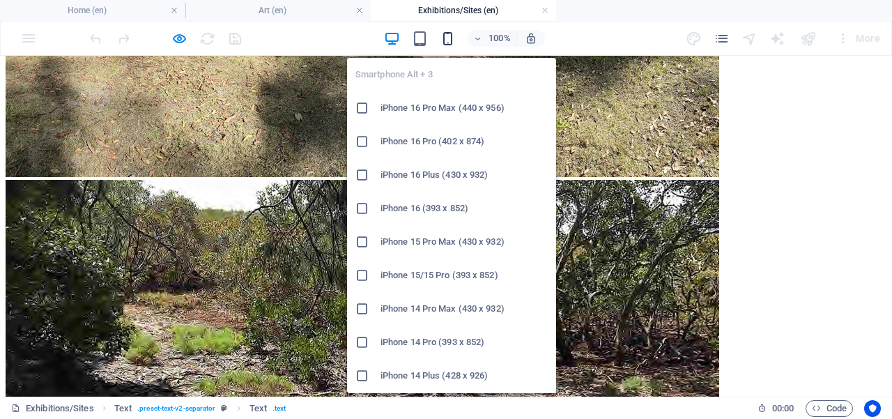
click at [448, 36] on icon "button" at bounding box center [448, 39] width 16 height 16
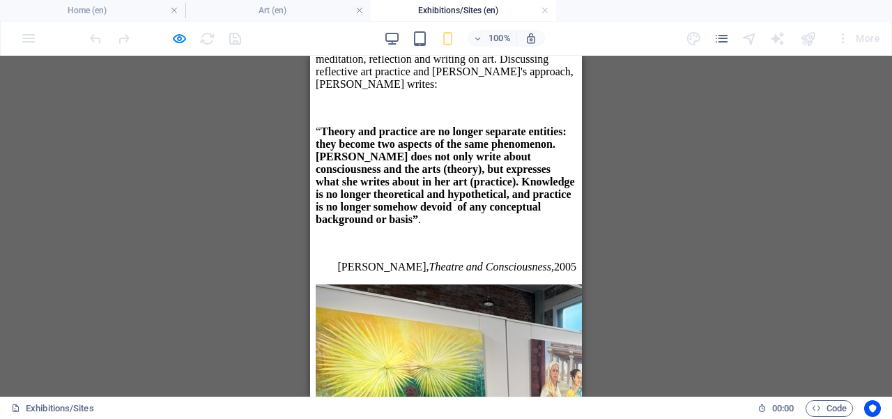
scroll to position [4351, 0]
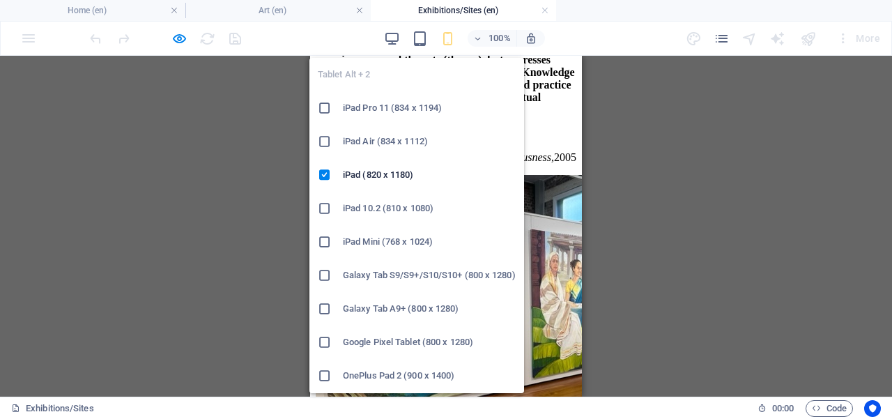
click at [390, 139] on h6 "iPad Air (834 x 1112)" at bounding box center [429, 141] width 173 height 17
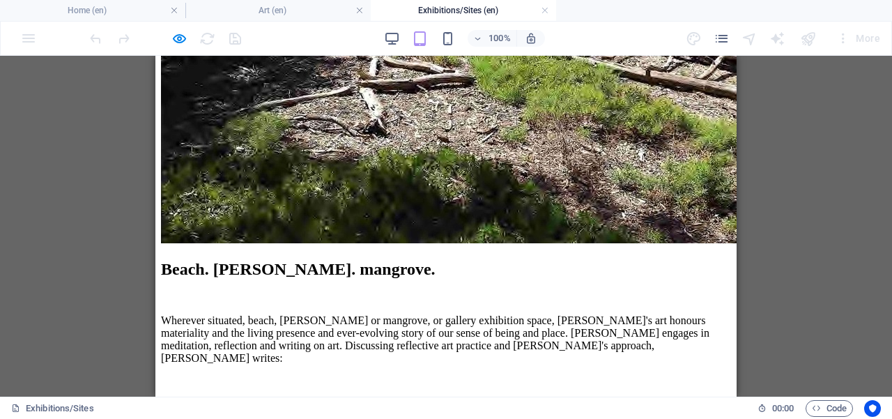
scroll to position [2845, 0]
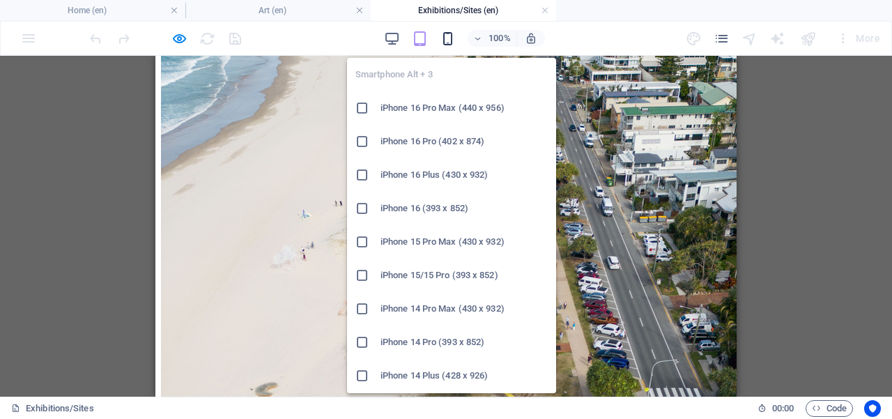
click at [443, 34] on icon "button" at bounding box center [448, 39] width 16 height 16
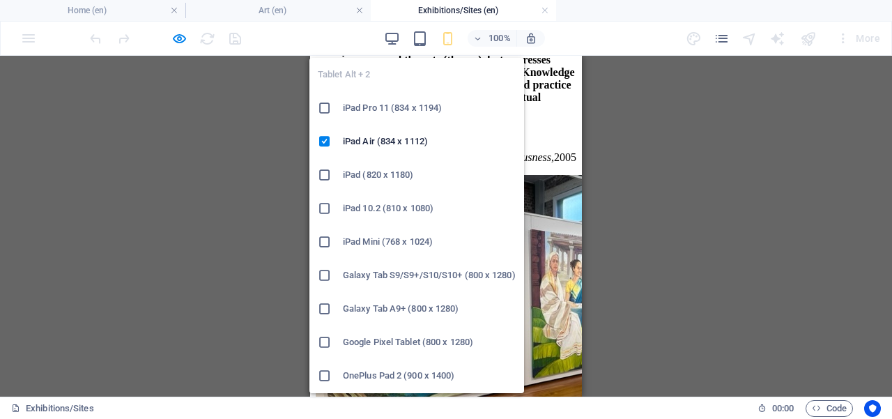
click at [421, 201] on h6 "iPad 10.2 (810 x 1080)" at bounding box center [429, 208] width 173 height 17
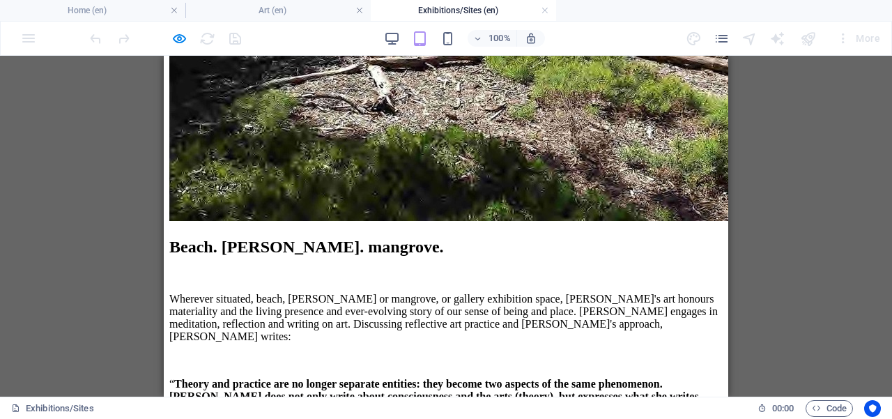
scroll to position [2876, 0]
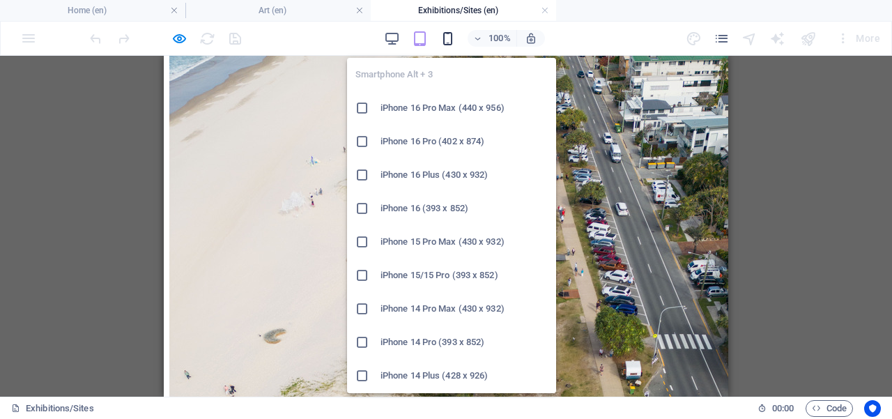
click at [448, 40] on icon "button" at bounding box center [448, 39] width 16 height 16
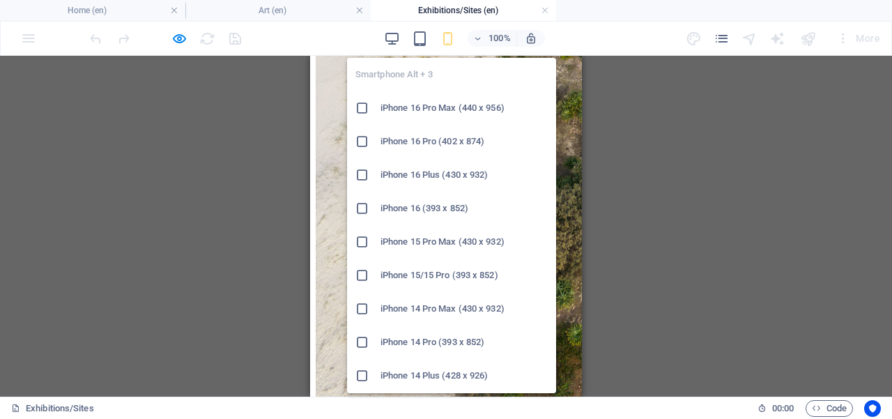
scroll to position [4351, 0]
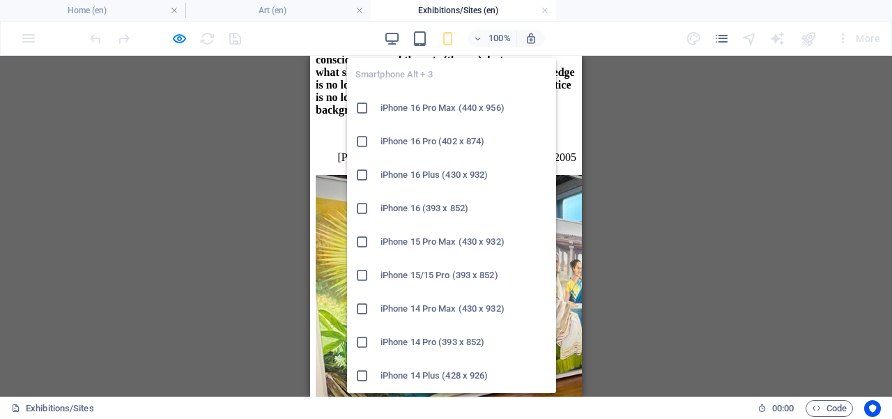
click at [440, 309] on h6 "iPhone 14 Pro Max (430 x 932)" at bounding box center [463, 308] width 167 height 17
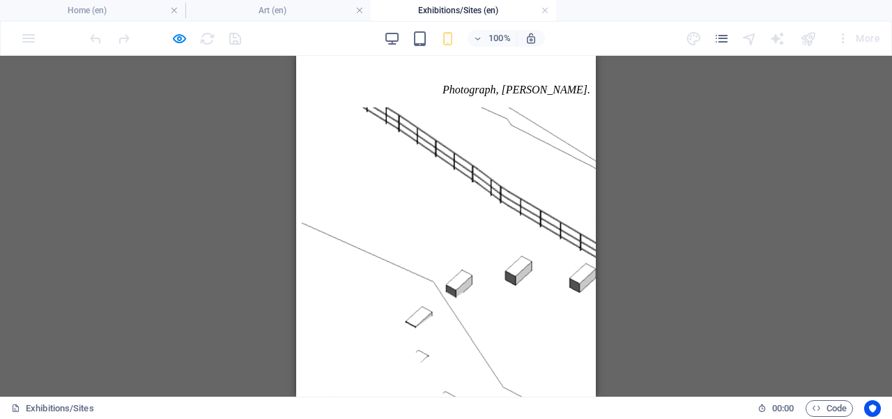
scroll to position [0, 0]
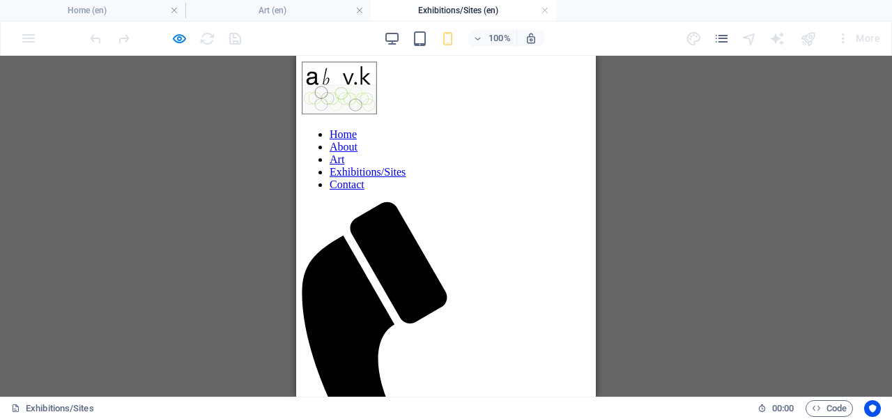
drag, startPoint x: 589, startPoint y: 138, endPoint x: 884, endPoint y: 90, distance: 298.6
click at [344, 165] on link "Art" at bounding box center [337, 159] width 15 height 12
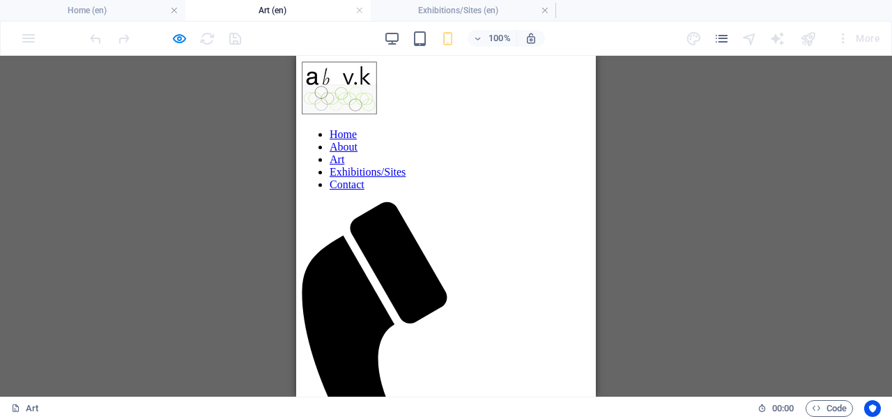
click at [357, 128] on link "Home" at bounding box center [343, 134] width 27 height 12
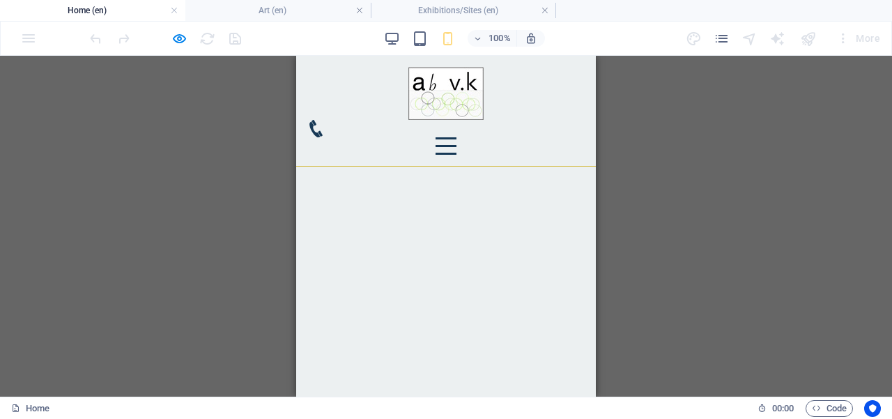
drag, startPoint x: 589, startPoint y: 79, endPoint x: 917, endPoint y: 92, distance: 327.7
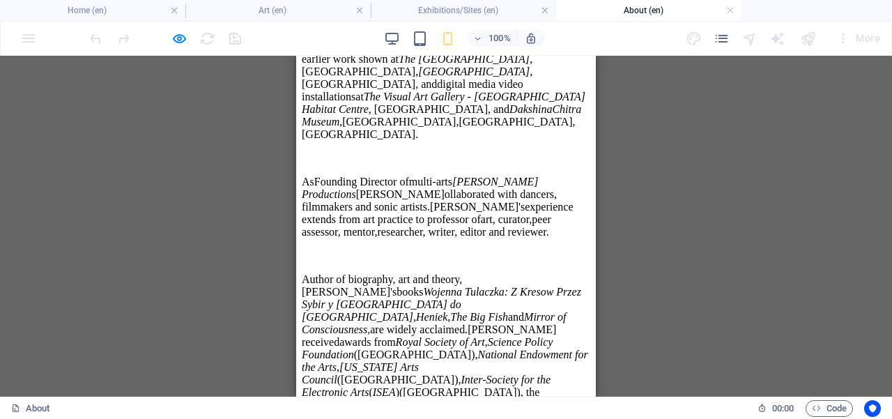
scroll to position [1218, 0]
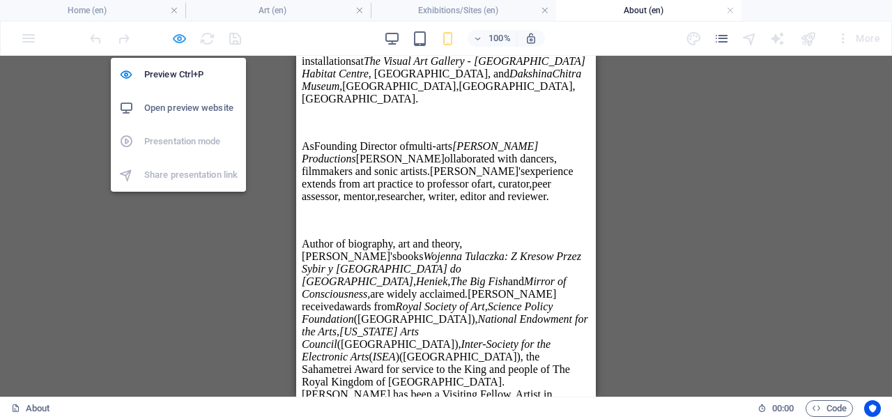
click at [181, 40] on icon "button" at bounding box center [179, 39] width 16 height 16
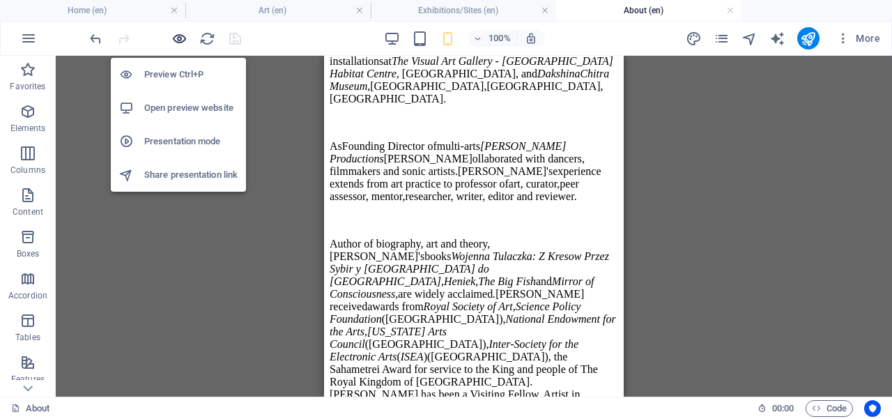
click at [180, 37] on icon "button" at bounding box center [179, 39] width 16 height 16
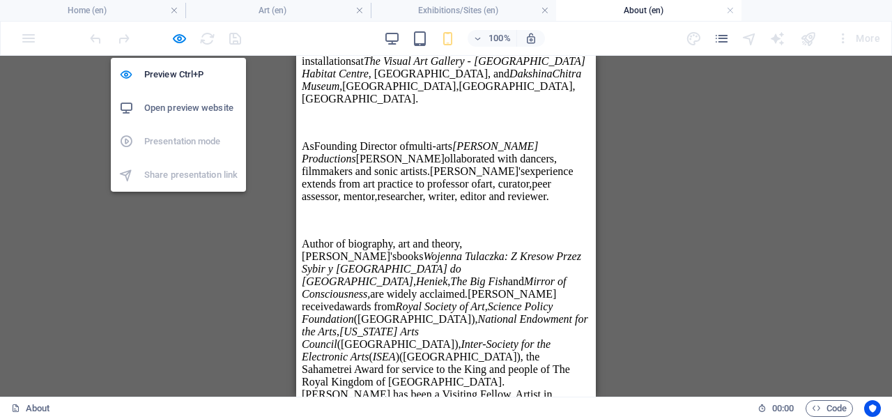
click at [190, 112] on h6 "Open preview website" at bounding box center [190, 108] width 93 height 17
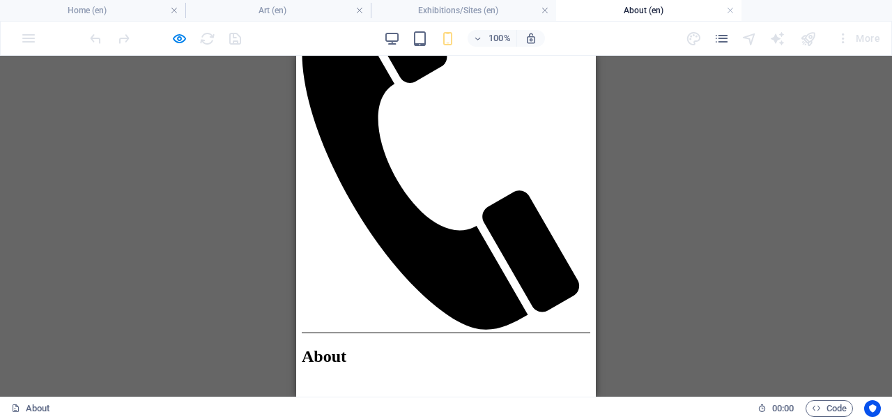
scroll to position [0, 0]
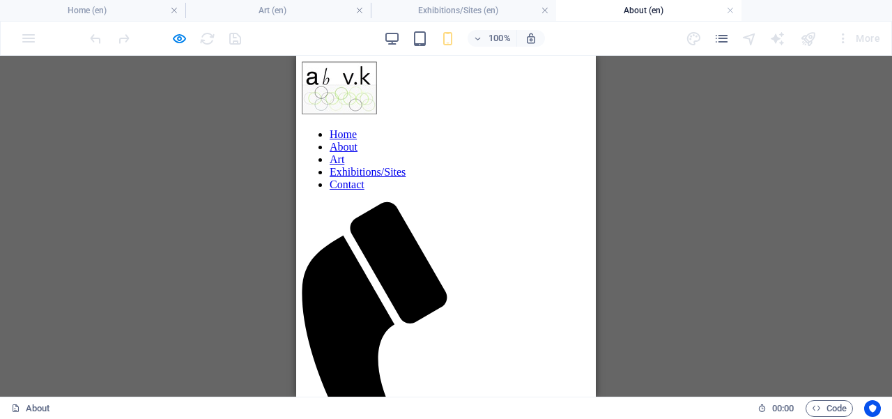
click at [344, 165] on link "Art" at bounding box center [337, 159] width 15 height 12
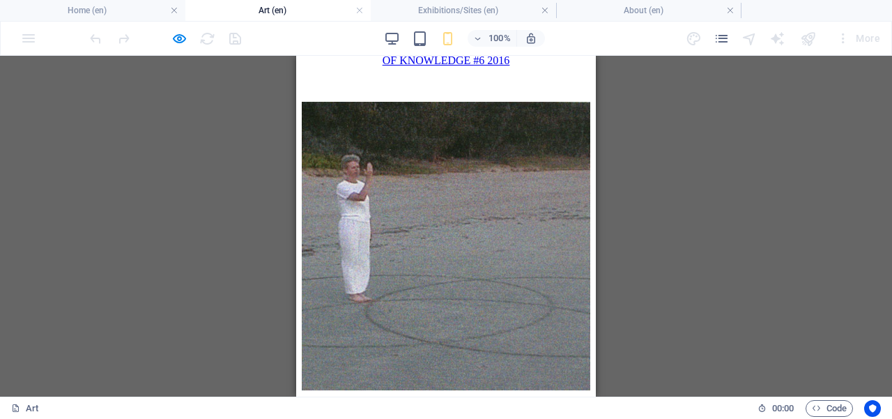
scroll to position [6444, 0]
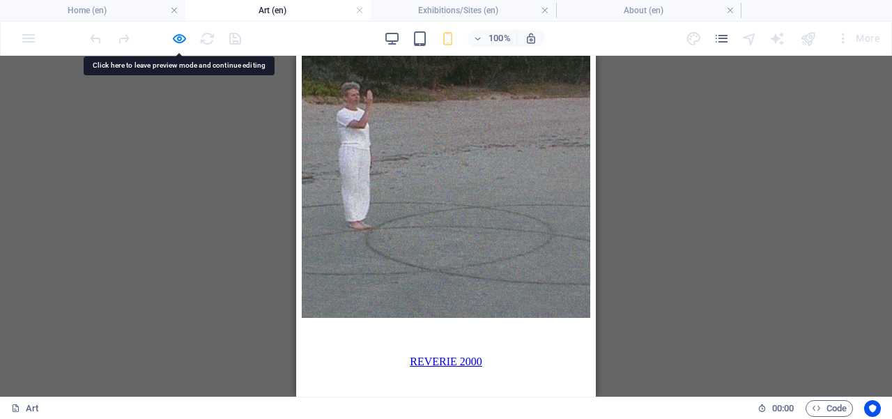
click at [190, 67] on div "Drag here to replace the existing content. Press “Ctrl” if you want to create a…" at bounding box center [446, 226] width 892 height 341
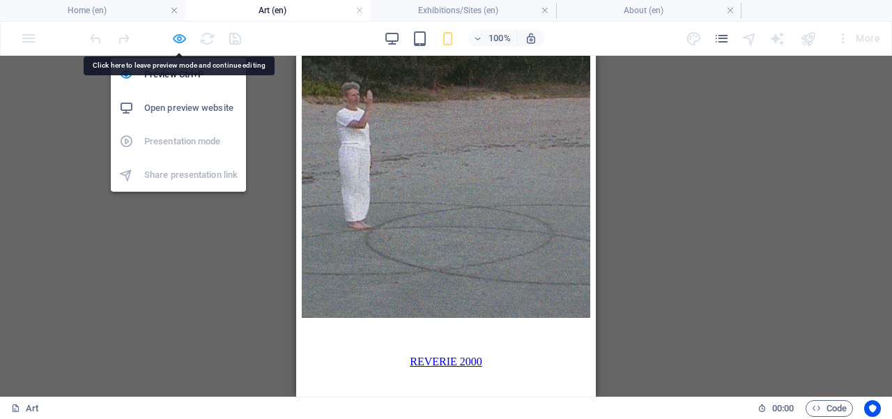
click at [177, 40] on icon "button" at bounding box center [179, 39] width 16 height 16
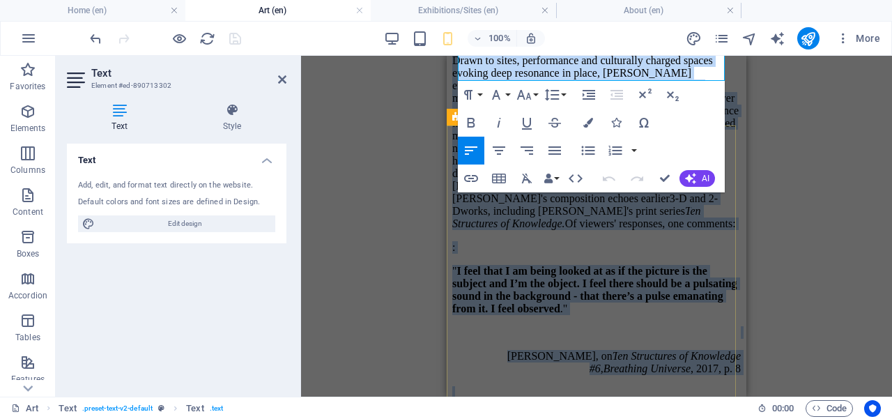
scroll to position [7233, 0]
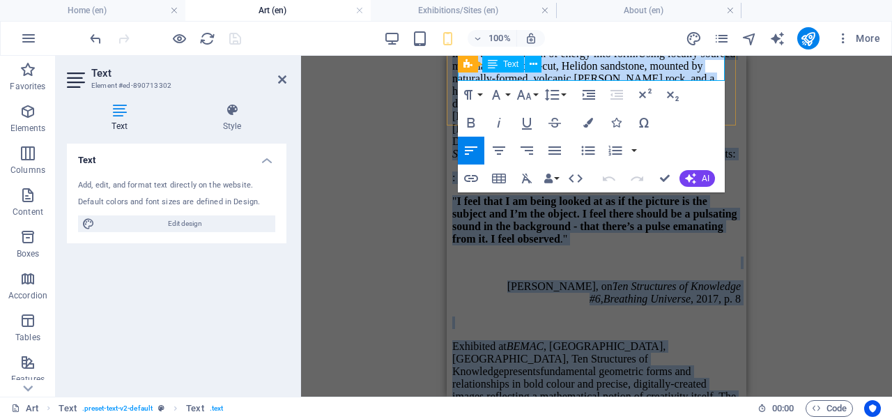
drag, startPoint x: 591, startPoint y: 301, endPoint x: 576, endPoint y: 64, distance: 237.3
click at [576, 64] on div "Captivated by potent sites and built structures and the phenomenon of inner vis…" at bounding box center [596, 409] width 288 height 1441
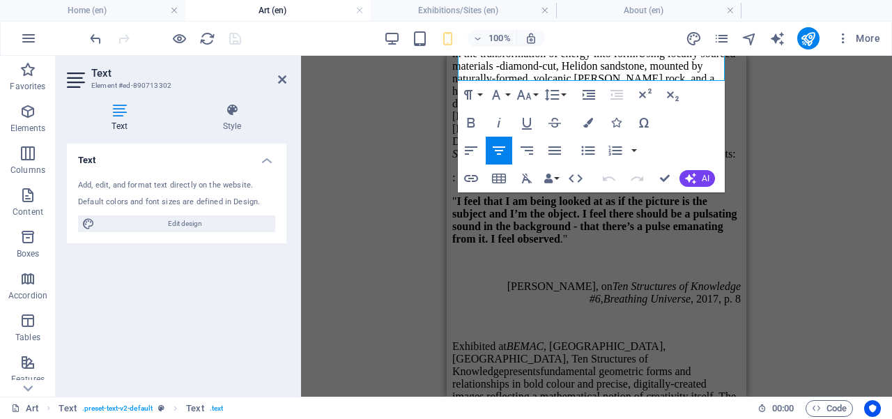
click at [408, 141] on div "Drag here to replace the existing content. Press “Ctrl” if you want to create a…" at bounding box center [596, 226] width 591 height 341
click at [283, 79] on icon at bounding box center [282, 79] width 8 height 11
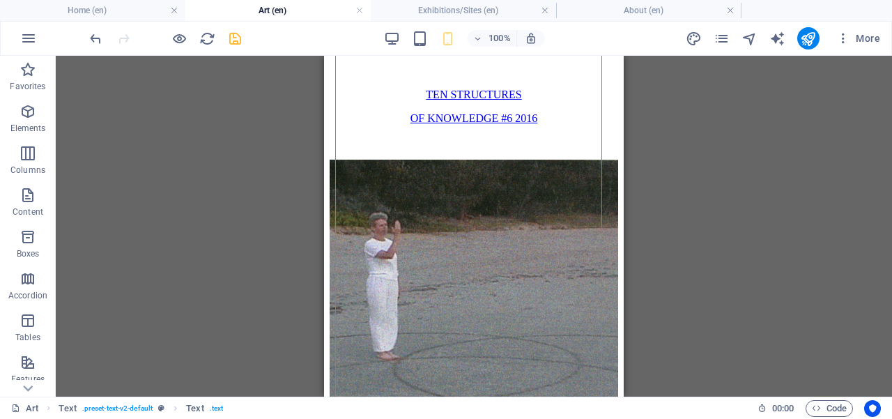
scroll to position [6345, 0]
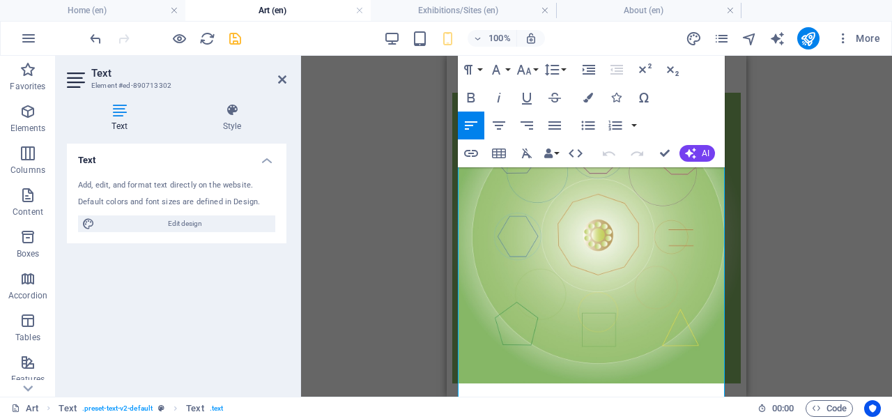
scroll to position [6015, 0]
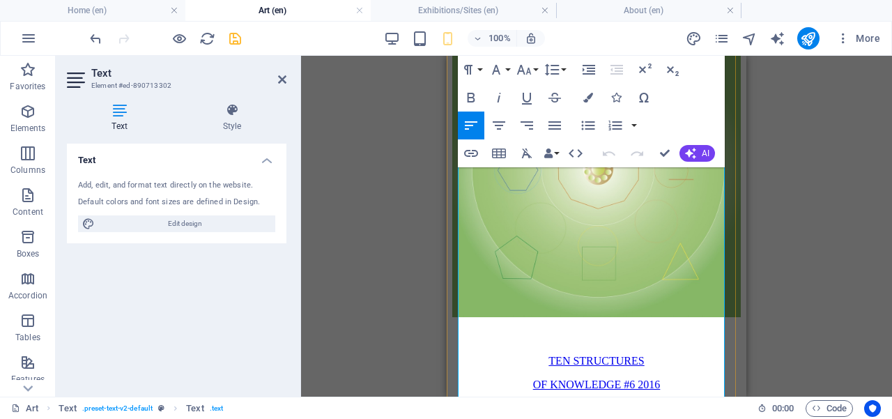
drag, startPoint x: 605, startPoint y: 270, endPoint x: 570, endPoint y: 383, distance: 118.3
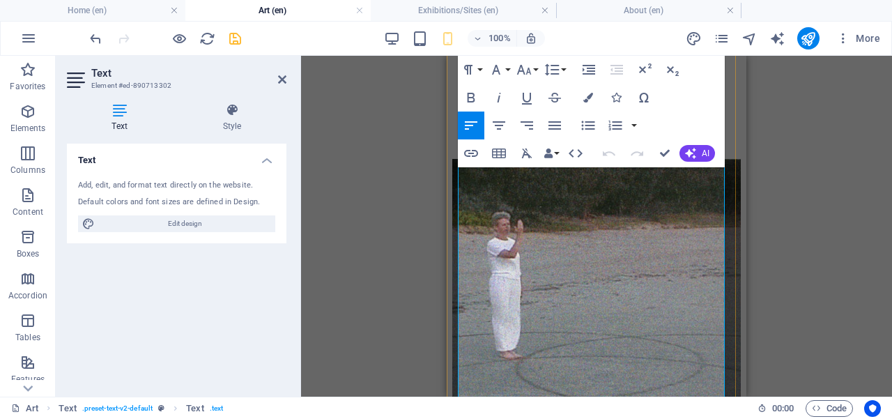
scroll to position [6315, 0]
drag, startPoint x: 576, startPoint y: 334, endPoint x: 557, endPoint y: 366, distance: 38.1
click at [280, 78] on icon at bounding box center [282, 79] width 8 height 11
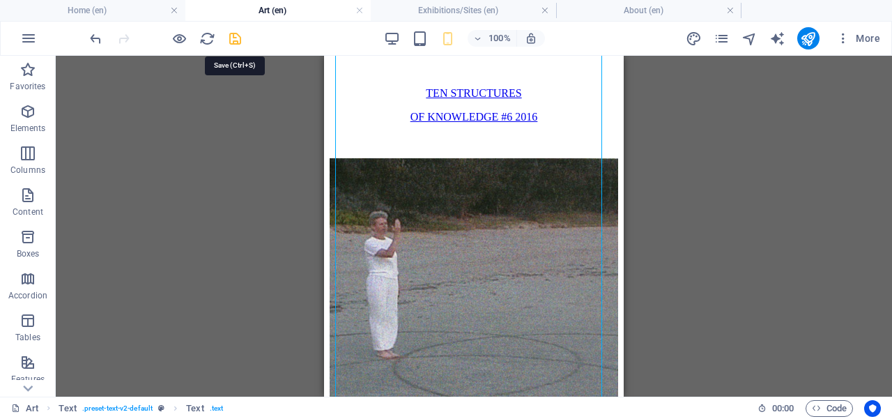
click at [233, 32] on icon "save" at bounding box center [235, 39] width 16 height 16
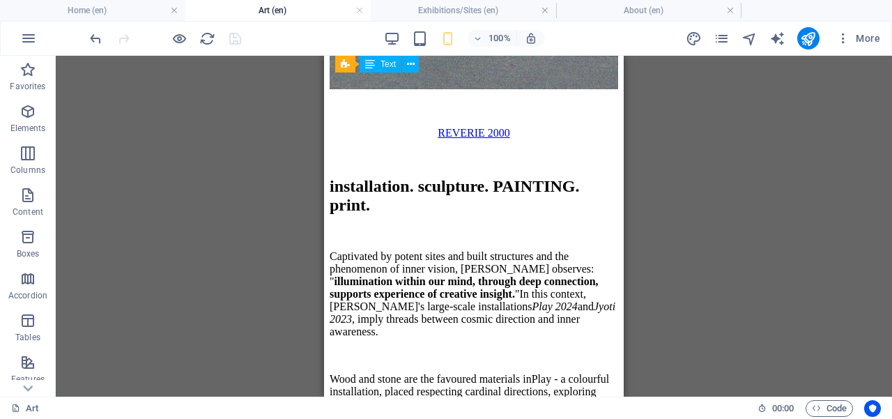
scroll to position [6677, 0]
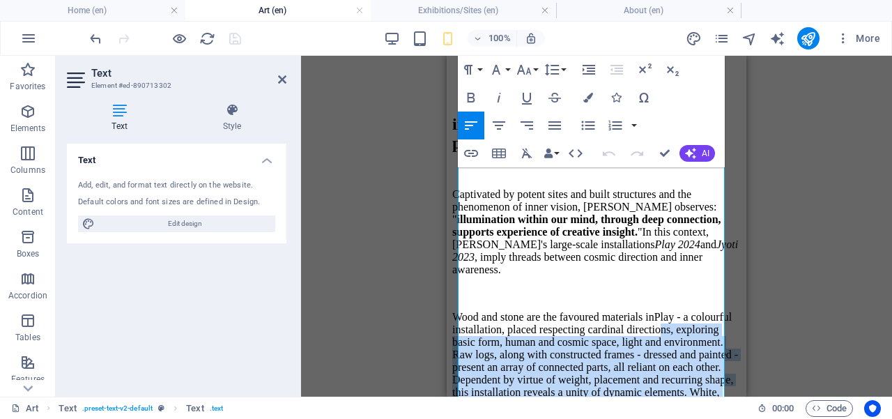
scroll to position [6665, 0]
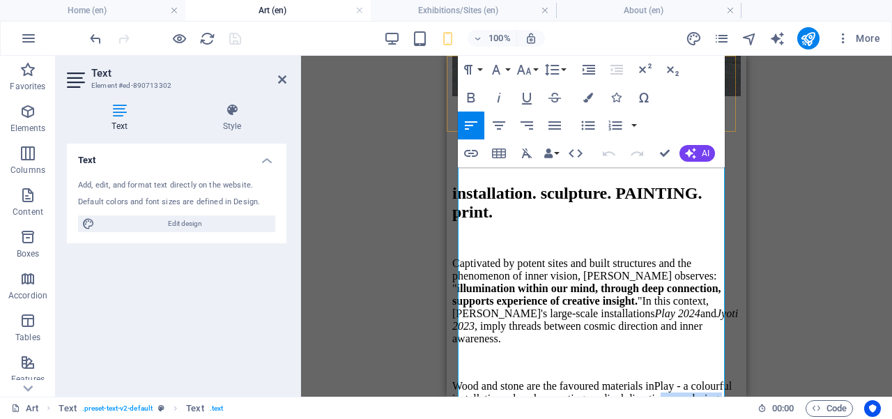
drag, startPoint x: 494, startPoint y: 246, endPoint x: 515, endPoint y: 104, distance: 143.7
drag, startPoint x: 619, startPoint y: 213, endPoint x: 594, endPoint y: 226, distance: 28.0
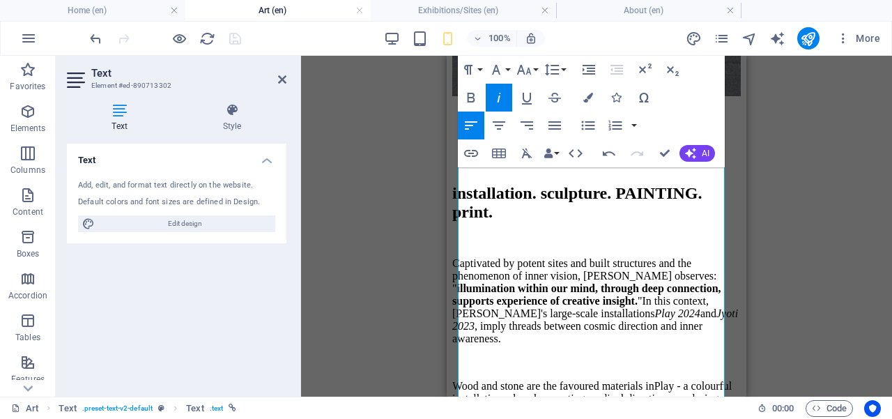
click at [281, 80] on icon at bounding box center [282, 79] width 8 height 11
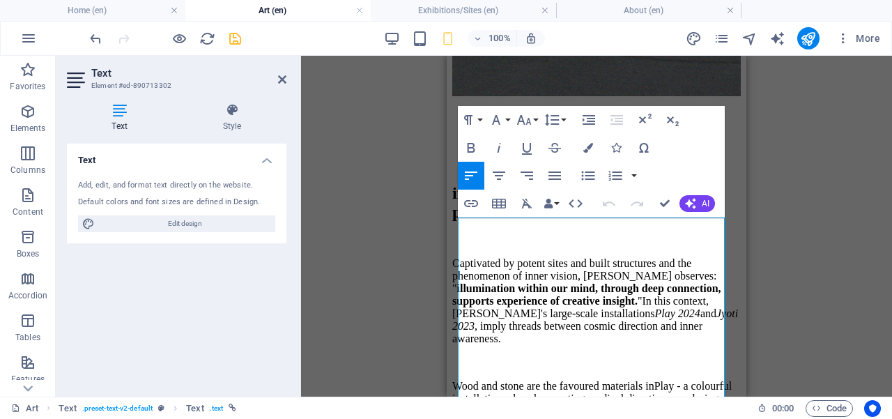
scroll to position [5408, 0]
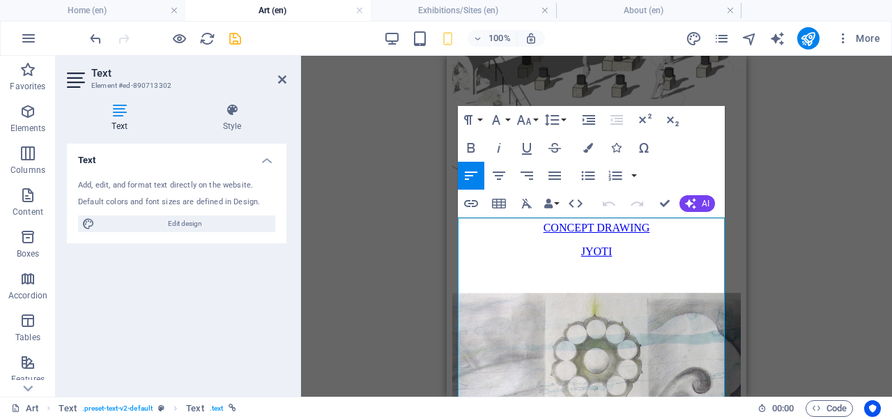
click at [500, 211] on icon "button" at bounding box center [498, 203] width 17 height 17
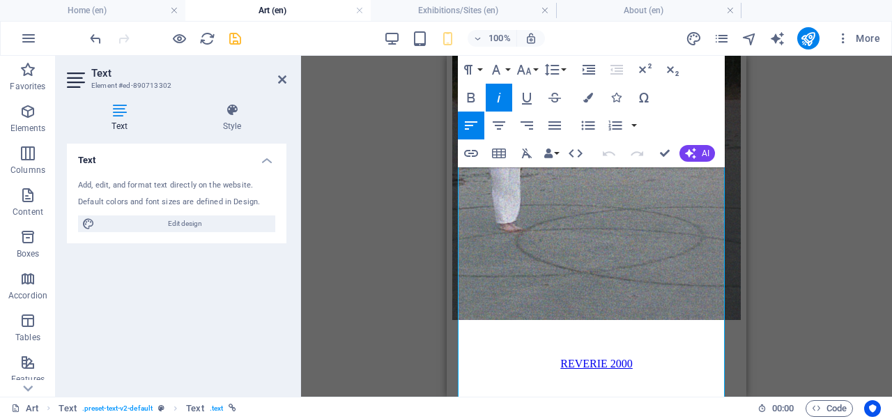
scroll to position [6476, 0]
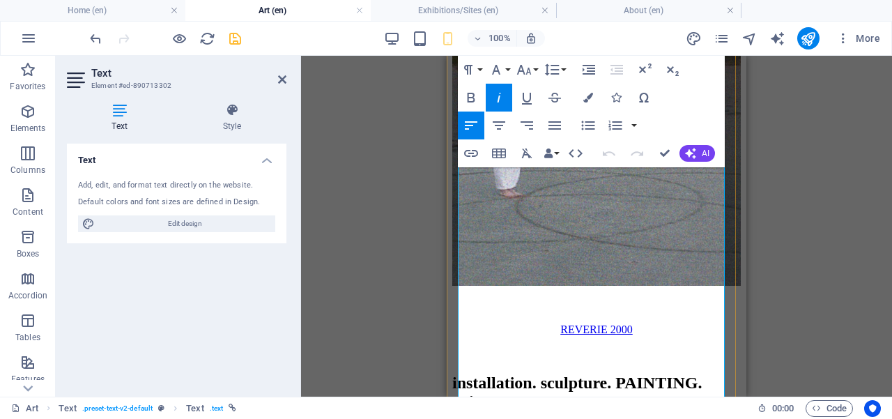
drag, startPoint x: 545, startPoint y: 316, endPoint x: 525, endPoint y: 270, distance: 49.3
drag, startPoint x: 553, startPoint y: 212, endPoint x: 539, endPoint y: 223, distance: 17.8
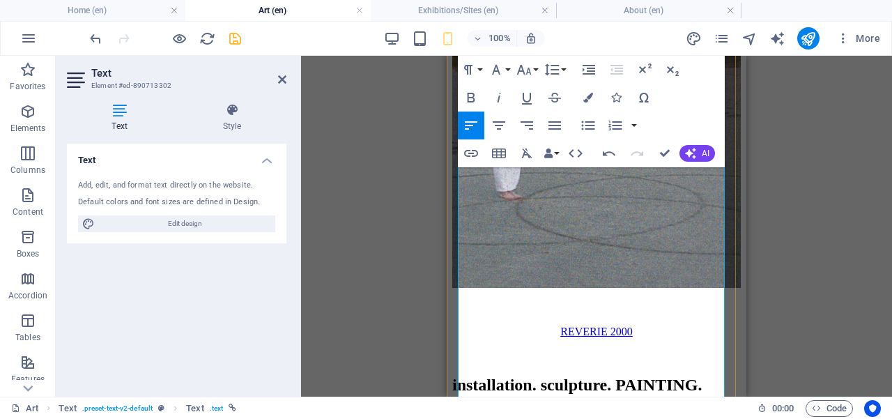
scroll to position [6294, 0]
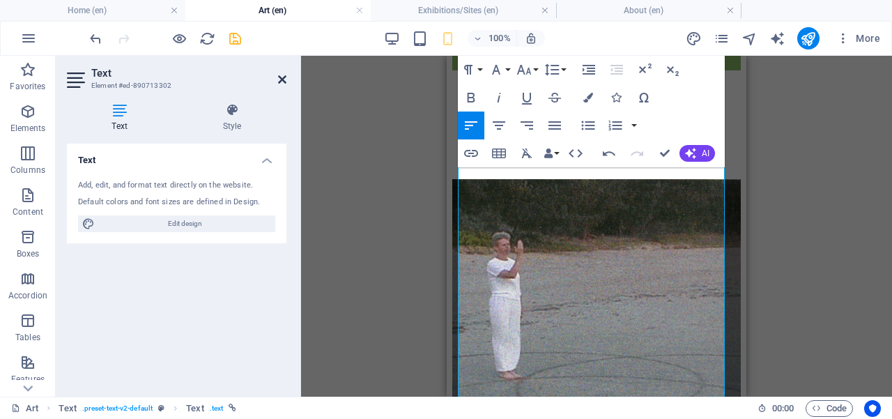
click at [281, 78] on icon at bounding box center [282, 79] width 8 height 11
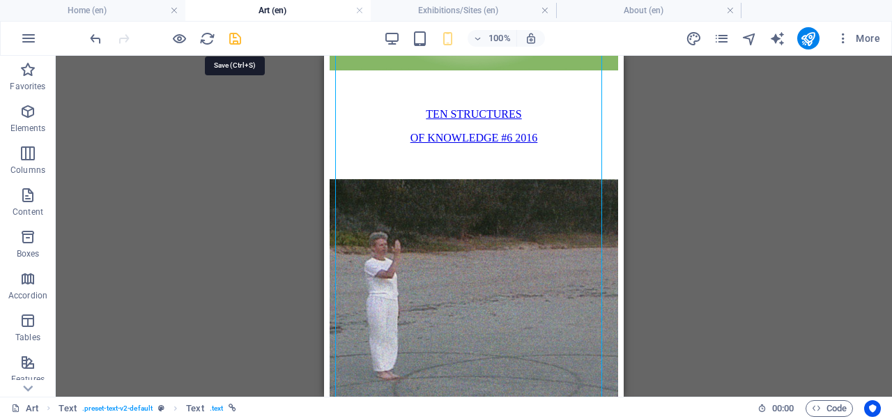
click at [234, 36] on icon "save" at bounding box center [235, 39] width 16 height 16
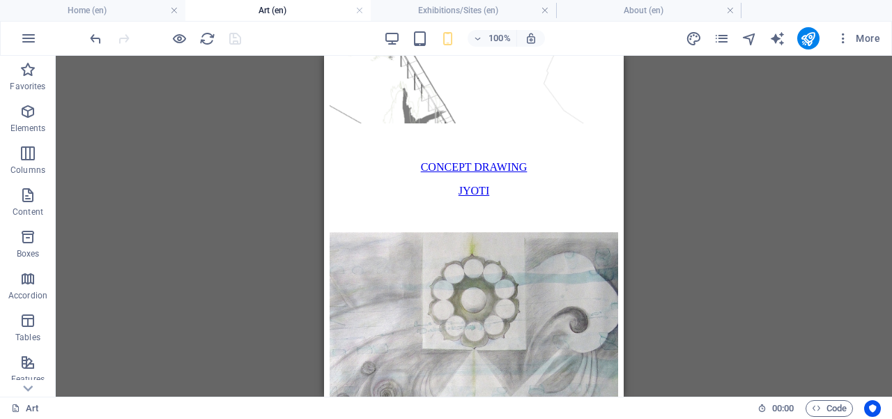
scroll to position [5477, 0]
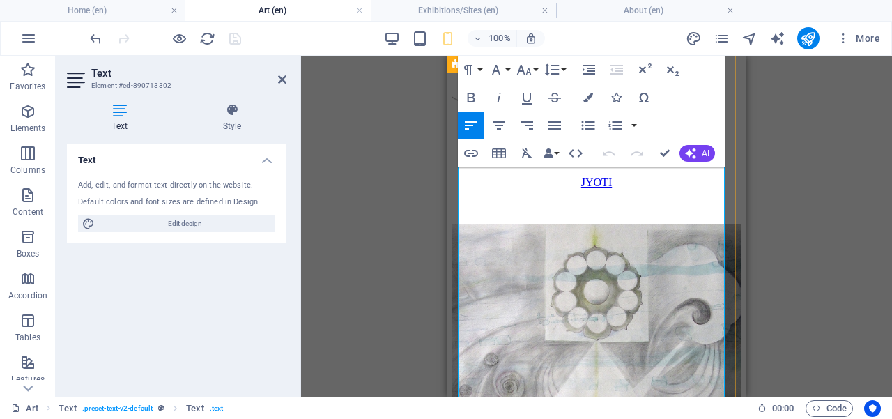
drag, startPoint x: 635, startPoint y: 206, endPoint x: 566, endPoint y: 207, distance: 69.0
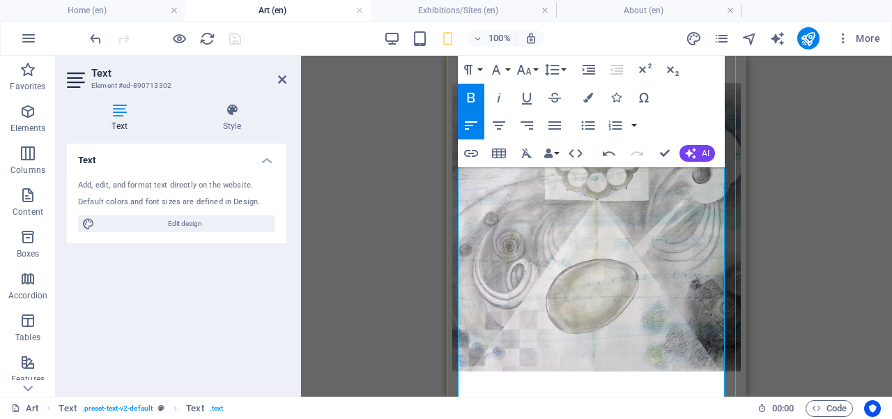
scroll to position [5623, 0]
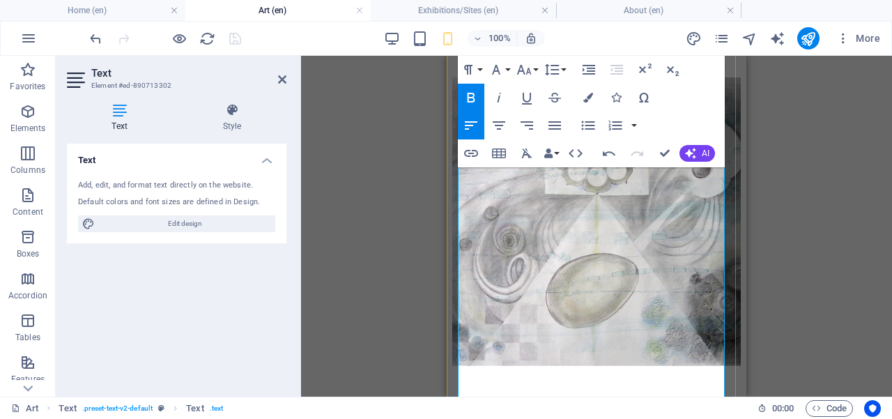
drag, startPoint x: 671, startPoint y: 312, endPoint x: 713, endPoint y: 312, distance: 41.8
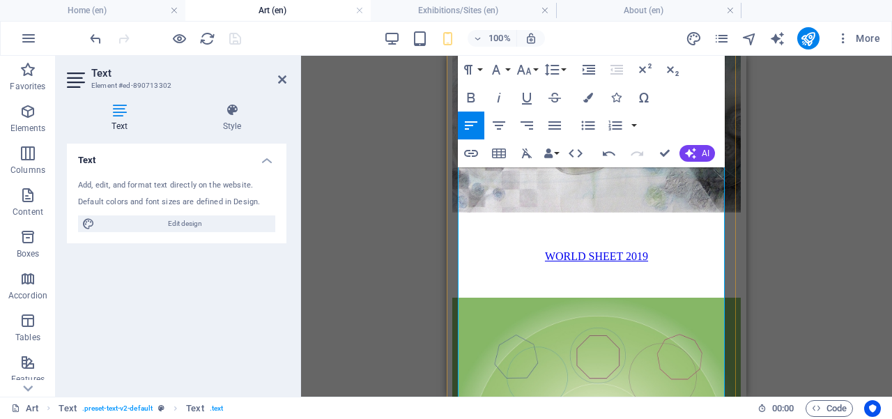
scroll to position [5780, 0]
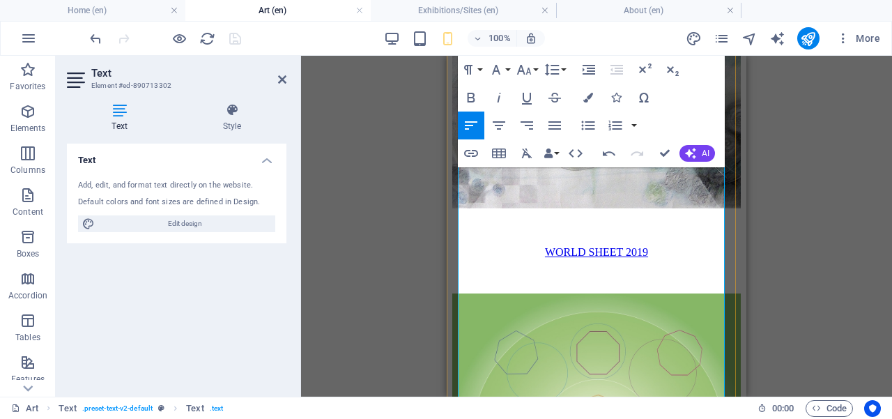
drag, startPoint x: 559, startPoint y: 295, endPoint x: 558, endPoint y: 341, distance: 46.7
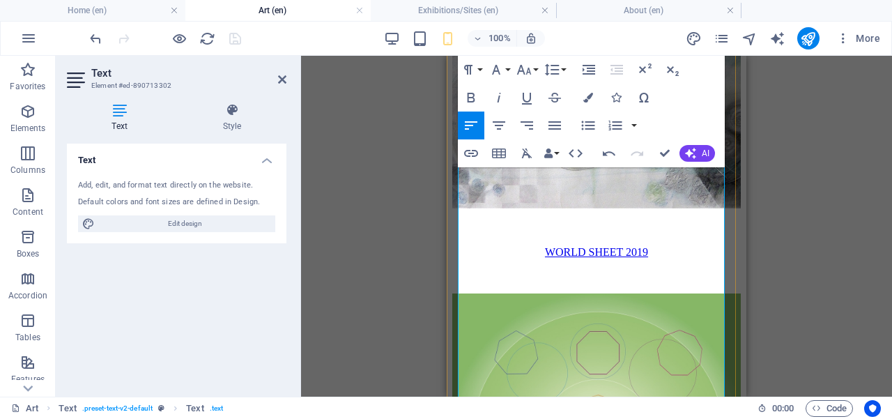
drag, startPoint x: 554, startPoint y: 340, endPoint x: 589, endPoint y: 339, distance: 35.5
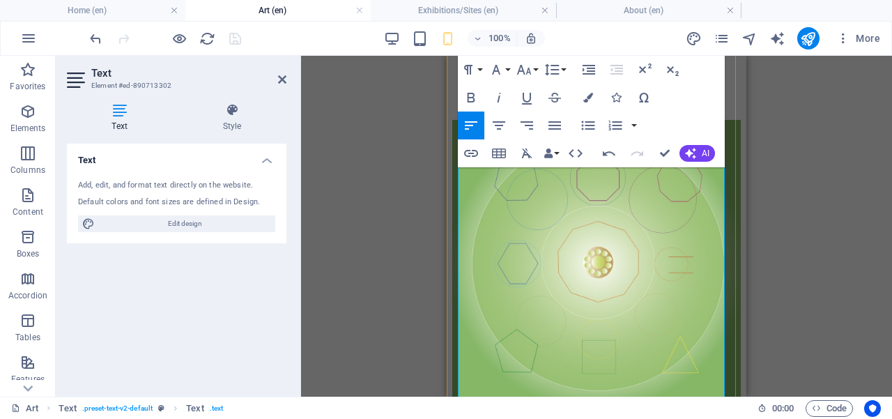
scroll to position [5969, 0]
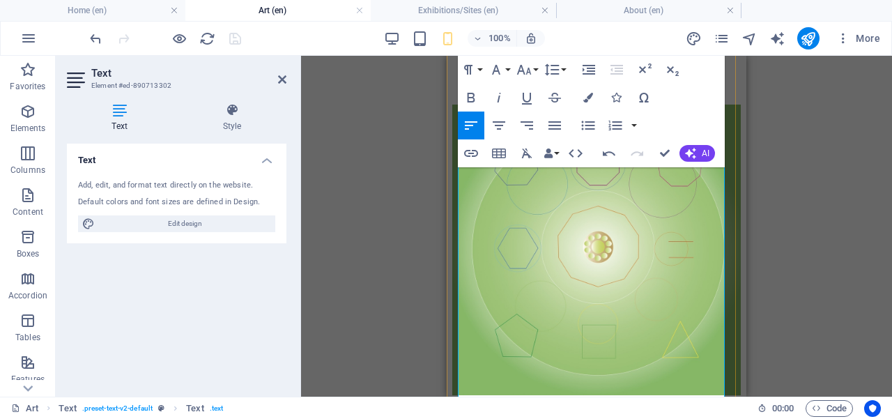
drag, startPoint x: 575, startPoint y: 336, endPoint x: 572, endPoint y: 365, distance: 29.5
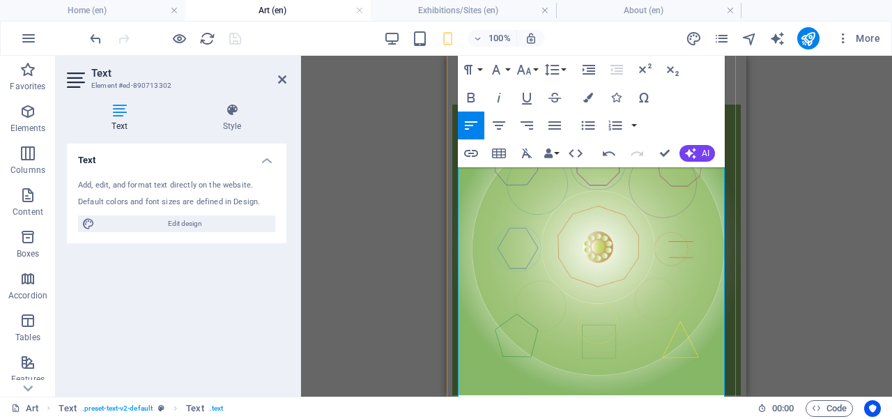
scroll to position [6160, 0]
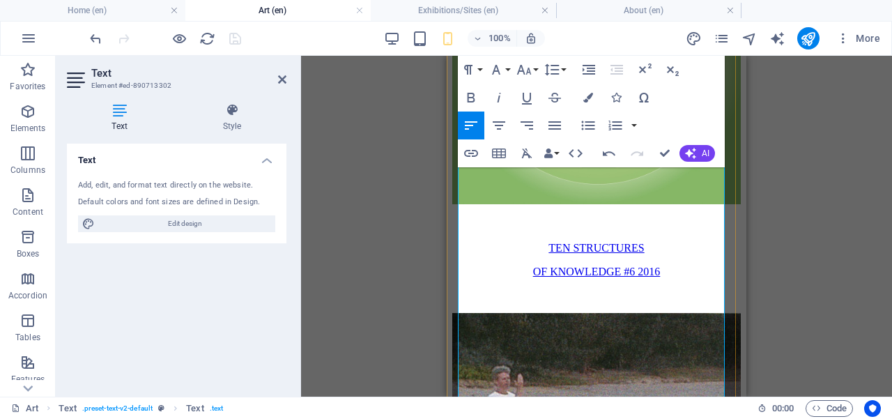
drag, startPoint x: 655, startPoint y: 226, endPoint x: 882, endPoint y: 284, distance: 234.4
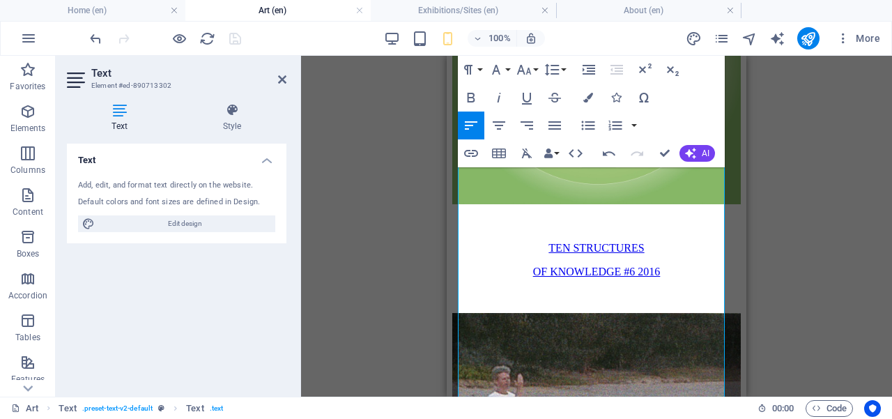
copy span "Exhibited at BEMAC , Brisbane, Australia,"
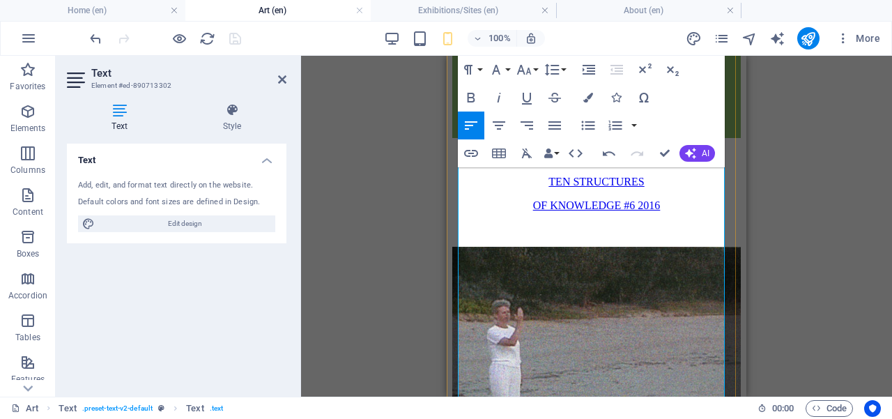
scroll to position [6240, 0]
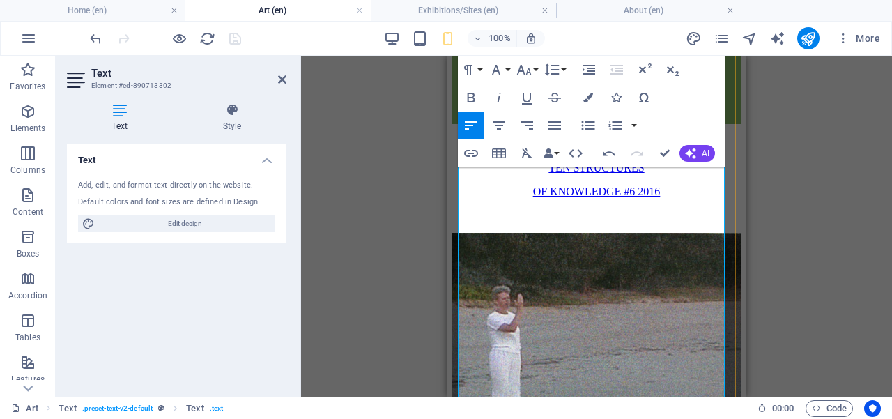
drag, startPoint x: 563, startPoint y: 336, endPoint x: 557, endPoint y: 352, distance: 17.0
drag, startPoint x: 525, startPoint y: 254, endPoint x: 530, endPoint y: 218, distance: 36.7
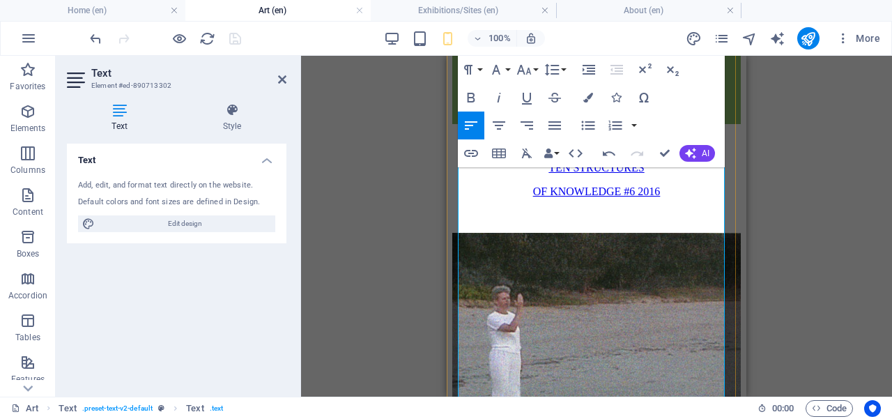
scroll to position [6060, 0]
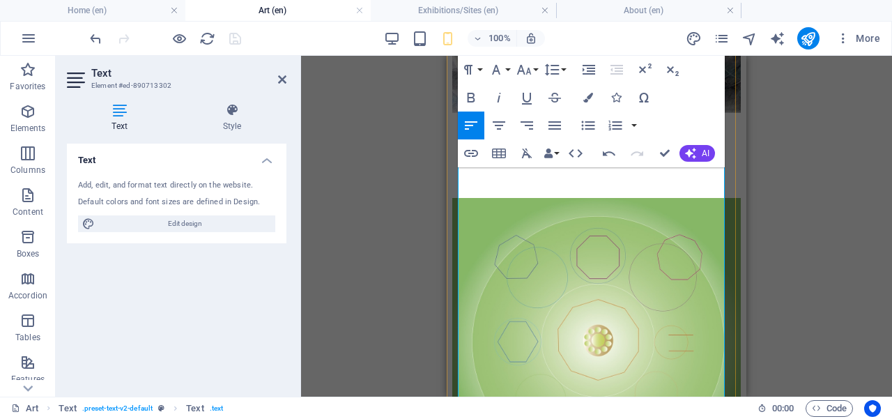
drag, startPoint x: 514, startPoint y: 345, endPoint x: 577, endPoint y: 346, distance: 62.7
drag, startPoint x: 618, startPoint y: 345, endPoint x: 503, endPoint y: 365, distance: 116.7
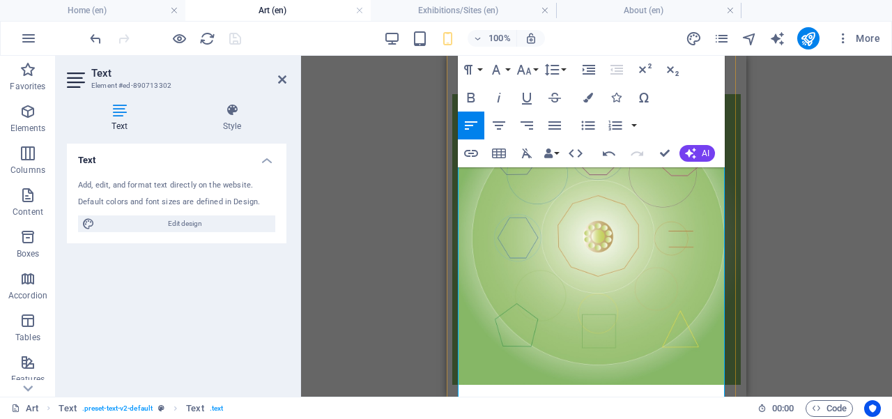
scroll to position [6003, 0]
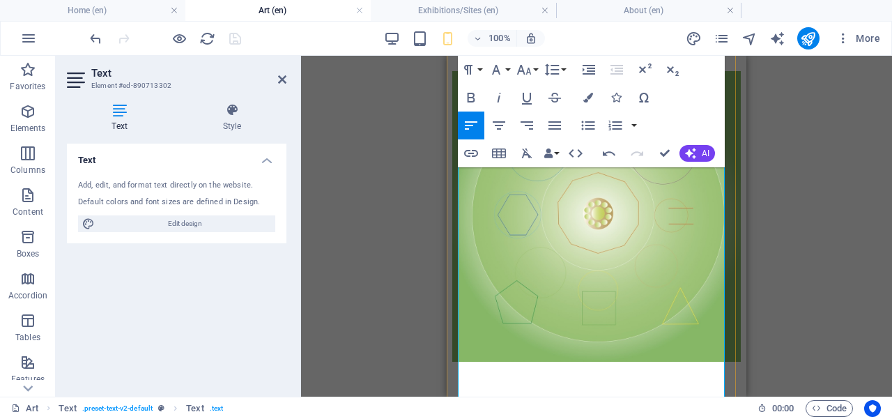
drag, startPoint x: 574, startPoint y: 297, endPoint x: 565, endPoint y: 331, distance: 35.3
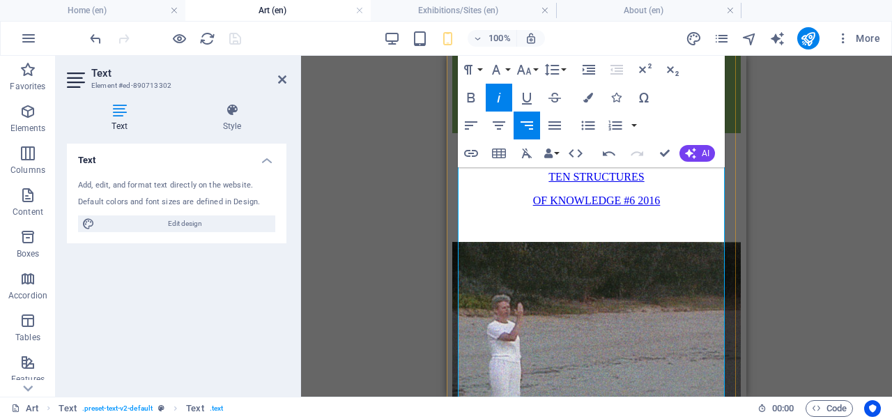
scroll to position [6242, 0]
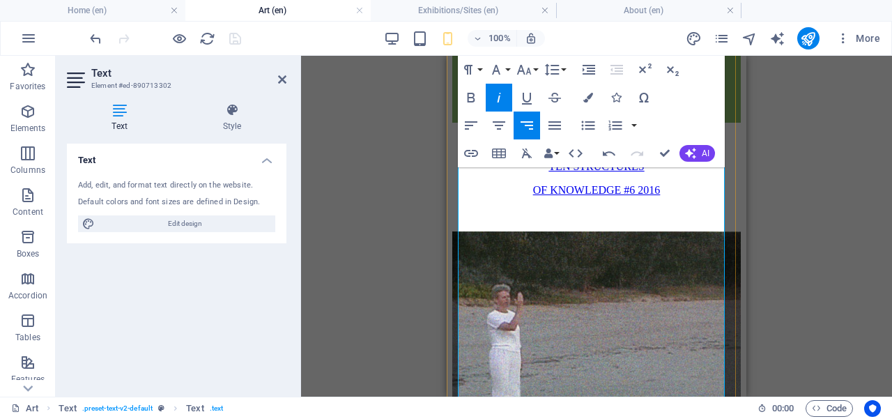
drag, startPoint x: 547, startPoint y: 252, endPoint x: 535, endPoint y: 350, distance: 99.6
click at [283, 84] on icon at bounding box center [282, 79] width 8 height 11
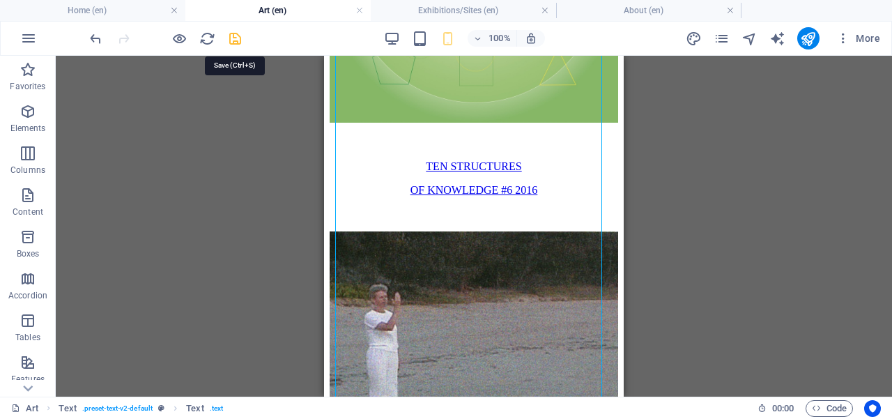
click at [230, 34] on icon "save" at bounding box center [235, 39] width 16 height 16
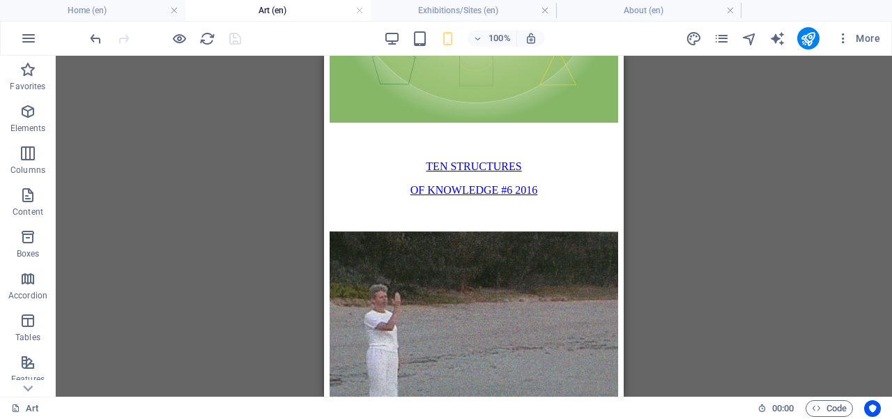
scroll to position [6250, 0]
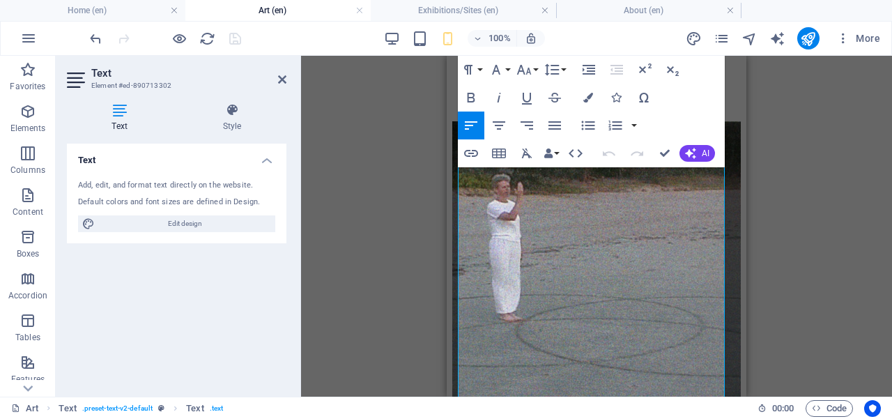
scroll to position [6355, 0]
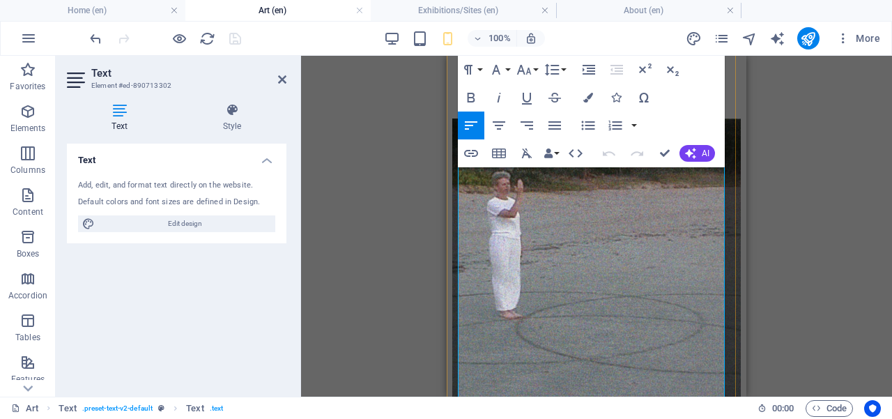
drag, startPoint x: 560, startPoint y: 295, endPoint x: 549, endPoint y: 332, distance: 37.9
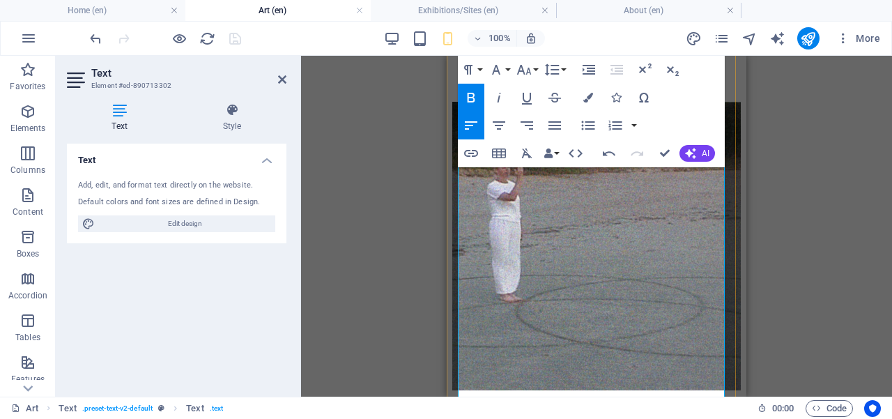
scroll to position [6388, 0]
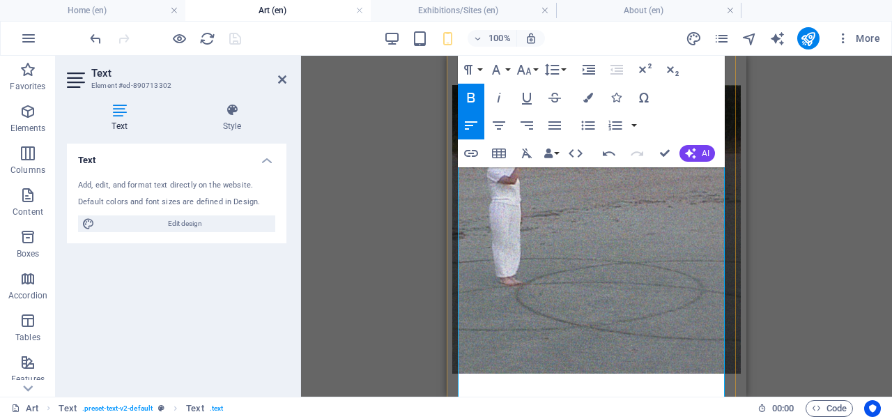
drag, startPoint x: 562, startPoint y: 277, endPoint x: 559, endPoint y: 224, distance: 52.3
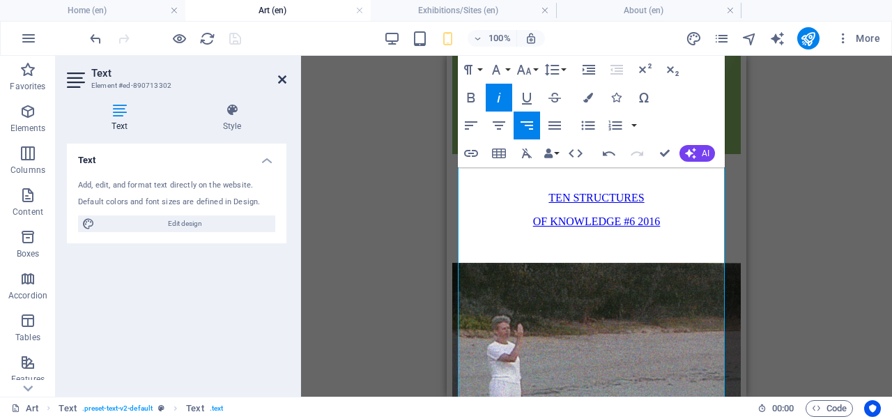
click at [280, 79] on icon at bounding box center [282, 79] width 8 height 11
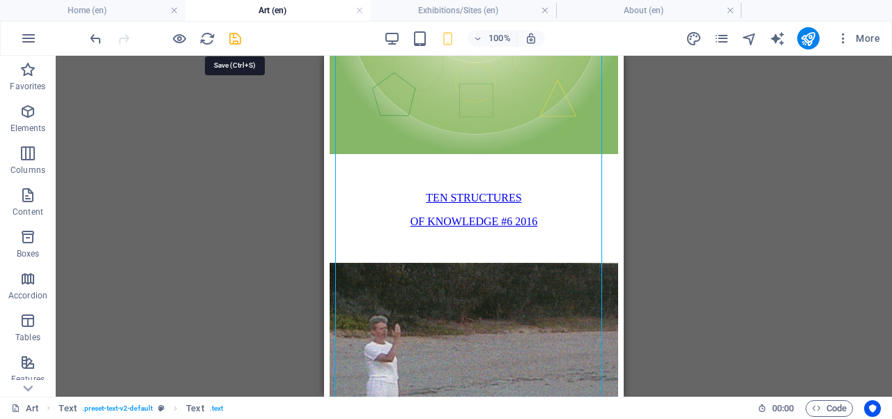
click at [237, 38] on icon "save" at bounding box center [235, 39] width 16 height 16
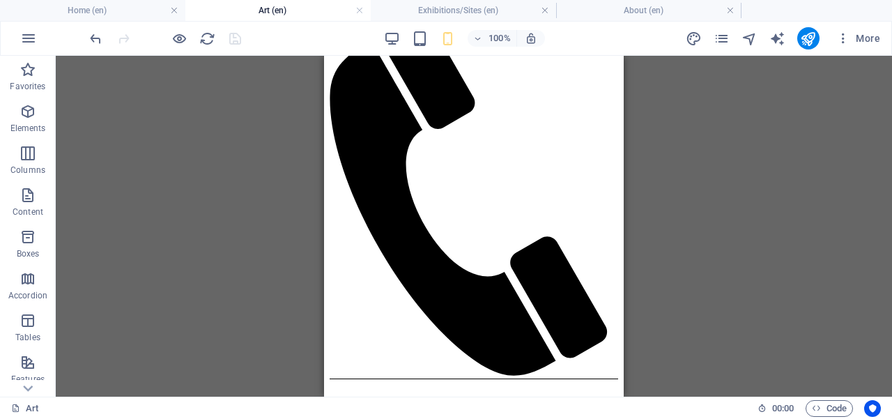
scroll to position [0, 0]
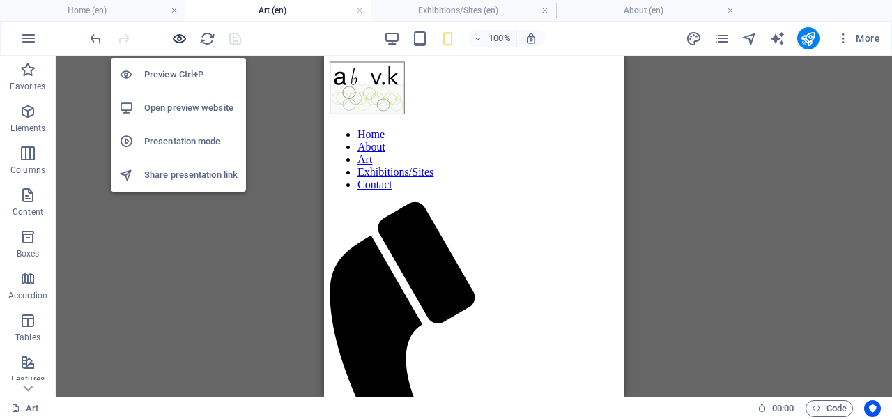
click at [177, 36] on icon "button" at bounding box center [179, 39] width 16 height 16
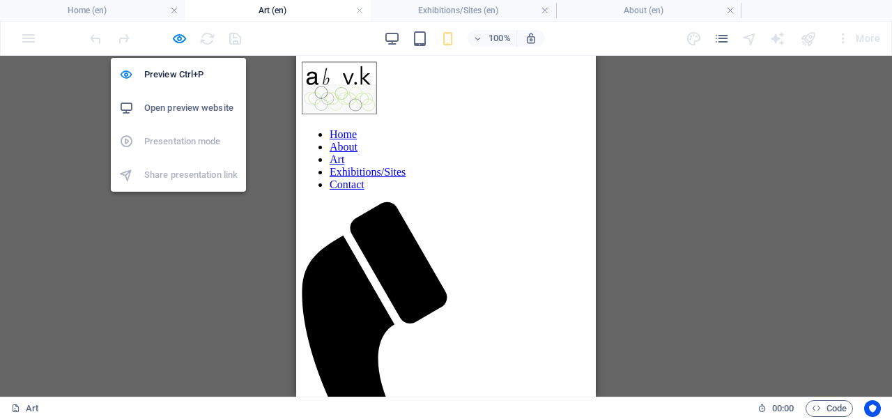
click at [187, 109] on h6 "Open preview website" at bounding box center [190, 108] width 93 height 17
click at [178, 37] on icon "button" at bounding box center [179, 39] width 16 height 16
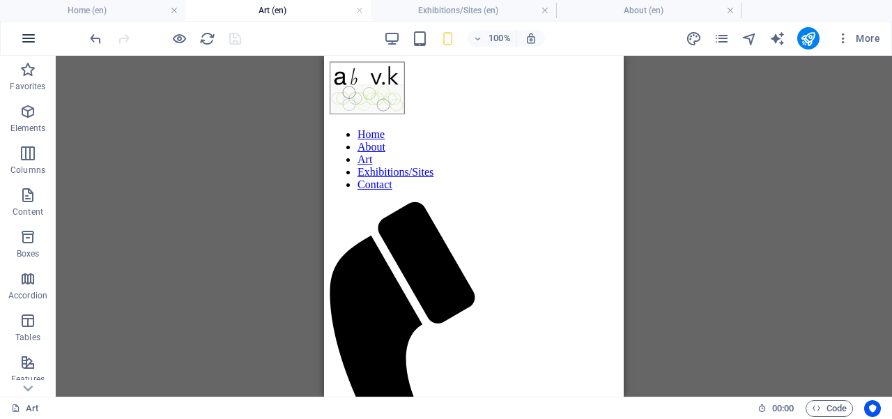
click at [32, 36] on icon "button" at bounding box center [28, 38] width 17 height 17
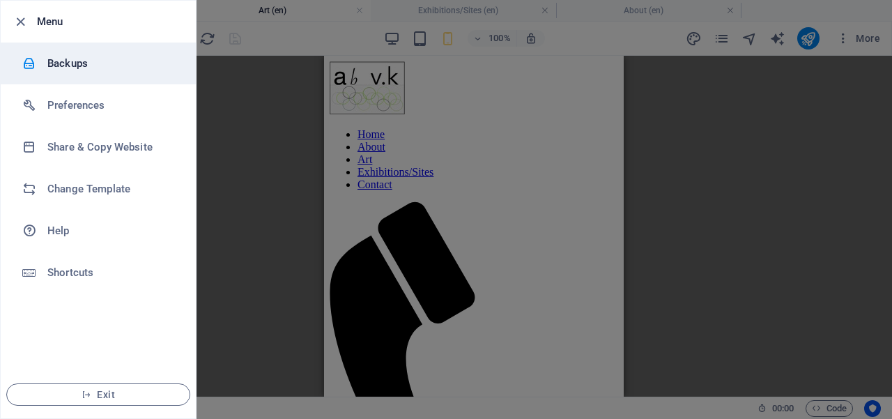
click at [82, 70] on h6 "Backups" at bounding box center [111, 63] width 129 height 17
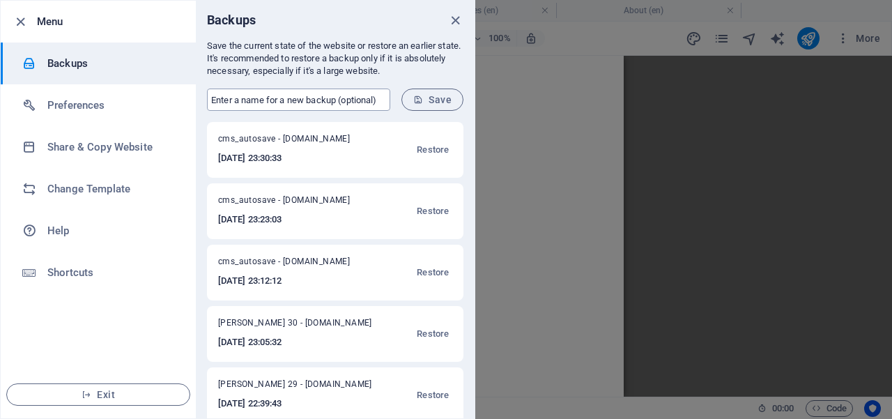
click at [217, 100] on input "text" at bounding box center [298, 99] width 183 height 22
type input "ANNA 30"
click at [427, 98] on span "Save" at bounding box center [432, 99] width 38 height 11
click at [455, 16] on icon "close" at bounding box center [455, 21] width 16 height 16
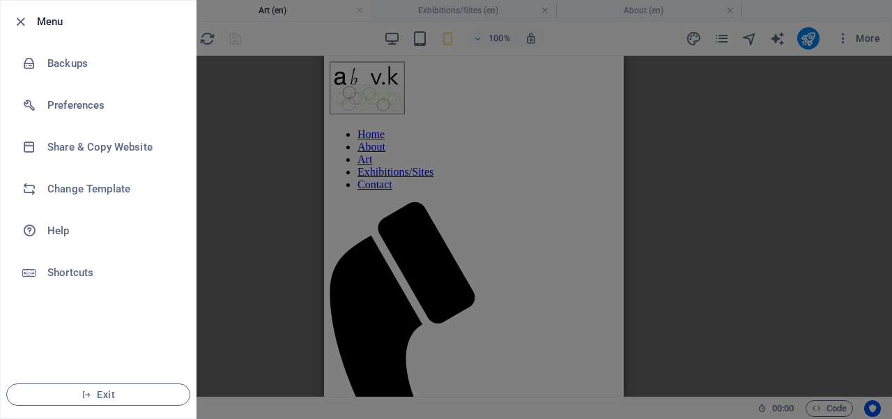
click at [426, 162] on div at bounding box center [446, 209] width 892 height 419
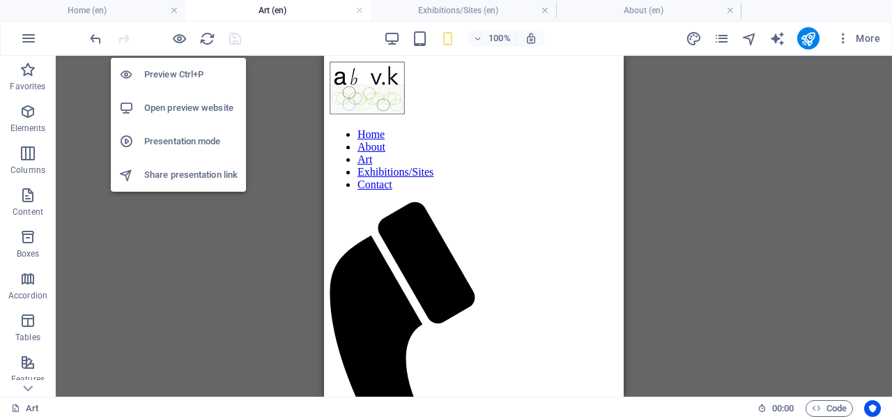
click at [180, 111] on h6 "Open preview website" at bounding box center [190, 108] width 93 height 17
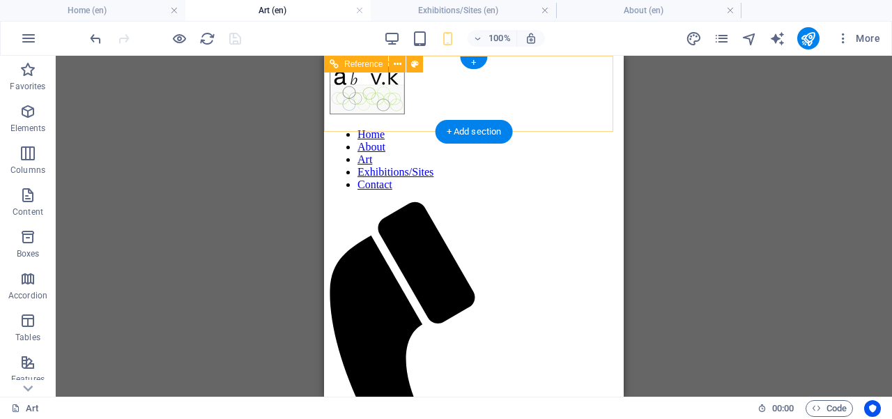
click at [444, 116] on div "Home About Art Exhibitions/Sites Contact" at bounding box center [474, 317] width 288 height 512
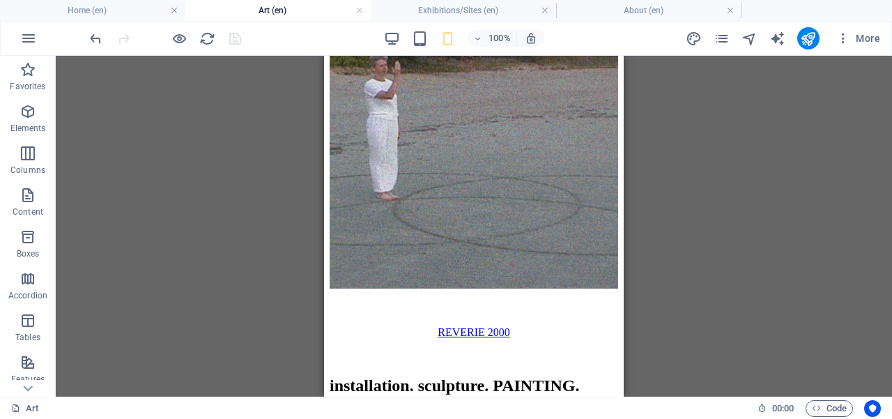
scroll to position [6313, 0]
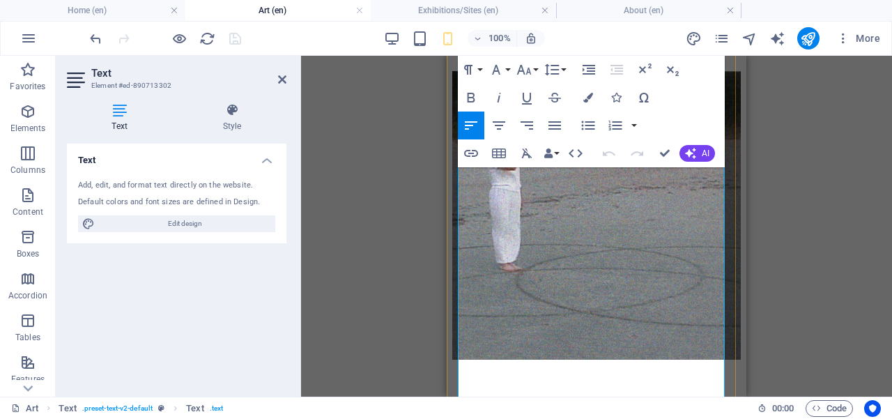
scroll to position [6410, 0]
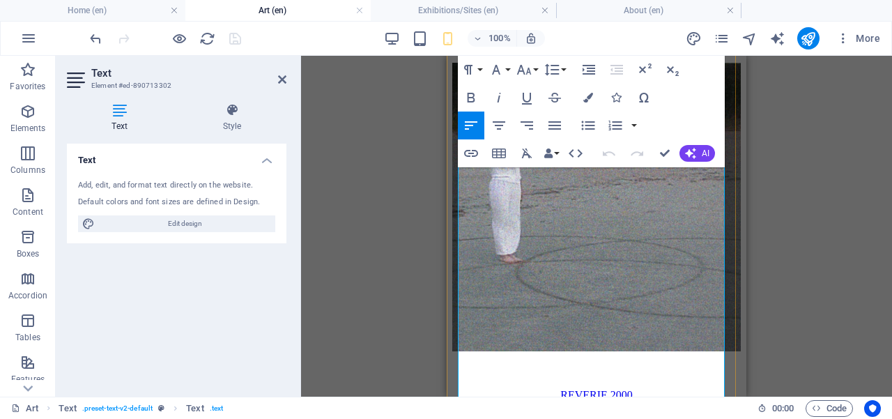
drag, startPoint x: 602, startPoint y: 267, endPoint x: 594, endPoint y: 348, distance: 81.2
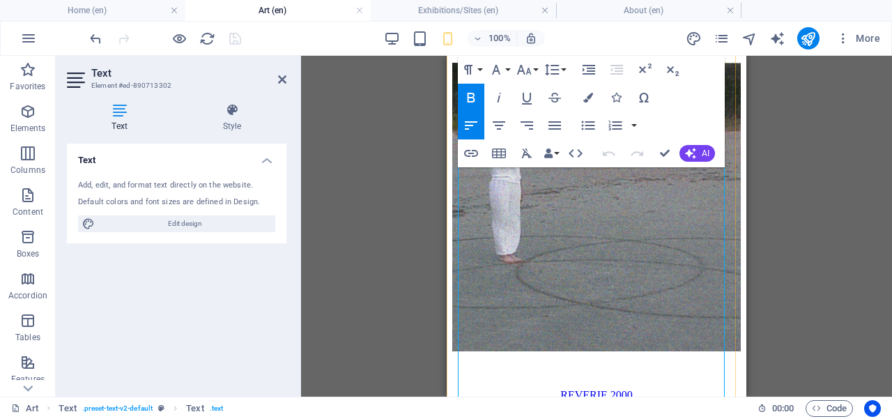
scroll to position [6427, 0]
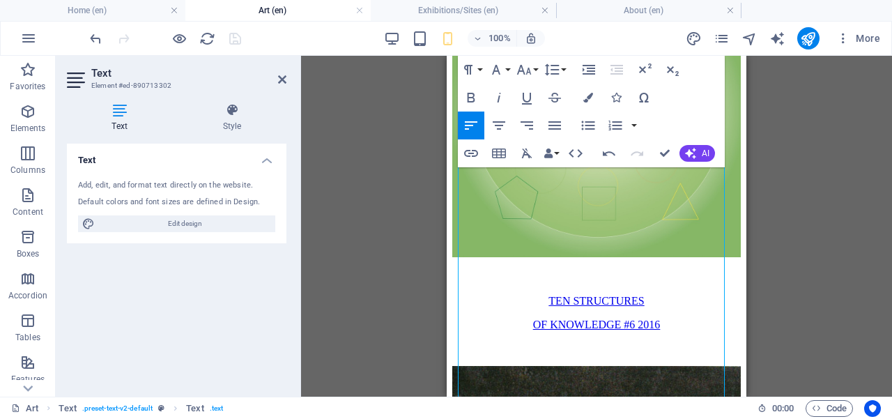
scroll to position [6115, 0]
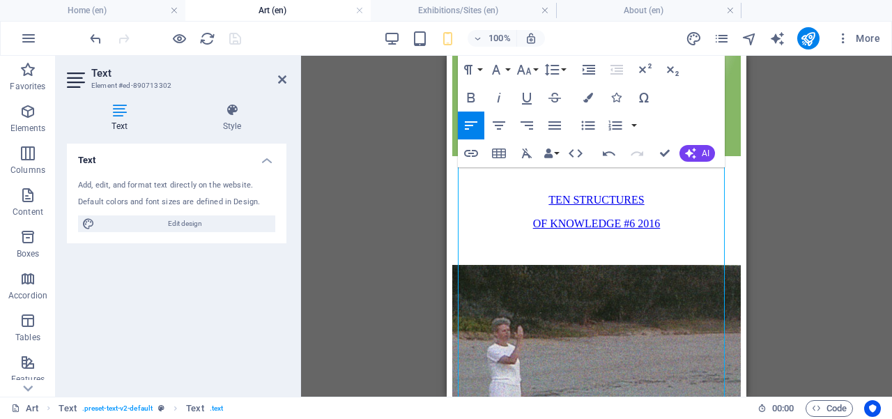
scroll to position [6302, 0]
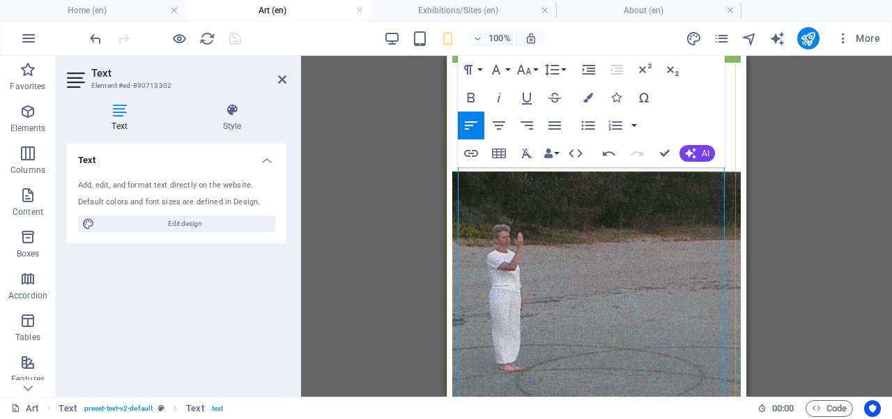
drag, startPoint x: 619, startPoint y: 301, endPoint x: 517, endPoint y: 299, distance: 101.7
click at [281, 78] on icon at bounding box center [282, 79] width 8 height 11
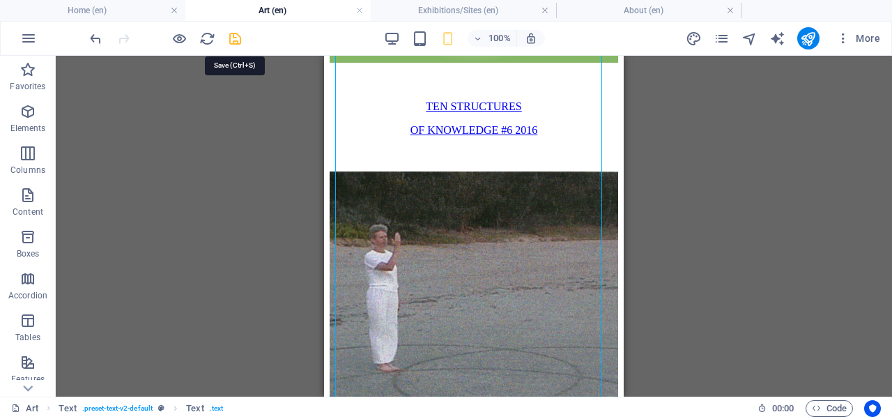
click at [234, 36] on icon "save" at bounding box center [235, 39] width 16 height 16
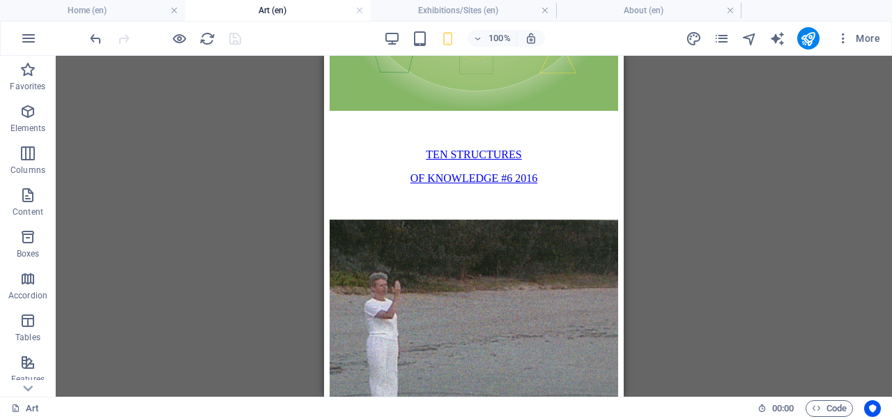
scroll to position [6246, 0]
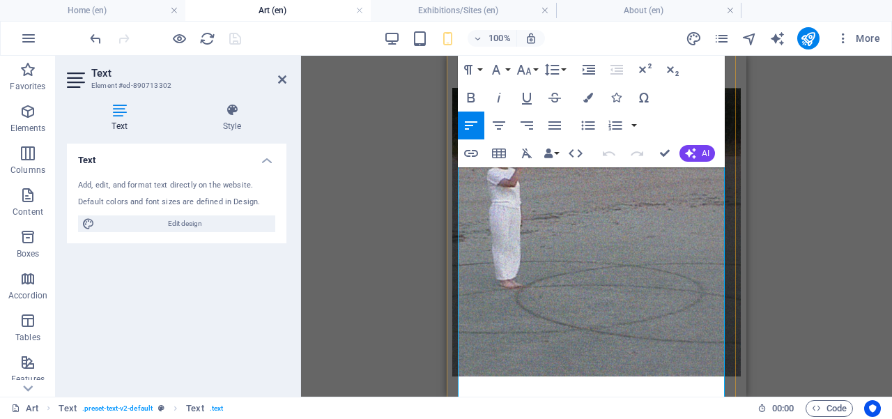
scroll to position [6400, 0]
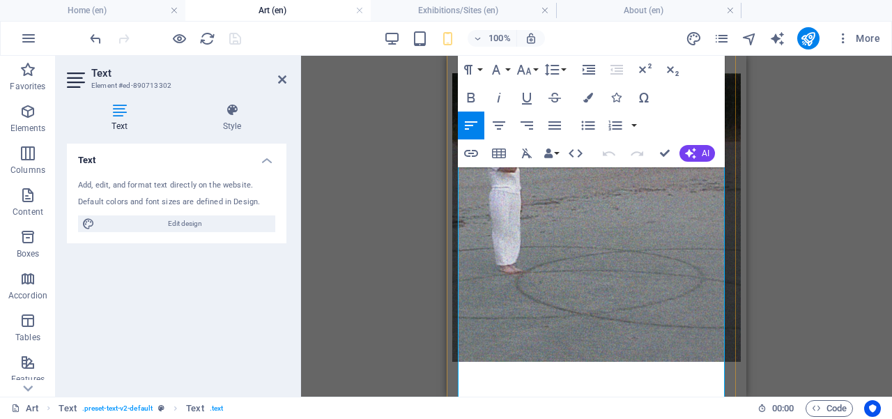
drag, startPoint x: 591, startPoint y: 290, endPoint x: 562, endPoint y: 212, distance: 82.7
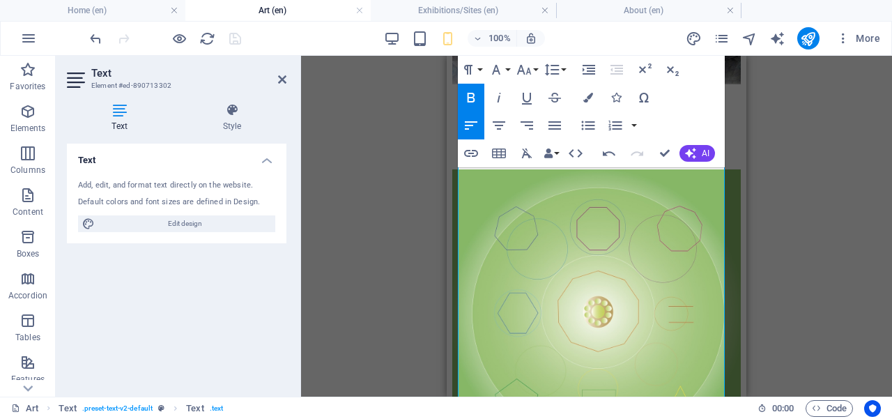
scroll to position [6058, 0]
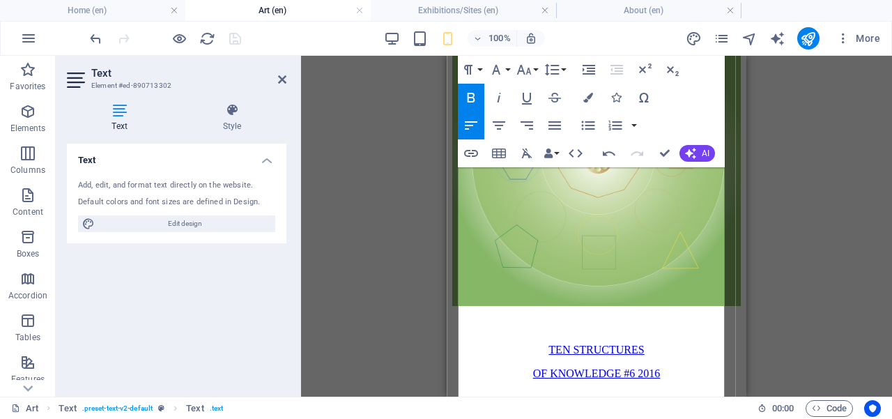
drag, startPoint x: 600, startPoint y: 283, endPoint x: 589, endPoint y: 226, distance: 58.2
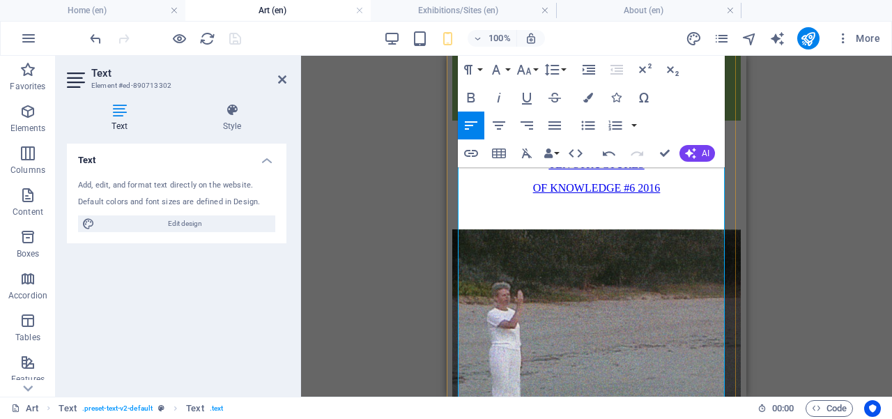
scroll to position [6428, 0]
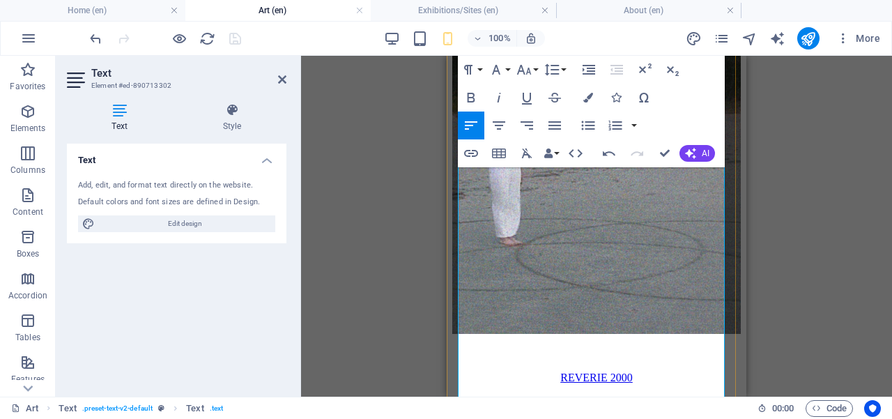
click at [281, 79] on icon at bounding box center [282, 79] width 8 height 11
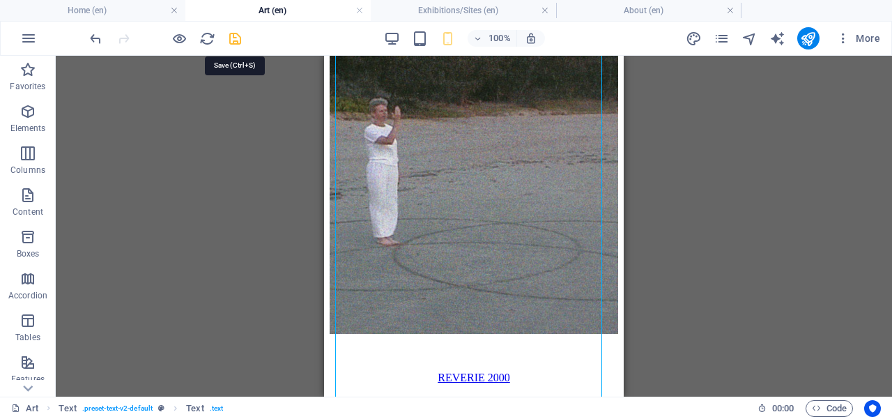
click at [232, 32] on icon "save" at bounding box center [235, 39] width 16 height 16
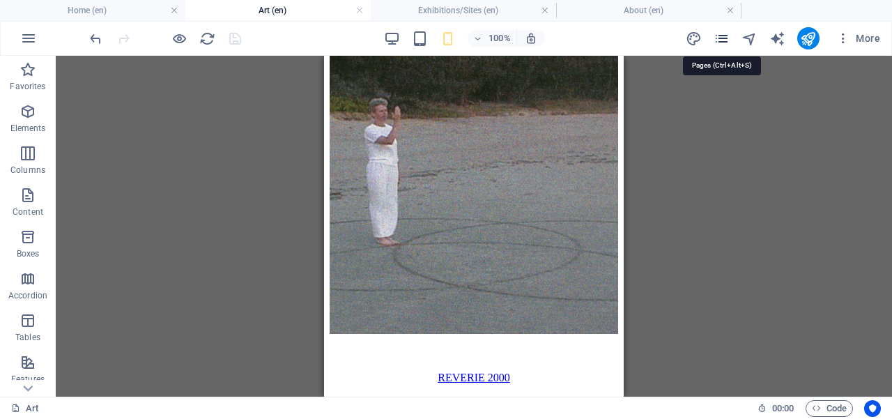
click at [720, 40] on icon "pages" at bounding box center [721, 39] width 16 height 16
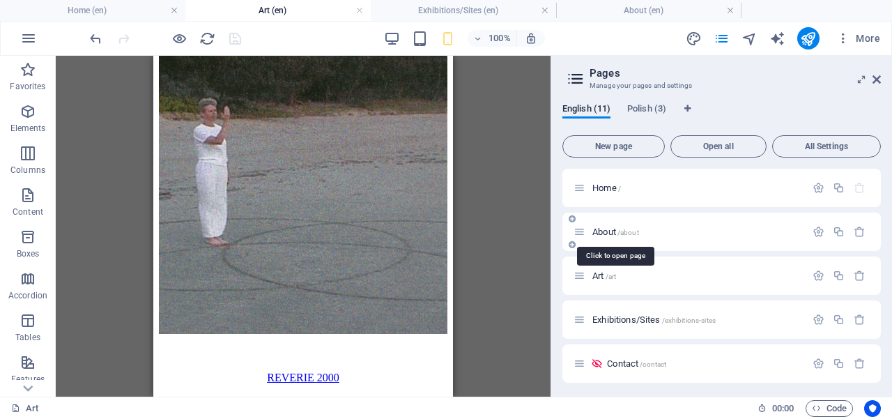
click at [628, 233] on span "/about" at bounding box center [628, 233] width 22 height 8
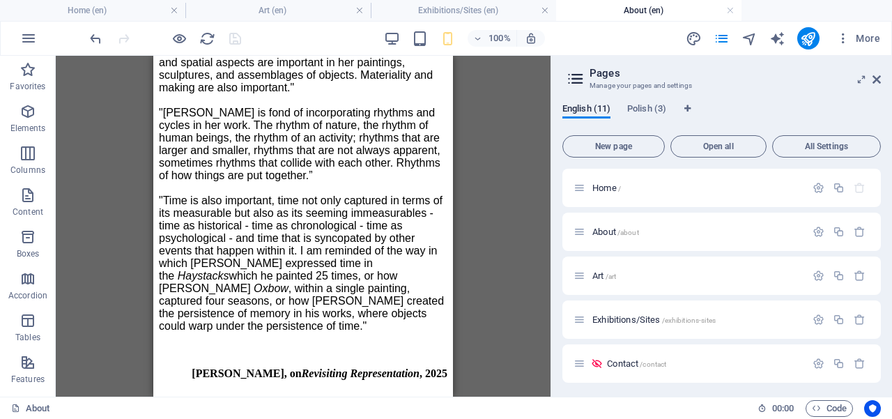
scroll to position [740, 0]
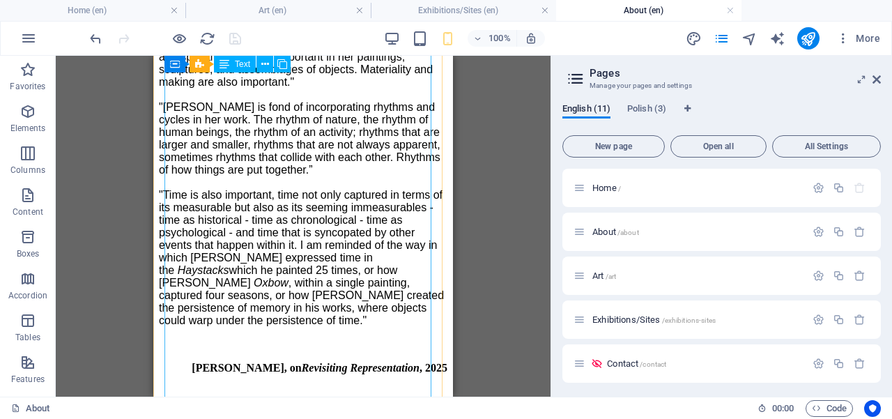
click at [170, 313] on div "While enjoying multi-arts projects, at Vishwa.K Studio my attention has turned …" at bounding box center [303, 422] width 288 height 1012
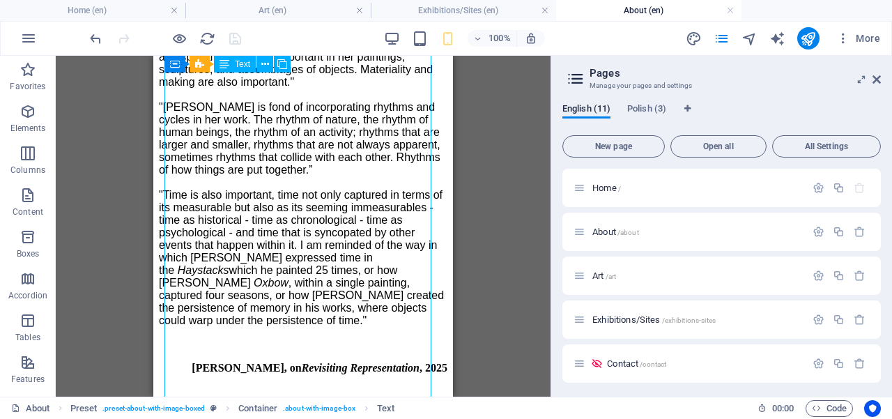
click at [167, 313] on div "While enjoying multi-arts projects, at Vishwa.K Studio my attention has turned …" at bounding box center [303, 422] width 288 height 1012
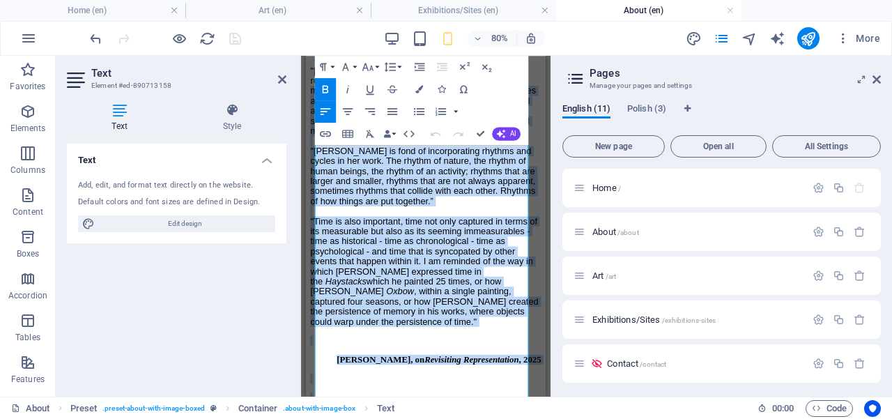
scroll to position [722, 0]
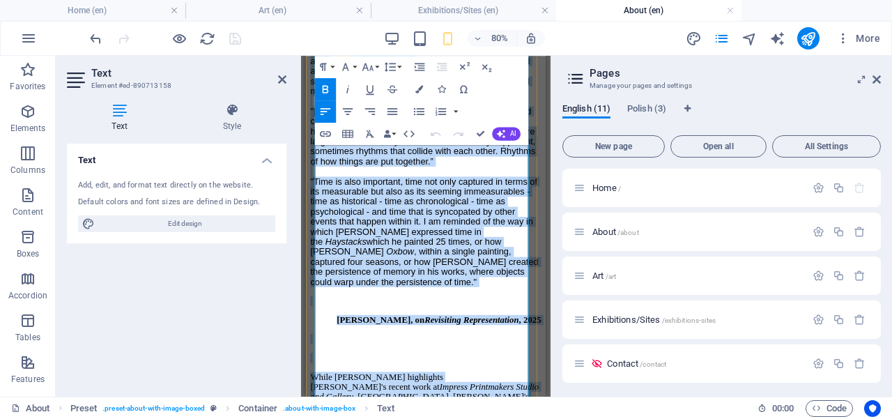
drag, startPoint x: 456, startPoint y: 326, endPoint x: 447, endPoint y: 349, distance: 24.7
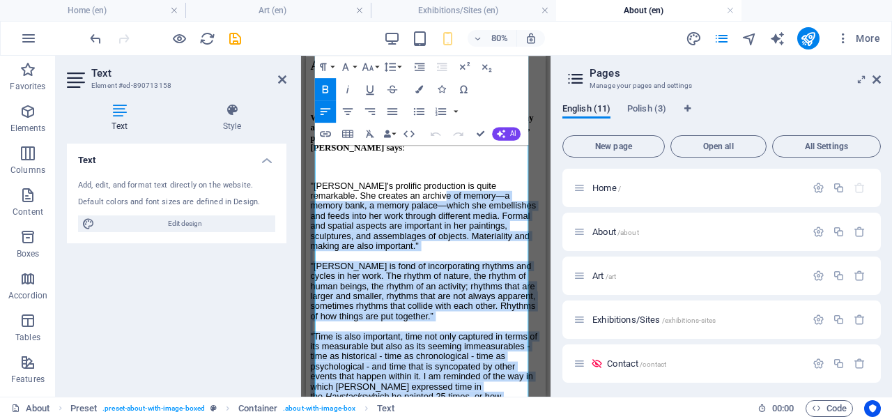
scroll to position [741, 0]
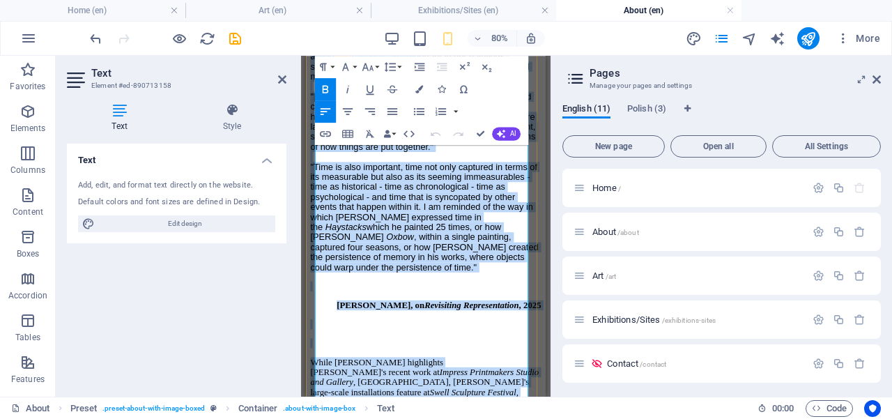
drag, startPoint x: 451, startPoint y: 329, endPoint x: 449, endPoint y: 341, distance: 12.0
click at [449, 341] on div "While enjoying multi-arts projects, at Vishwa.K Studio my attention has turned …" at bounding box center [455, 427] width 288 height 1024
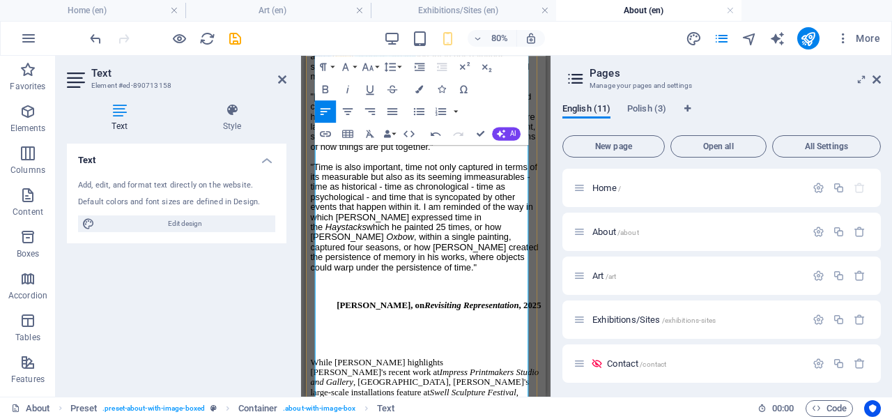
drag, startPoint x: 357, startPoint y: 329, endPoint x: 314, endPoint y: 329, distance: 43.2
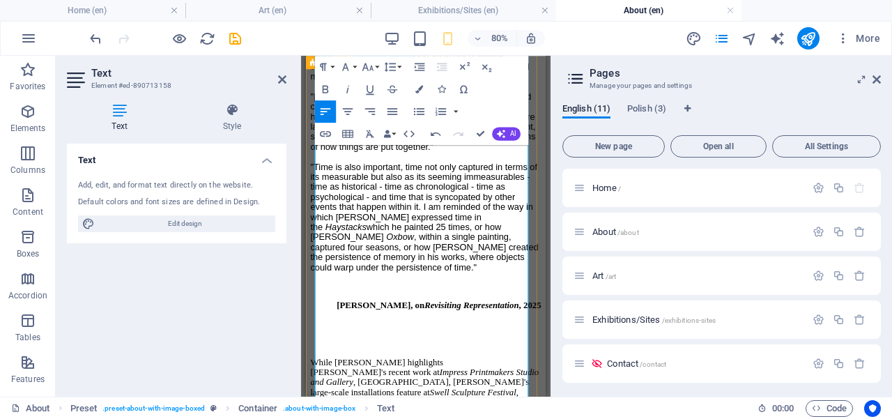
click at [236, 42] on icon "save" at bounding box center [235, 39] width 16 height 16
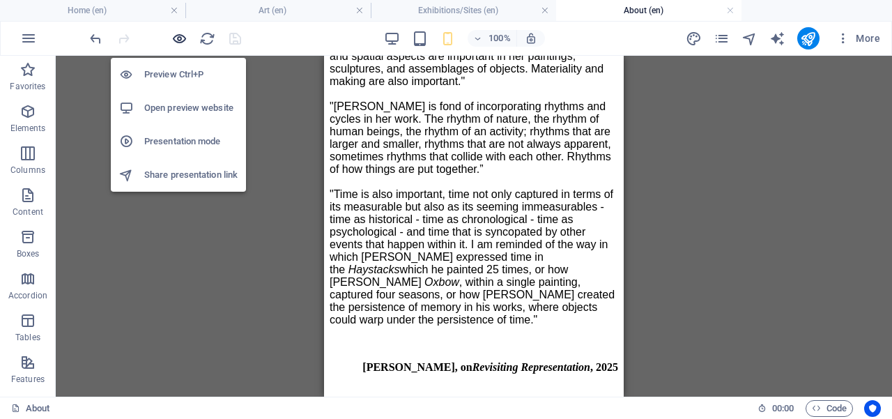
click at [176, 32] on icon "button" at bounding box center [179, 39] width 16 height 16
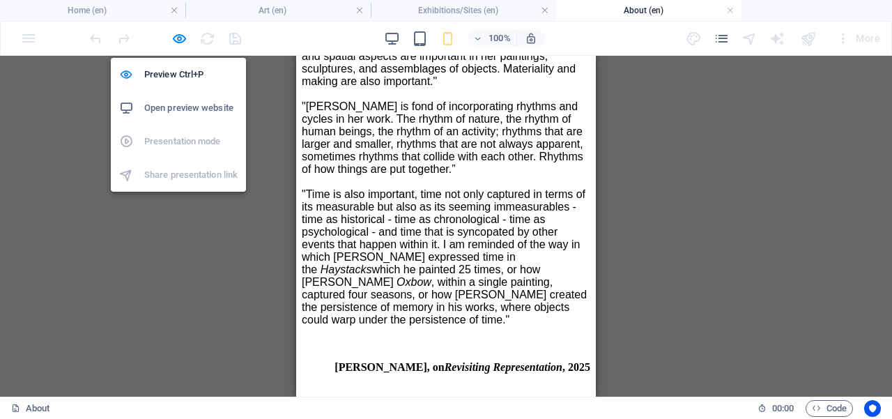
click at [176, 105] on h6 "Open preview website" at bounding box center [190, 108] width 93 height 17
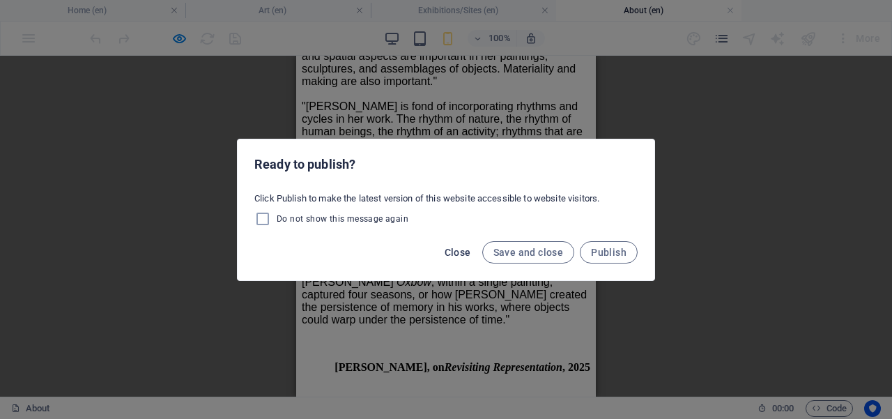
click at [466, 251] on span "Close" at bounding box center [457, 252] width 26 height 11
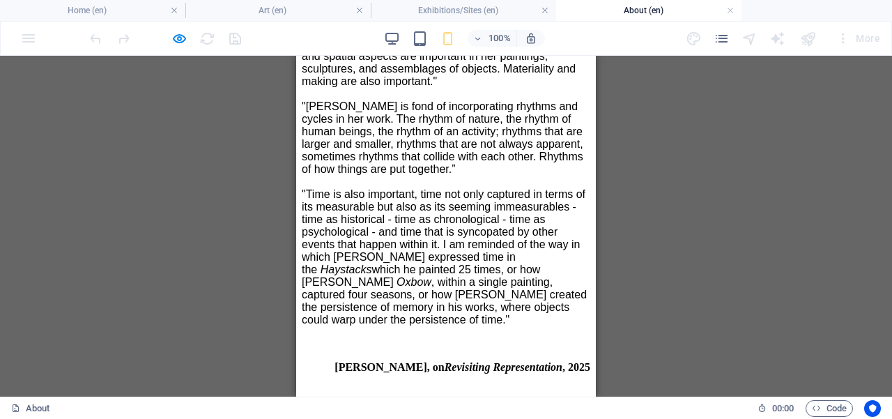
click at [277, 167] on div "Drag here to replace the existing content. Press “Ctrl” if you want to create a…" at bounding box center [446, 226] width 892 height 341
click at [208, 113] on div "Drag here to replace the existing content. Press “Ctrl” if you want to create a…" at bounding box center [446, 226] width 892 height 341
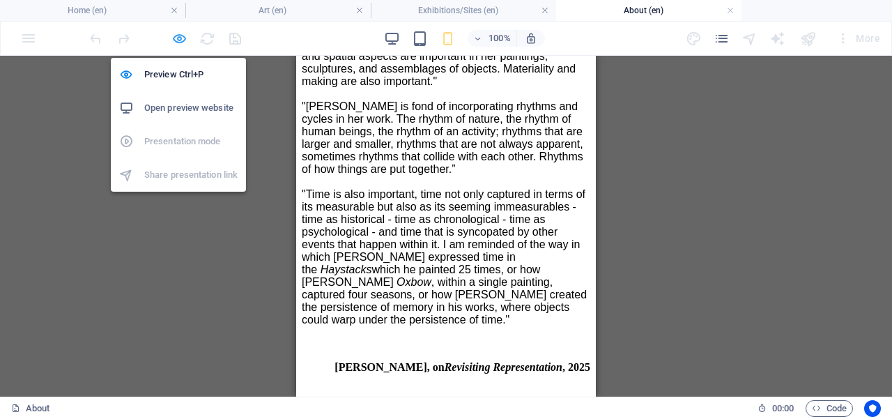
click at [179, 38] on icon "button" at bounding box center [179, 39] width 16 height 16
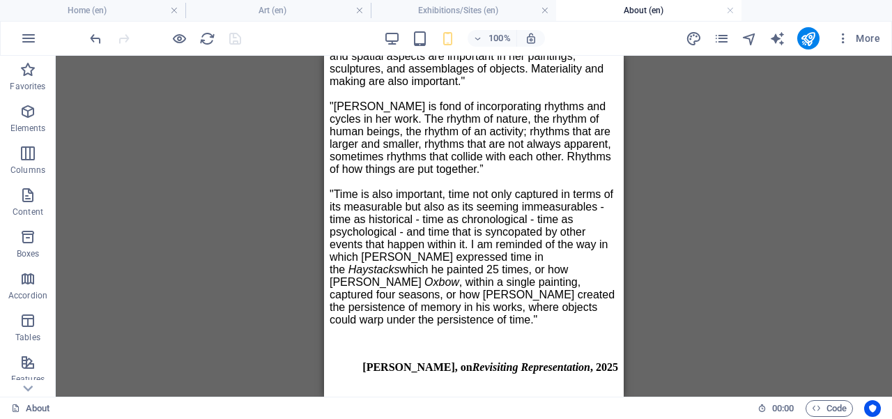
click at [341, 212] on div "While enjoying multi-arts projects, at Vishwa.K Studio my attention has turned …" at bounding box center [474, 427] width 288 height 1024
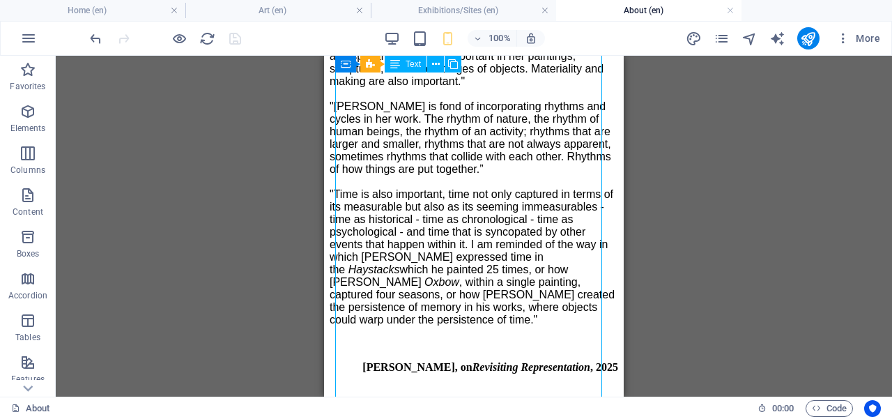
click at [341, 212] on div "While enjoying multi-arts projects, at Vishwa.K Studio my attention has turned …" at bounding box center [474, 427] width 288 height 1024
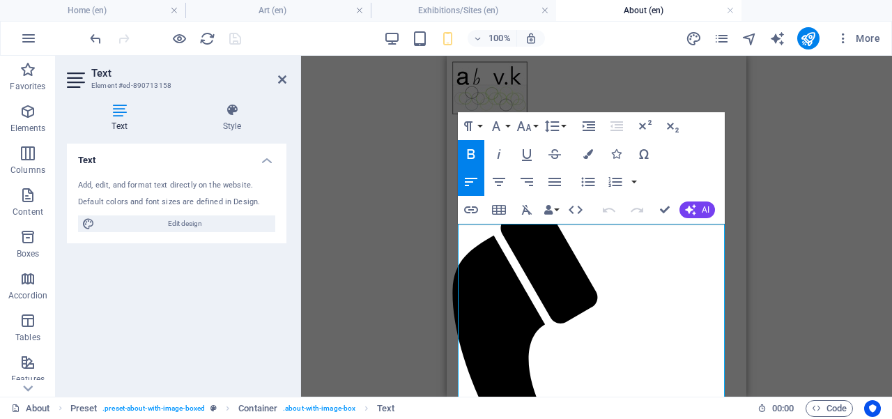
click at [341, 212] on div "Drag here to replace the existing content. Press “Ctrl” if you want to create a…" at bounding box center [596, 226] width 591 height 341
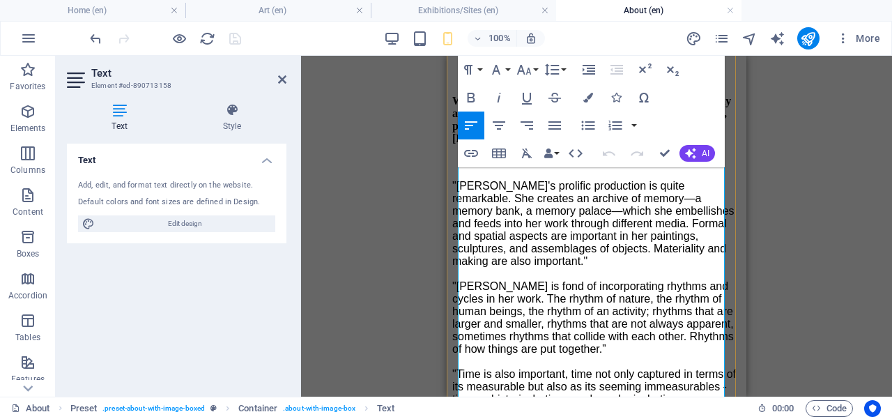
scroll to position [741, 0]
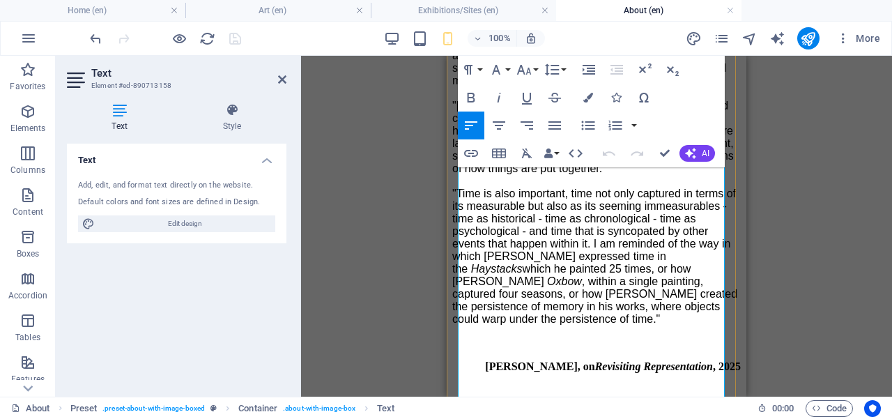
click at [281, 80] on icon at bounding box center [282, 79] width 8 height 11
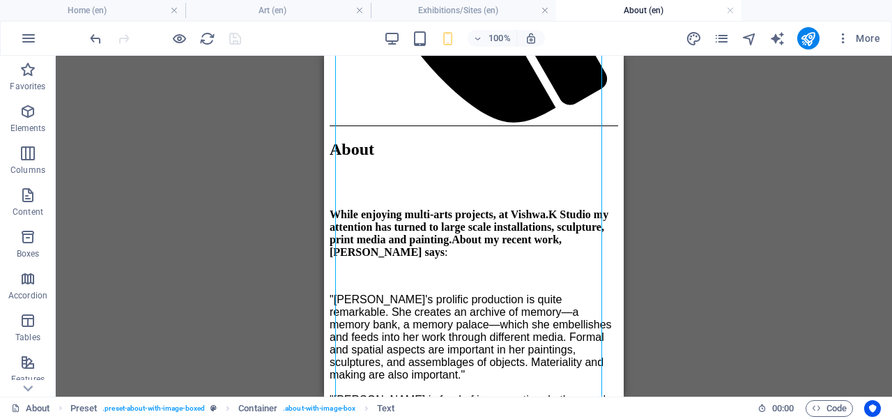
scroll to position [366, 0]
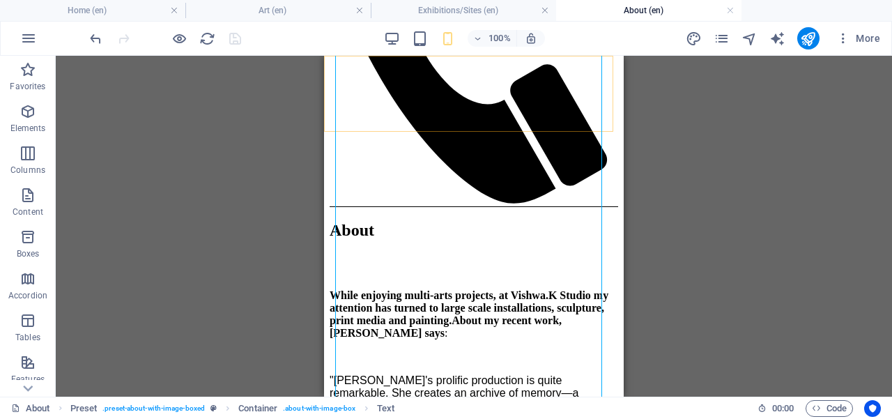
click at [590, 206] on div at bounding box center [474, 206] width 288 height 0
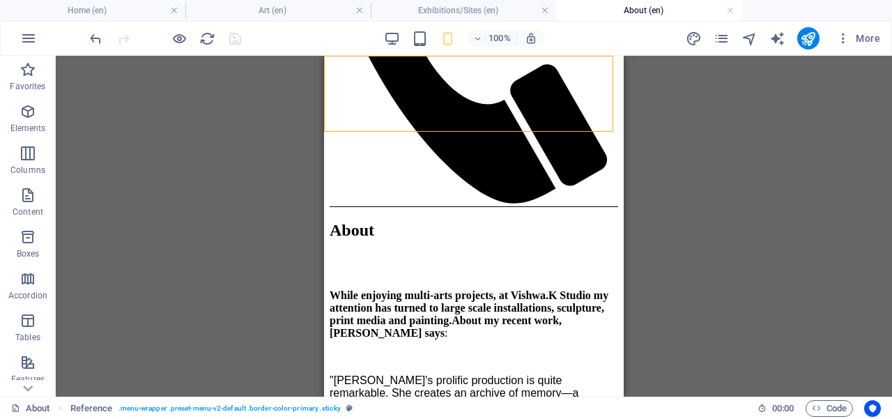
click at [725, 40] on icon "pages" at bounding box center [721, 39] width 16 height 16
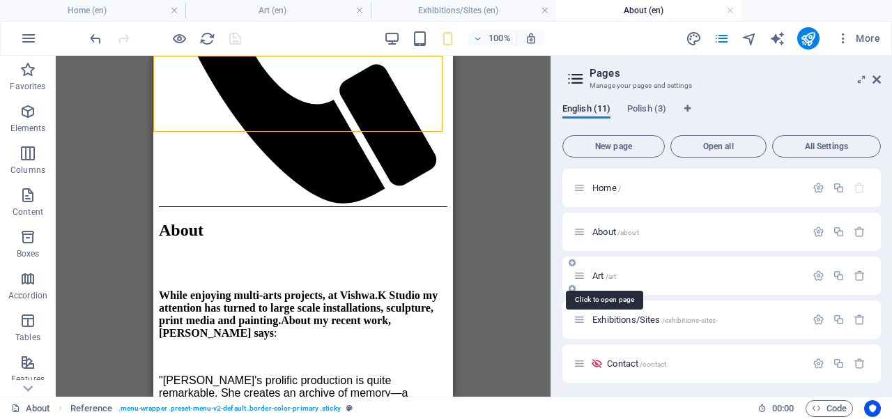
click at [600, 279] on span "Art /art" at bounding box center [604, 275] width 24 height 10
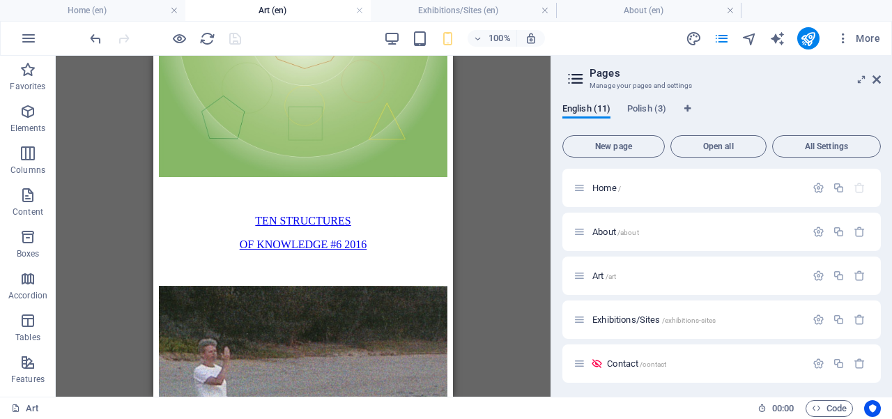
scroll to position [6180, 0]
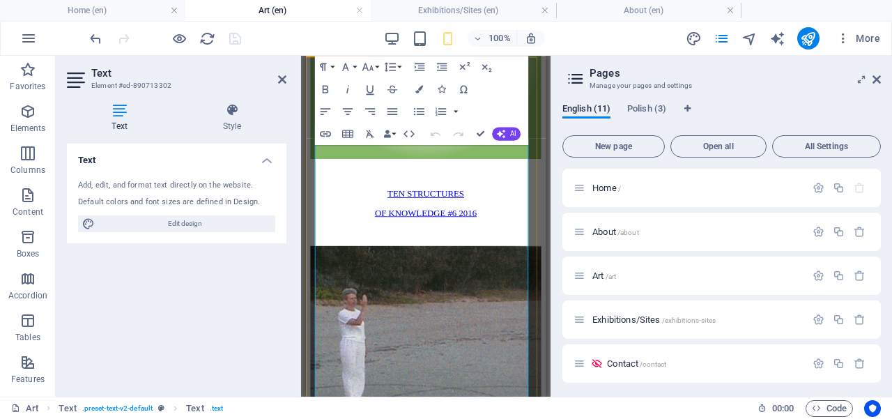
scroll to position [5466, 0]
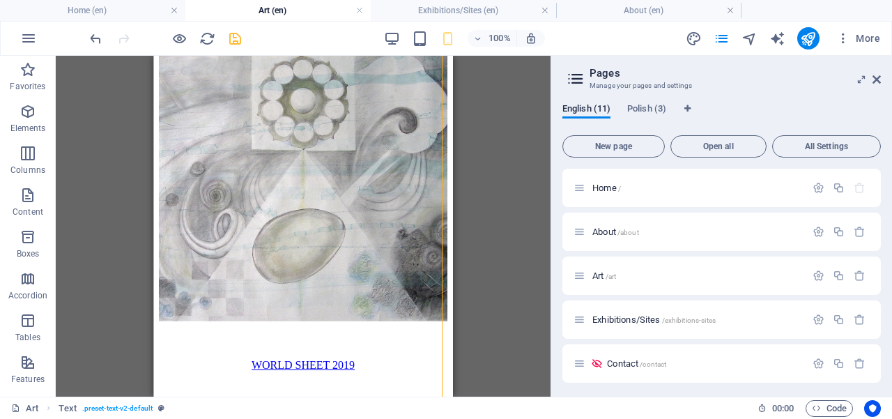
scroll to position [5668, 0]
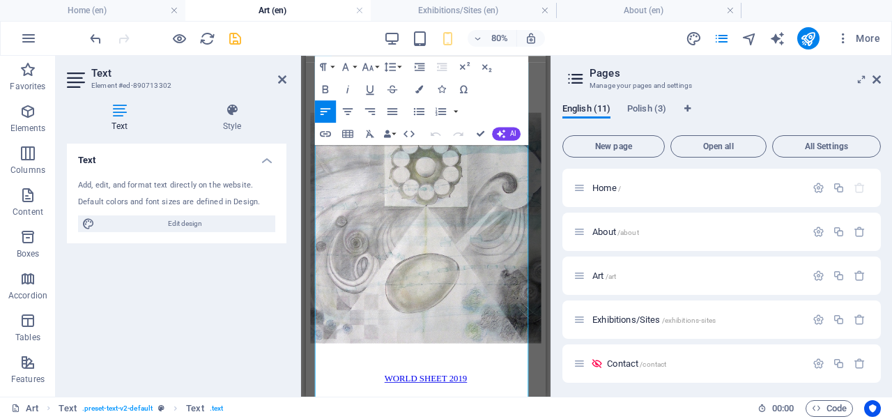
scroll to position [5597, 0]
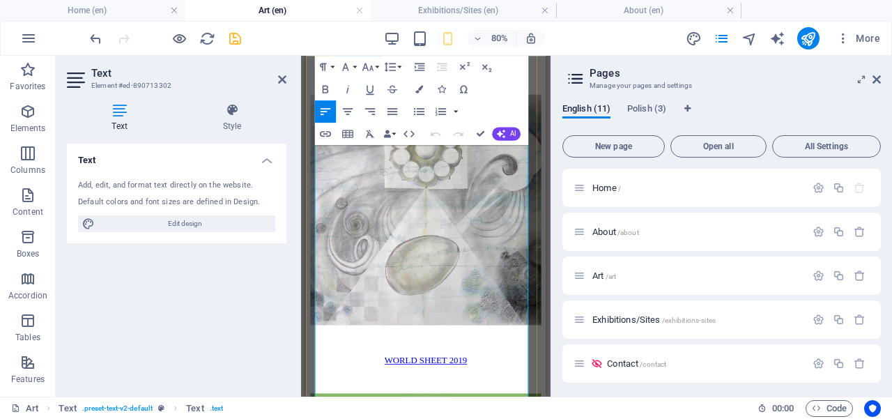
drag, startPoint x: 468, startPoint y: 339, endPoint x: 462, endPoint y: 478, distance: 138.8
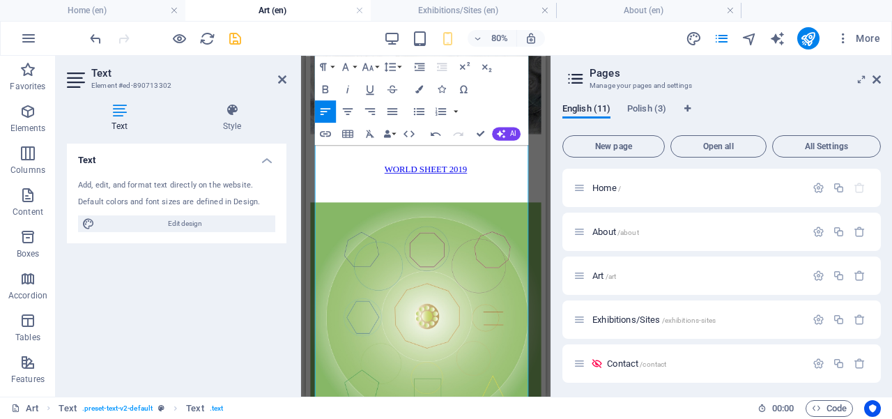
scroll to position [5849, 0]
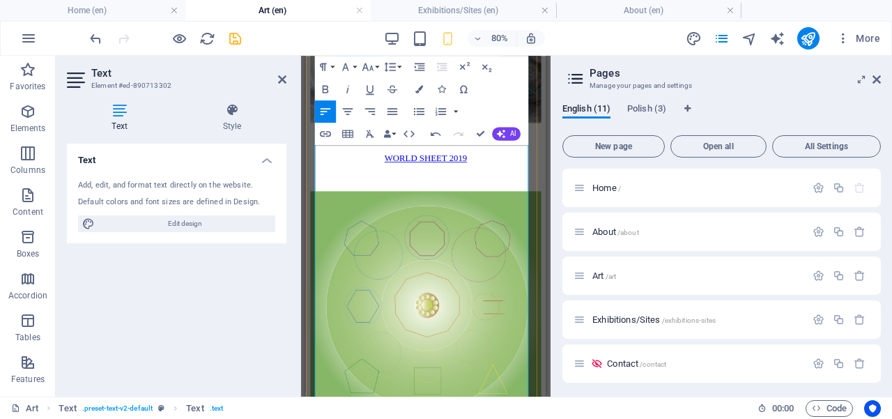
drag, startPoint x: 424, startPoint y: 373, endPoint x: 412, endPoint y: 247, distance: 126.7
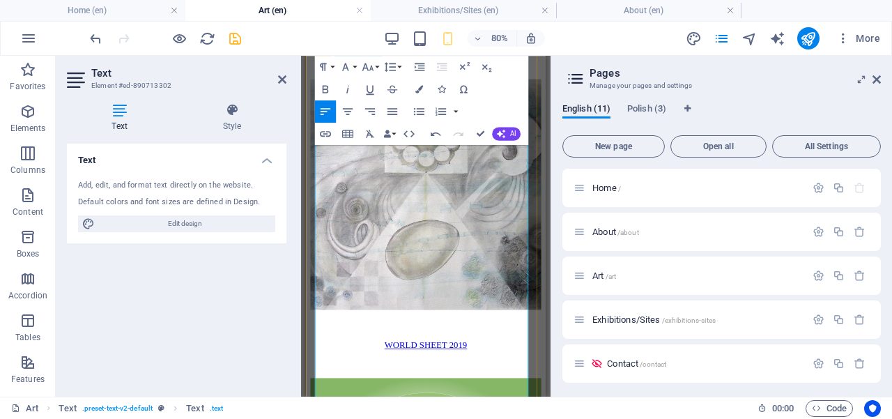
scroll to position [5381, 0]
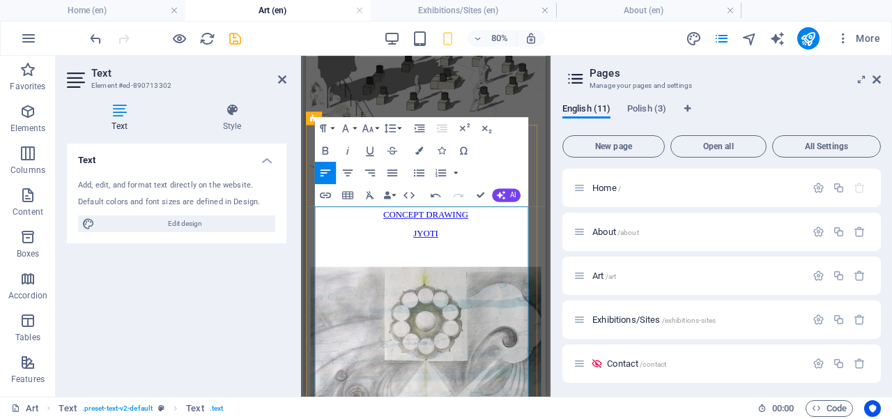
drag, startPoint x: 479, startPoint y: 387, endPoint x: 467, endPoint y: 445, distance: 59.2
drag, startPoint x: 459, startPoint y: 400, endPoint x: 451, endPoint y: 411, distance: 13.9
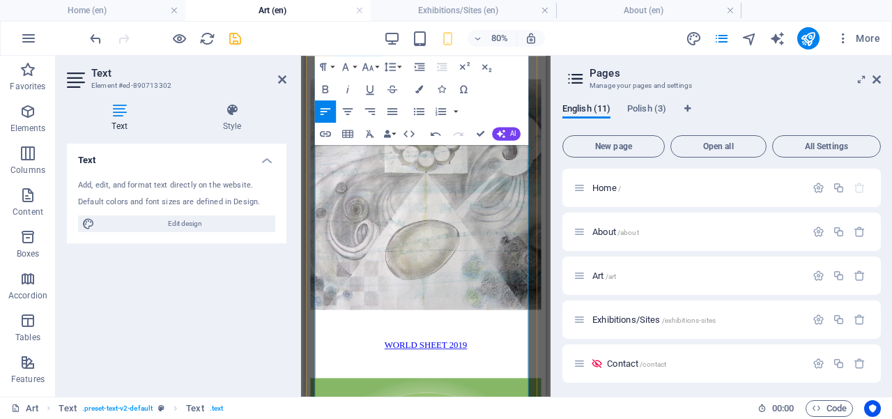
drag, startPoint x: 531, startPoint y: 186, endPoint x: 347, endPoint y: 201, distance: 184.5
drag, startPoint x: 498, startPoint y: 224, endPoint x: 479, endPoint y: 202, distance: 29.2
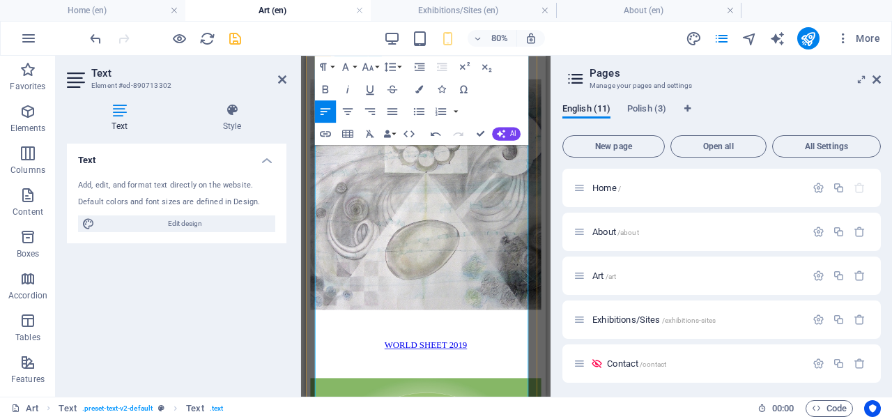
drag, startPoint x: 398, startPoint y: 267, endPoint x: 510, endPoint y: 263, distance: 112.2
drag, startPoint x: 492, startPoint y: 302, endPoint x: 541, endPoint y: 300, distance: 49.5
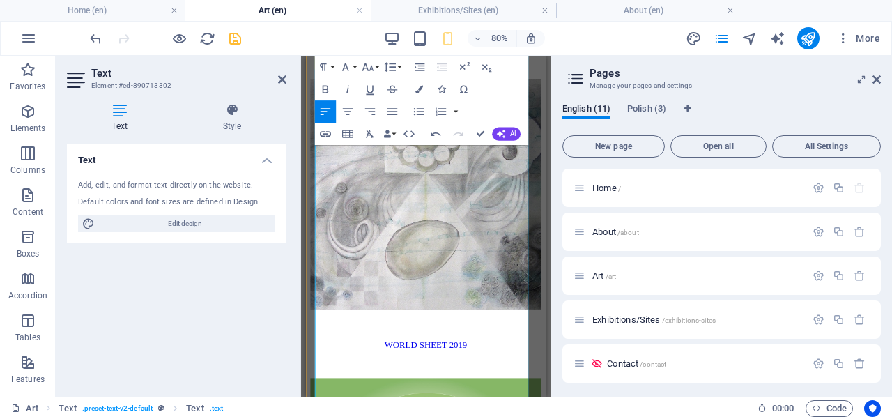
drag, startPoint x: 399, startPoint y: 356, endPoint x: 391, endPoint y: 407, distance: 51.4
drag, startPoint x: 392, startPoint y: 370, endPoint x: 456, endPoint y: 370, distance: 63.4
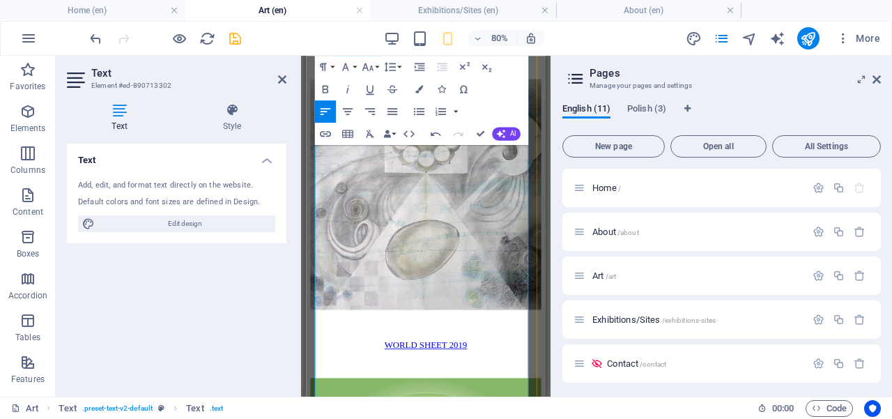
drag, startPoint x: 466, startPoint y: 446, endPoint x: 445, endPoint y: 281, distance: 166.4
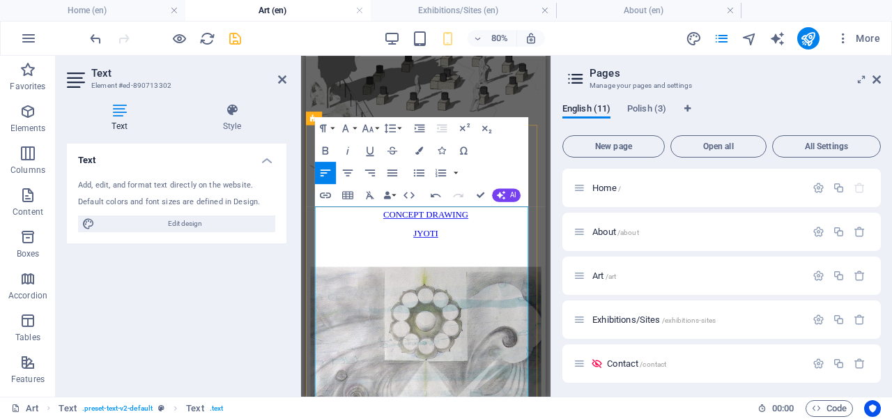
drag, startPoint x: 543, startPoint y: 254, endPoint x: 393, endPoint y: 269, distance: 150.6
drag, startPoint x: 509, startPoint y: 302, endPoint x: 578, endPoint y: 300, distance: 69.0
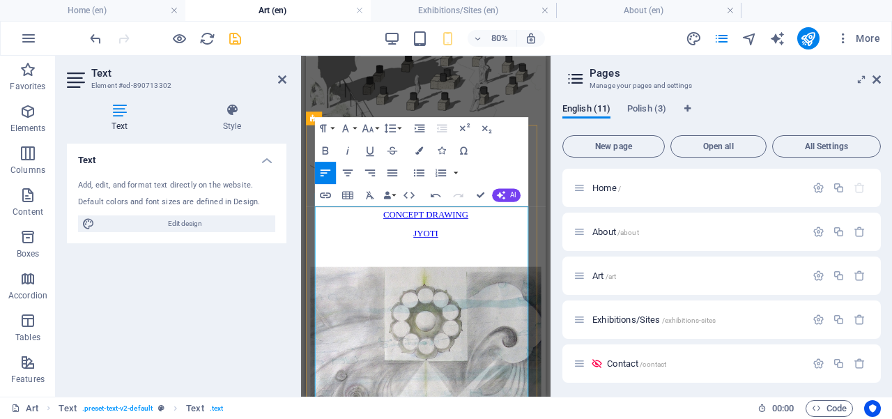
drag, startPoint x: 535, startPoint y: 336, endPoint x: 571, endPoint y: 336, distance: 35.5
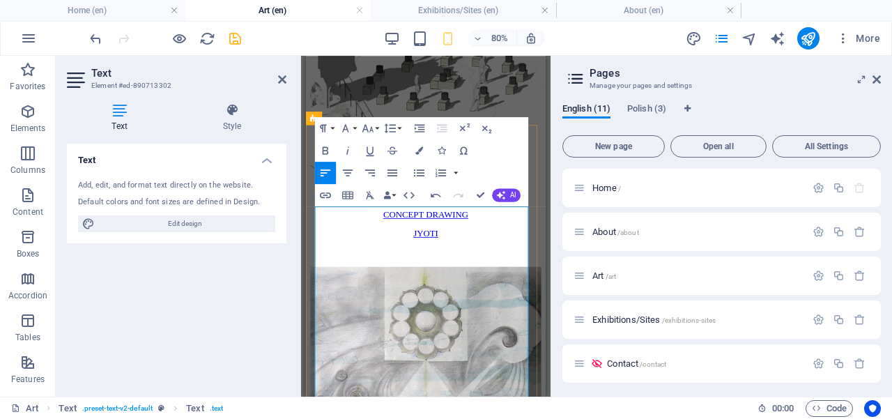
drag, startPoint x: 368, startPoint y: 421, endPoint x: 458, endPoint y: 437, distance: 91.2
copy span "Exploring basic form, human and cosmic space, light and environment"
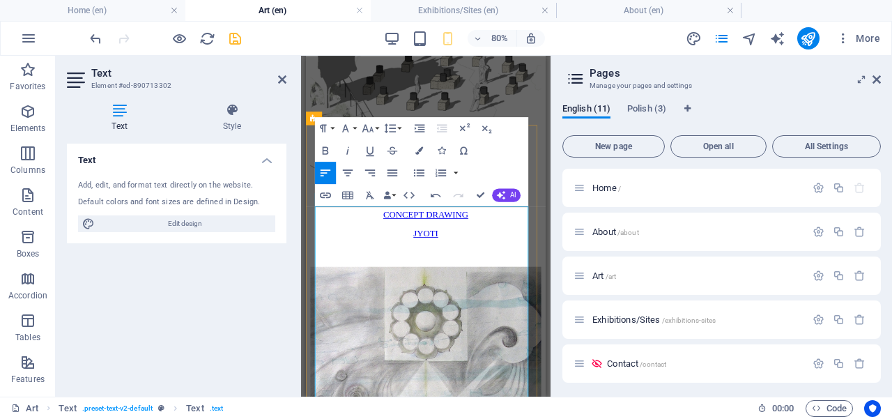
drag, startPoint x: 359, startPoint y: 350, endPoint x: 319, endPoint y: 350, distance: 40.4
drag, startPoint x: 359, startPoint y: 320, endPoint x: 297, endPoint y: 316, distance: 62.1
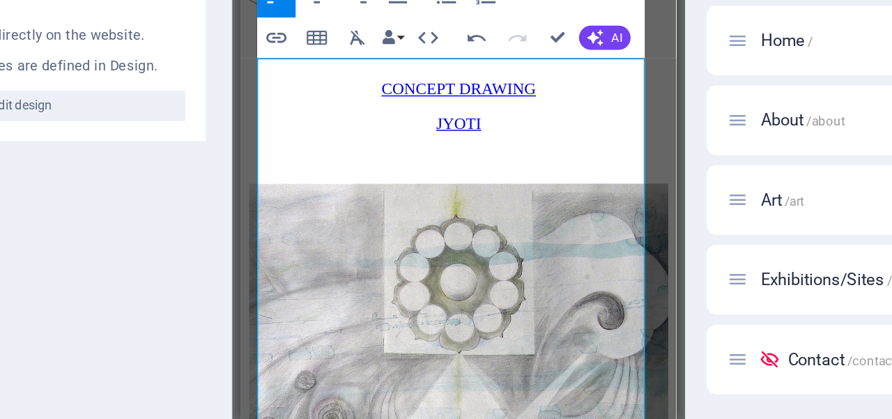
scroll to position [5402, 0]
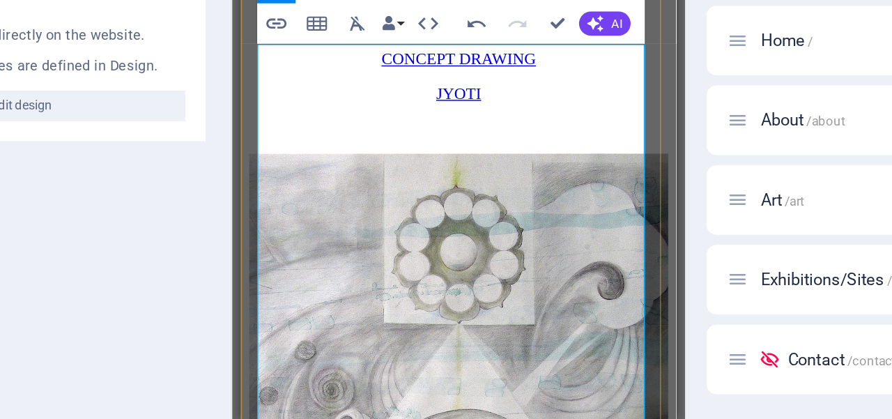
drag, startPoint x: 302, startPoint y: 118, endPoint x: 300, endPoint y: 209, distance: 91.3
drag, startPoint x: 448, startPoint y: 146, endPoint x: 495, endPoint y: 143, distance: 46.8
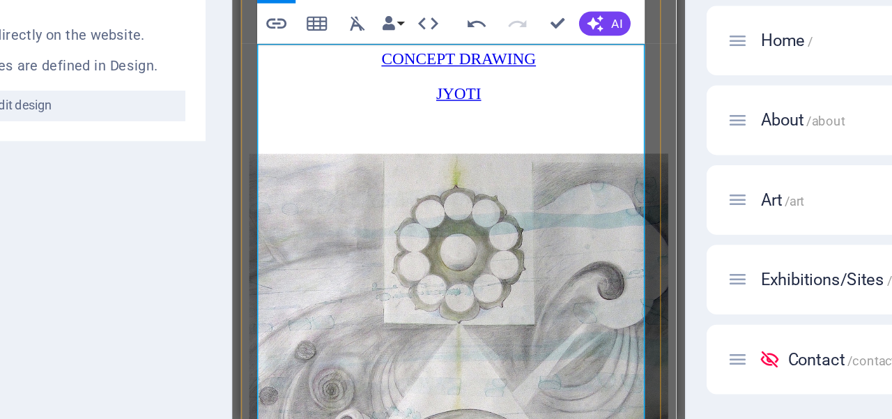
drag, startPoint x: 327, startPoint y: 164, endPoint x: 325, endPoint y: 217, distance: 53.0
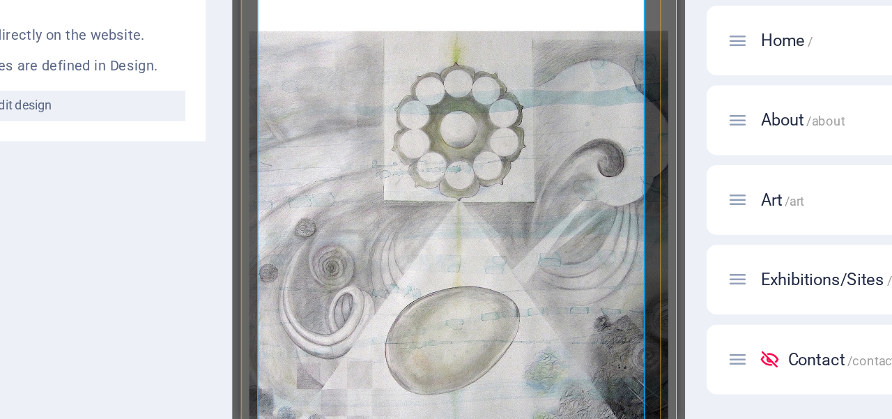
scroll to position [5489, 0]
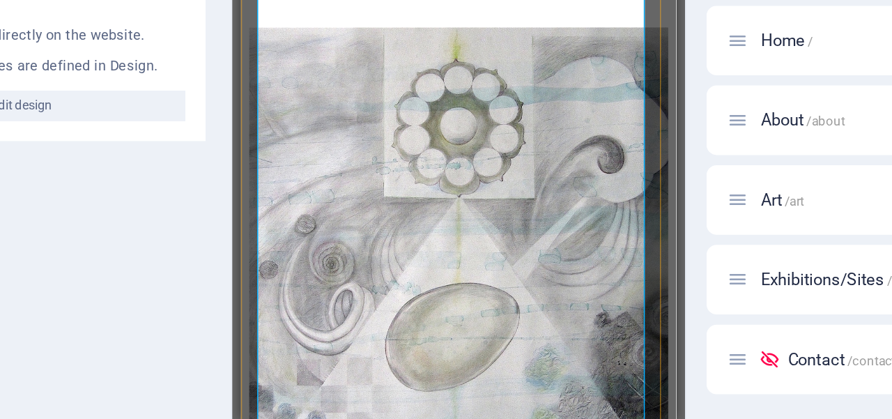
drag, startPoint x: 422, startPoint y: 187, endPoint x: 408, endPoint y: 185, distance: 14.7
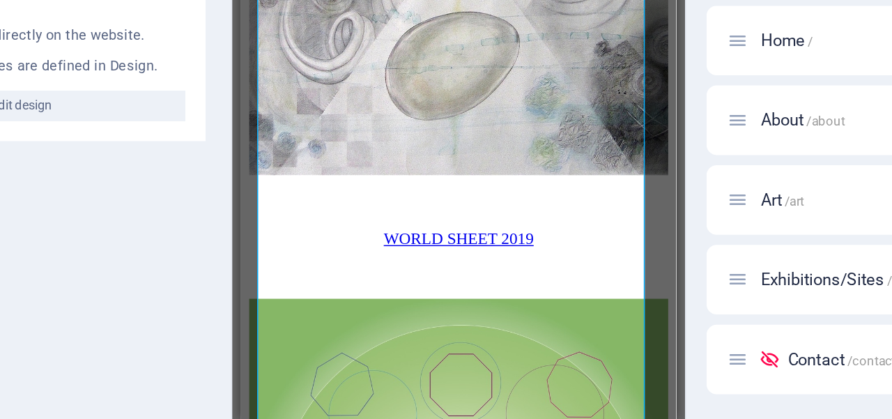
scroll to position [5687, 0]
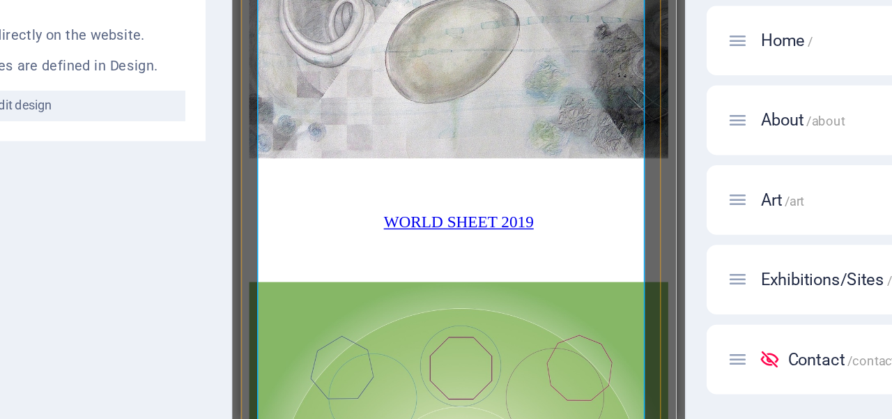
drag, startPoint x: 339, startPoint y: 154, endPoint x: 346, endPoint y: 123, distance: 32.3
drag, startPoint x: 282, startPoint y: 44, endPoint x: 254, endPoint y: 44, distance: 27.9
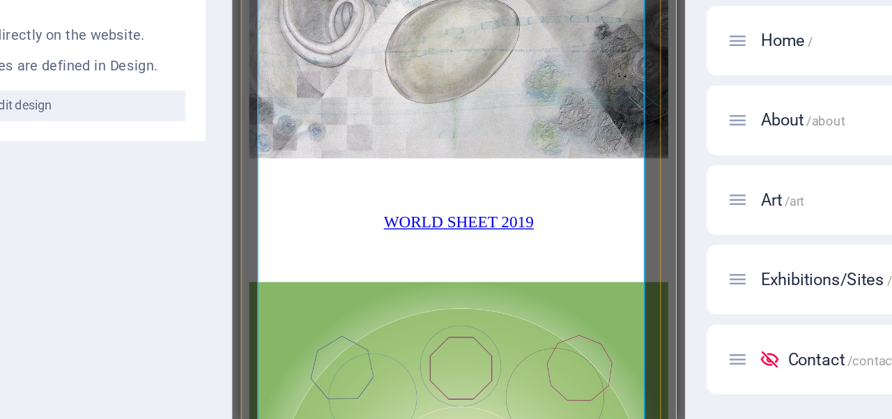
drag, startPoint x: 297, startPoint y: 43, endPoint x: 252, endPoint y: 42, distance: 45.3
drag, startPoint x: 328, startPoint y: 93, endPoint x: 362, endPoint y: 95, distance: 33.5
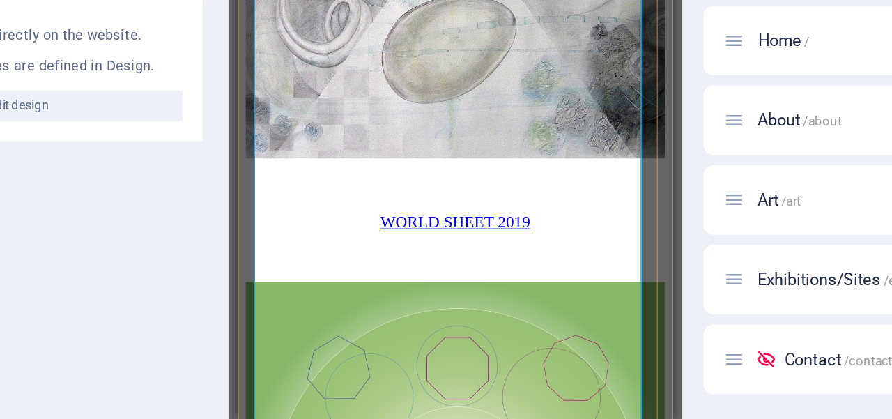
drag, startPoint x: 425, startPoint y: 138, endPoint x: 420, endPoint y: 219, distance: 81.7
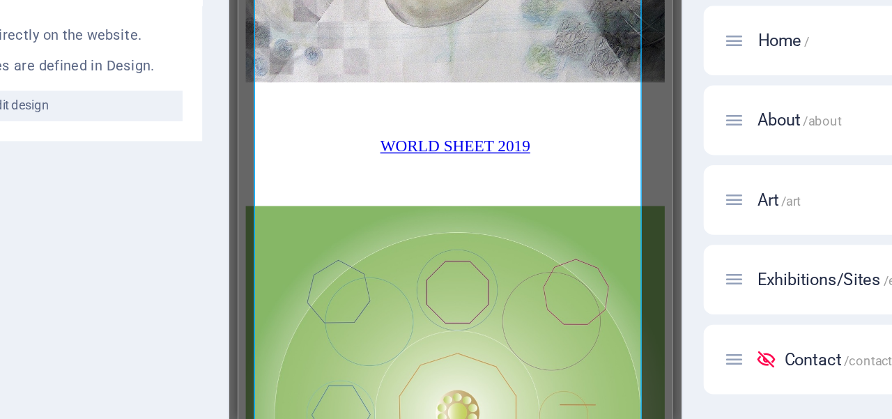
scroll to position [5743, 0]
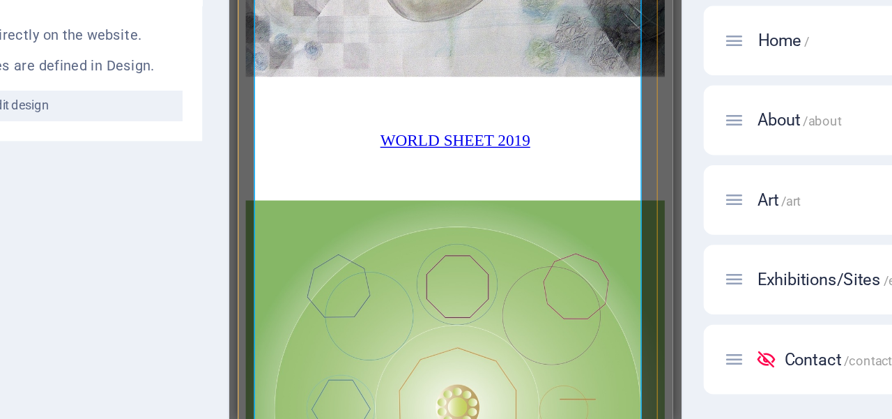
drag, startPoint x: 421, startPoint y: 195, endPoint x: 416, endPoint y: 215, distance: 20.8
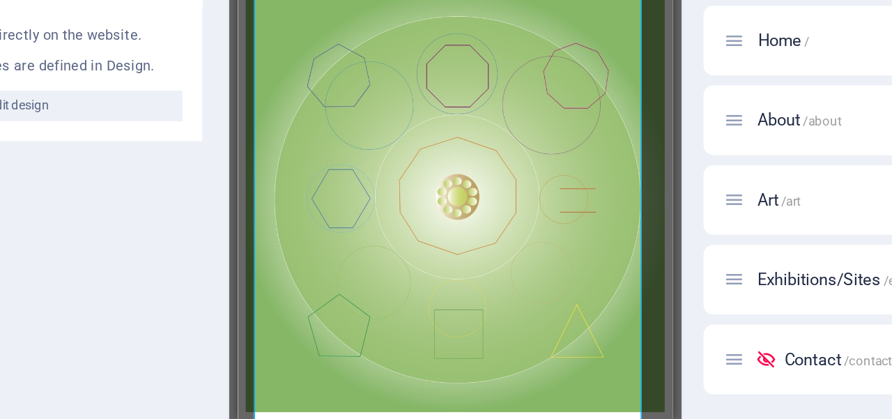
scroll to position [5923, 0]
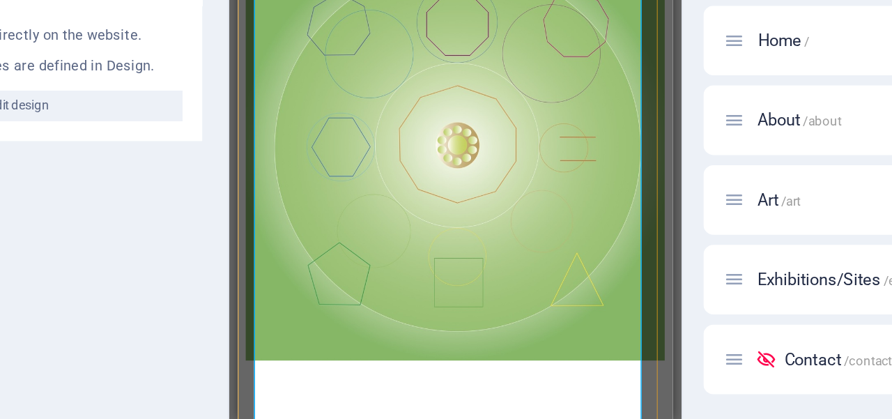
drag, startPoint x: 460, startPoint y: 124, endPoint x: 447, endPoint y: 108, distance: 20.8
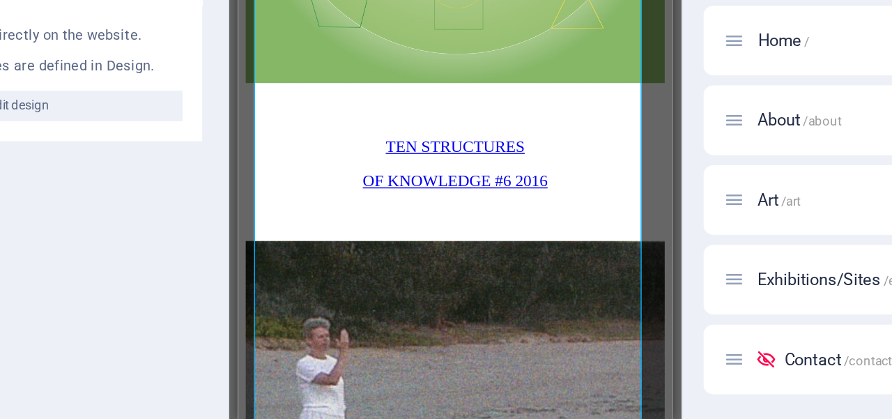
scroll to position [6165, 0]
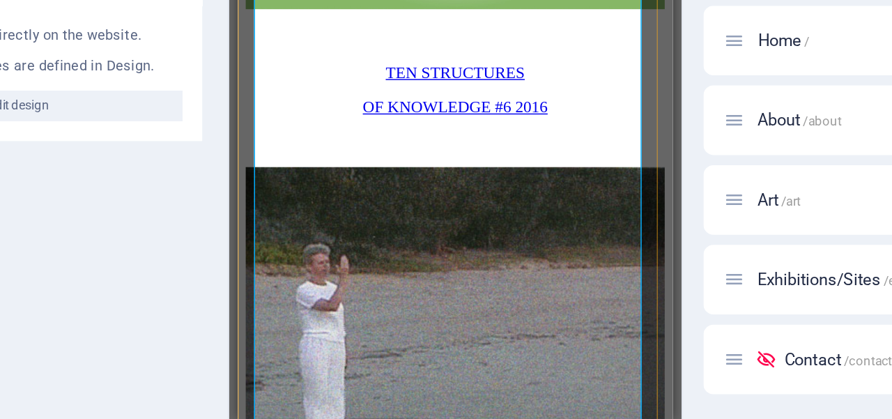
drag, startPoint x: 382, startPoint y: 131, endPoint x: 380, endPoint y: 102, distance: 28.6
drag, startPoint x: 436, startPoint y: -16, endPoint x: 500, endPoint y: -17, distance: 63.4
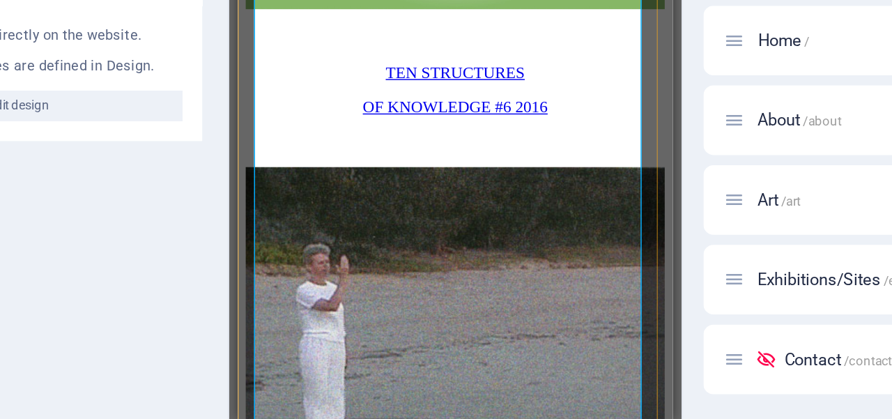
drag, startPoint x: 444, startPoint y: 0, endPoint x: 500, endPoint y: 1, distance: 55.0
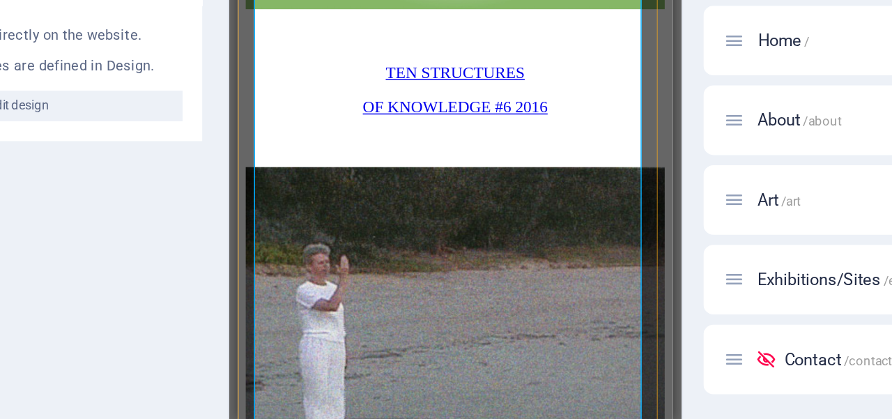
drag, startPoint x: 323, startPoint y: 17, endPoint x: 318, endPoint y: 33, distance: 16.7
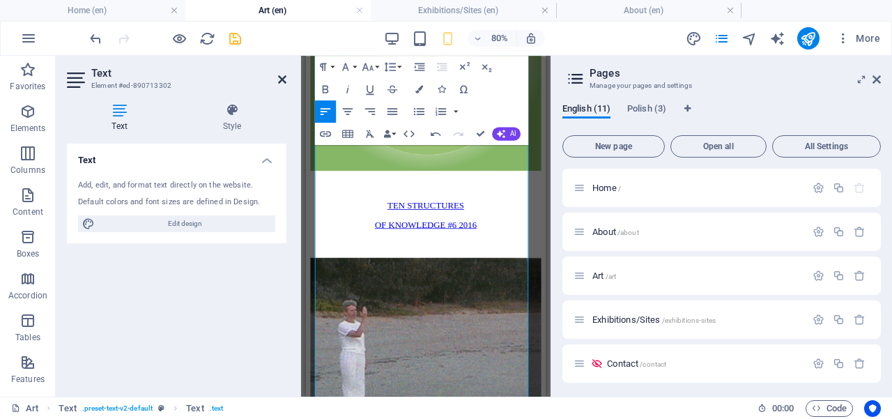
click at [280, 78] on icon at bounding box center [282, 79] width 8 height 11
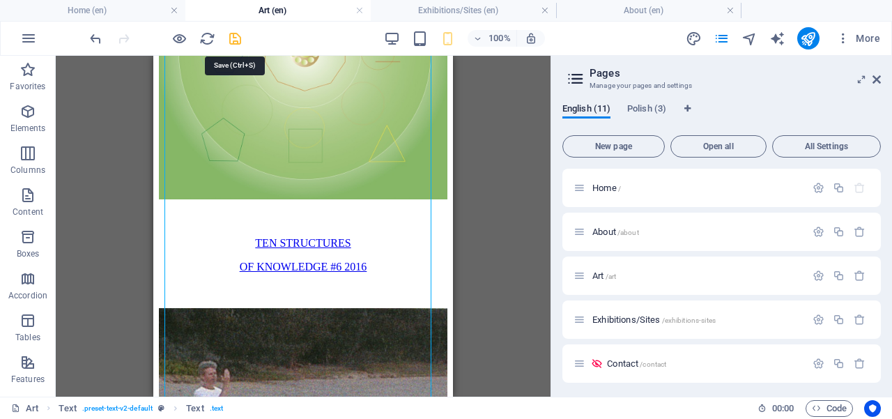
click at [235, 36] on icon "save" at bounding box center [235, 39] width 16 height 16
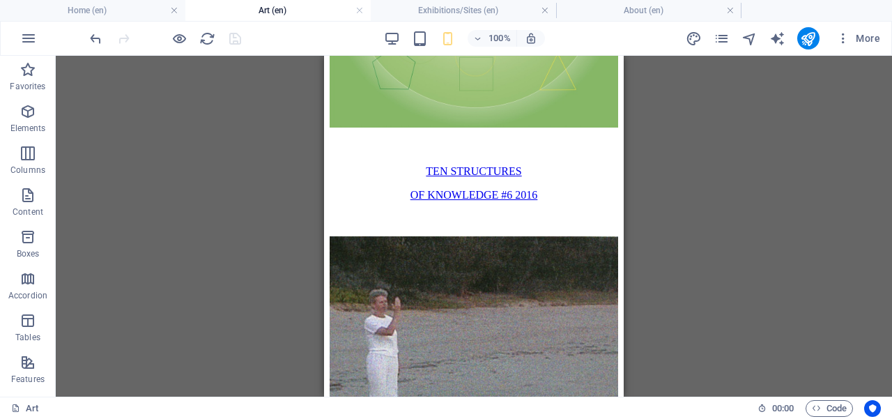
scroll to position [6253, 0]
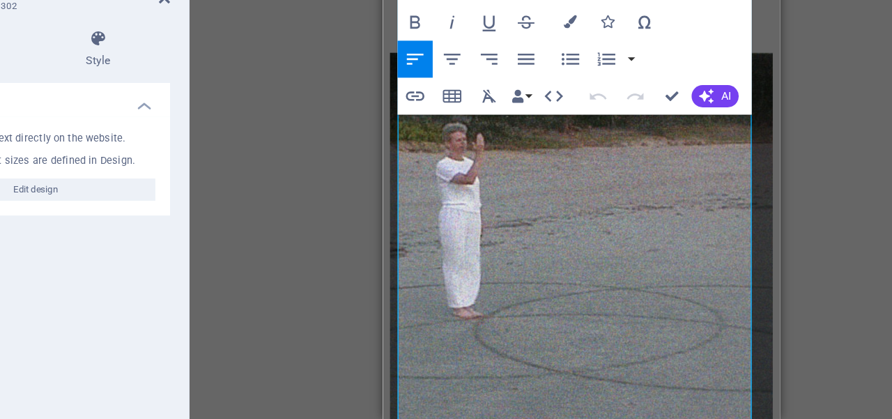
scroll to position [6362, 0]
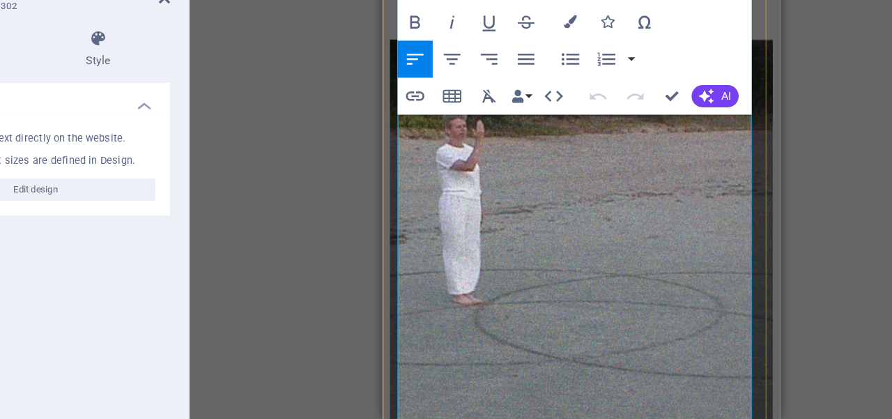
drag, startPoint x: 534, startPoint y: 178, endPoint x: 517, endPoint y: 265, distance: 88.8
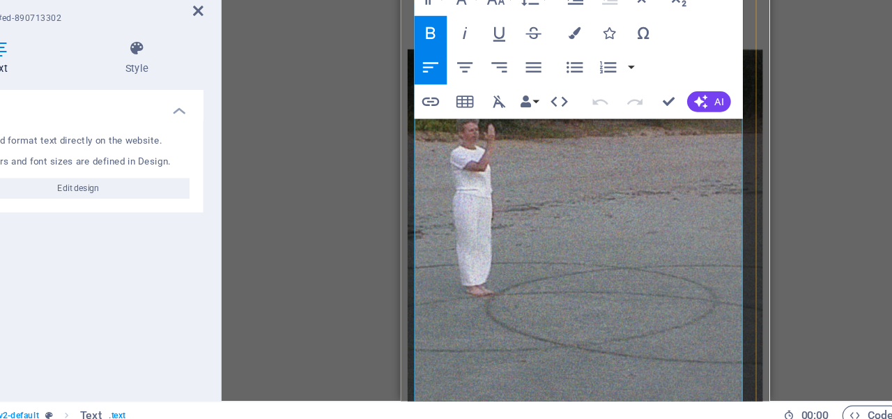
drag, startPoint x: 573, startPoint y: 156, endPoint x: 541, endPoint y: 139, distance: 36.1
drag, startPoint x: 614, startPoint y: 102, endPoint x: 431, endPoint y: 111, distance: 182.8
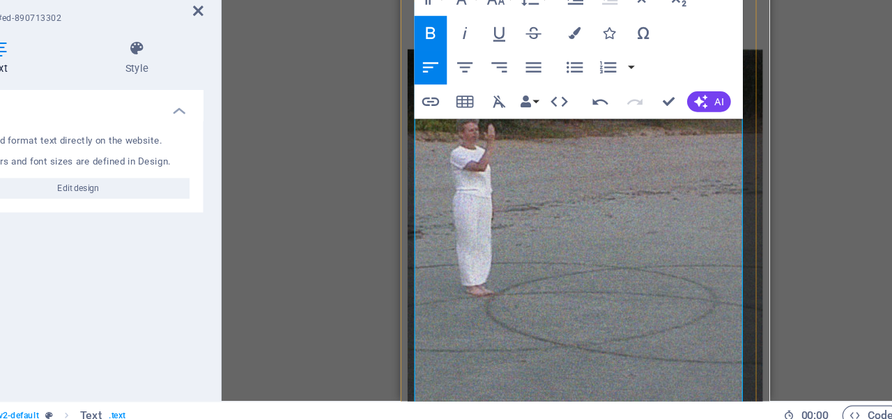
scroll to position [0, 0]
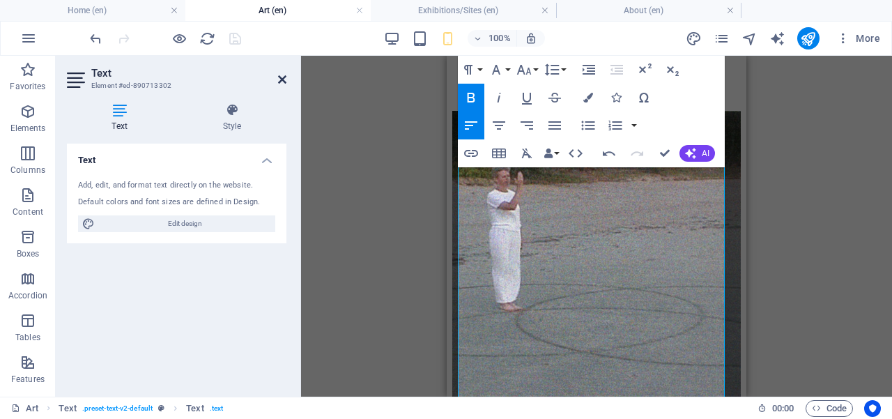
click at [281, 76] on icon at bounding box center [282, 79] width 8 height 11
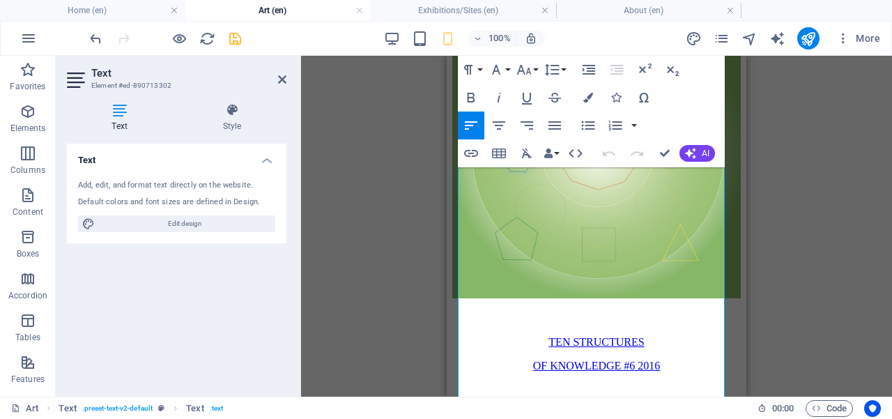
scroll to position [6094, 0]
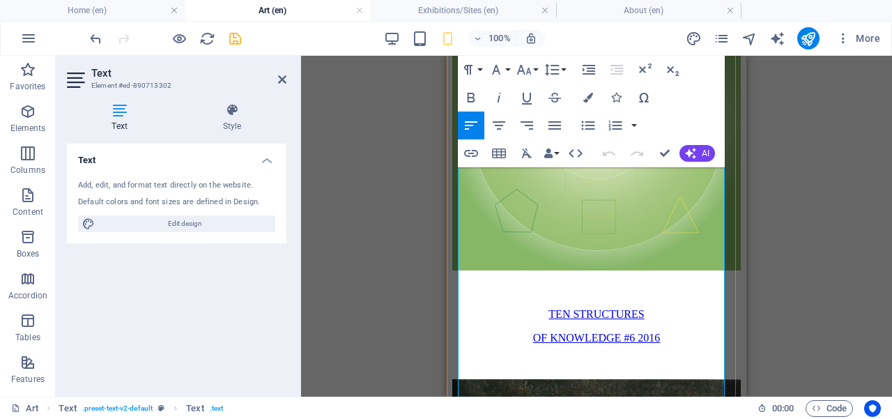
drag, startPoint x: 627, startPoint y: 323, endPoint x: 617, endPoint y: 348, distance: 26.5
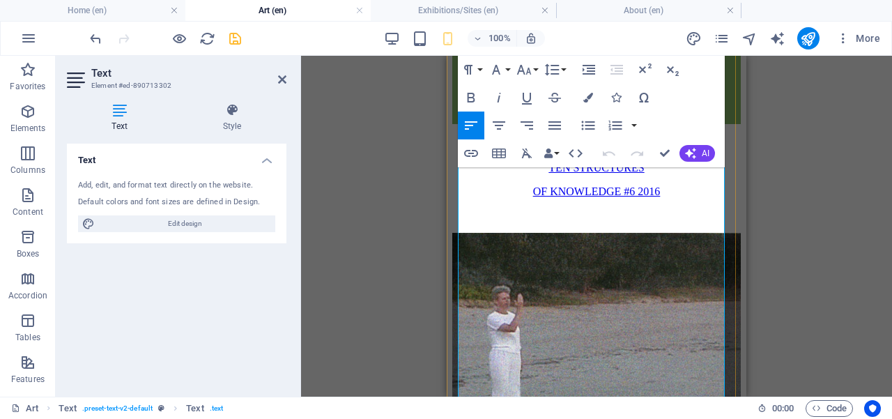
scroll to position [6248, 0]
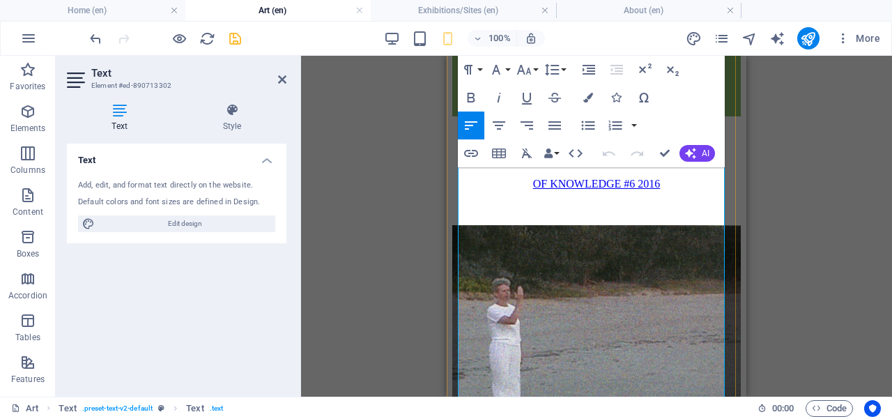
drag, startPoint x: 616, startPoint y: 339, endPoint x: 613, endPoint y: 307, distance: 31.5
click at [282, 81] on icon at bounding box center [282, 79] width 8 height 11
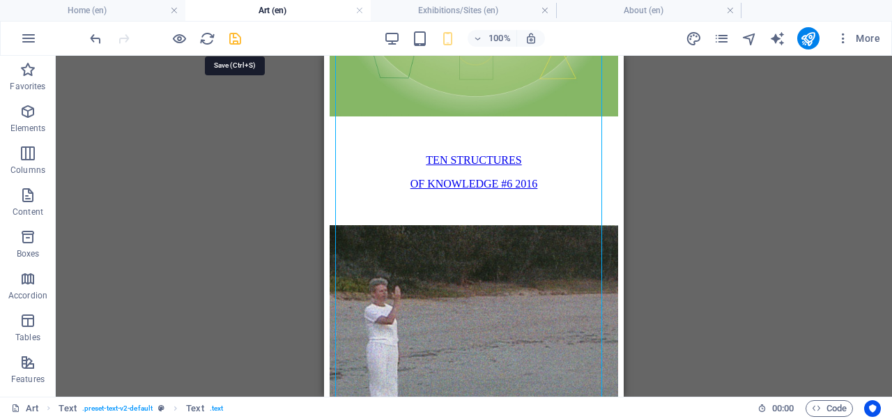
click at [234, 37] on icon "save" at bounding box center [235, 39] width 16 height 16
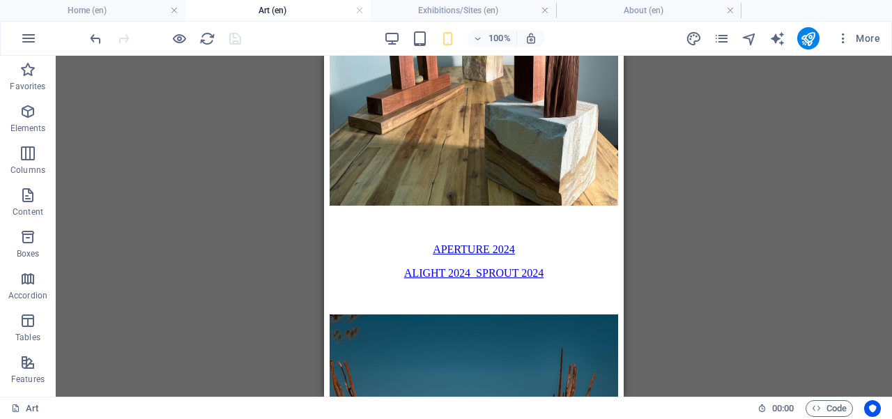
scroll to position [1624, 0]
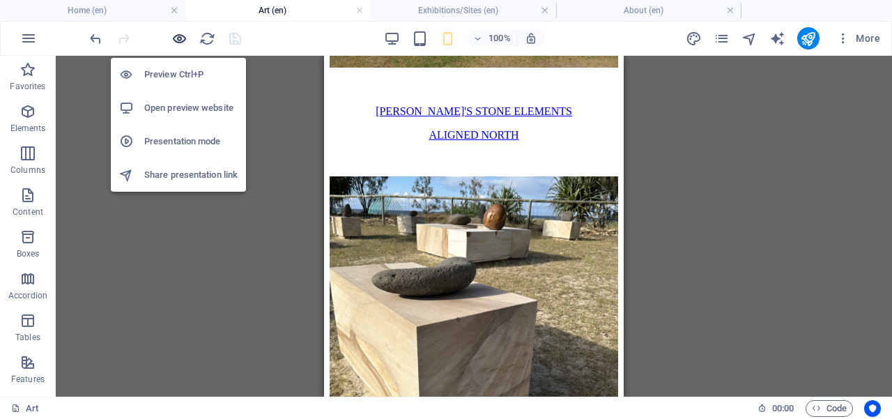
click at [178, 38] on icon "button" at bounding box center [179, 39] width 16 height 16
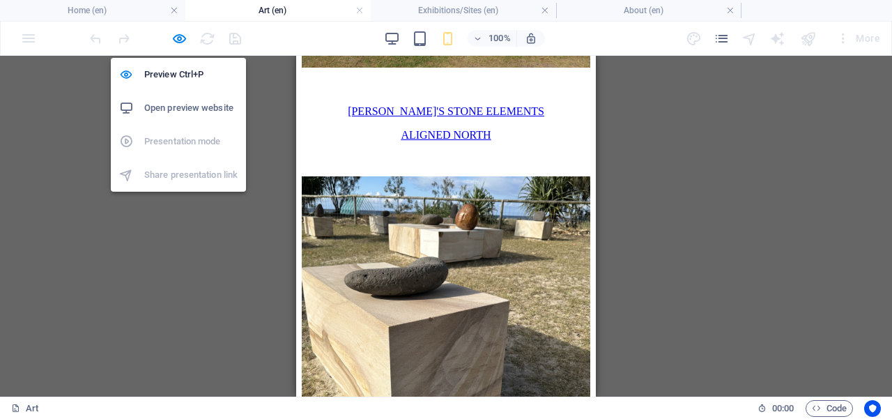
click at [185, 109] on h6 "Open preview website" at bounding box center [190, 108] width 93 height 17
click at [180, 38] on icon "button" at bounding box center [179, 39] width 16 height 16
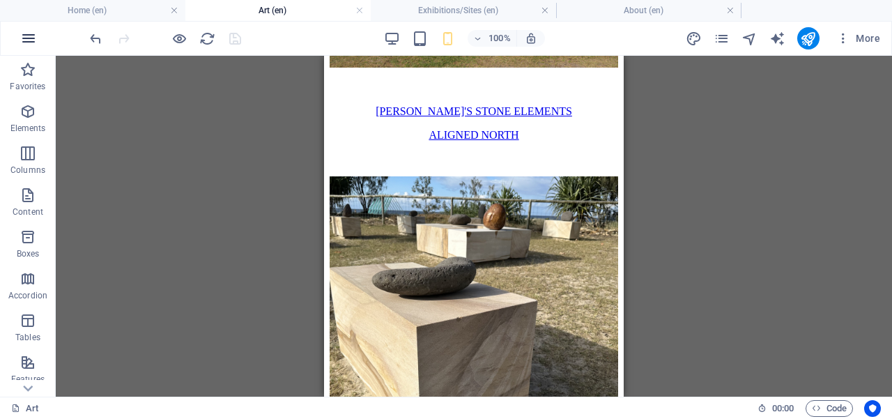
click at [25, 38] on icon "button" at bounding box center [28, 38] width 17 height 17
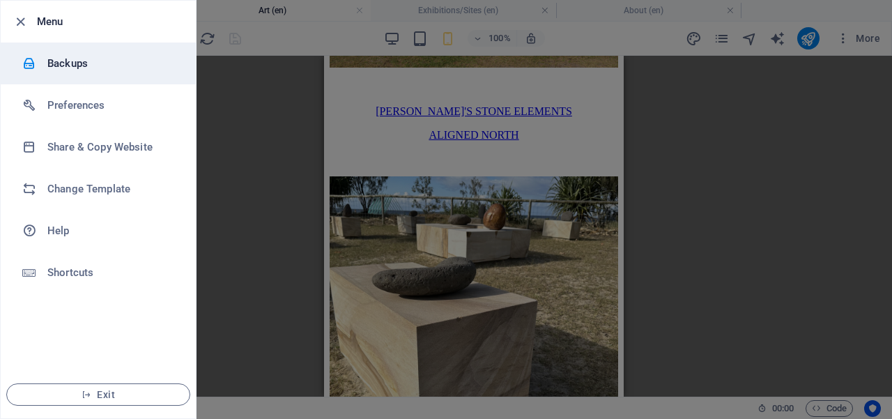
click at [82, 62] on h6 "Backups" at bounding box center [111, 63] width 129 height 17
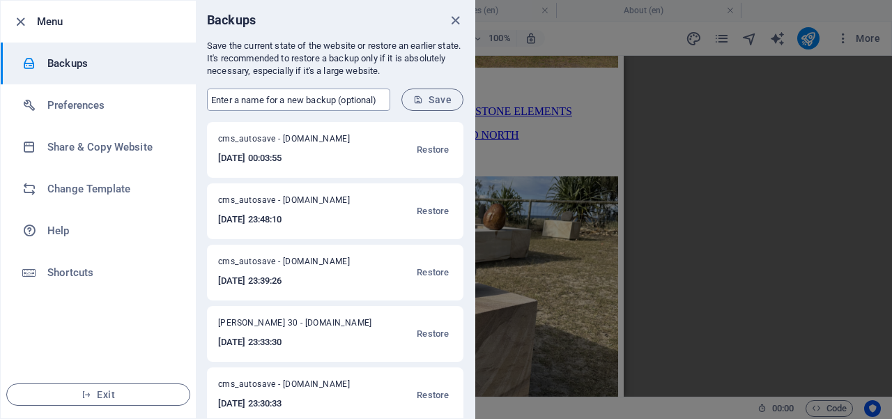
click at [240, 101] on input "text" at bounding box center [298, 99] width 183 height 22
type input "ANNA 31"
click at [423, 99] on icon "submit" at bounding box center [418, 100] width 10 height 10
click at [533, 138] on div at bounding box center [446, 209] width 892 height 419
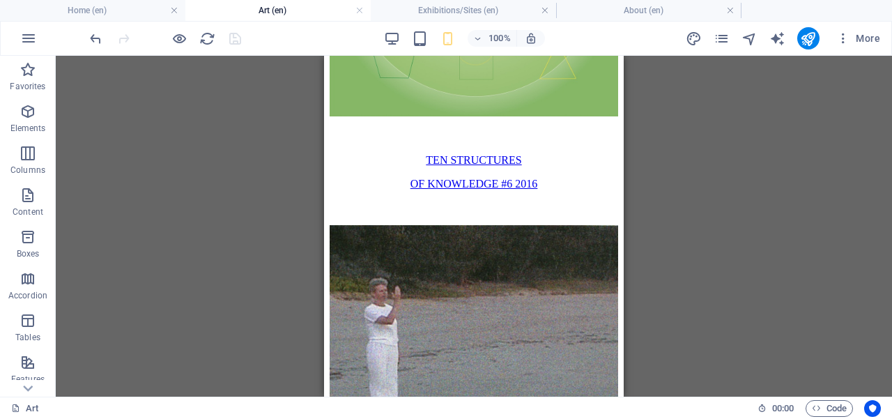
scroll to position [6240, 0]
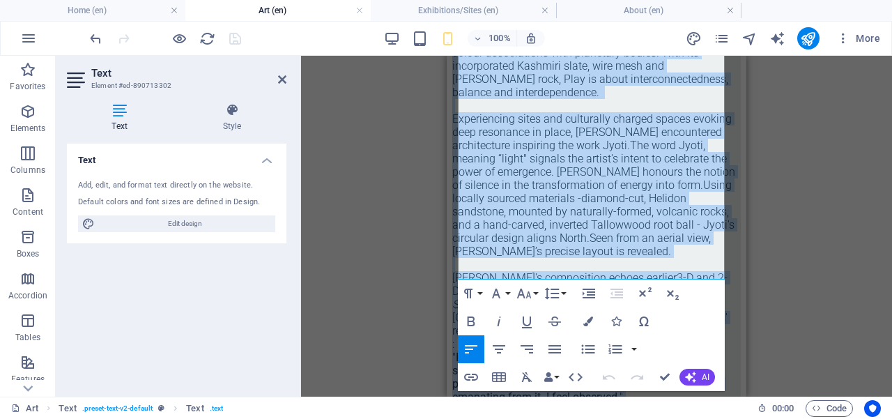
scroll to position [7207, 0]
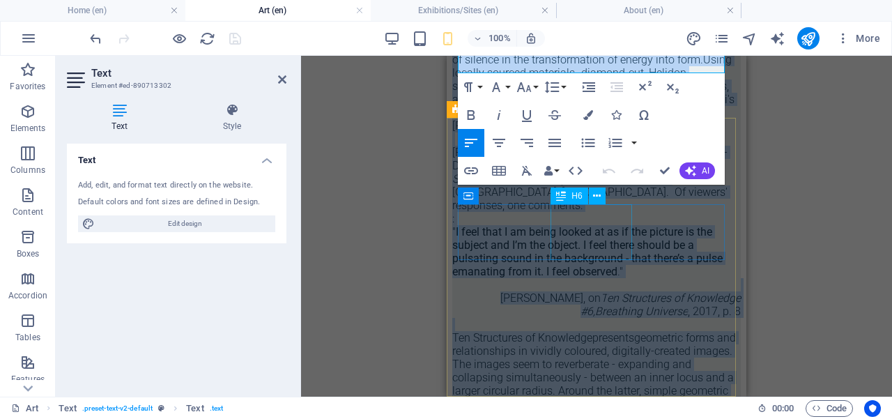
drag, startPoint x: 635, startPoint y: 317, endPoint x: 597, endPoint y: 221, distance: 103.2
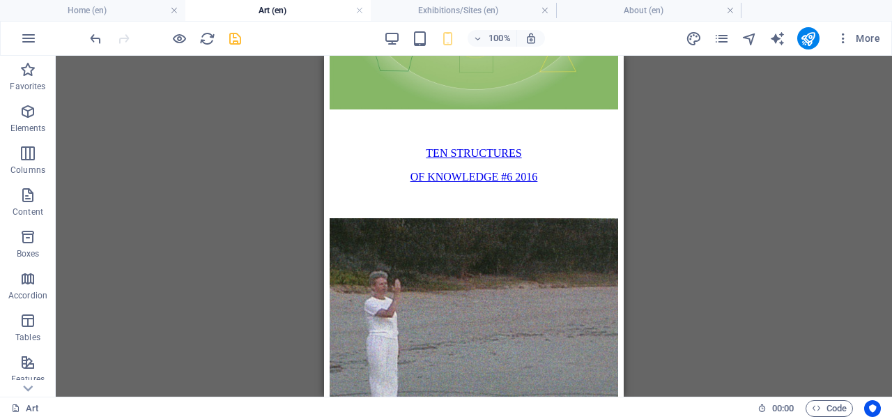
scroll to position [6239, 0]
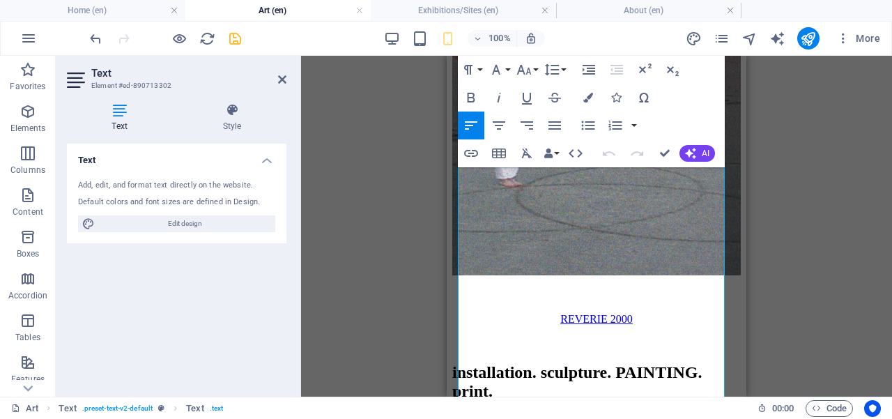
scroll to position [6494, 0]
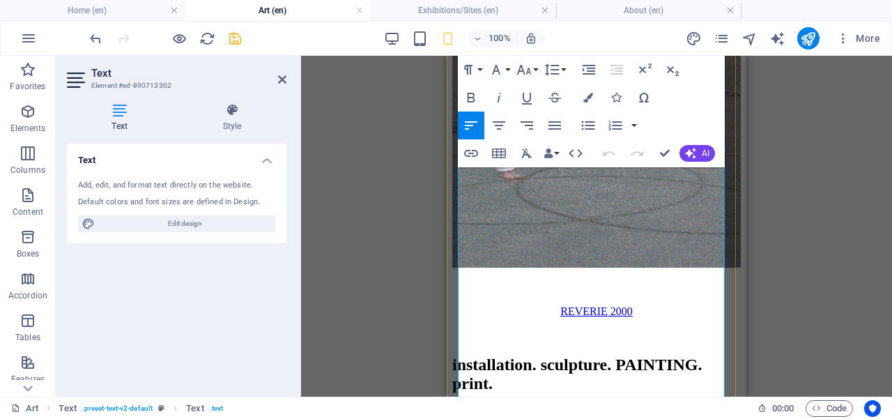
drag, startPoint x: 703, startPoint y: 331, endPoint x: 487, endPoint y: 193, distance: 256.3
click at [401, 161] on div "Drag here to replace the existing content. Press “Ctrl” if you want to create a…" at bounding box center [596, 226] width 591 height 341
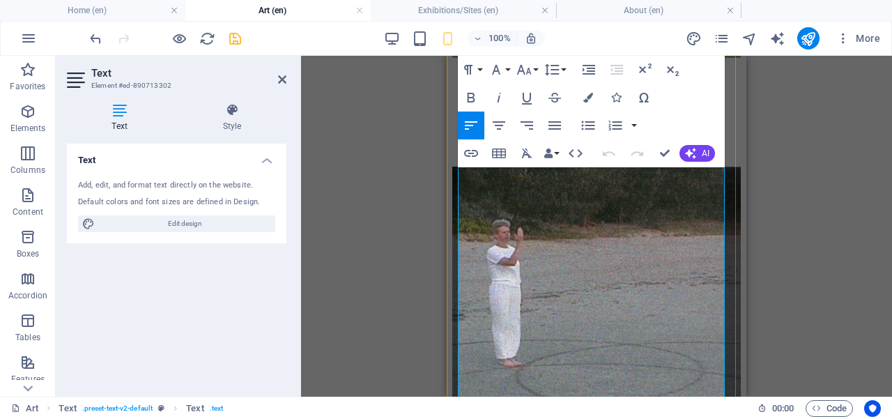
scroll to position [6127, 0]
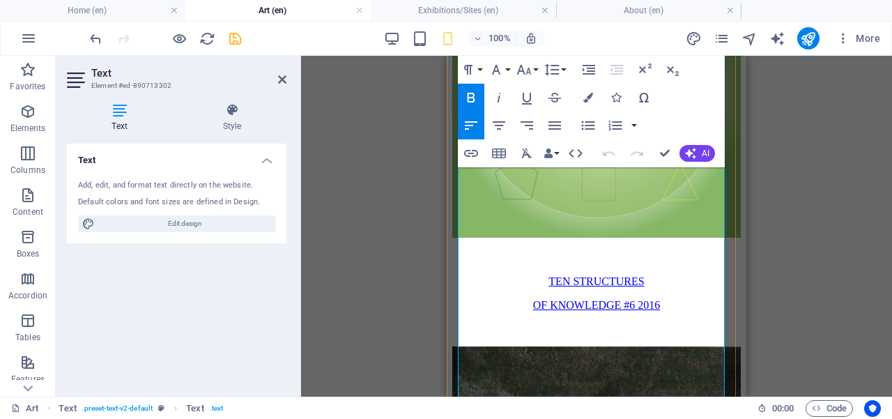
drag, startPoint x: 686, startPoint y: 343, endPoint x: 571, endPoint y: 360, distance: 116.9
click at [281, 81] on icon at bounding box center [282, 79] width 8 height 11
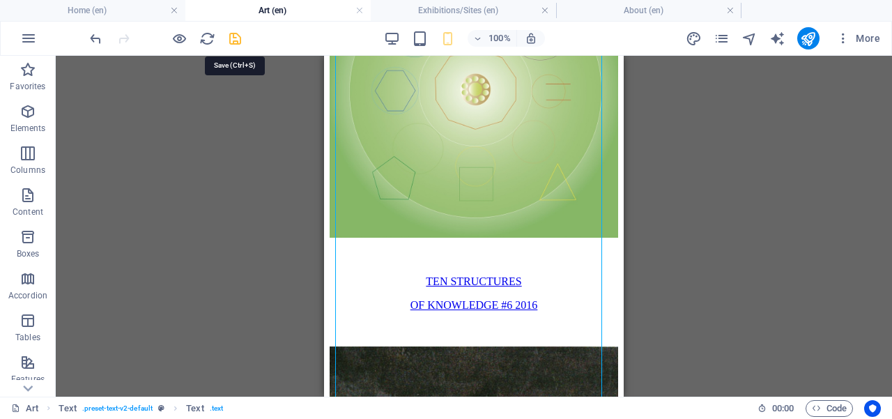
click at [236, 36] on icon "save" at bounding box center [235, 39] width 16 height 16
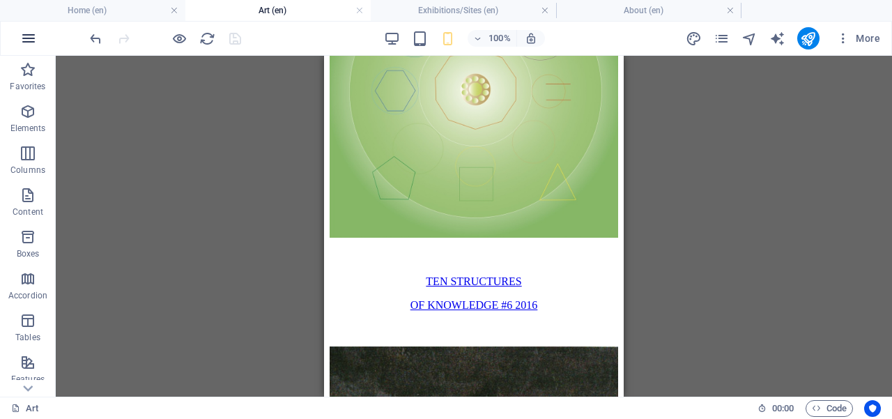
click at [29, 40] on icon "button" at bounding box center [28, 38] width 17 height 17
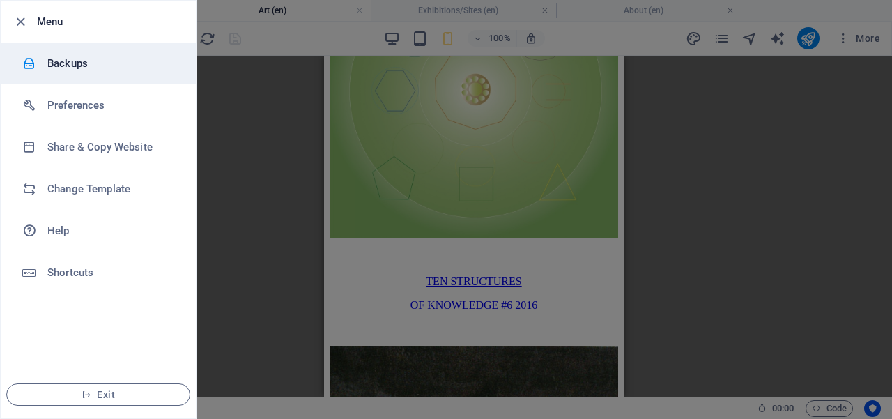
click at [97, 66] on h6 "Backups" at bounding box center [111, 63] width 129 height 17
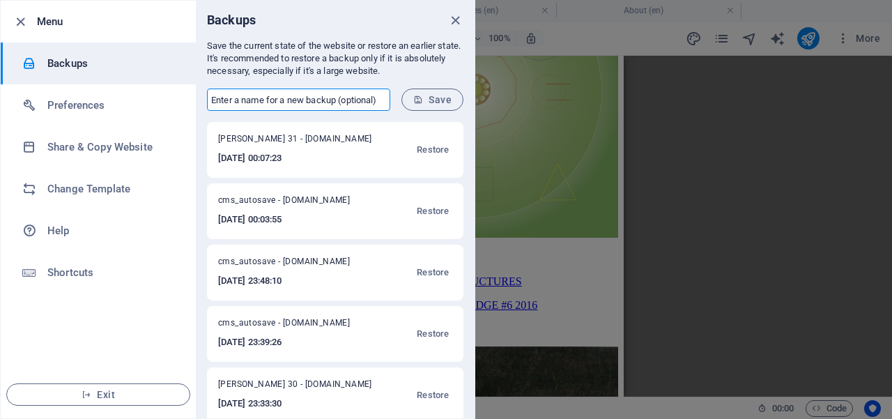
click at [288, 102] on input "text" at bounding box center [298, 99] width 183 height 22
type input "ANNA 30"
click at [444, 101] on span "Save" at bounding box center [432, 99] width 38 height 11
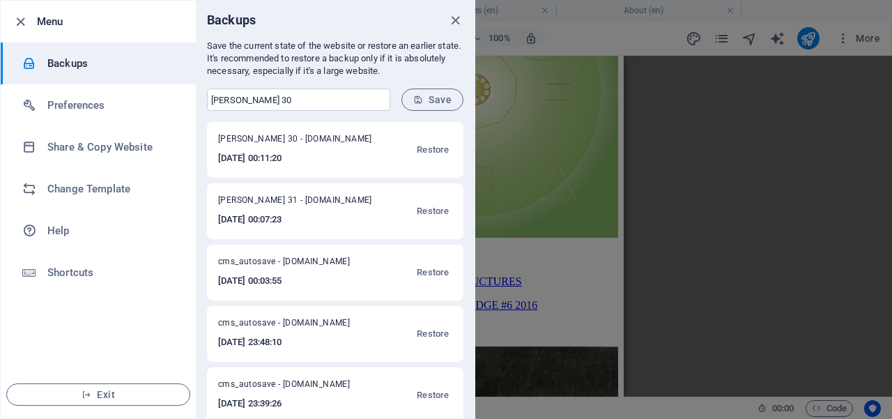
click at [609, 144] on div at bounding box center [446, 209] width 892 height 419
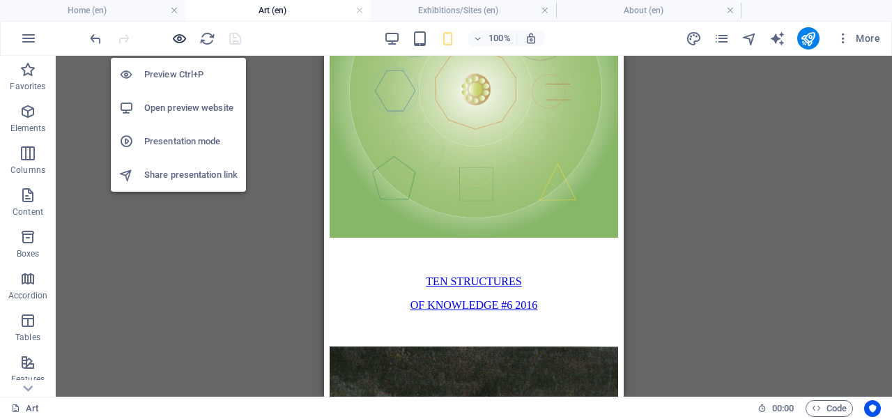
click at [178, 36] on icon "button" at bounding box center [179, 39] width 16 height 16
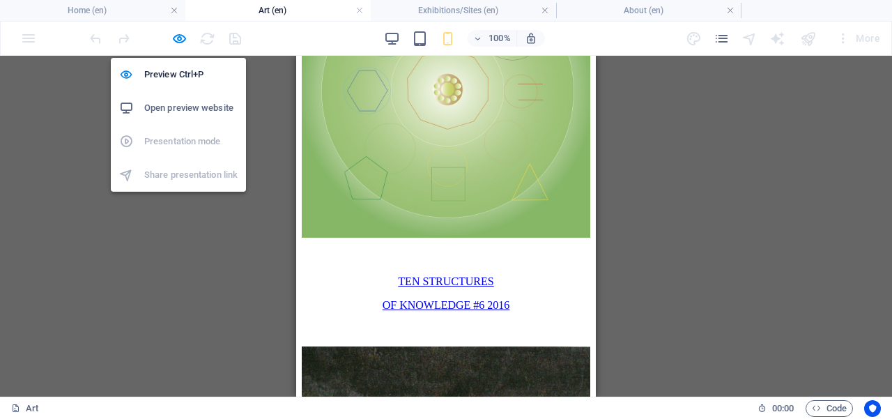
click at [182, 106] on h6 "Open preview website" at bounding box center [190, 108] width 93 height 17
click at [180, 40] on icon "button" at bounding box center [179, 39] width 16 height 16
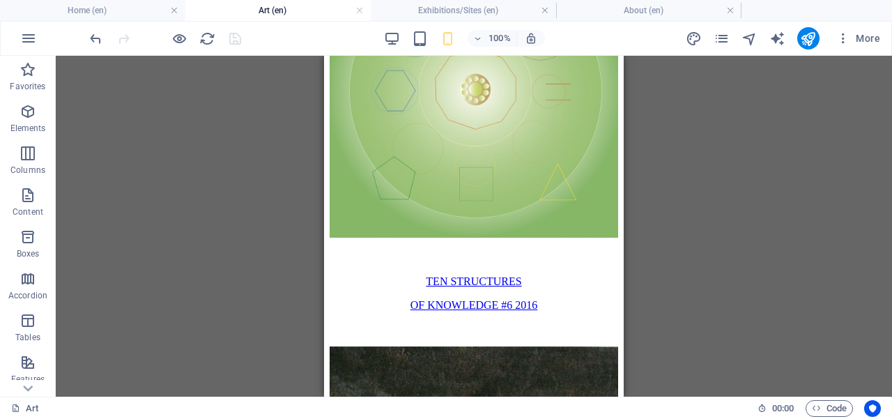
click at [231, 38] on div at bounding box center [165, 38] width 156 height 22
click at [31, 42] on icon "button" at bounding box center [28, 38] width 17 height 17
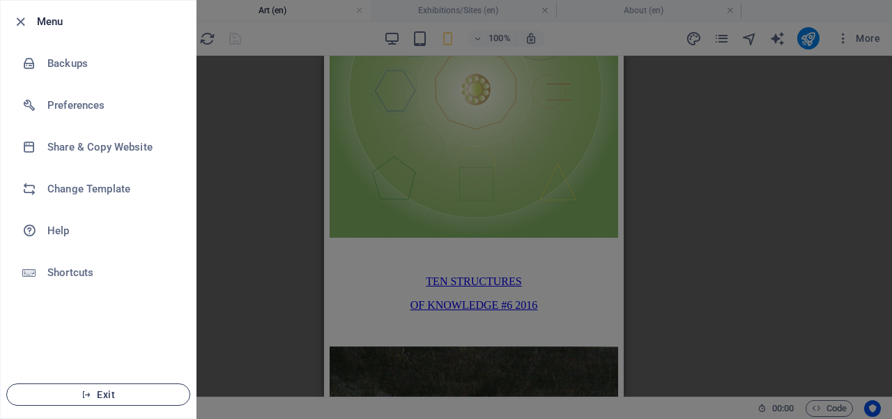
click at [148, 391] on span "Exit" at bounding box center [98, 394] width 160 height 11
